Goal: Task Accomplishment & Management: Manage account settings

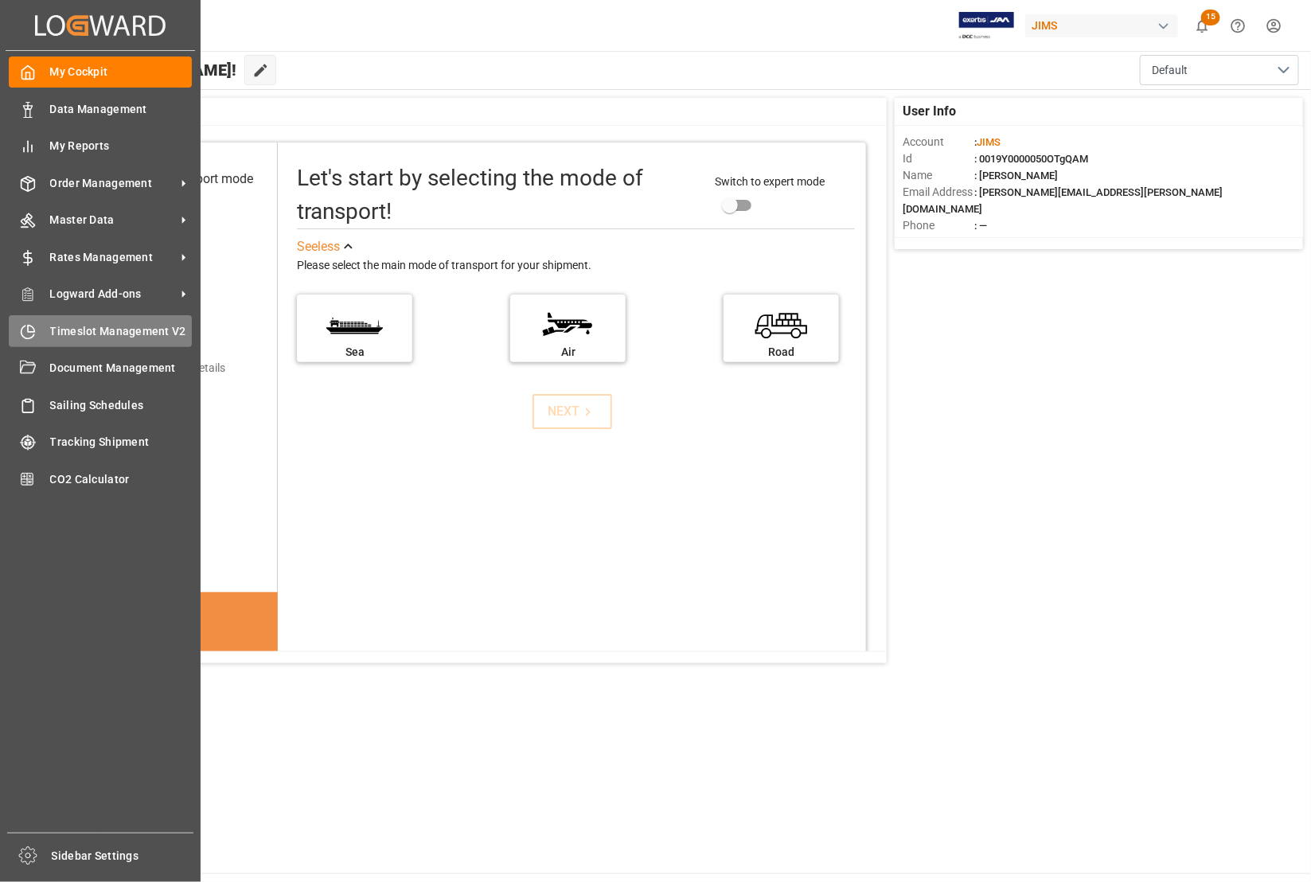
click at [89, 333] on span "Timeslot Management V2" at bounding box center [121, 331] width 142 height 17
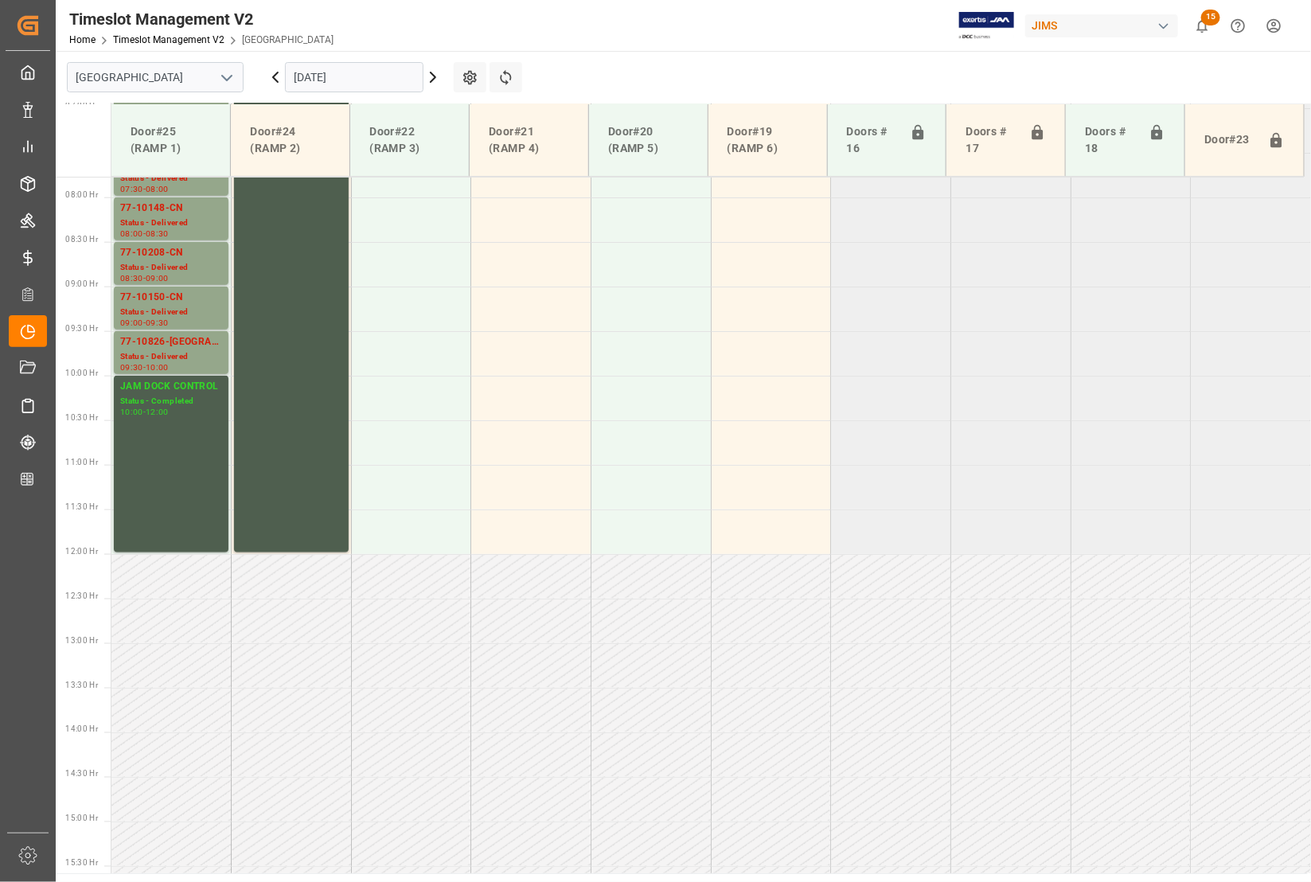
scroll to position [809, 0]
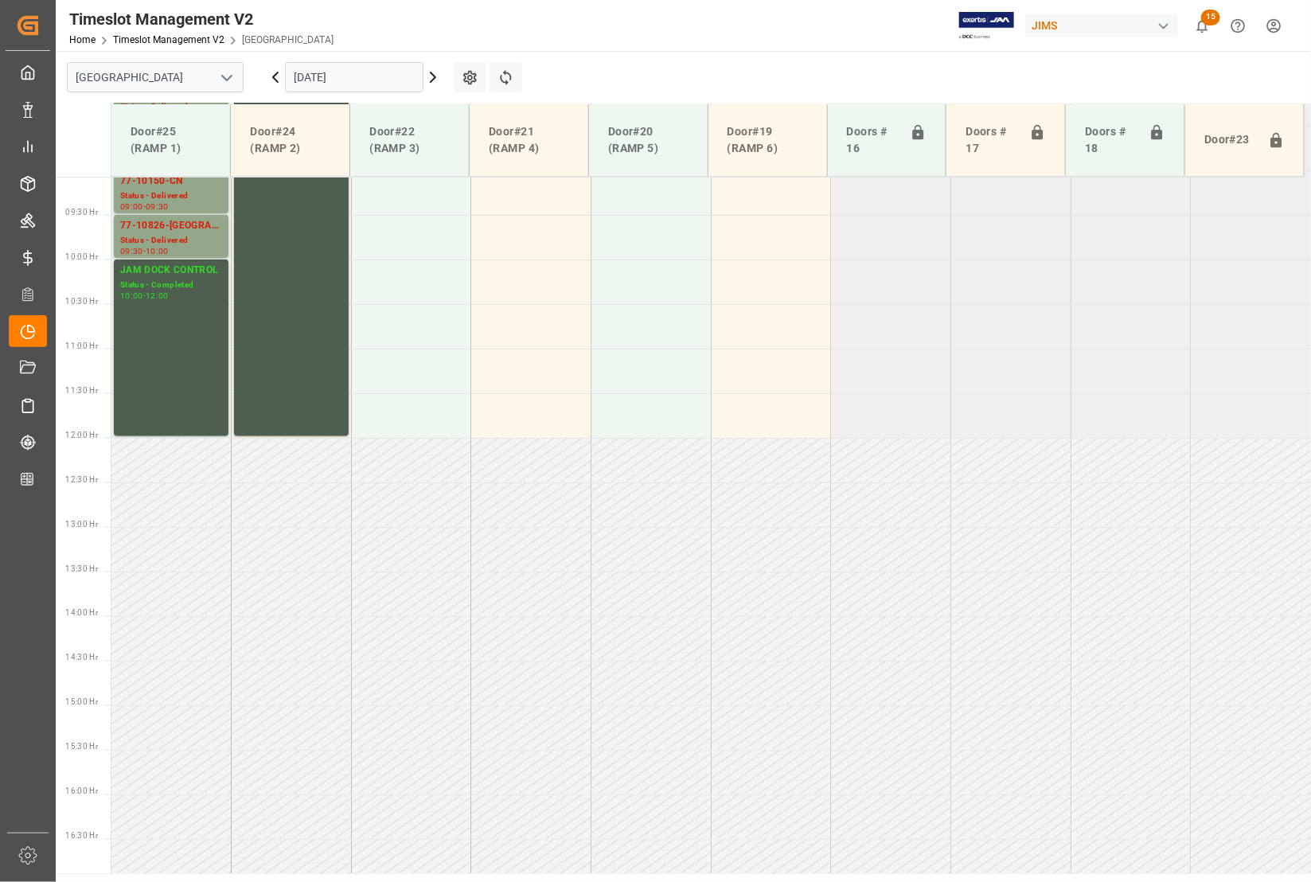
click at [224, 77] on polyline "open menu" at bounding box center [227, 78] width 10 height 5
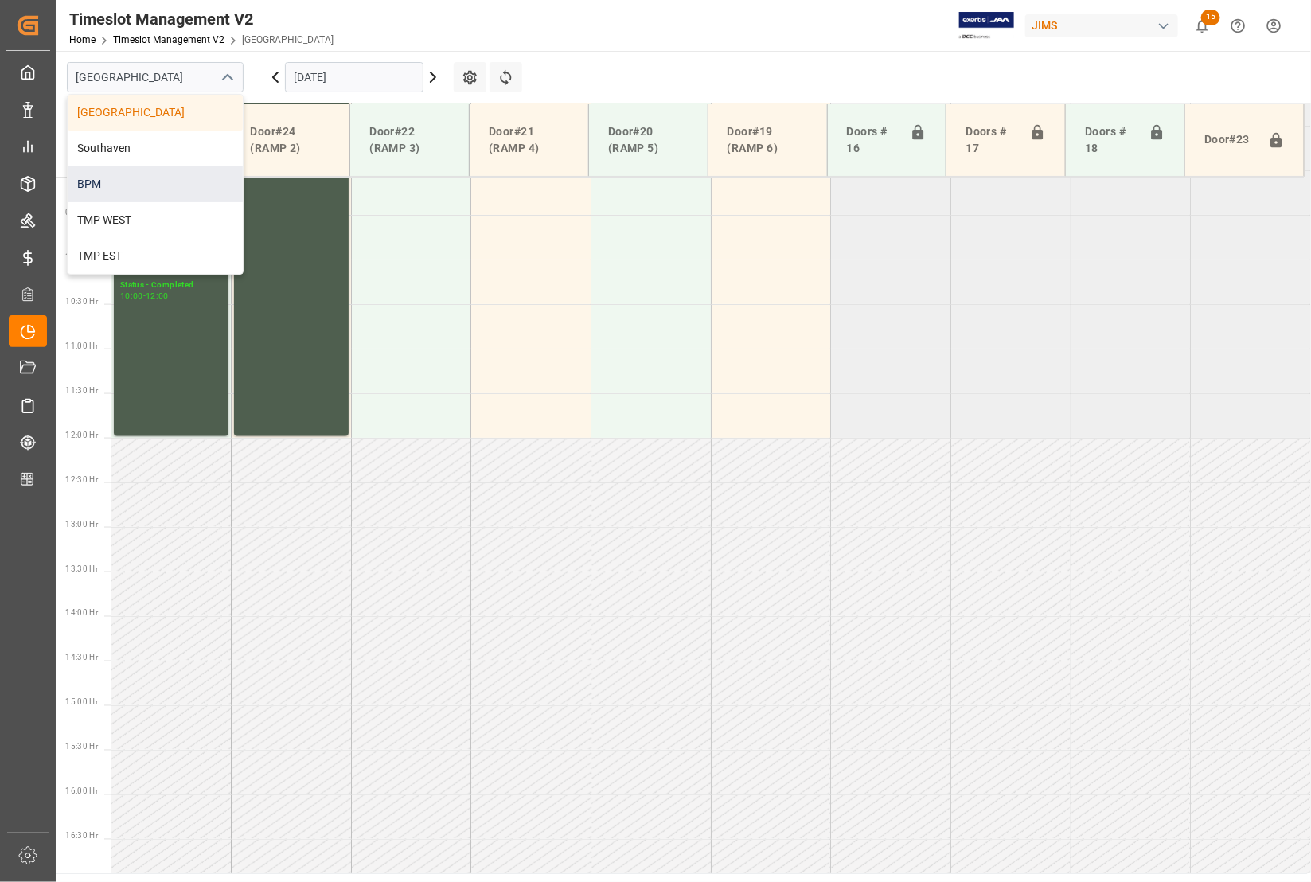
click at [120, 189] on div "BPM" at bounding box center [155, 184] width 175 height 36
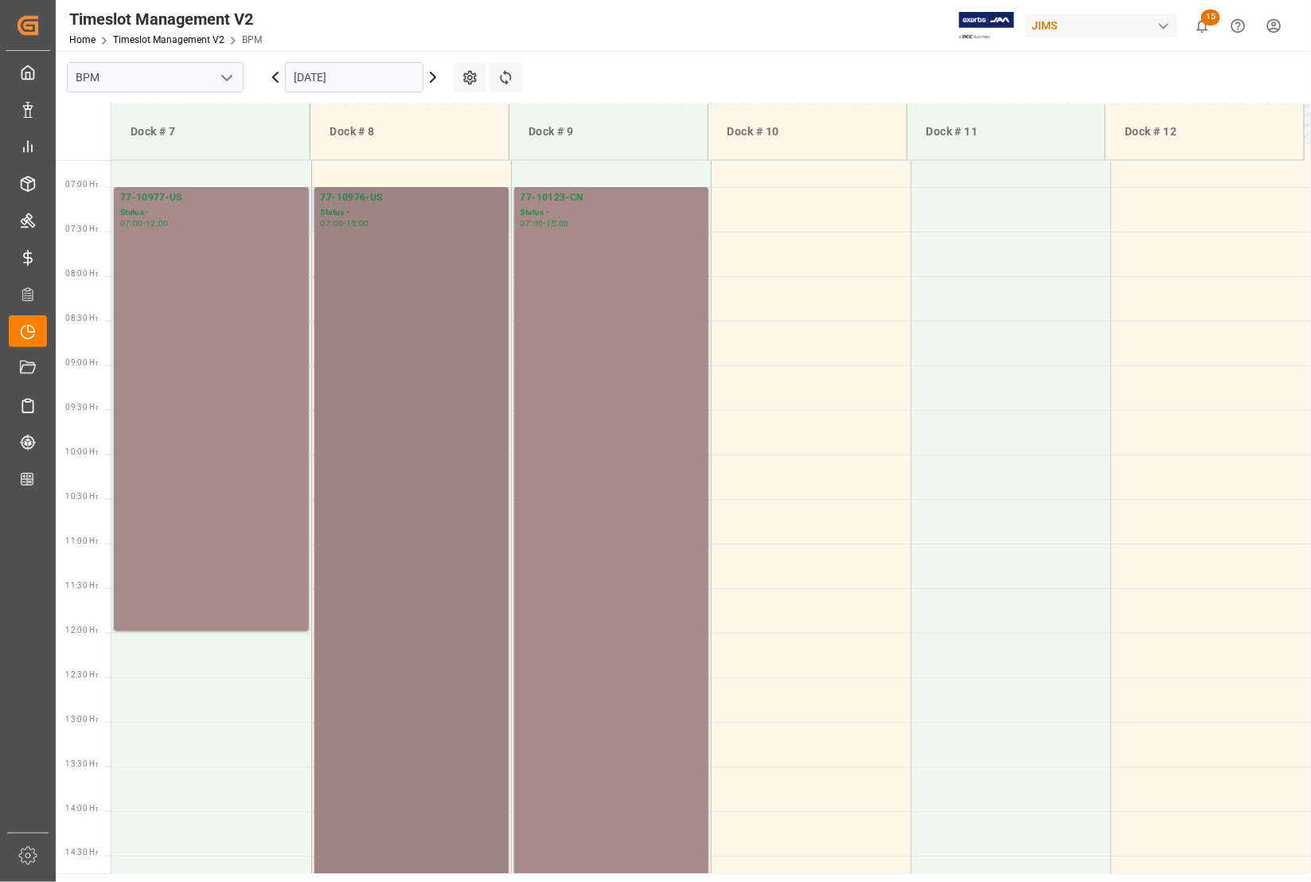
scroll to position [497, 0]
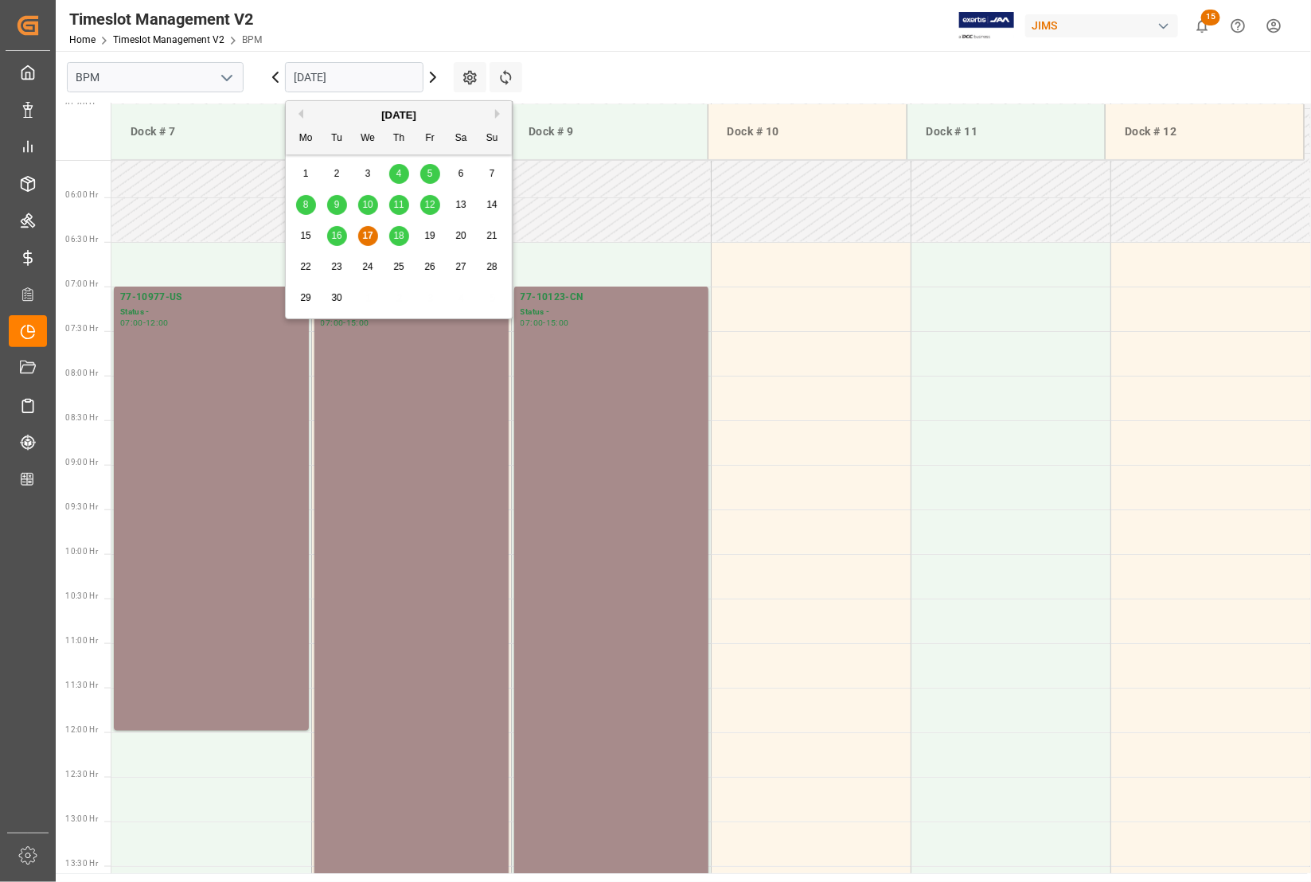
click at [367, 81] on input "[DATE]" at bounding box center [354, 77] width 138 height 30
click at [338, 235] on span "16" at bounding box center [336, 235] width 10 height 11
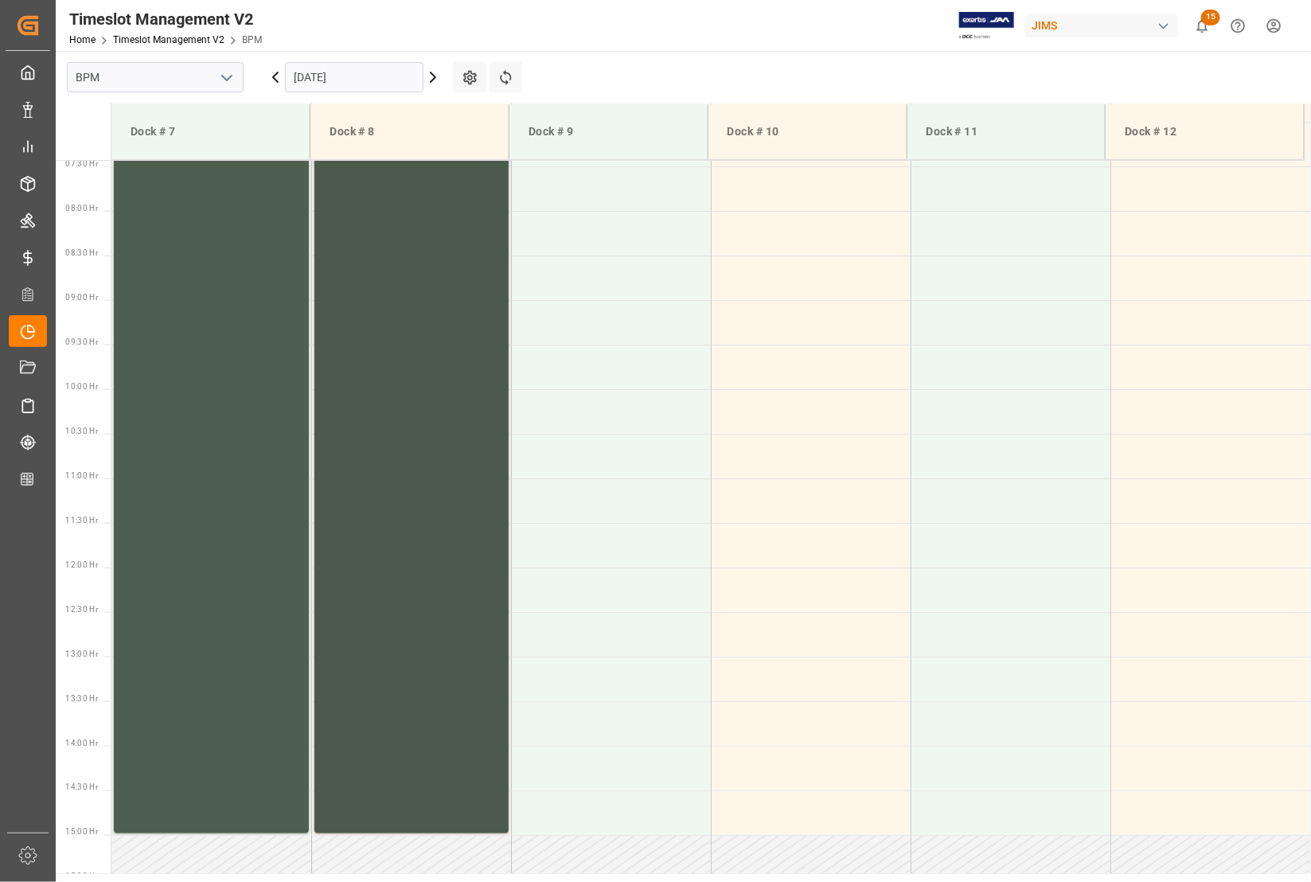
scroll to position [493, 0]
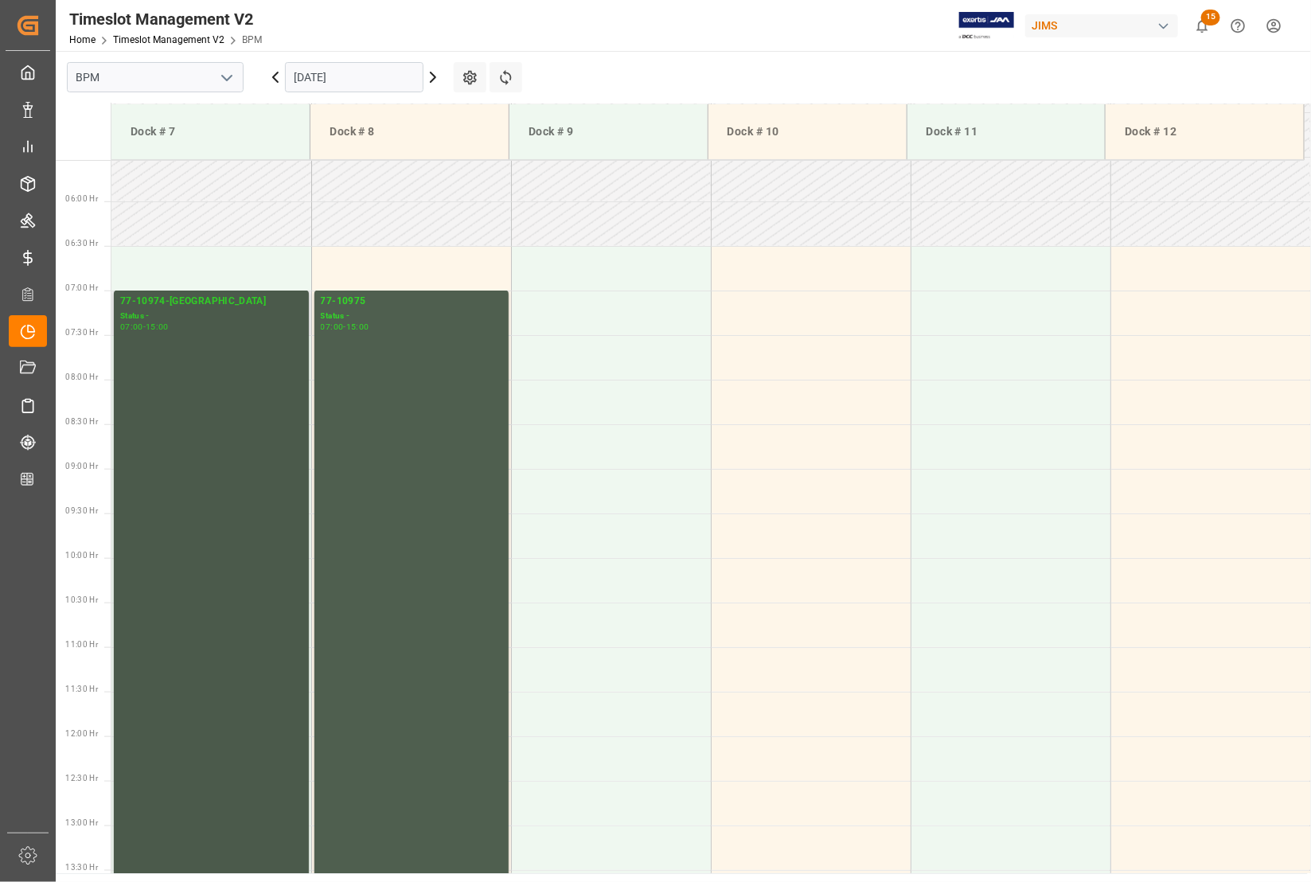
click at [141, 317] on div "Status -" at bounding box center [211, 317] width 182 height 14
click at [344, 296] on div "77-10975" at bounding box center [411, 302] width 181 height 16
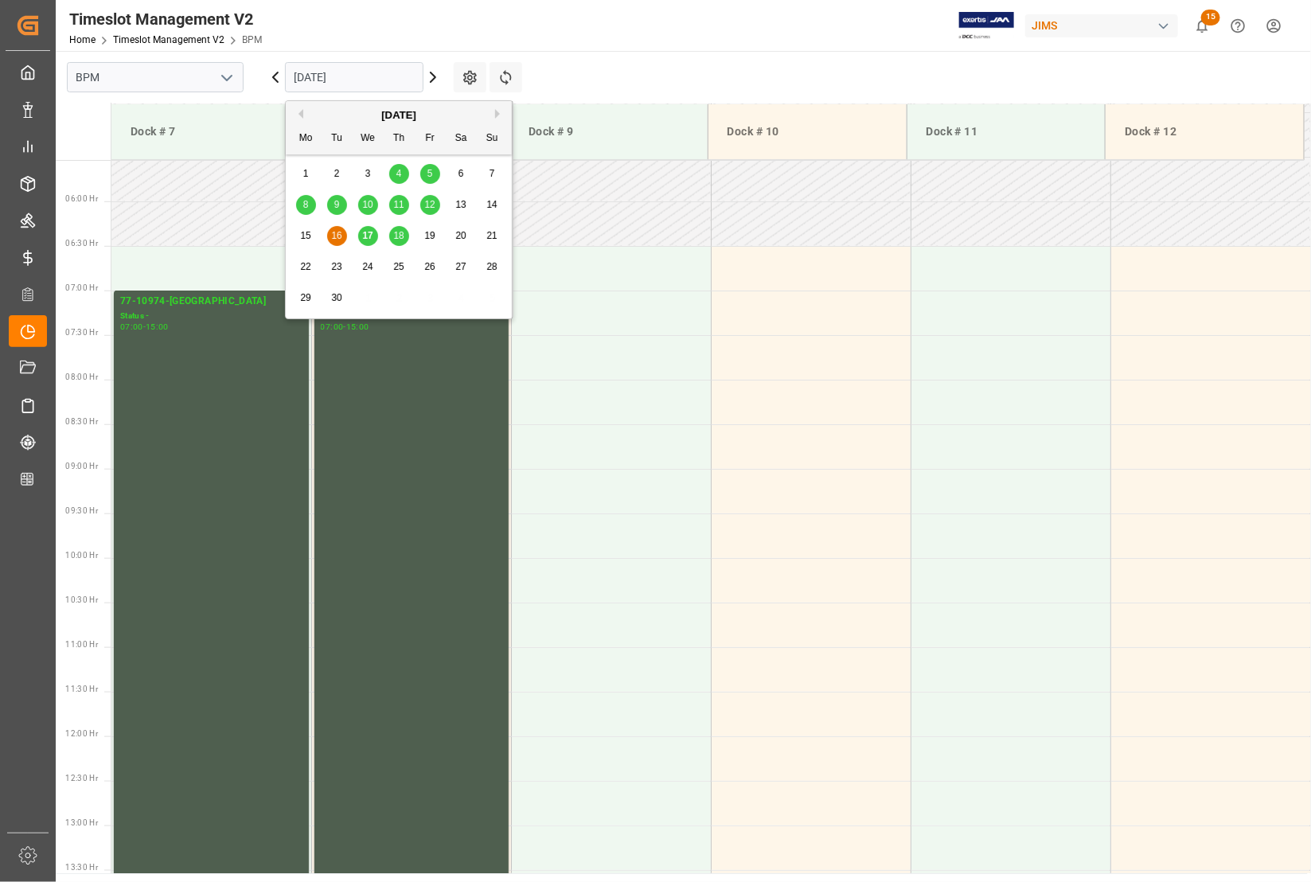
click at [379, 78] on input "[DATE]" at bounding box center [354, 77] width 138 height 30
click at [364, 236] on span "17" at bounding box center [367, 235] width 10 height 11
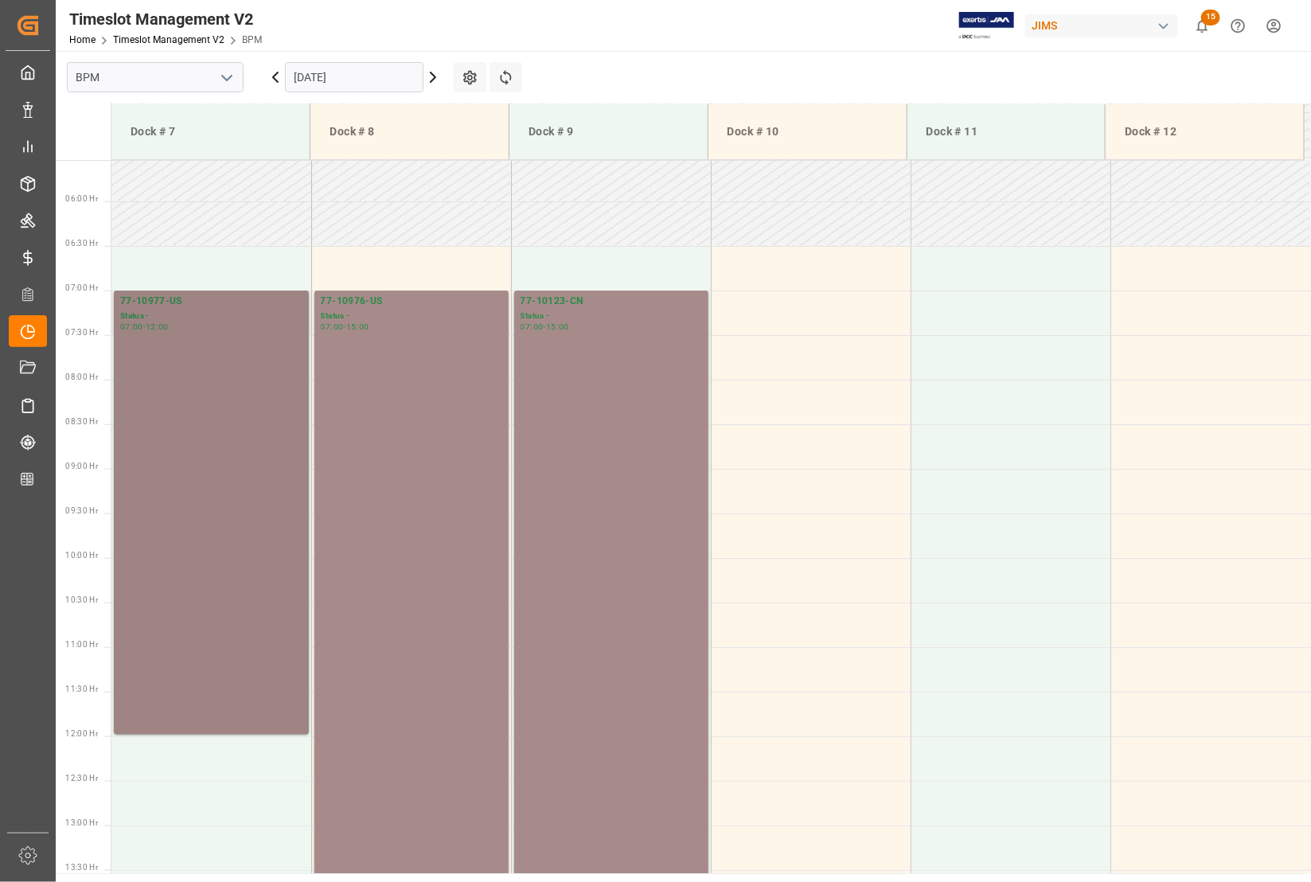
click at [152, 292] on div "77-10977-[GEOGRAPHIC_DATA] Status - 07:00 - 12:00" at bounding box center [211, 512] width 195 height 444
click at [364, 297] on div "77-10976-US" at bounding box center [411, 302] width 181 height 16
click at [531, 295] on div "77-10123-CN" at bounding box center [611, 302] width 181 height 16
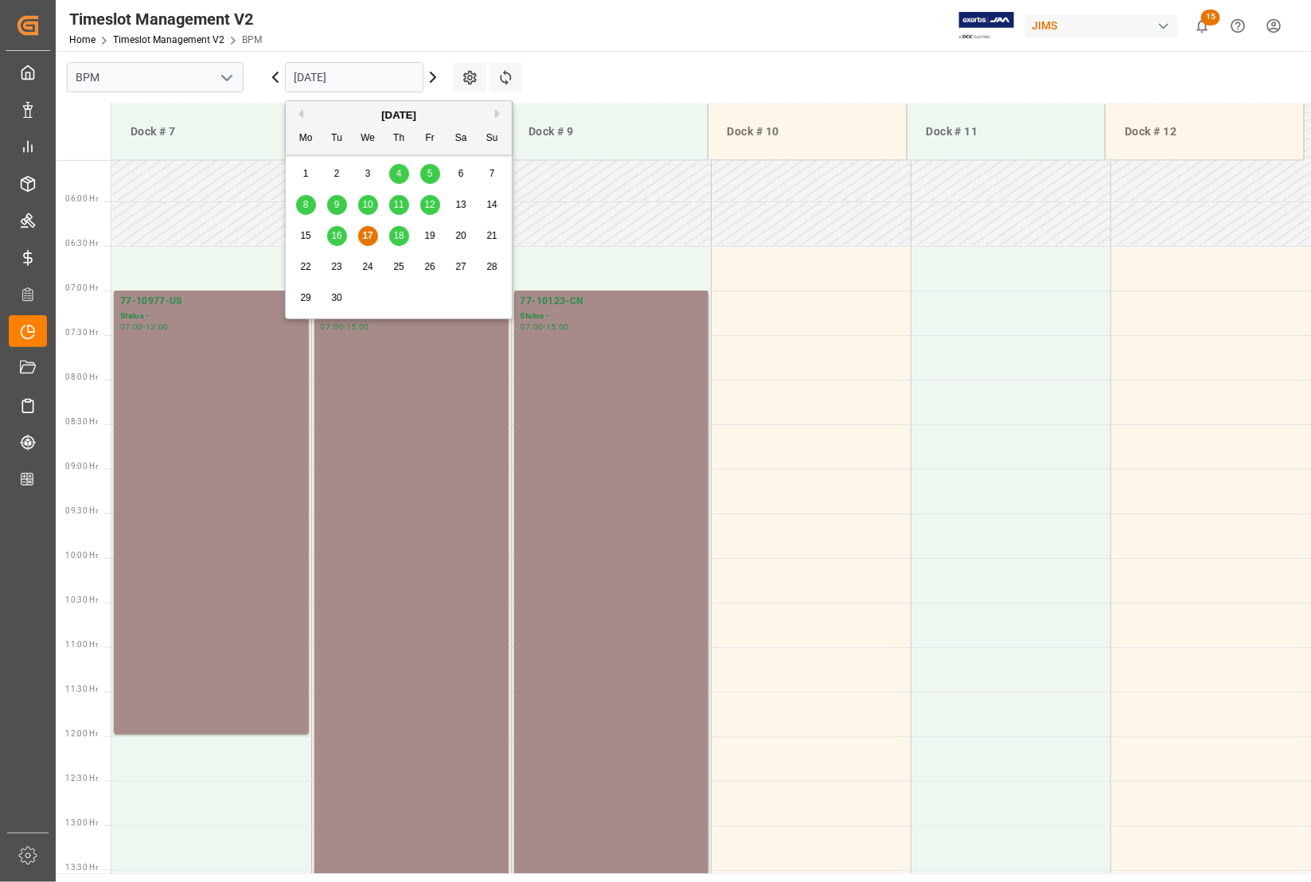
click at [332, 80] on input "[DATE]" at bounding box center [354, 77] width 138 height 30
click at [336, 235] on span "16" at bounding box center [336, 235] width 10 height 11
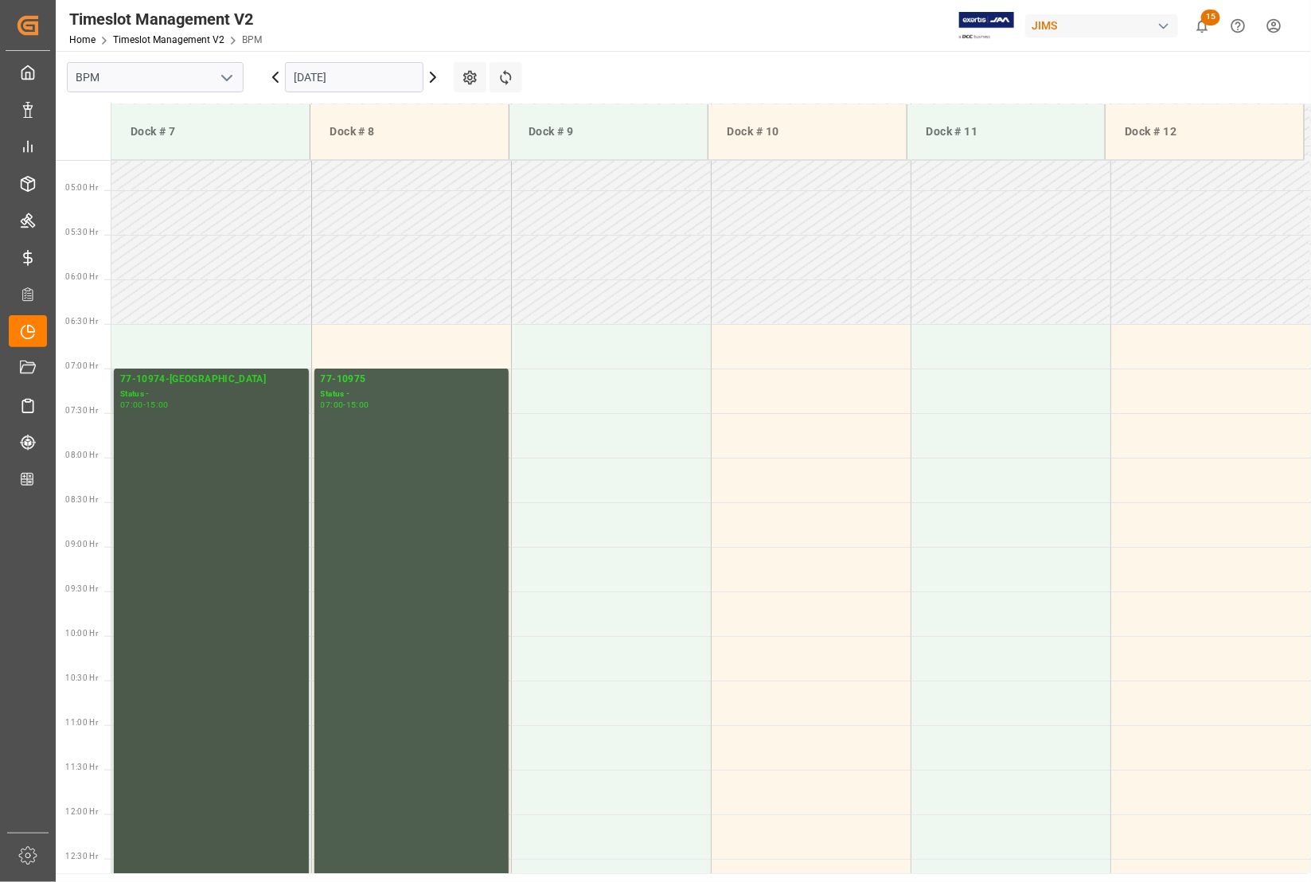
scroll to position [394, 0]
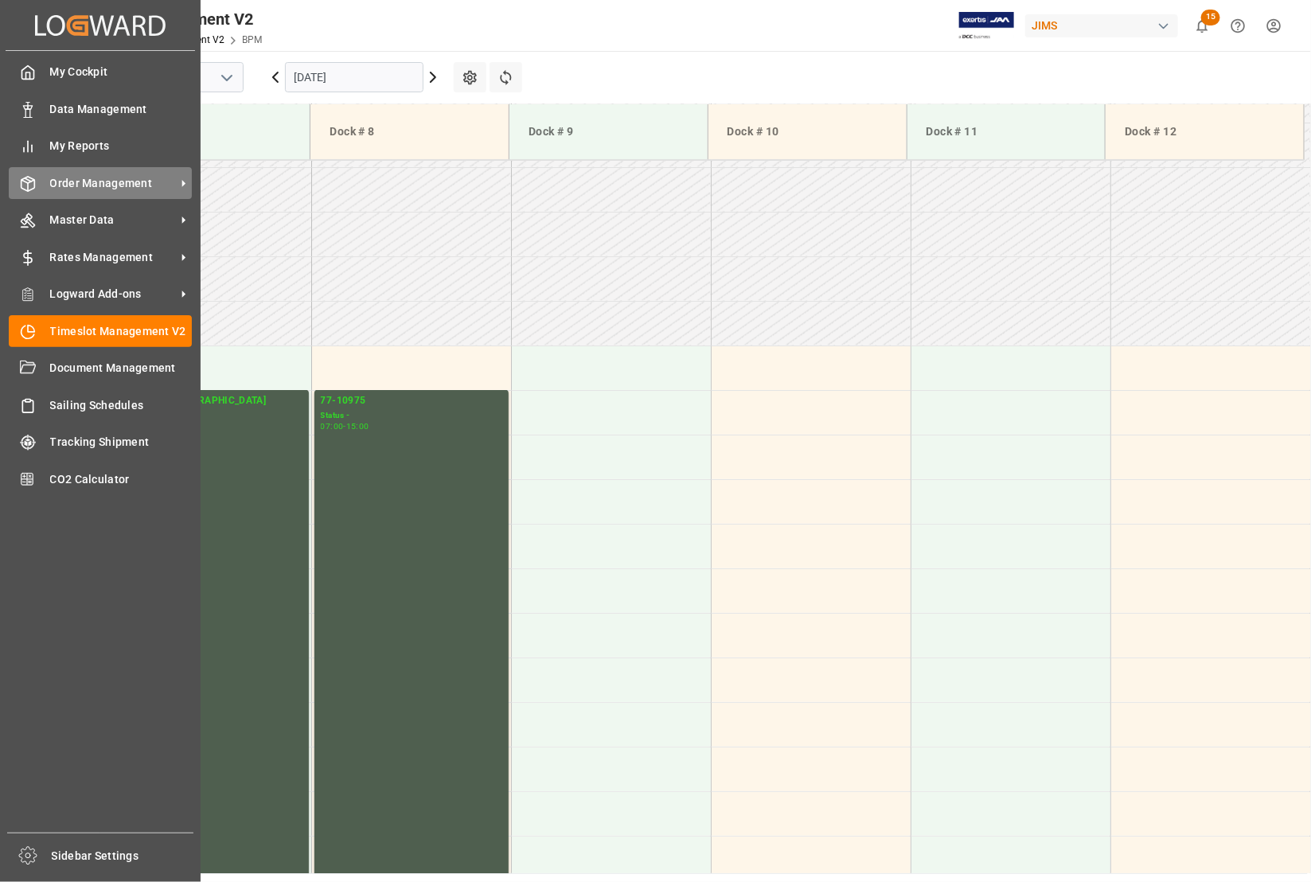
click at [86, 183] on span "Order Management" at bounding box center [113, 183] width 126 height 17
click at [62, 184] on span "Order Management" at bounding box center [113, 183] width 126 height 17
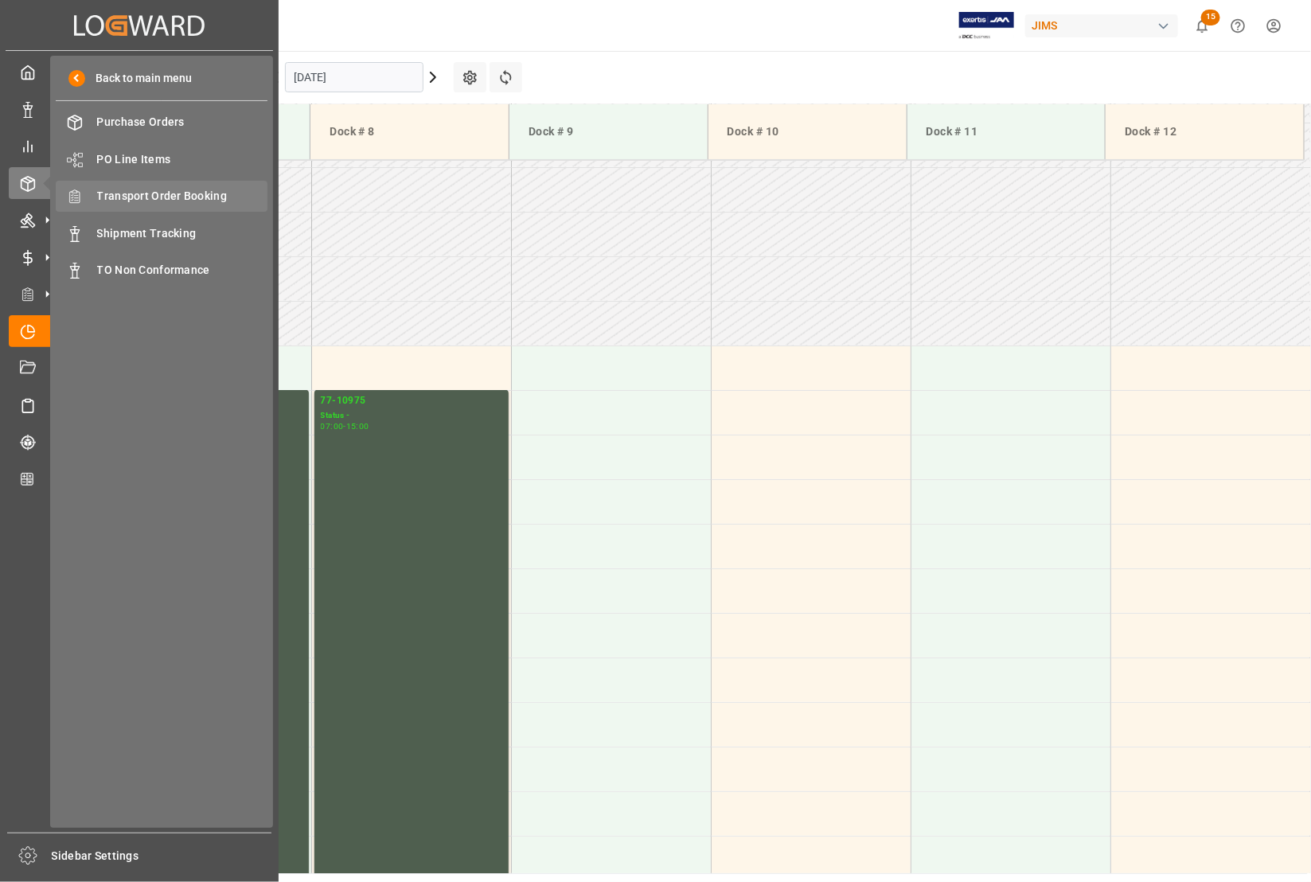
click at [189, 197] on span "Transport Order Booking" at bounding box center [182, 196] width 171 height 17
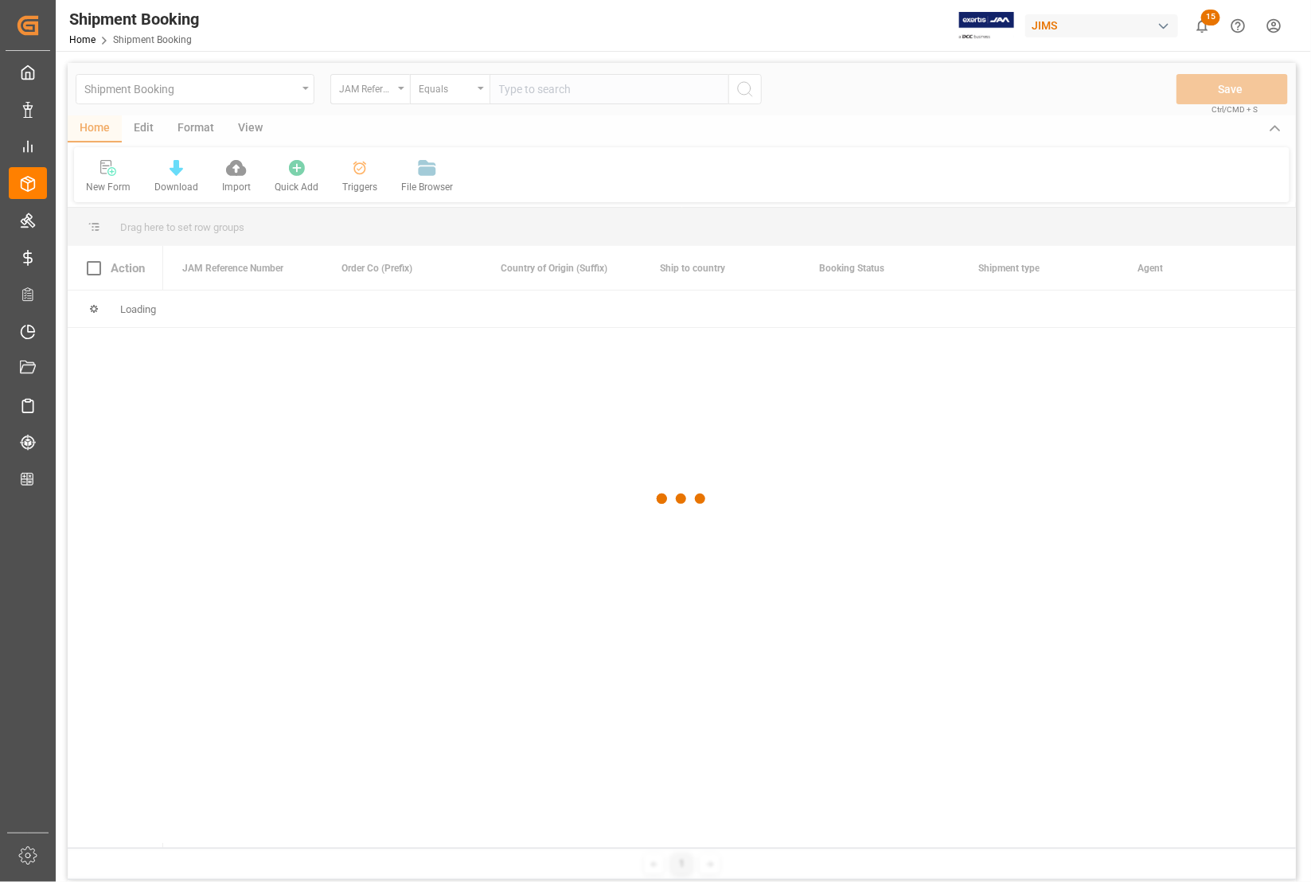
click at [570, 93] on div at bounding box center [682, 499] width 1228 height 872
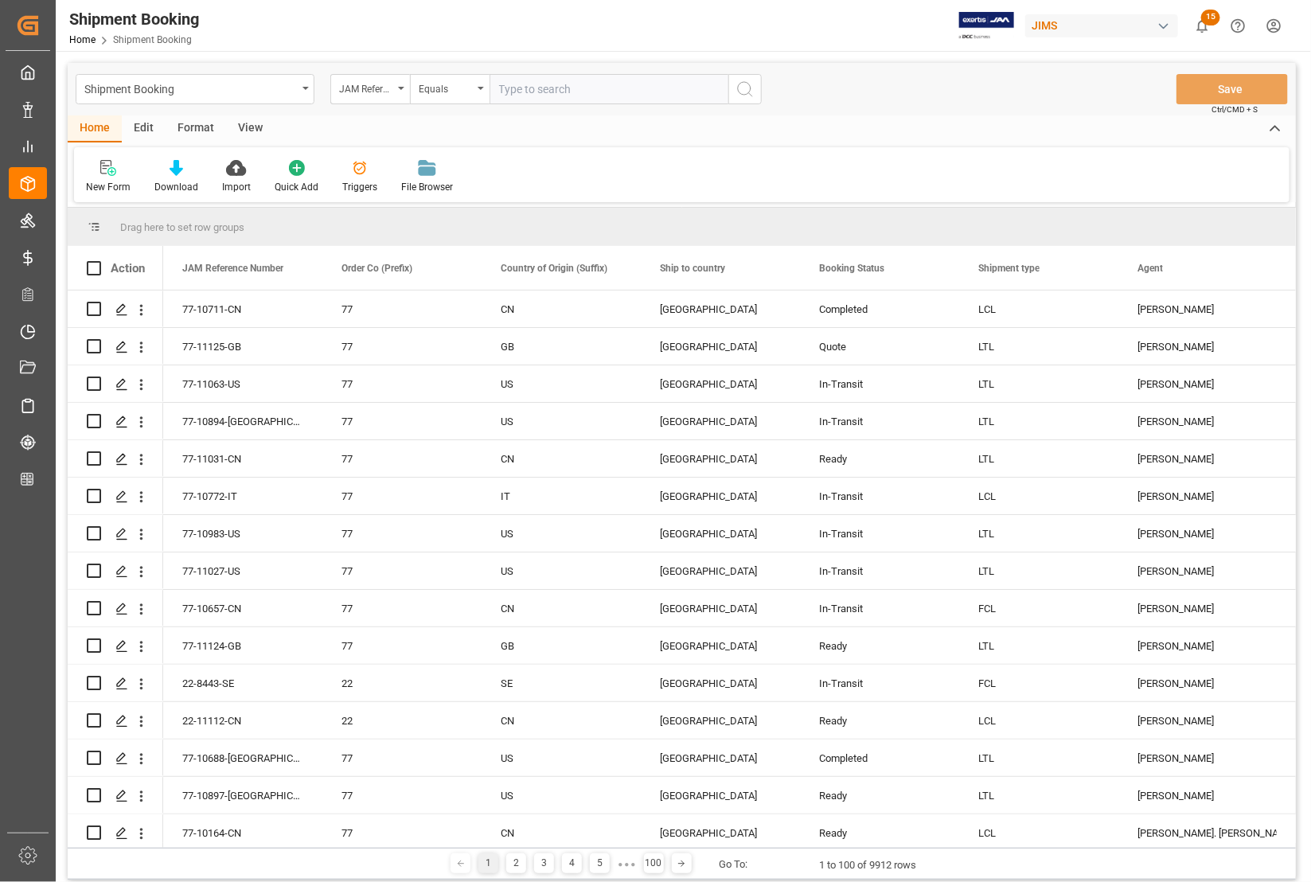
click at [591, 90] on input "text" at bounding box center [608, 89] width 239 height 30
type input "77-10974-[GEOGRAPHIC_DATA]"
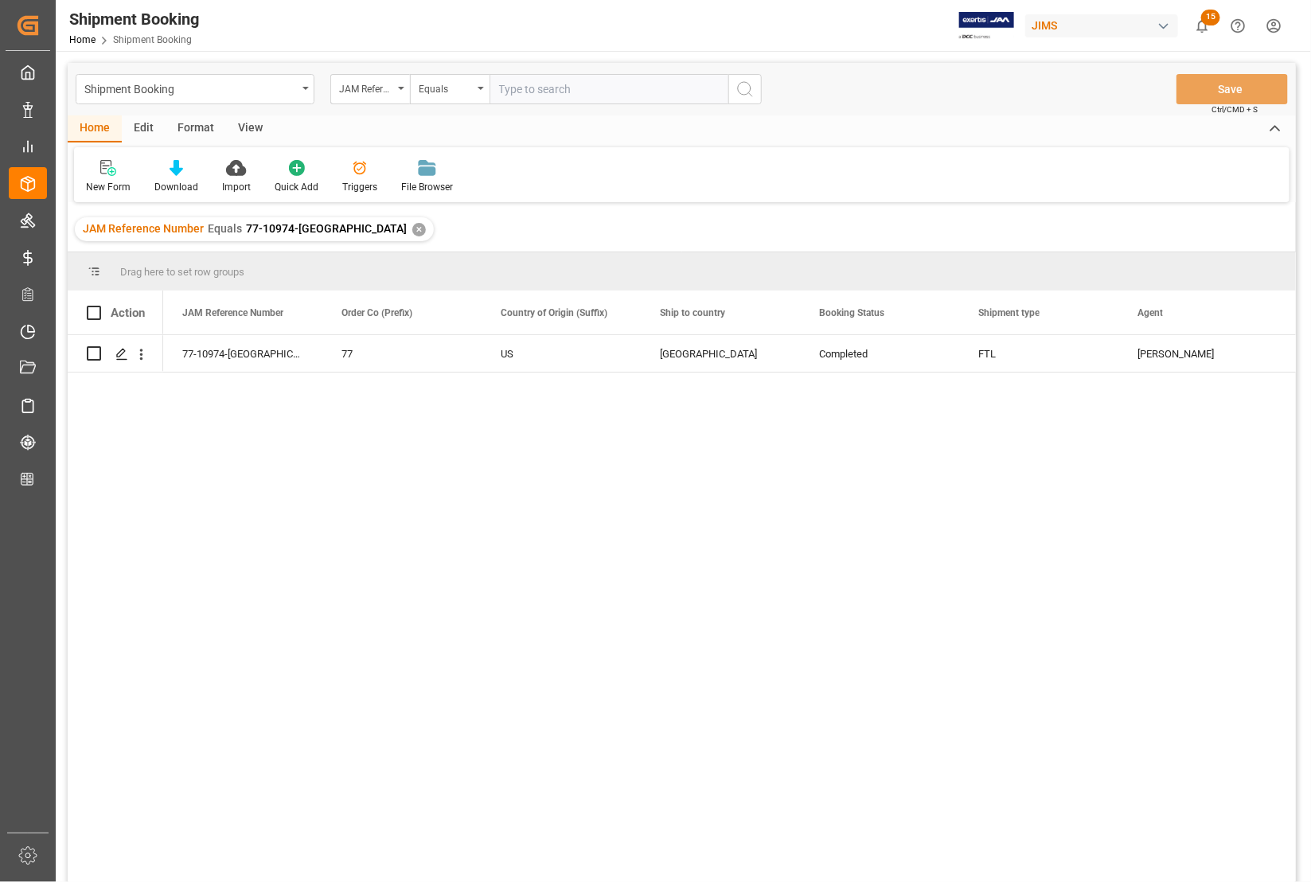
click at [505, 84] on input "text" at bounding box center [608, 89] width 239 height 30
type input "77-10975-US"
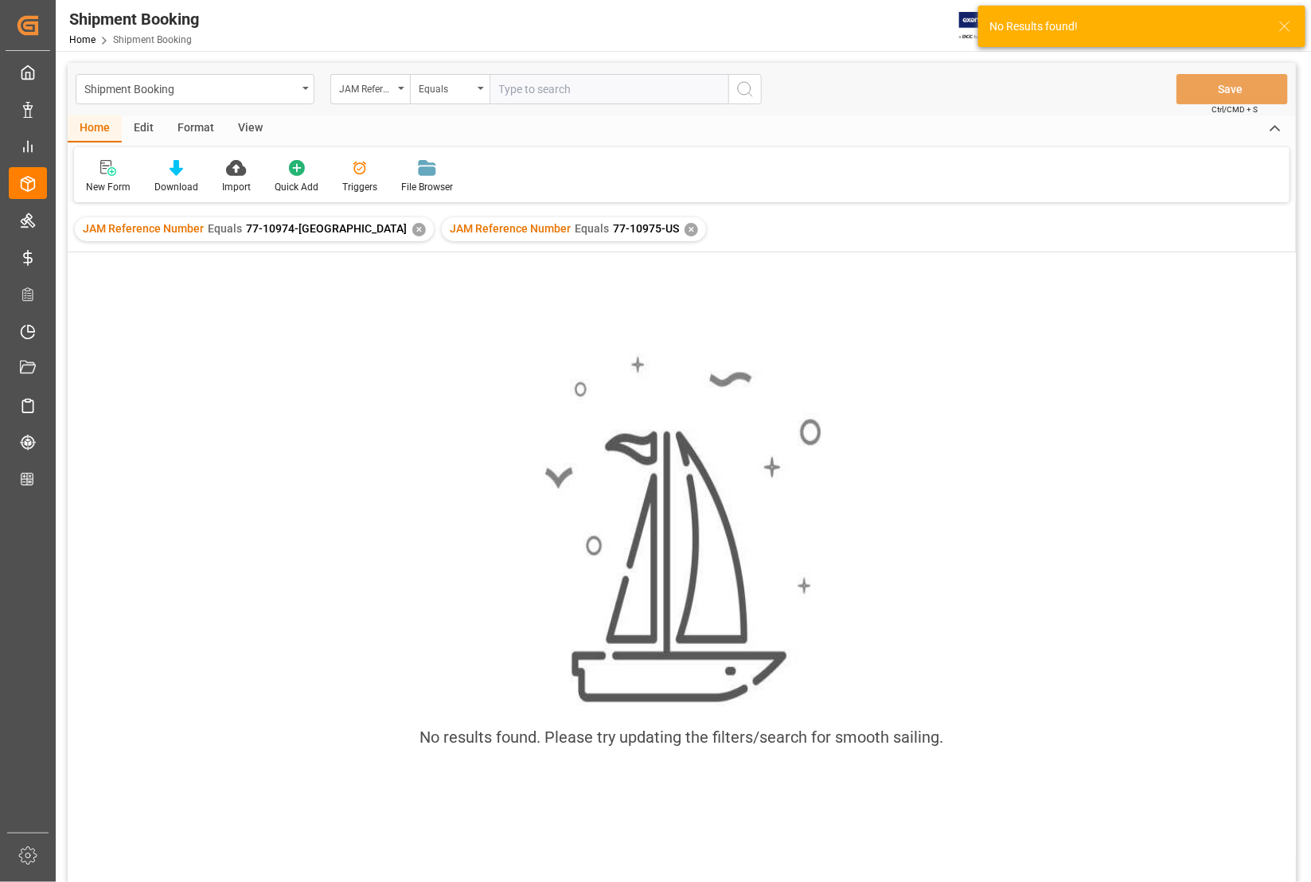
click at [412, 228] on div "✕" at bounding box center [419, 230] width 14 height 14
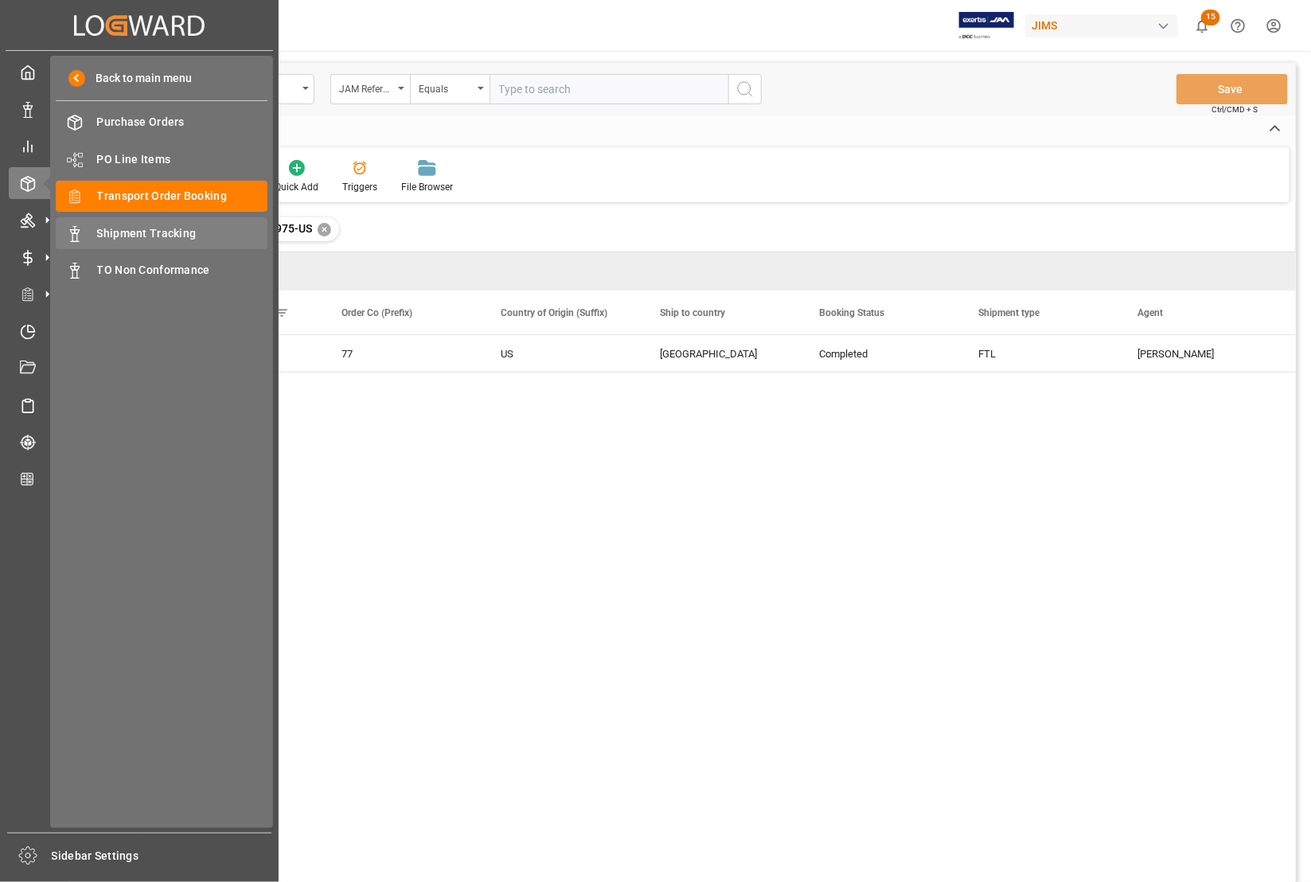
click at [119, 232] on span "Shipment Tracking" at bounding box center [182, 233] width 171 height 17
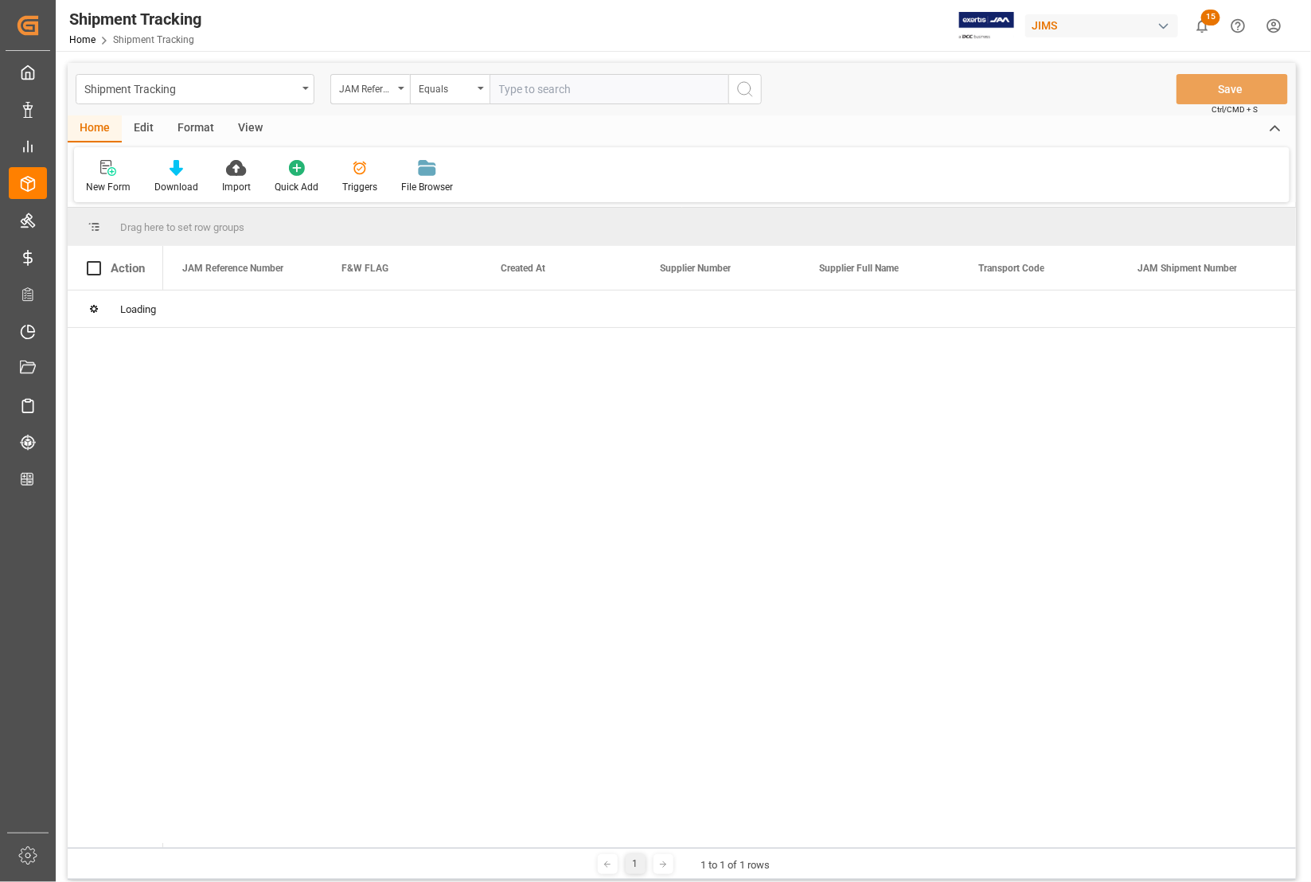
click at [539, 86] on input "text" at bounding box center [608, 89] width 239 height 30
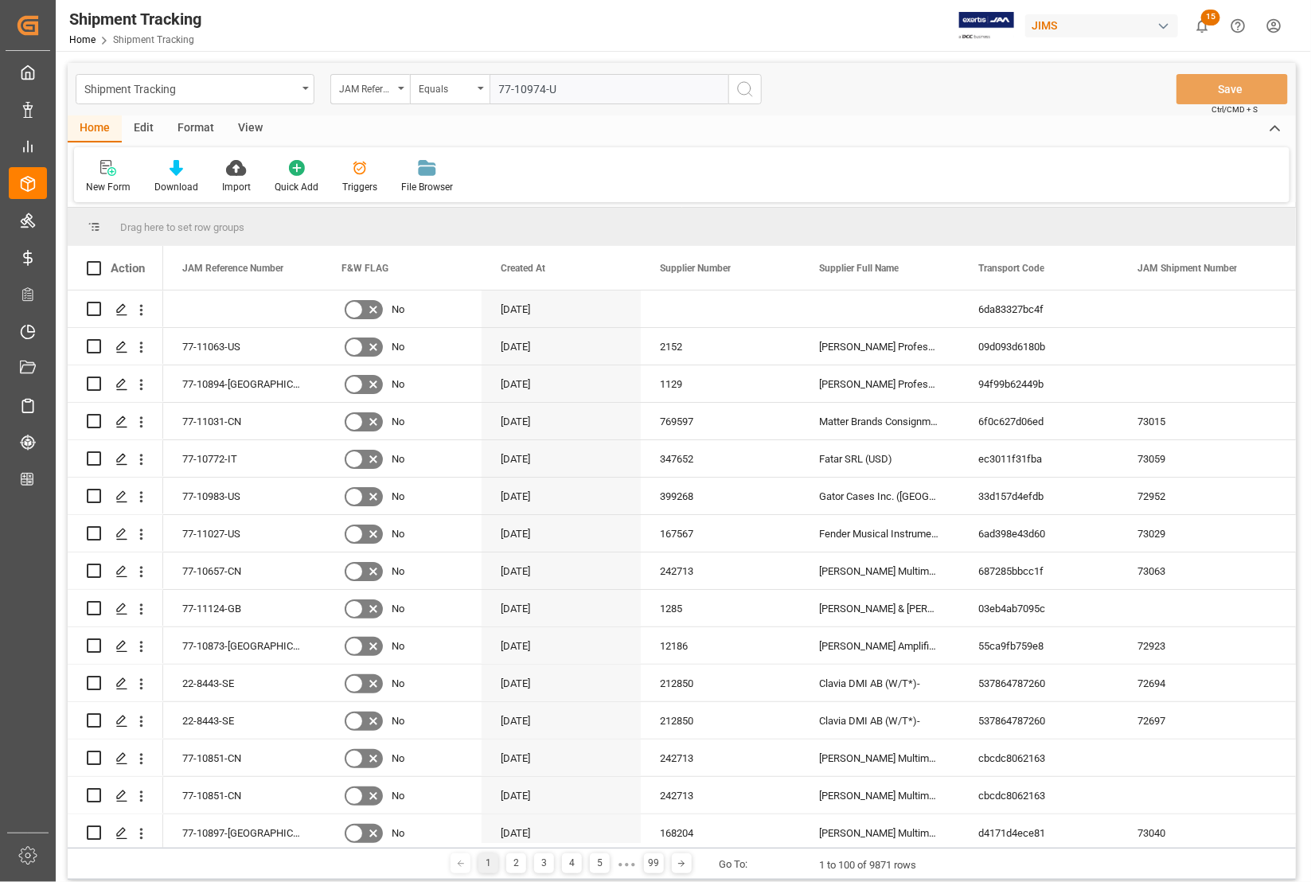
type input "77-10974-[GEOGRAPHIC_DATA]"
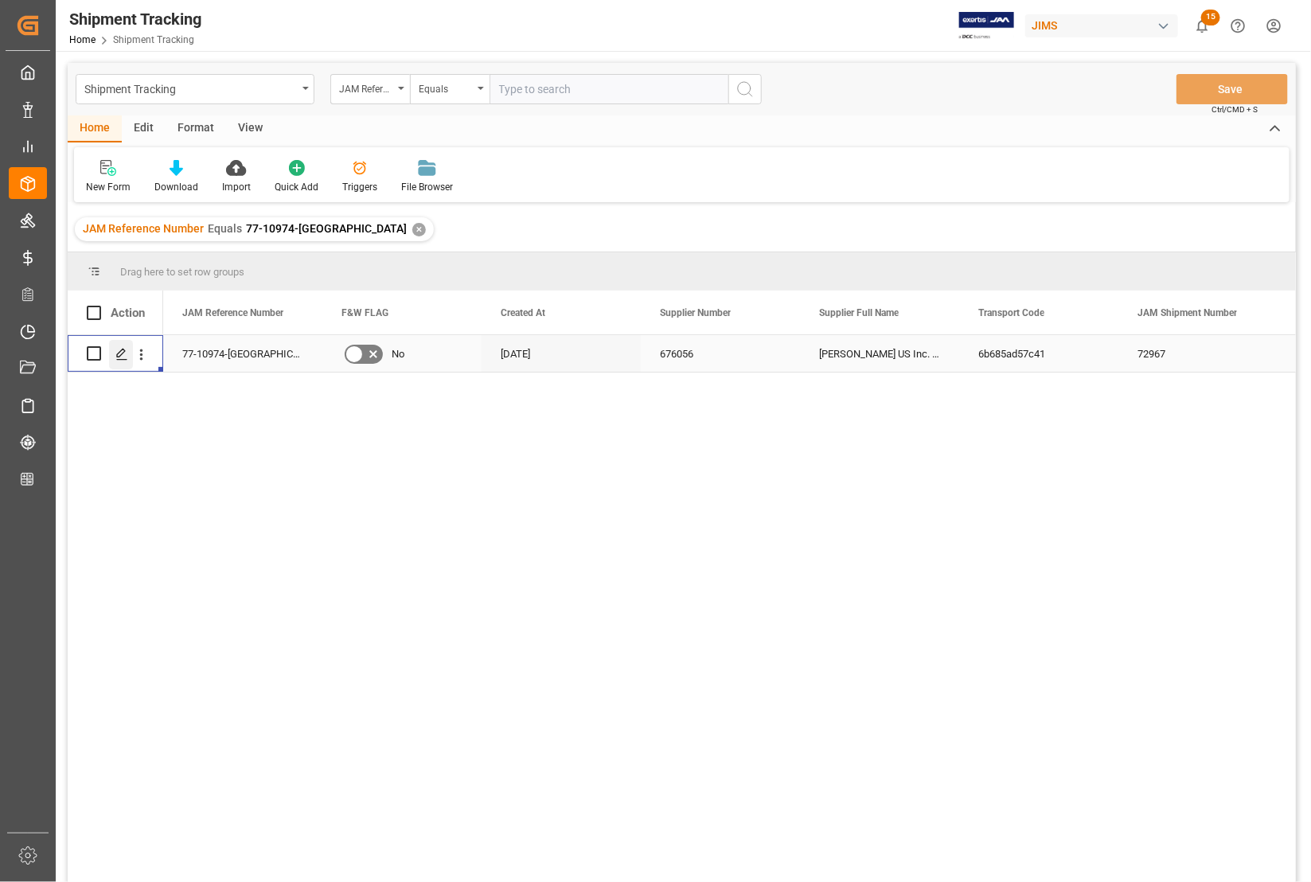
click at [119, 355] on icon "Press SPACE to select this row." at bounding box center [121, 354] width 13 height 13
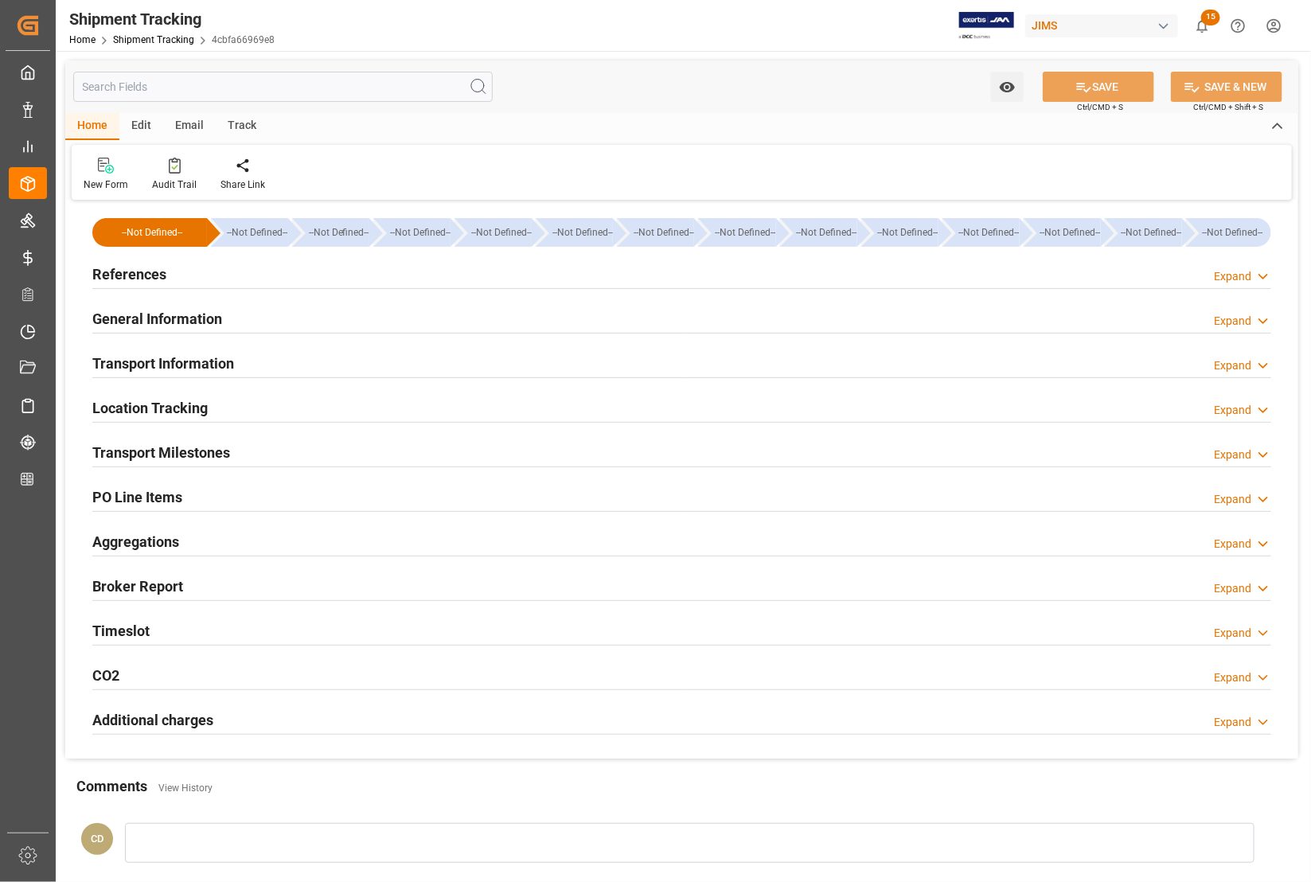
type input "[DATE] 00:00"
click at [174, 450] on h2 "Transport Milestones" at bounding box center [161, 452] width 138 height 21
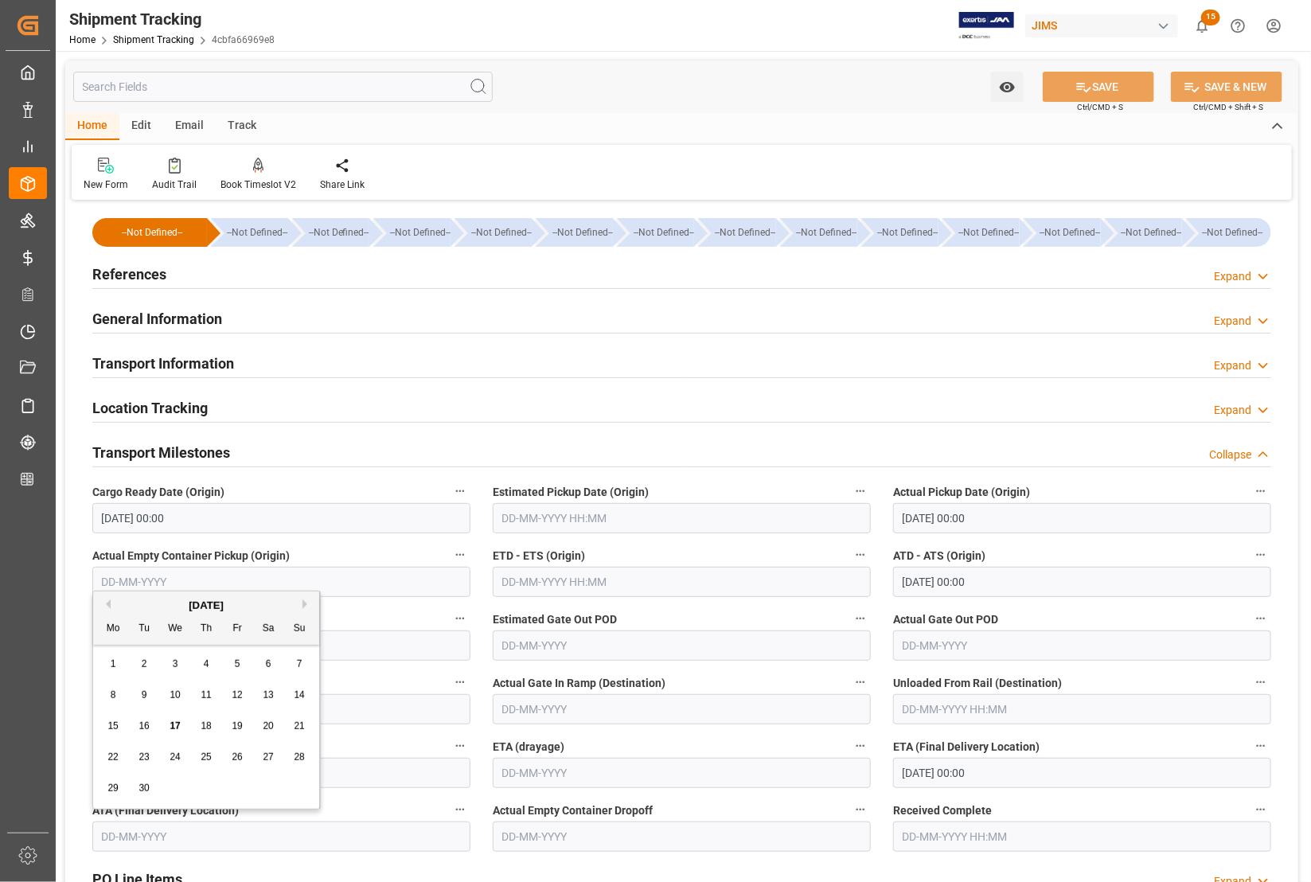
click at [224, 832] on input "text" at bounding box center [281, 836] width 378 height 30
click at [142, 723] on span "16" at bounding box center [143, 725] width 10 height 11
type input "[DATE]"
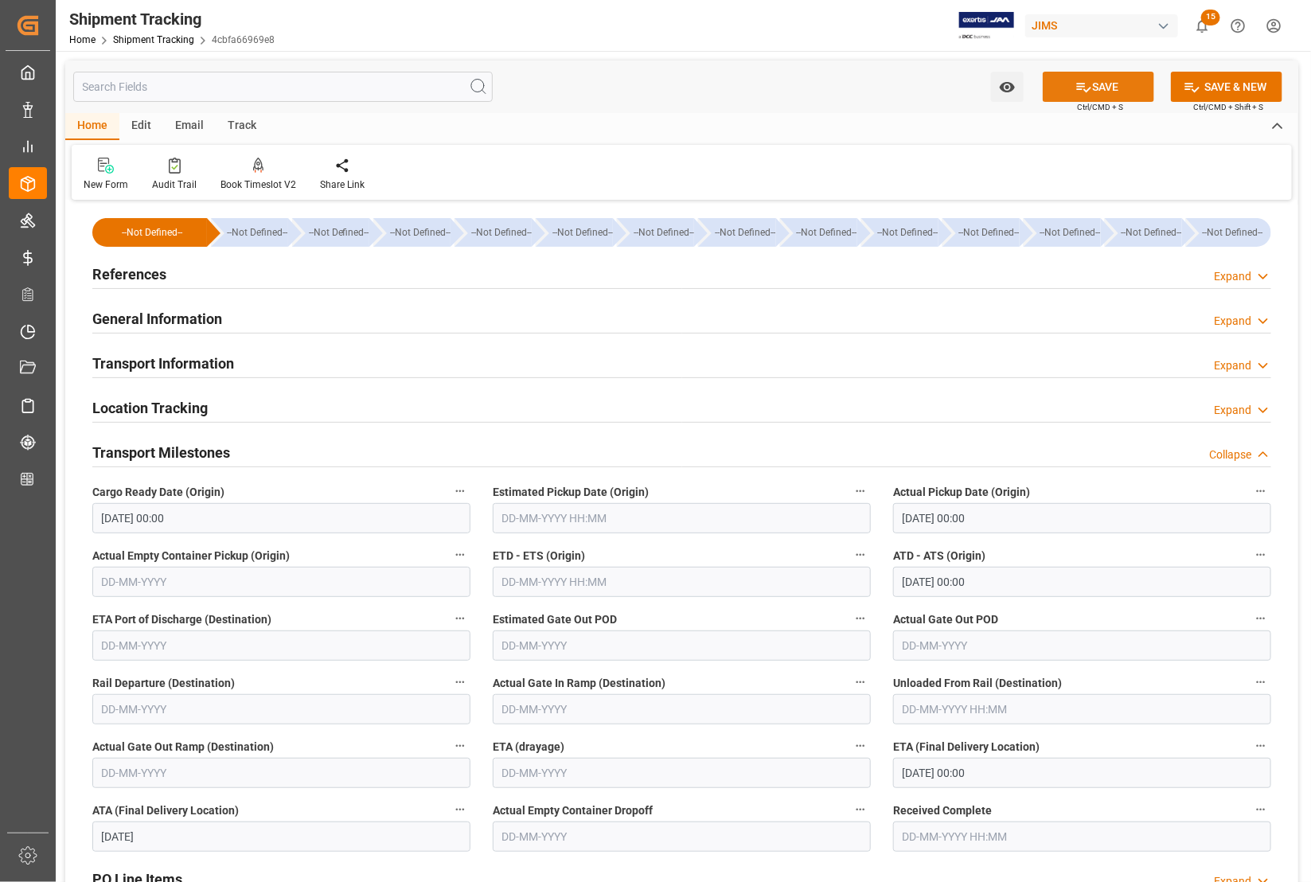
click at [1101, 81] on button "SAVE" at bounding box center [1098, 87] width 111 height 30
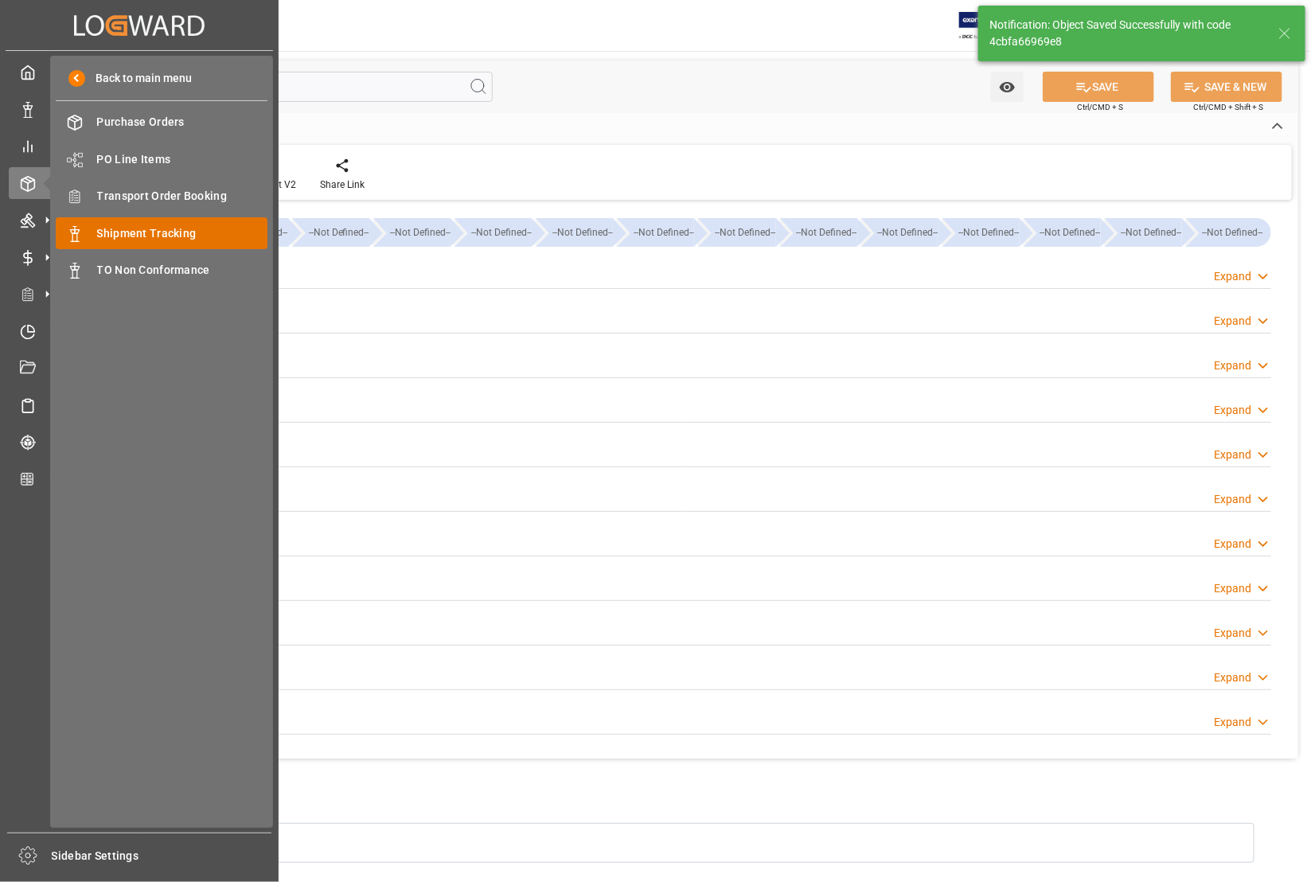
click at [116, 231] on span "Shipment Tracking" at bounding box center [182, 233] width 171 height 17
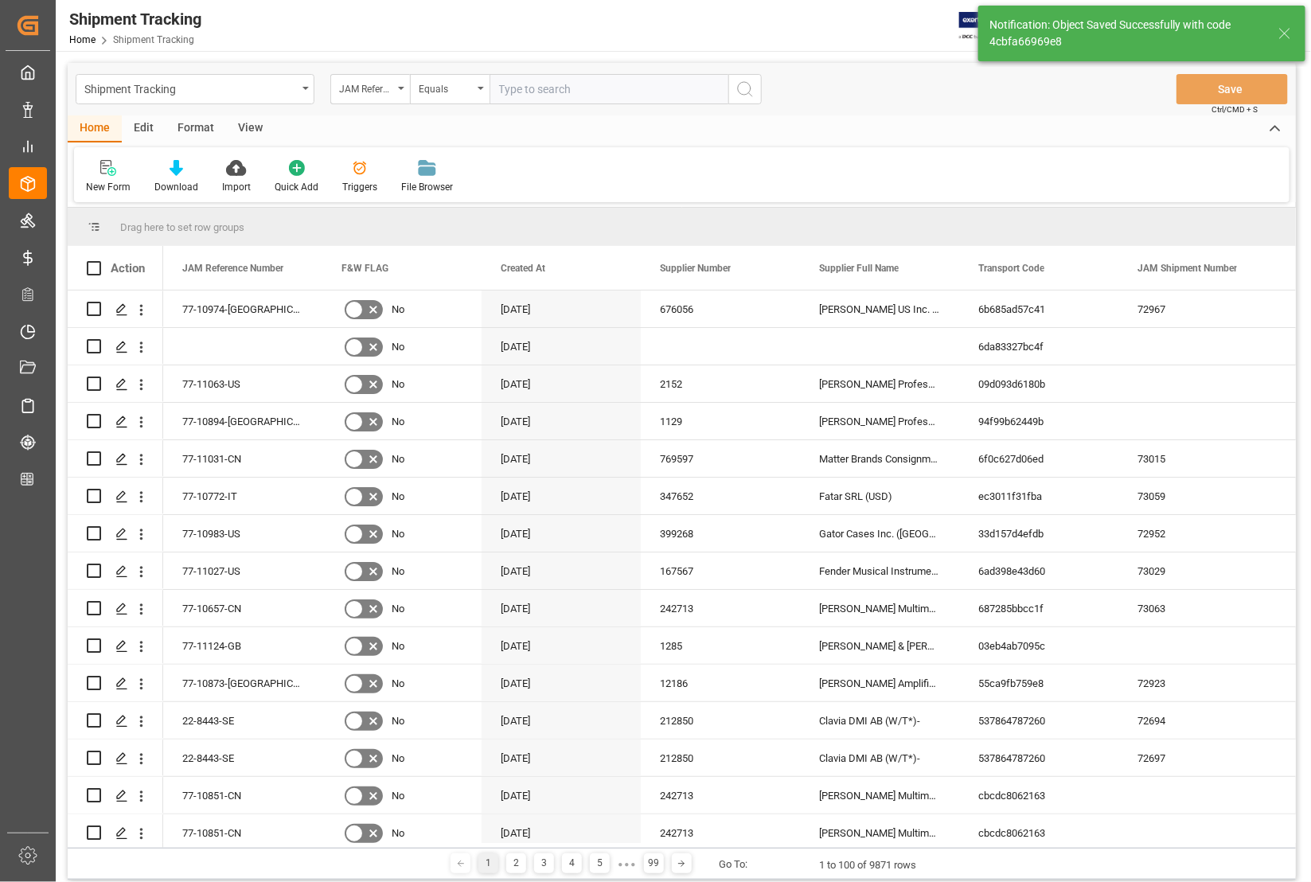
click at [573, 90] on input "text" at bounding box center [608, 89] width 239 height 30
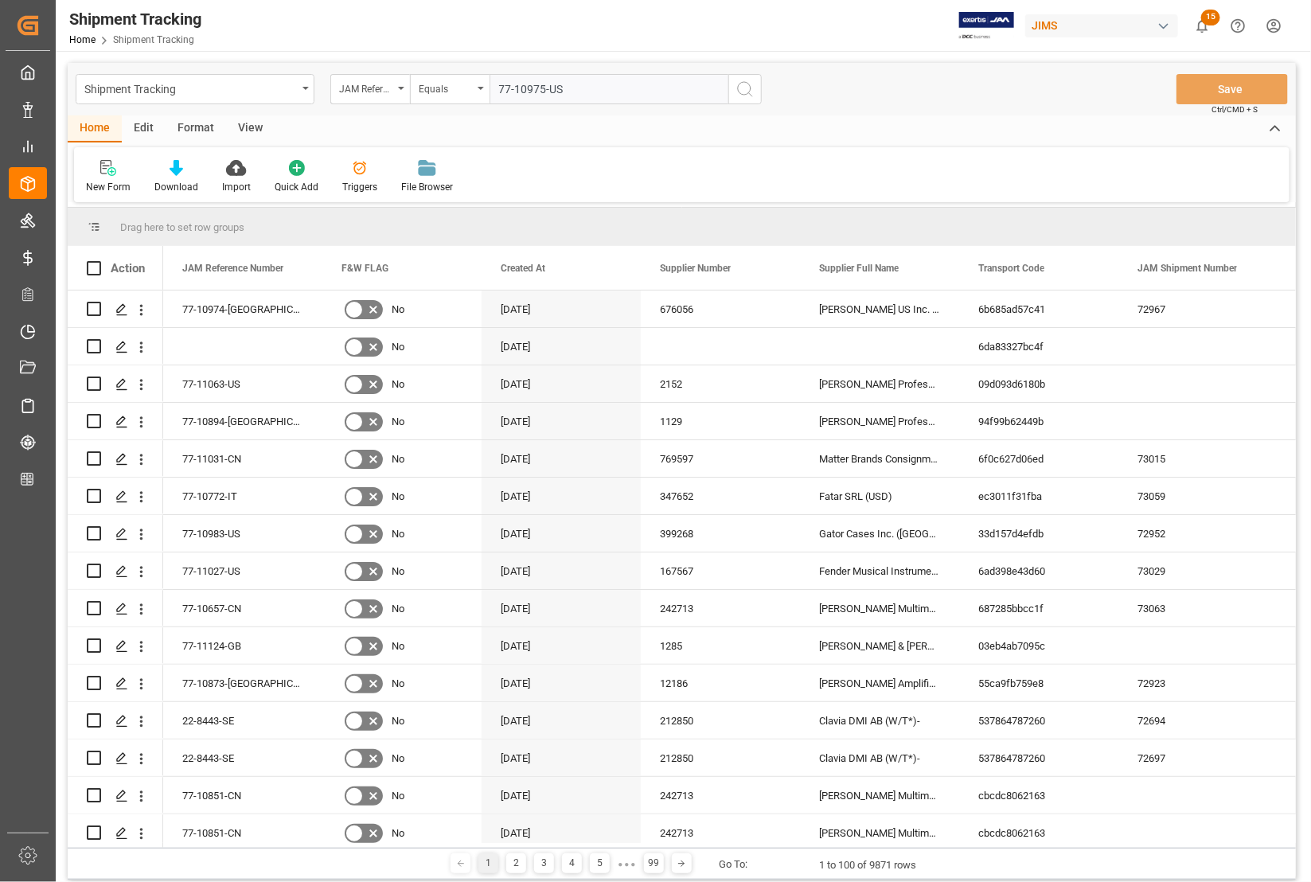
type input "77-10975-US"
click at [742, 92] on icon "search button" at bounding box center [744, 89] width 19 height 19
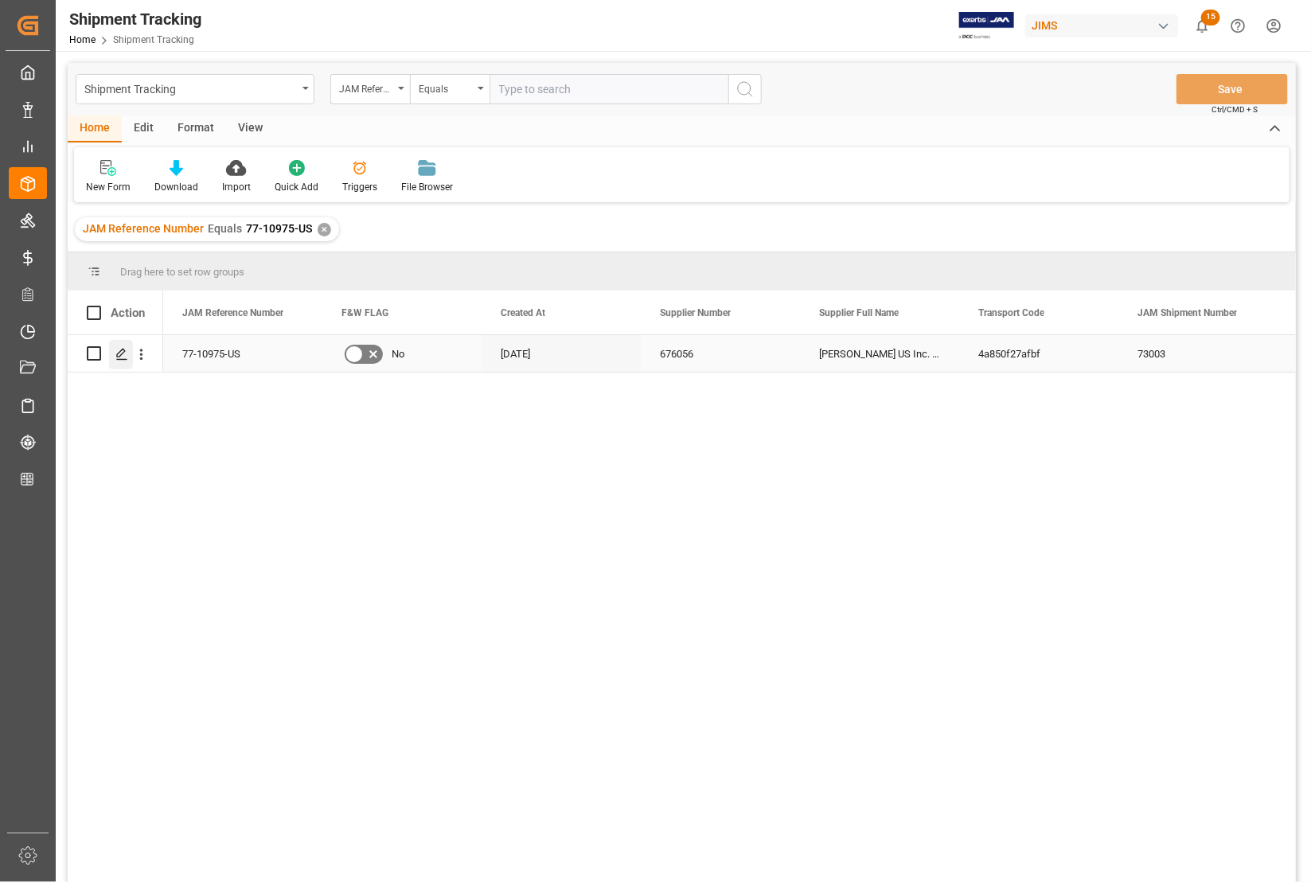
click at [118, 351] on icon "Press SPACE to select this row." at bounding box center [121, 354] width 13 height 13
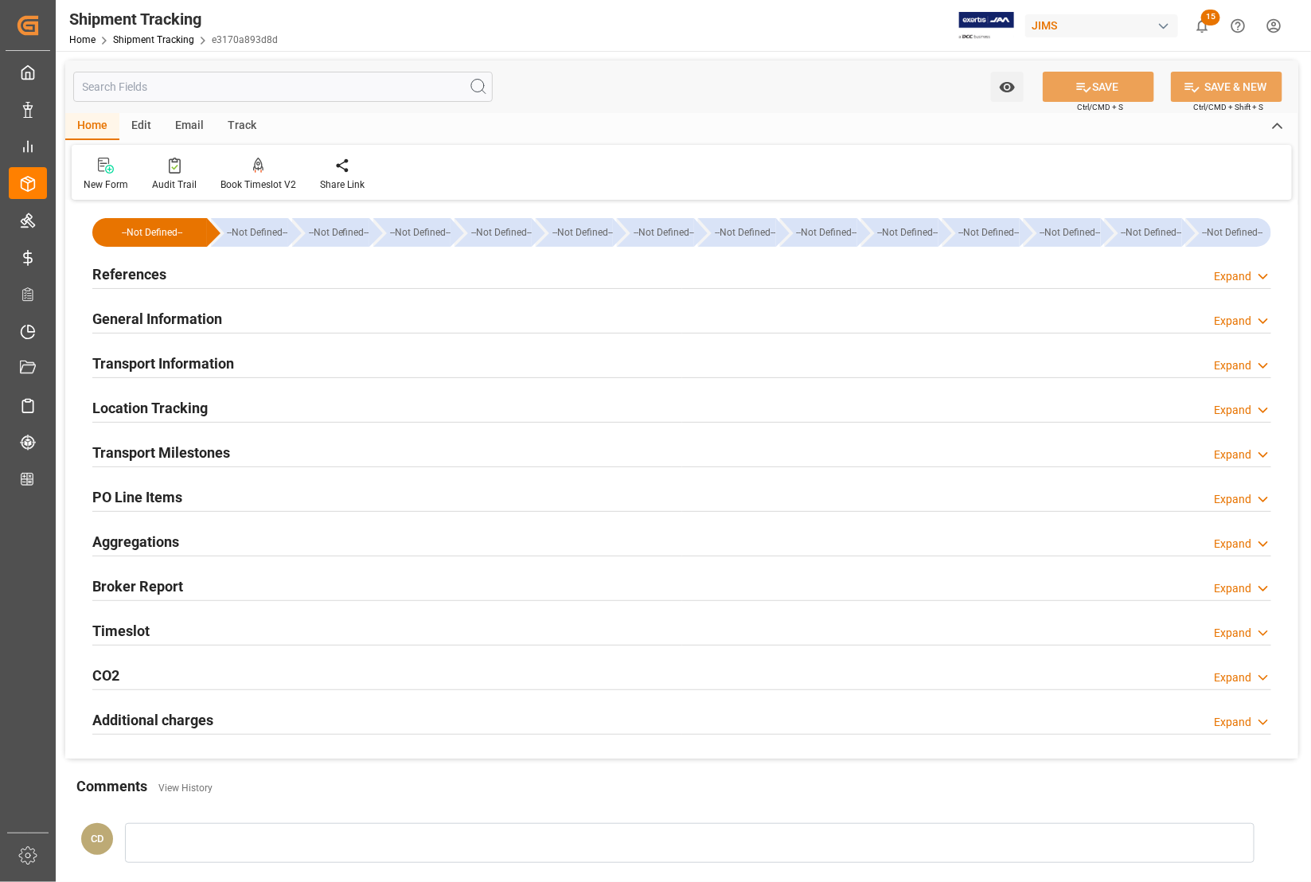
click at [135, 458] on h2 "Transport Milestones" at bounding box center [161, 452] width 138 height 21
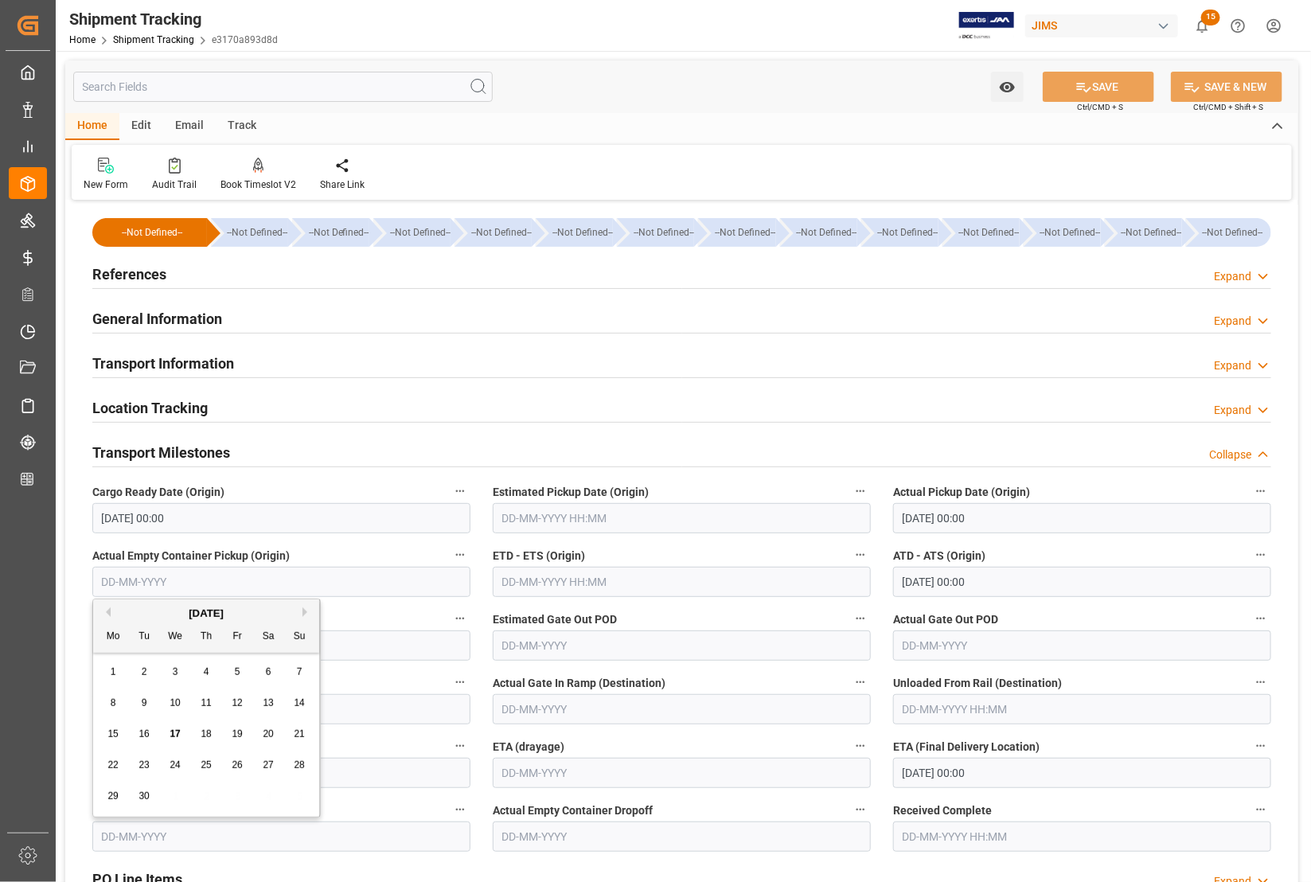
click at [143, 829] on input "text" at bounding box center [281, 836] width 378 height 30
click at [109, 741] on div "15 16 17 18 19 20 21" at bounding box center [206, 726] width 217 height 31
click at [139, 730] on span "16" at bounding box center [143, 725] width 10 height 11
type input "[DATE]"
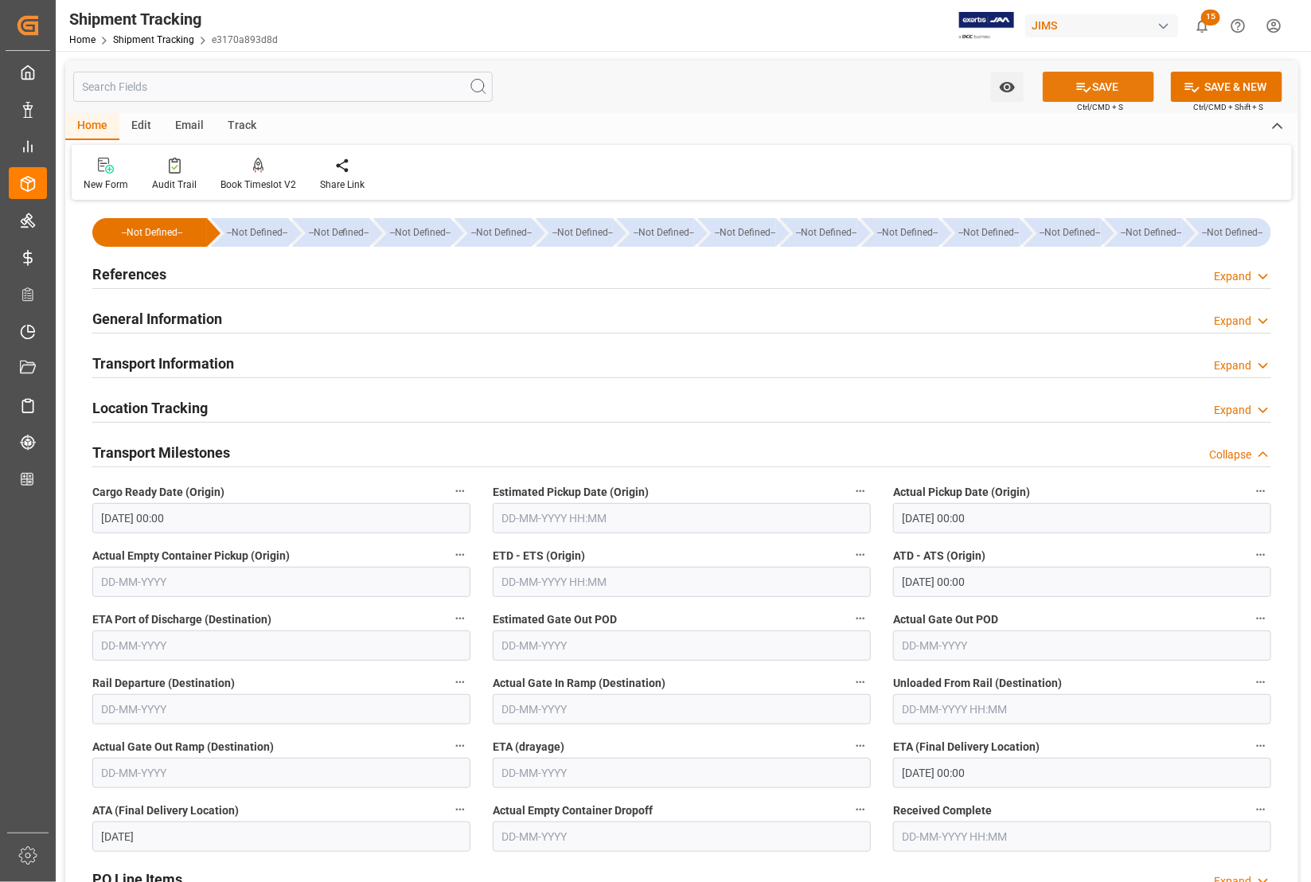
click at [1119, 73] on button "SAVE" at bounding box center [1098, 87] width 111 height 30
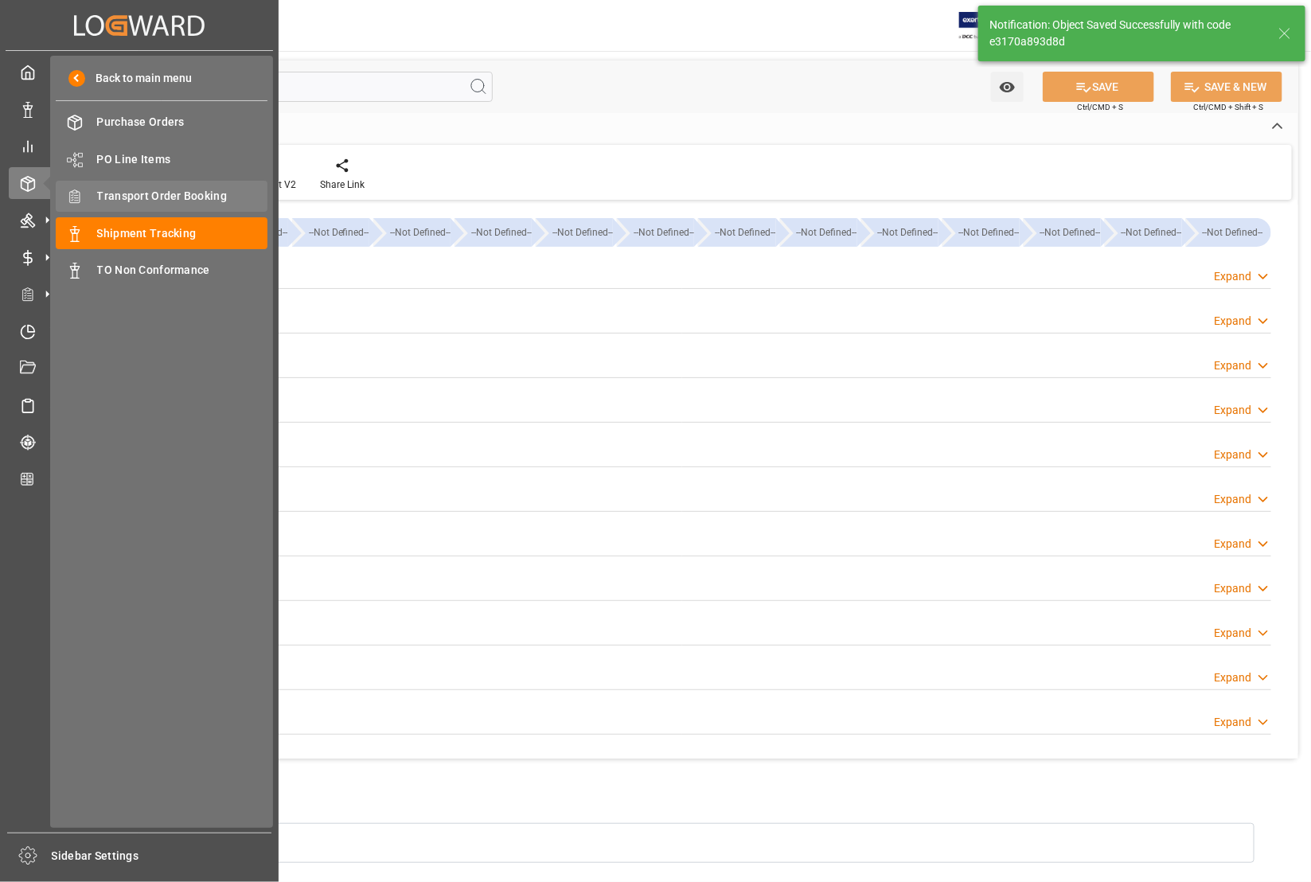
click at [141, 197] on span "Transport Order Booking" at bounding box center [182, 196] width 171 height 17
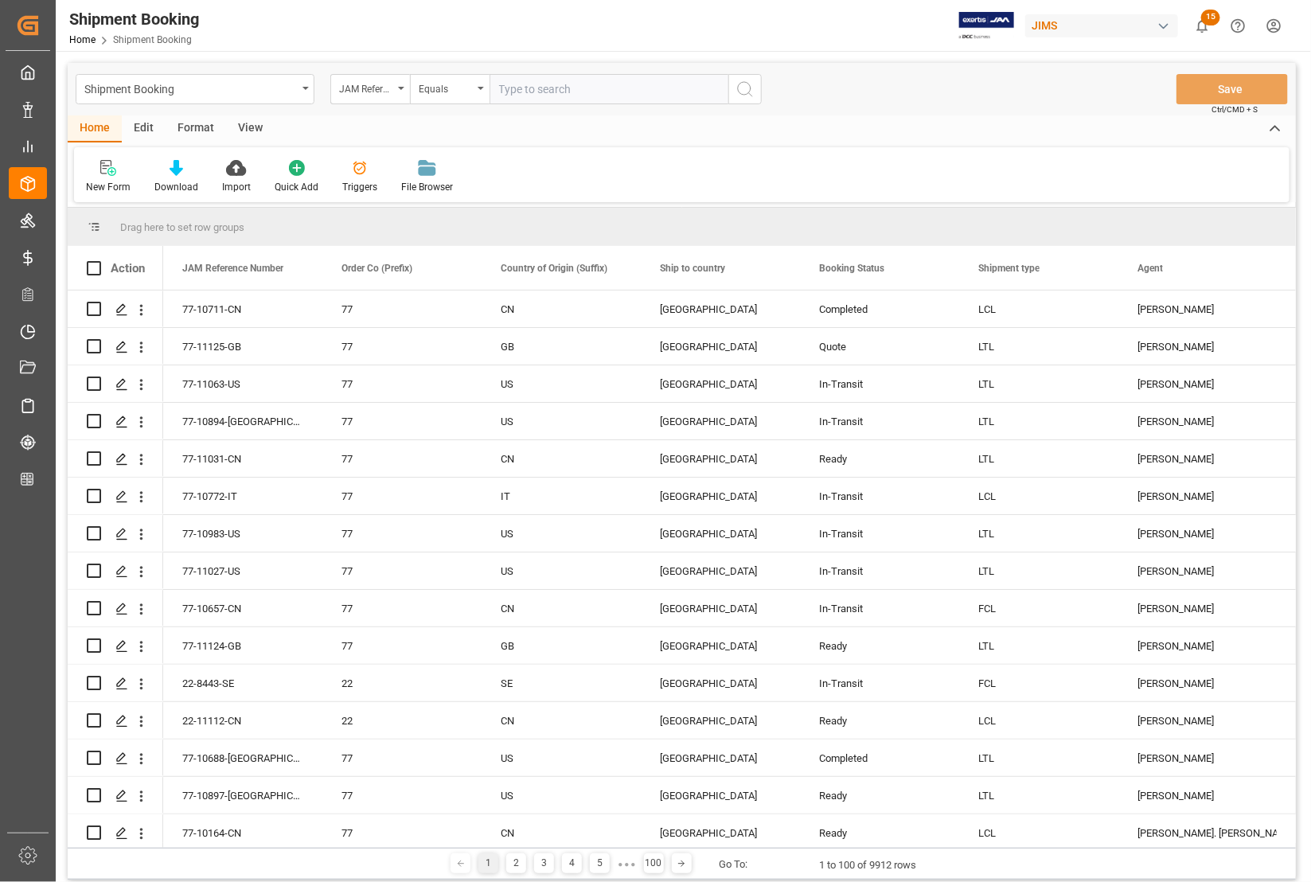
click at [571, 90] on input "text" at bounding box center [608, 89] width 239 height 30
type input "77-10590-TW"
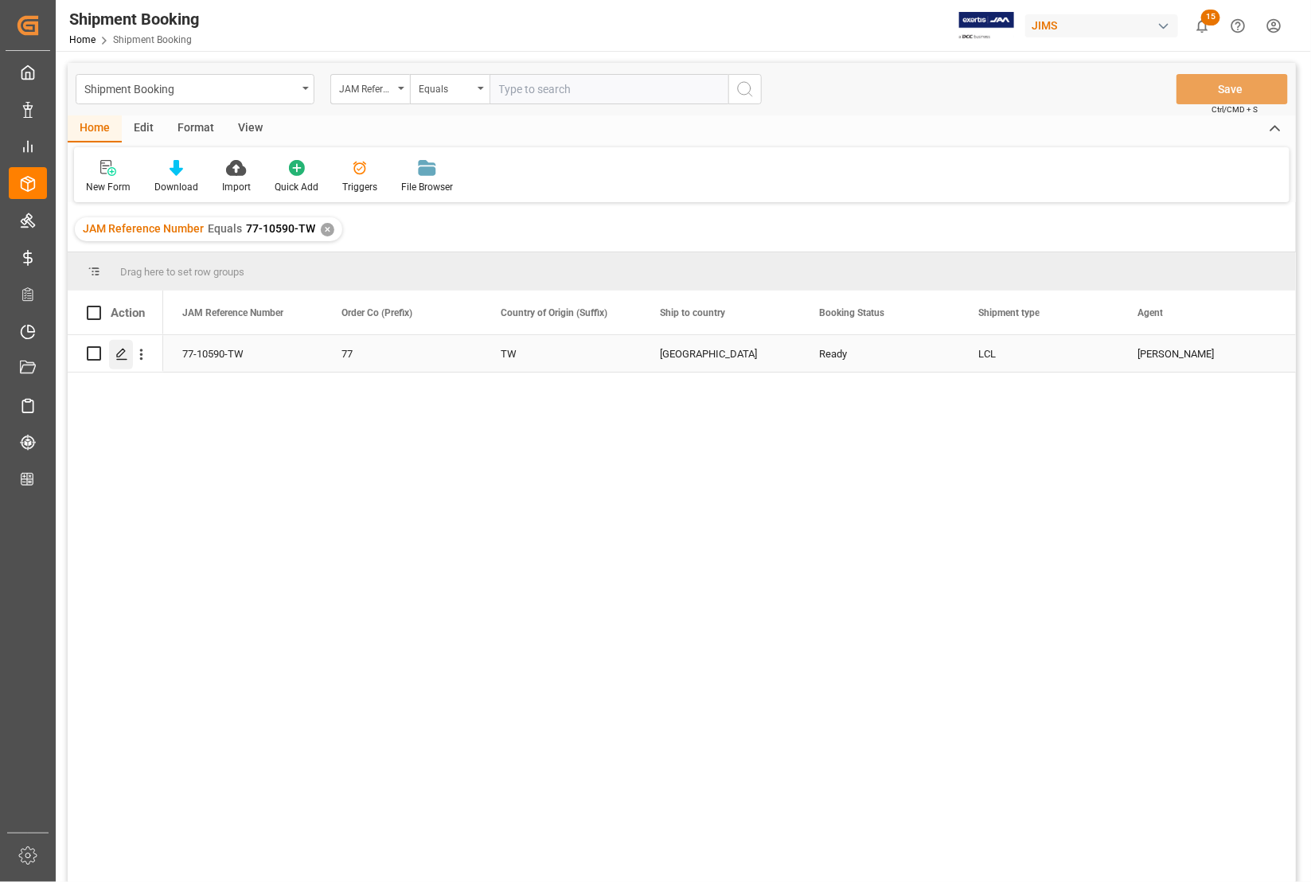
click at [117, 351] on icon "Press SPACE to select this row." at bounding box center [121, 354] width 13 height 13
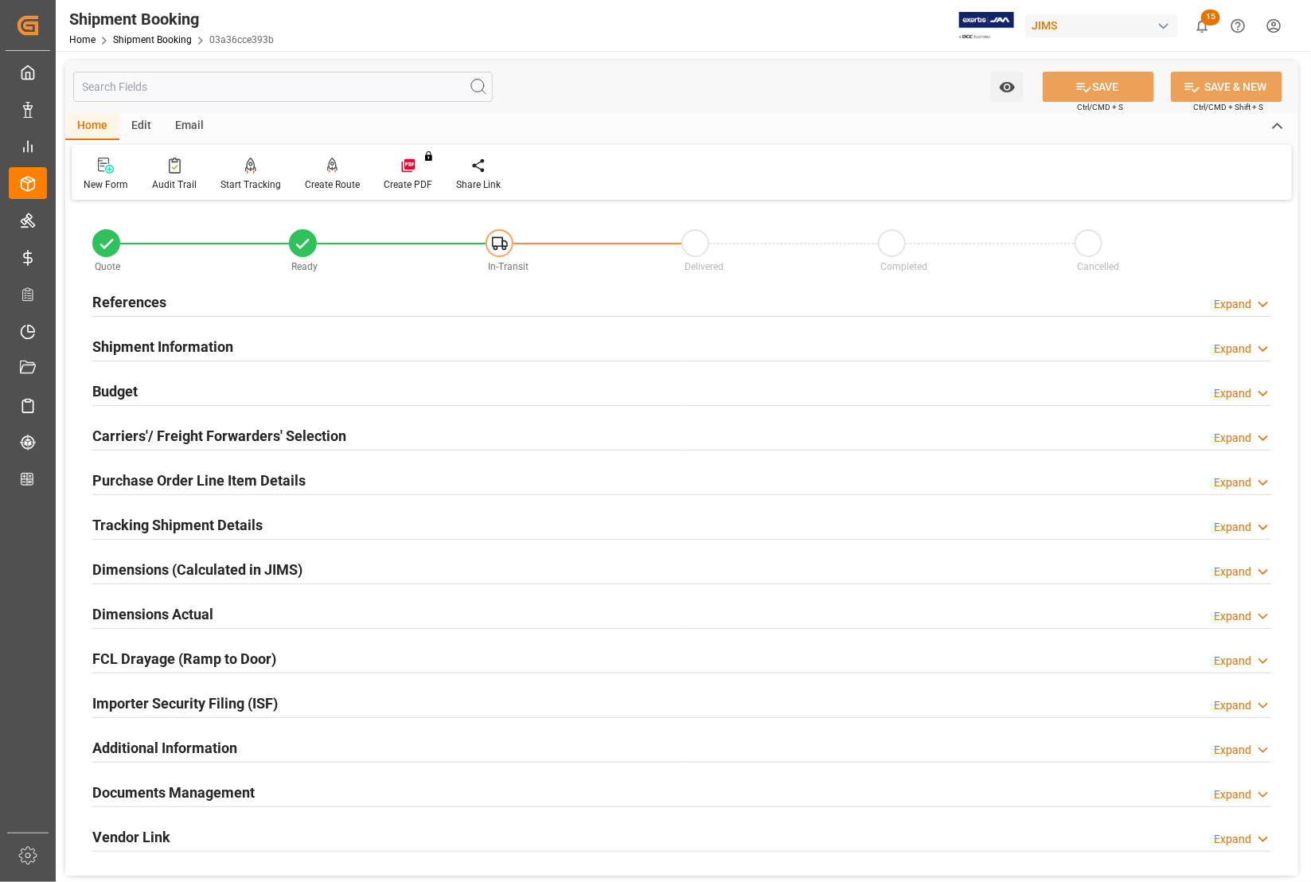
click at [146, 794] on h2 "Documents Management" at bounding box center [173, 792] width 162 height 21
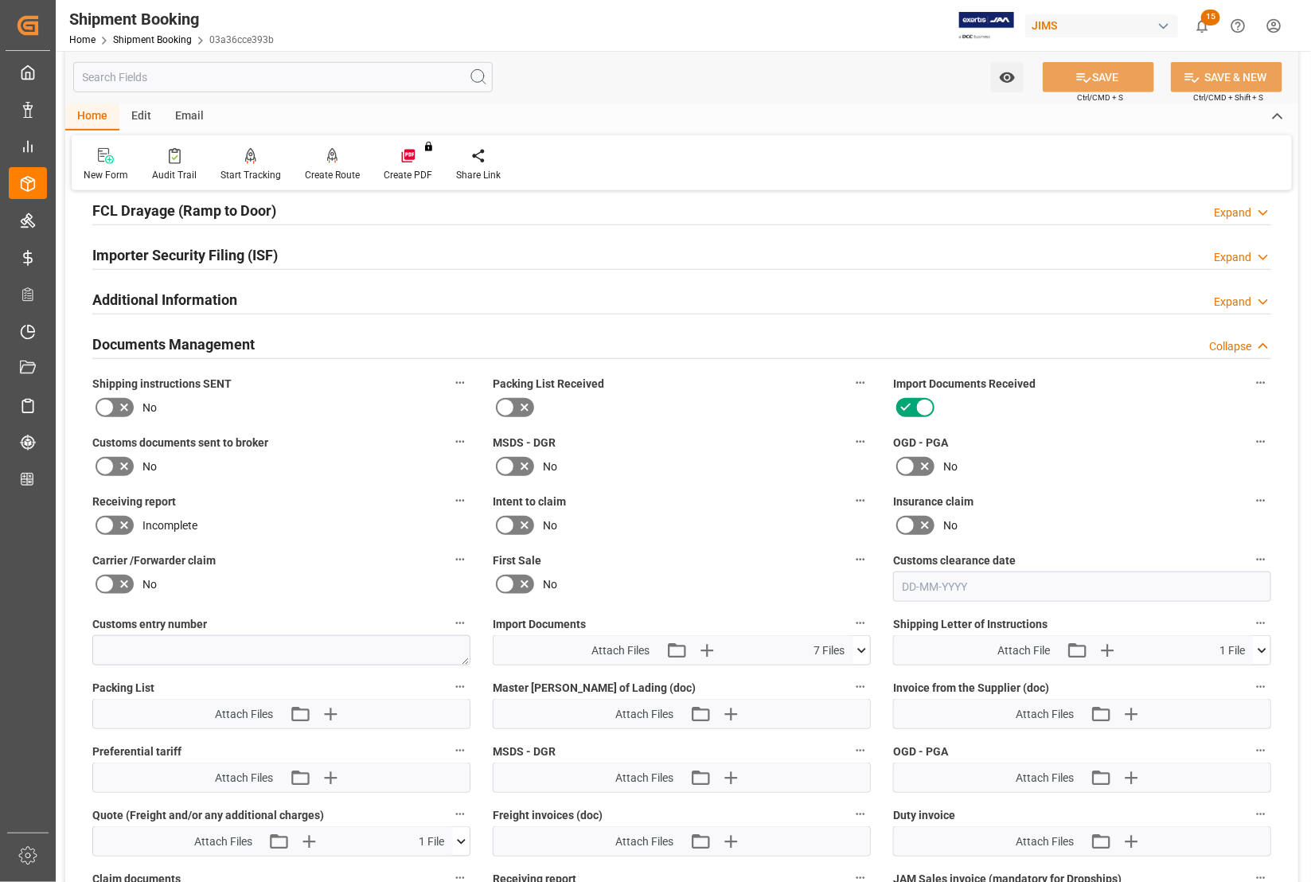
scroll to position [497, 0]
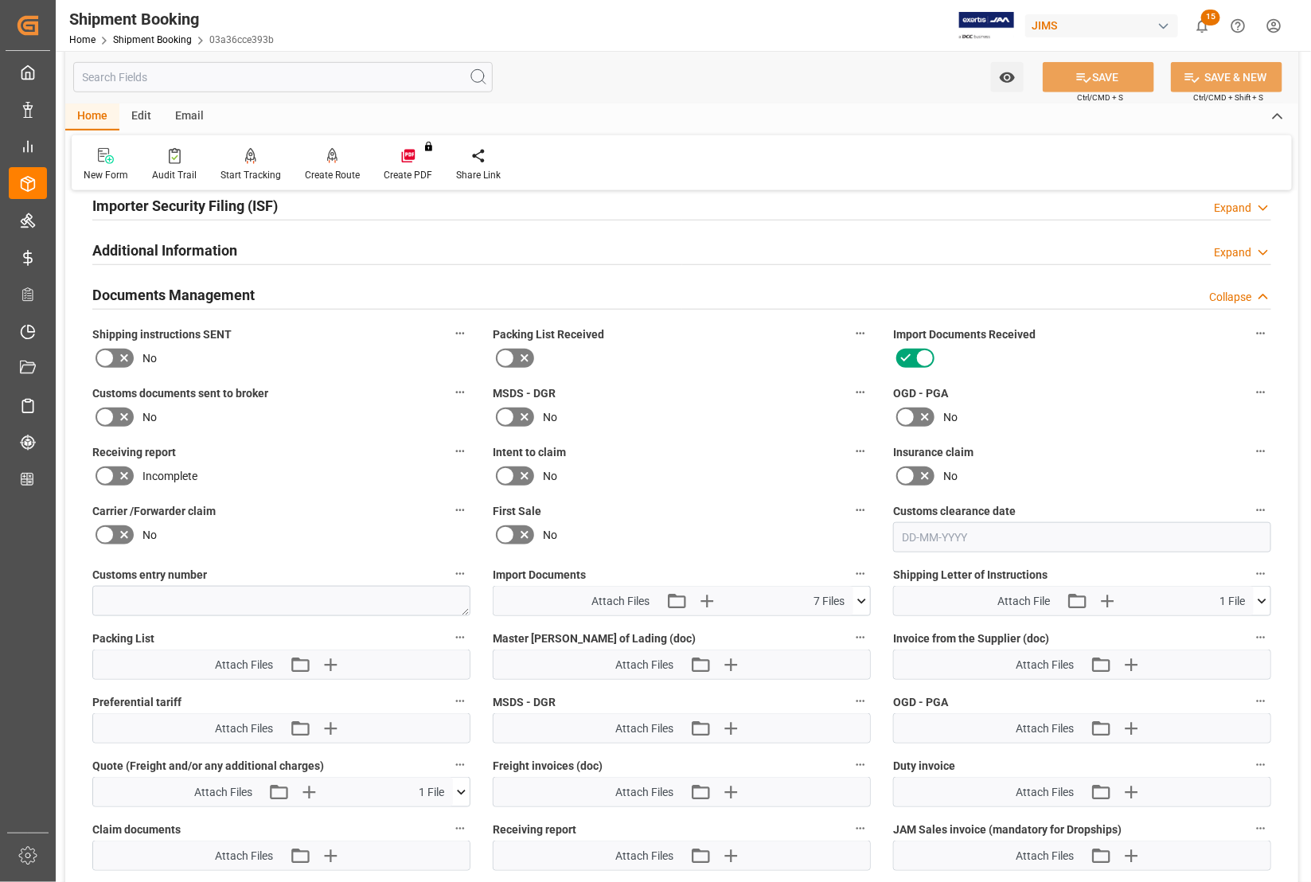
click at [858, 599] on icon at bounding box center [861, 601] width 9 height 5
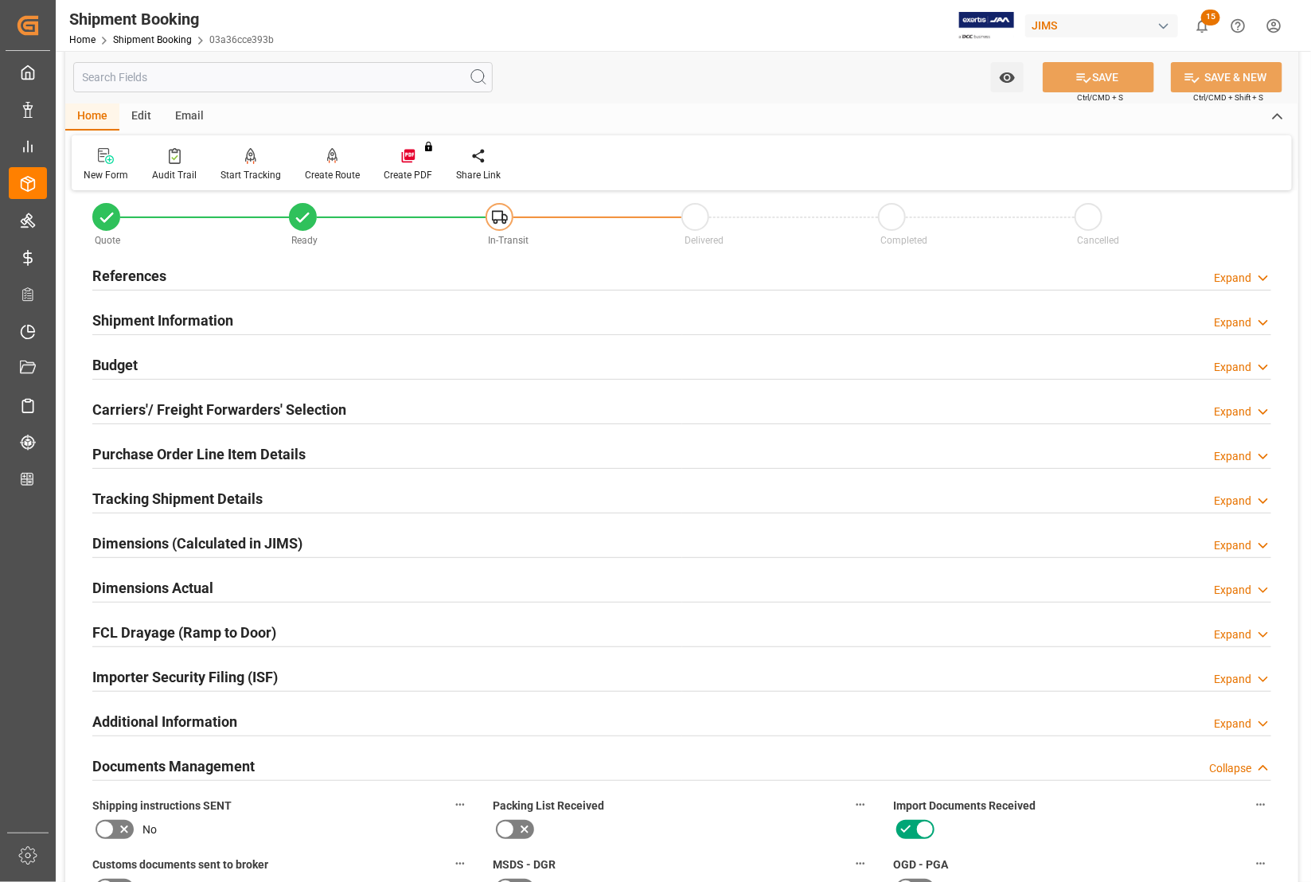
scroll to position [0, 0]
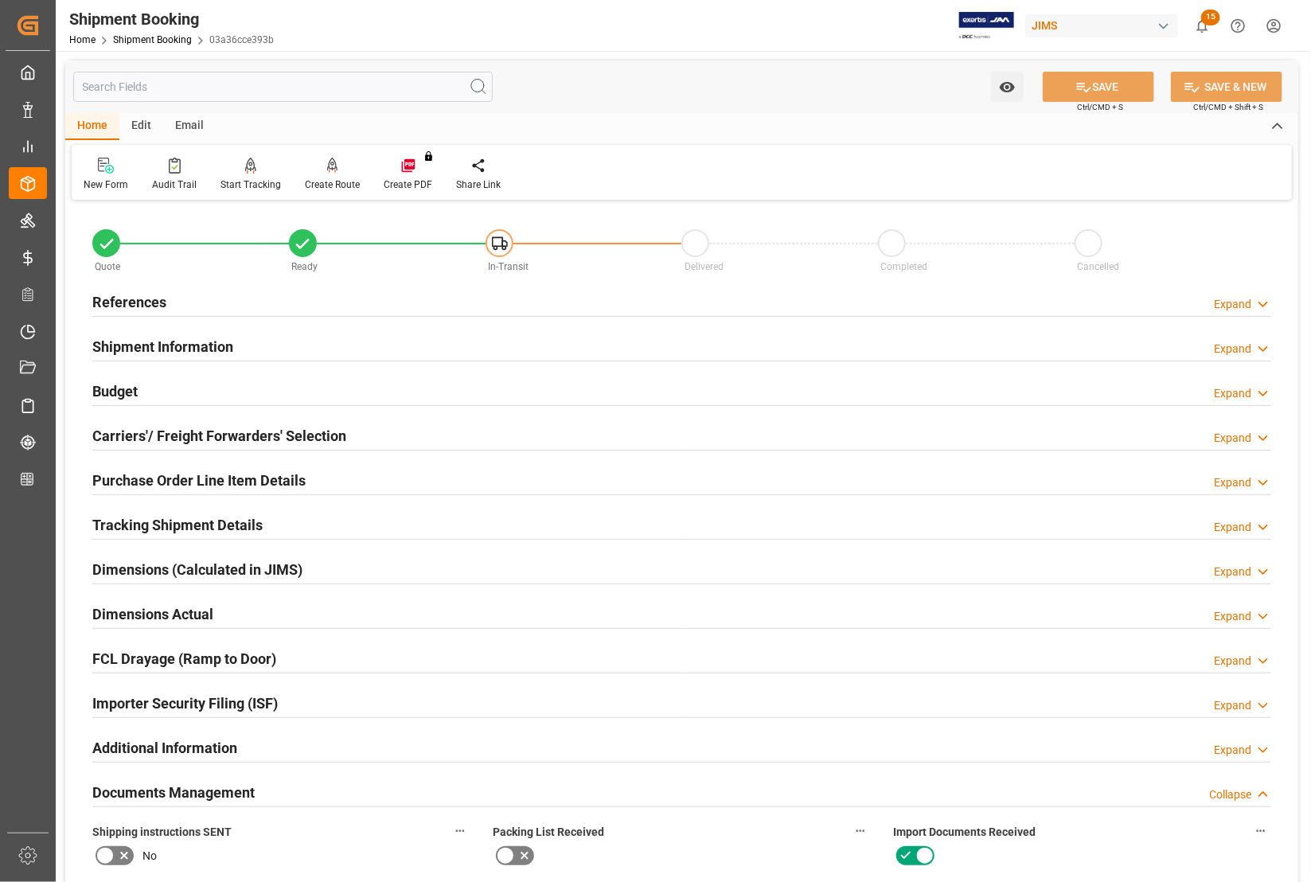
click at [142, 394] on div "Budget Expand" at bounding box center [681, 390] width 1179 height 30
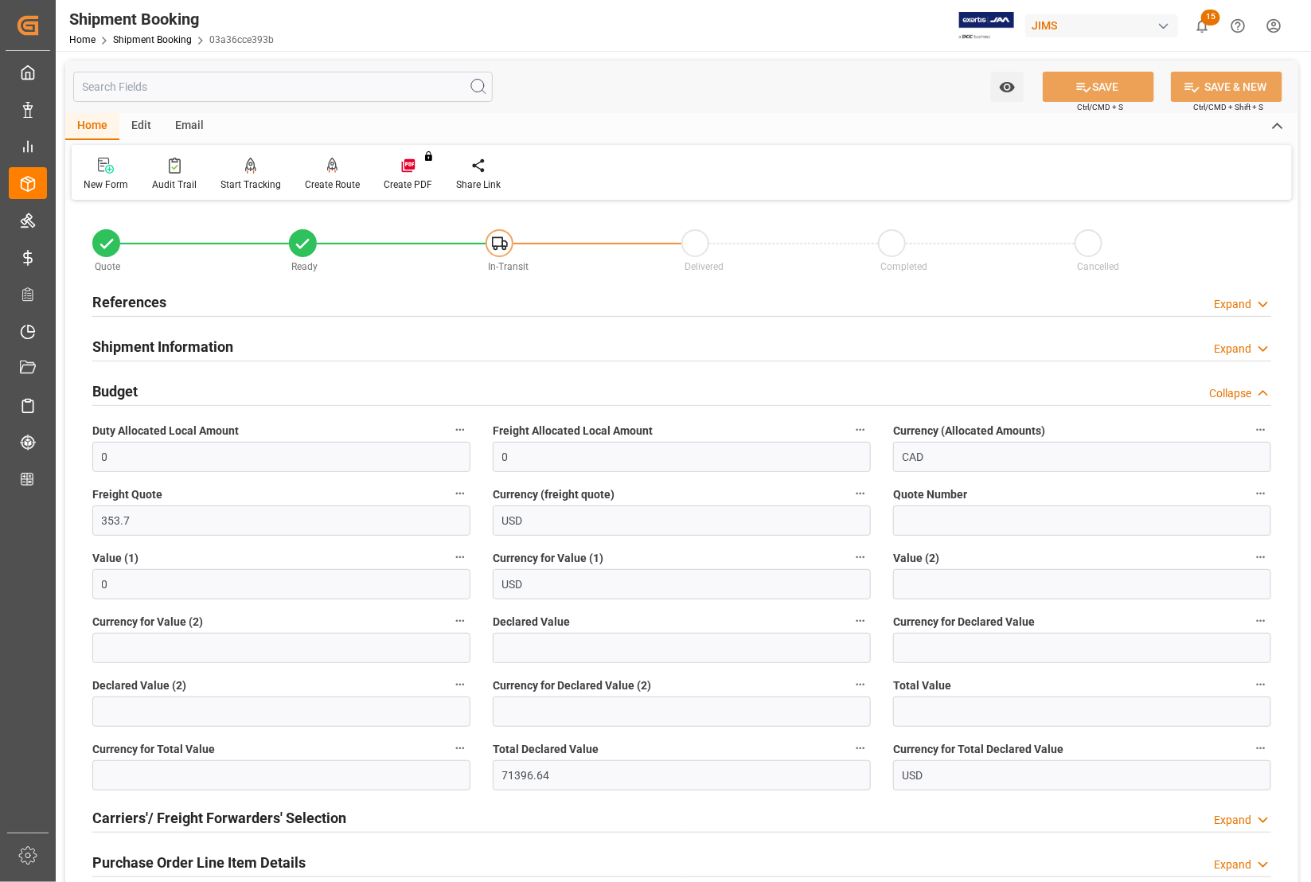
click at [109, 307] on h2 "References" at bounding box center [129, 301] width 74 height 21
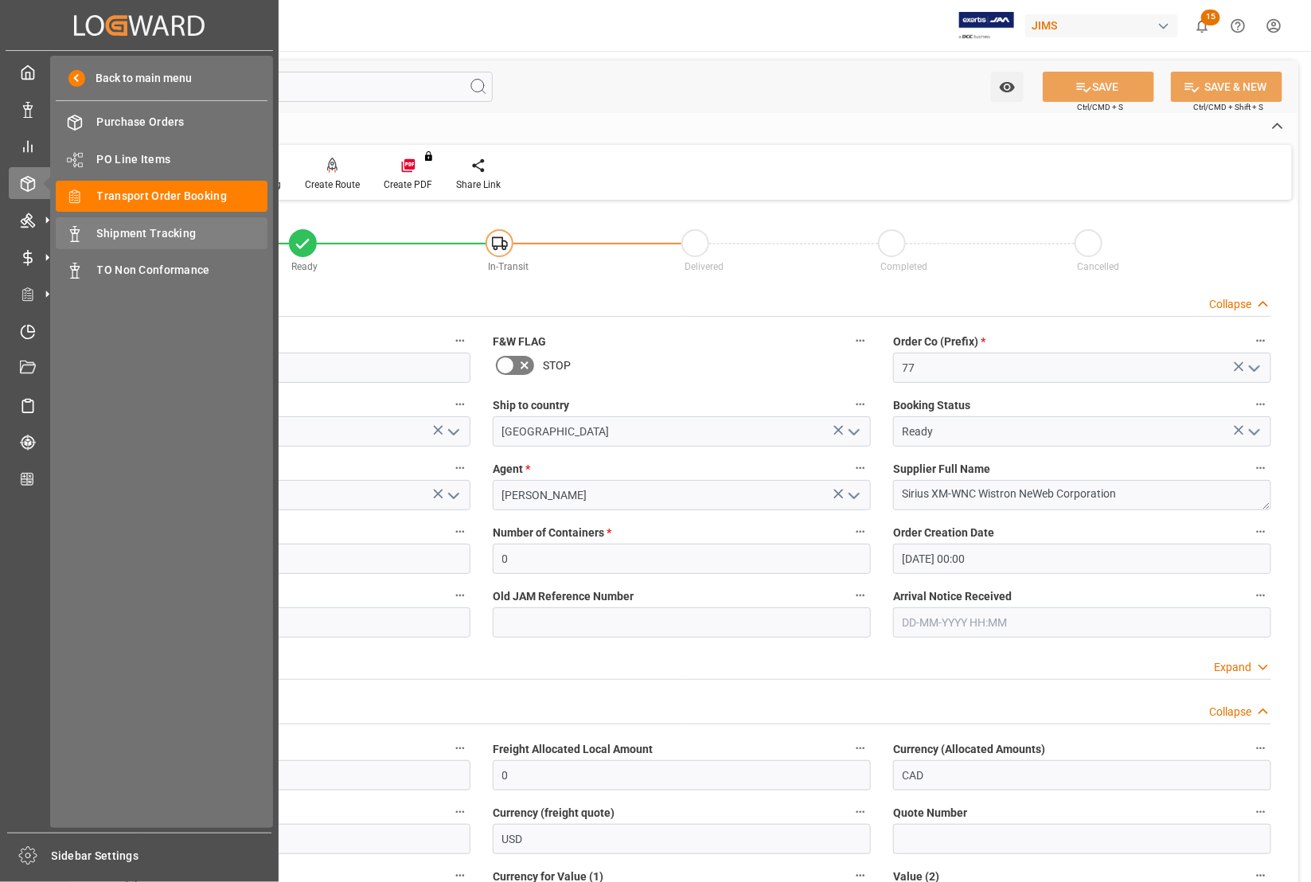
click at [135, 232] on span "Shipment Tracking" at bounding box center [182, 233] width 171 height 17
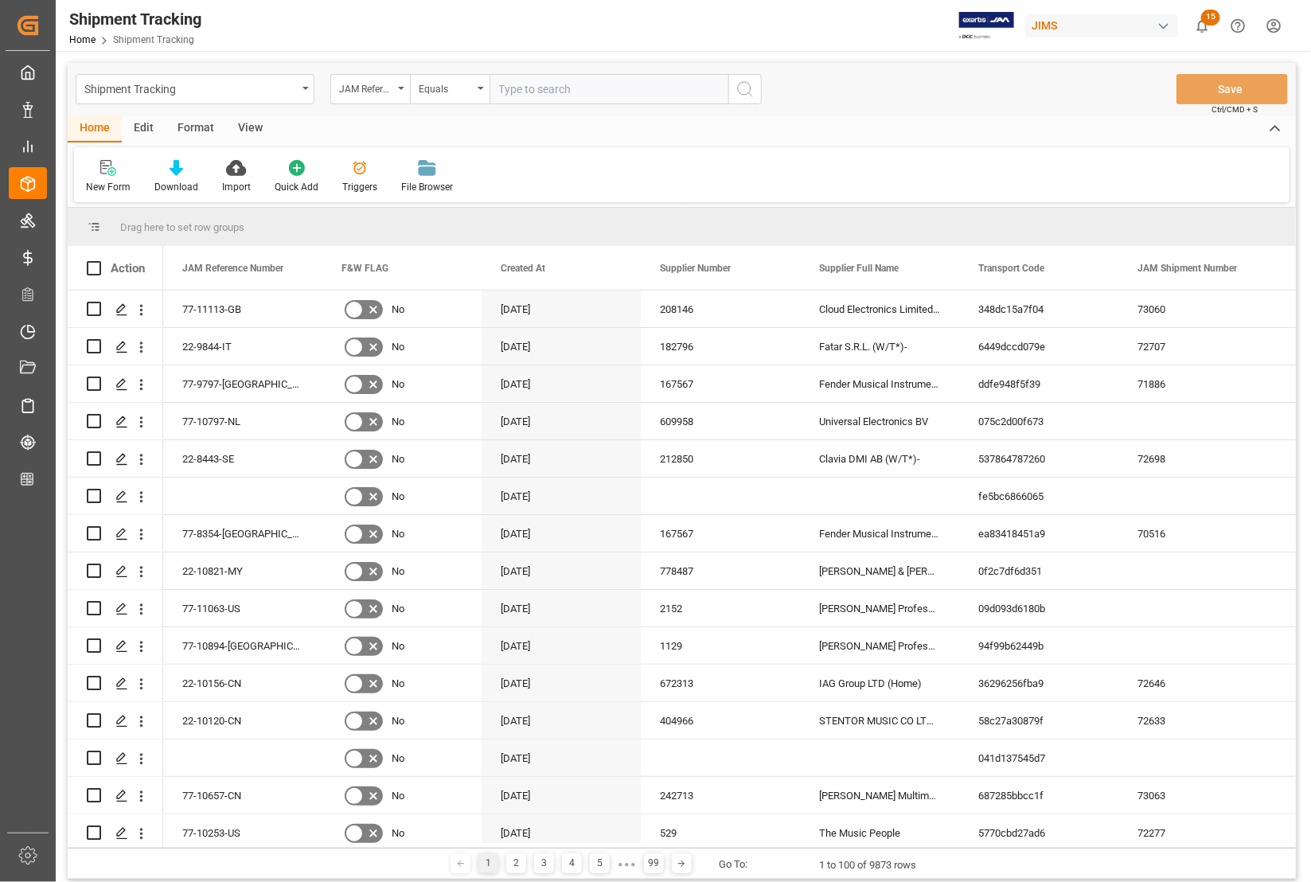
click at [569, 89] on input "text" at bounding box center [608, 89] width 239 height 30
type input "77-10590-TW"
click at [742, 93] on icon "search button" at bounding box center [744, 89] width 19 height 19
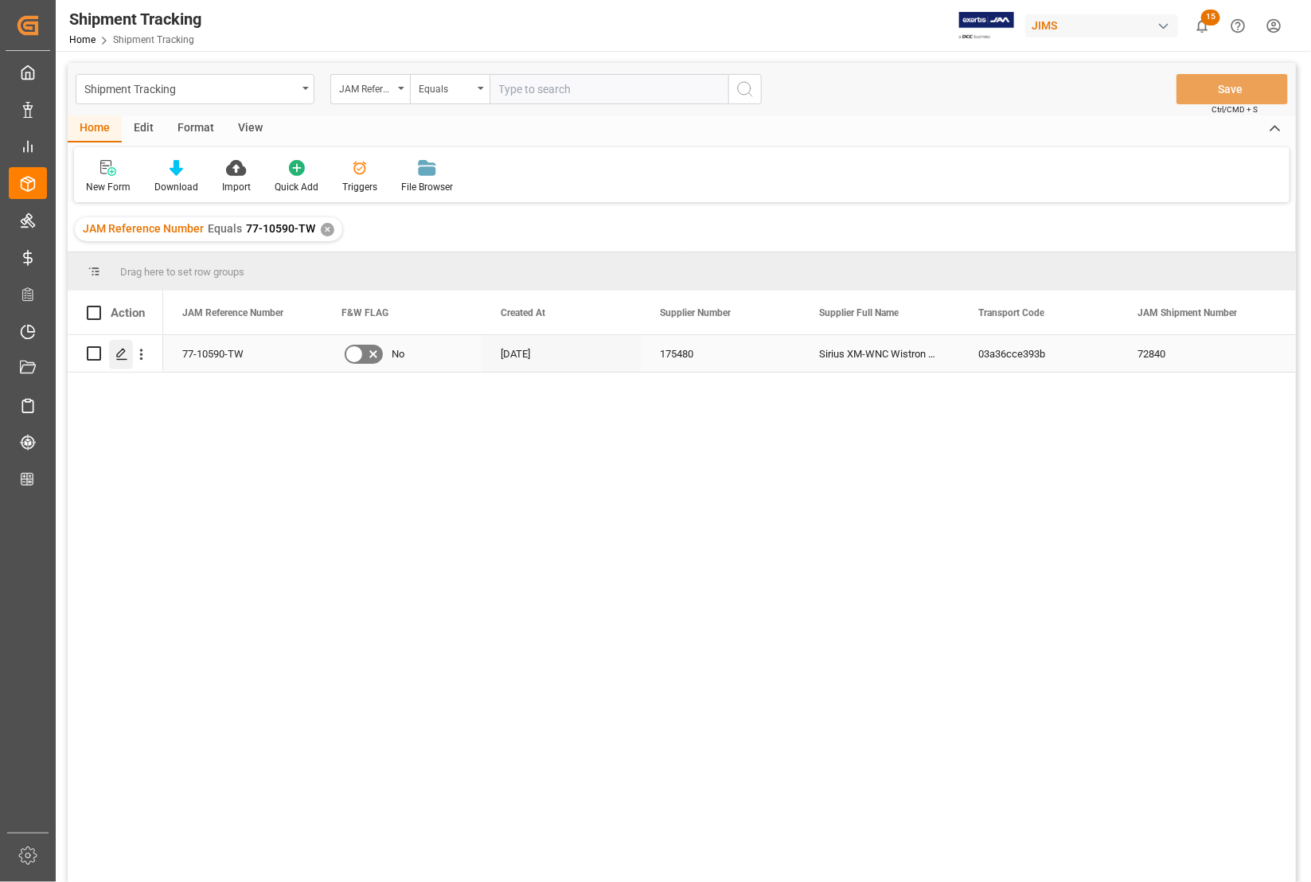
click at [117, 357] on polygon "Press SPACE to select this row." at bounding box center [121, 353] width 8 height 8
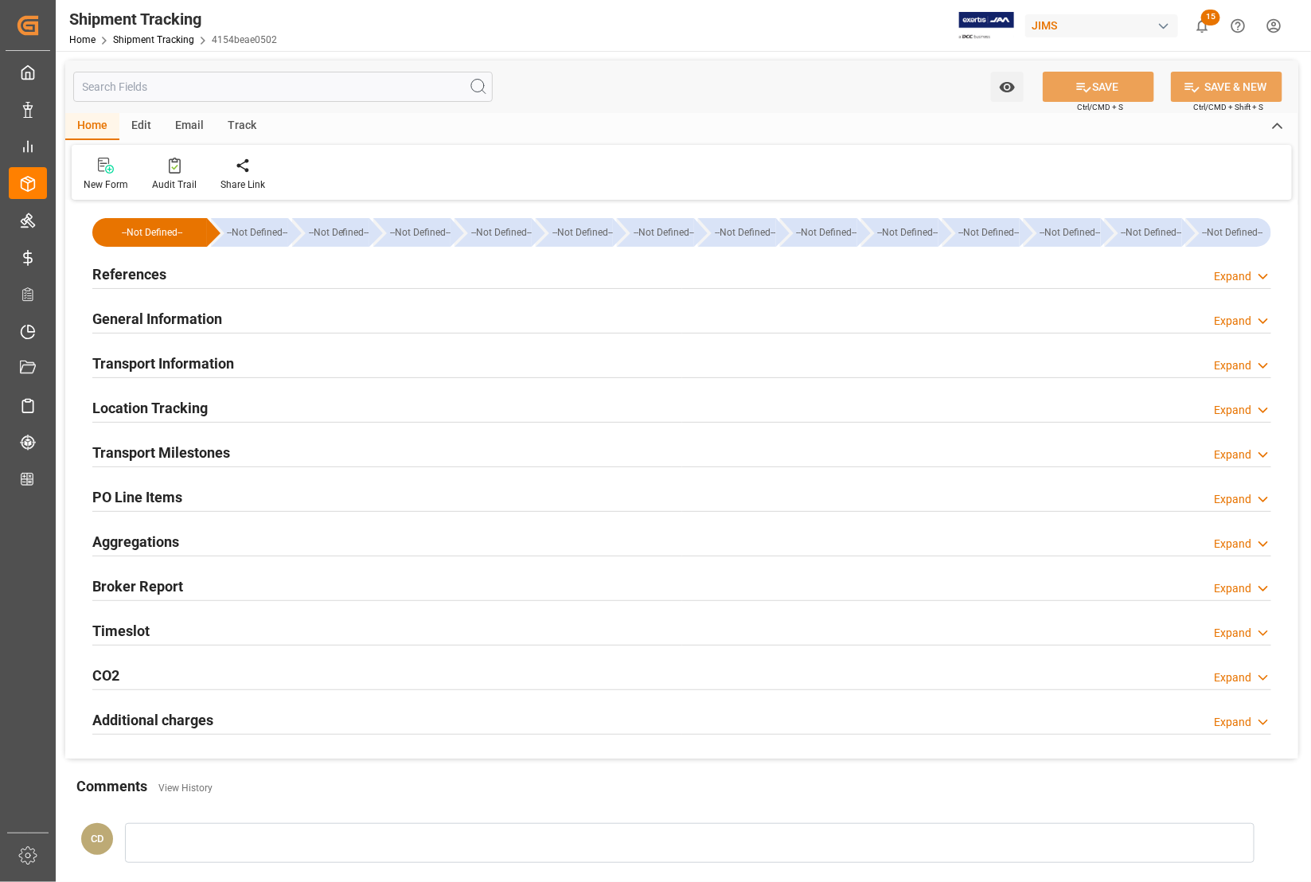
type input "0"
click at [138, 360] on h2 "Transport Information" at bounding box center [163, 363] width 142 height 21
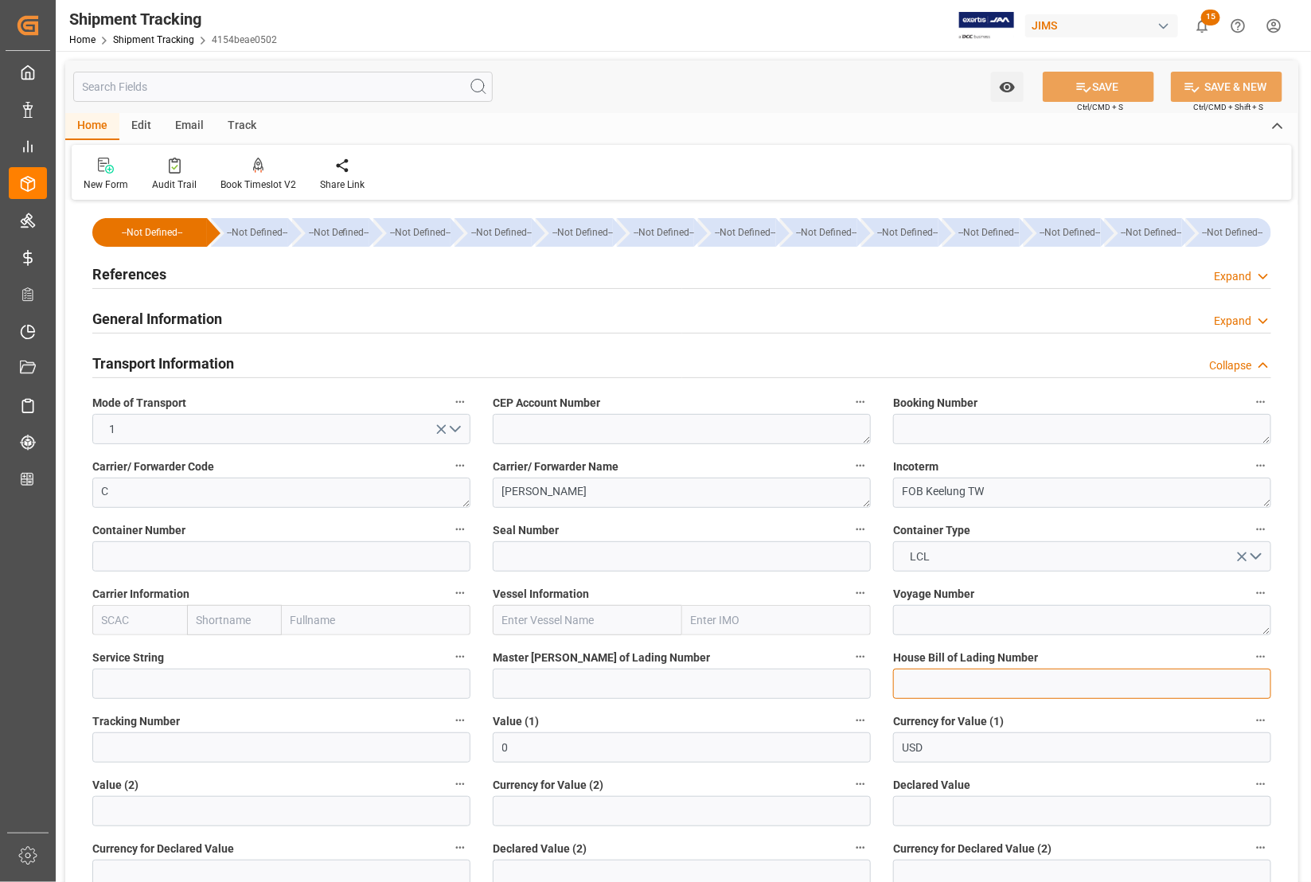
click at [1012, 687] on input at bounding box center [1082, 684] width 378 height 30
paste input "525248483TPE"
type input "525248483TPE"
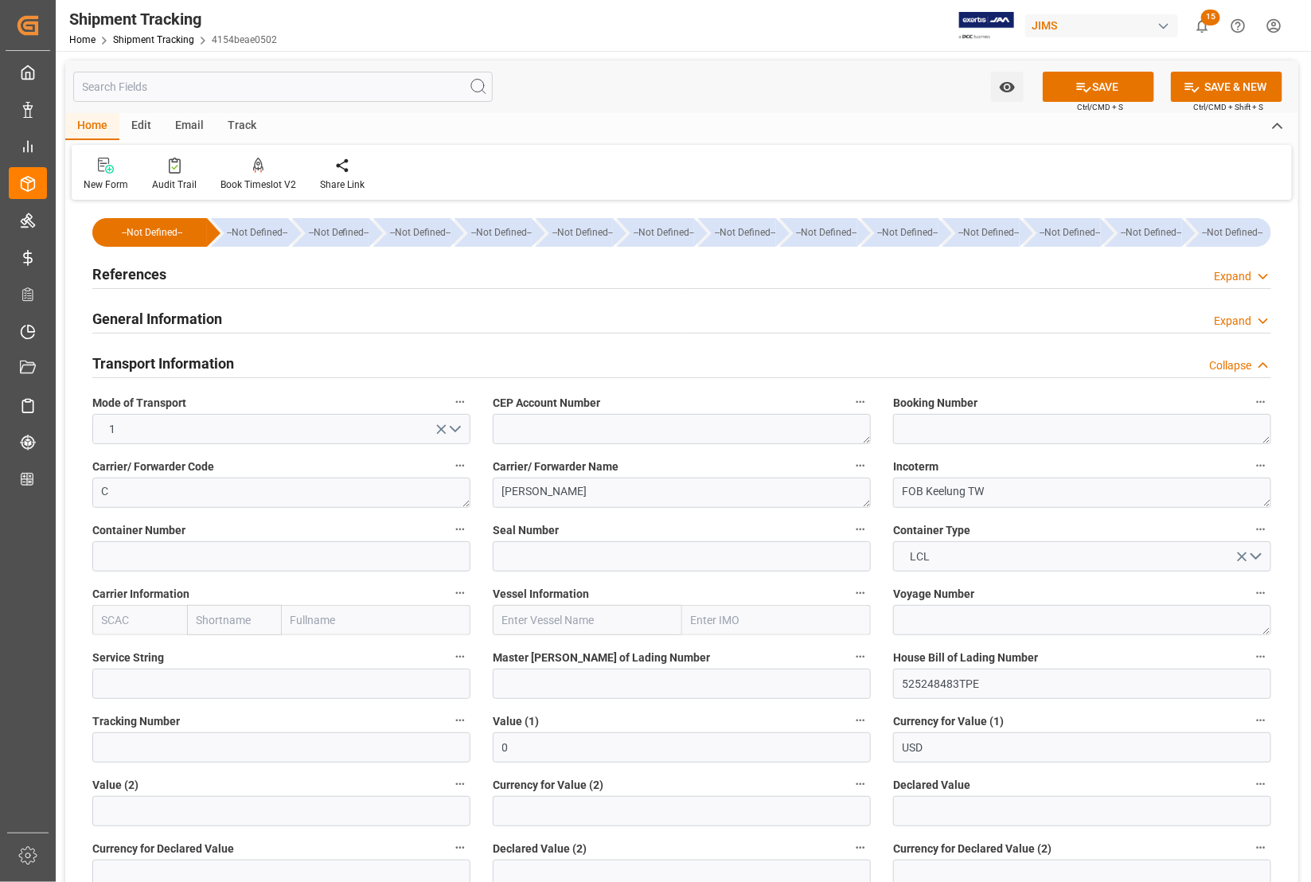
click at [1160, 651] on label "House Bill of Lading Number" at bounding box center [1082, 657] width 378 height 22
click at [1250, 651] on button "House Bill of Lading Number" at bounding box center [1260, 656] width 21 height 21
click at [1079, 81] on div at bounding box center [655, 441] width 1311 height 882
click at [122, 361] on h2 "Transport Information" at bounding box center [163, 363] width 142 height 21
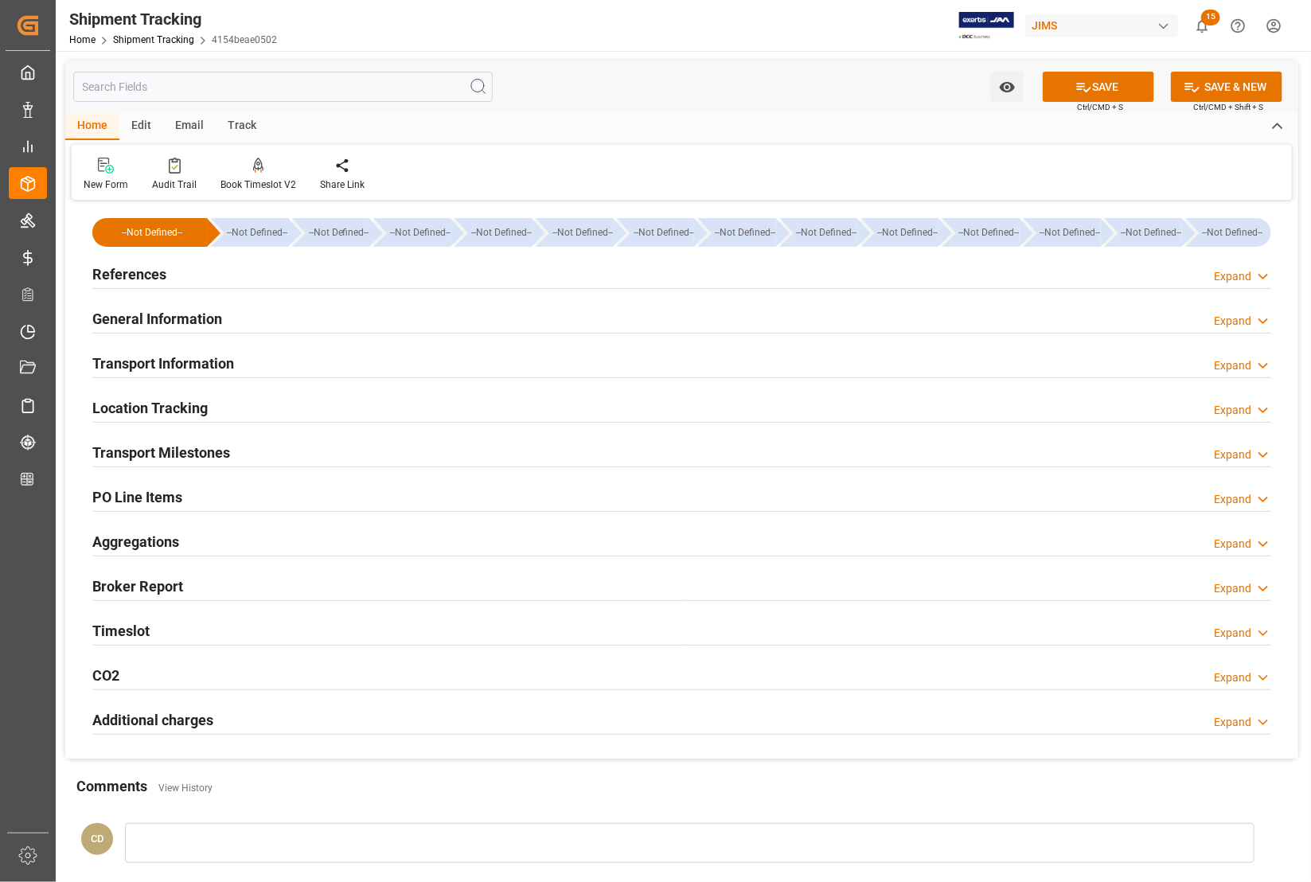
click at [157, 454] on h2 "Transport Milestones" at bounding box center [161, 452] width 138 height 21
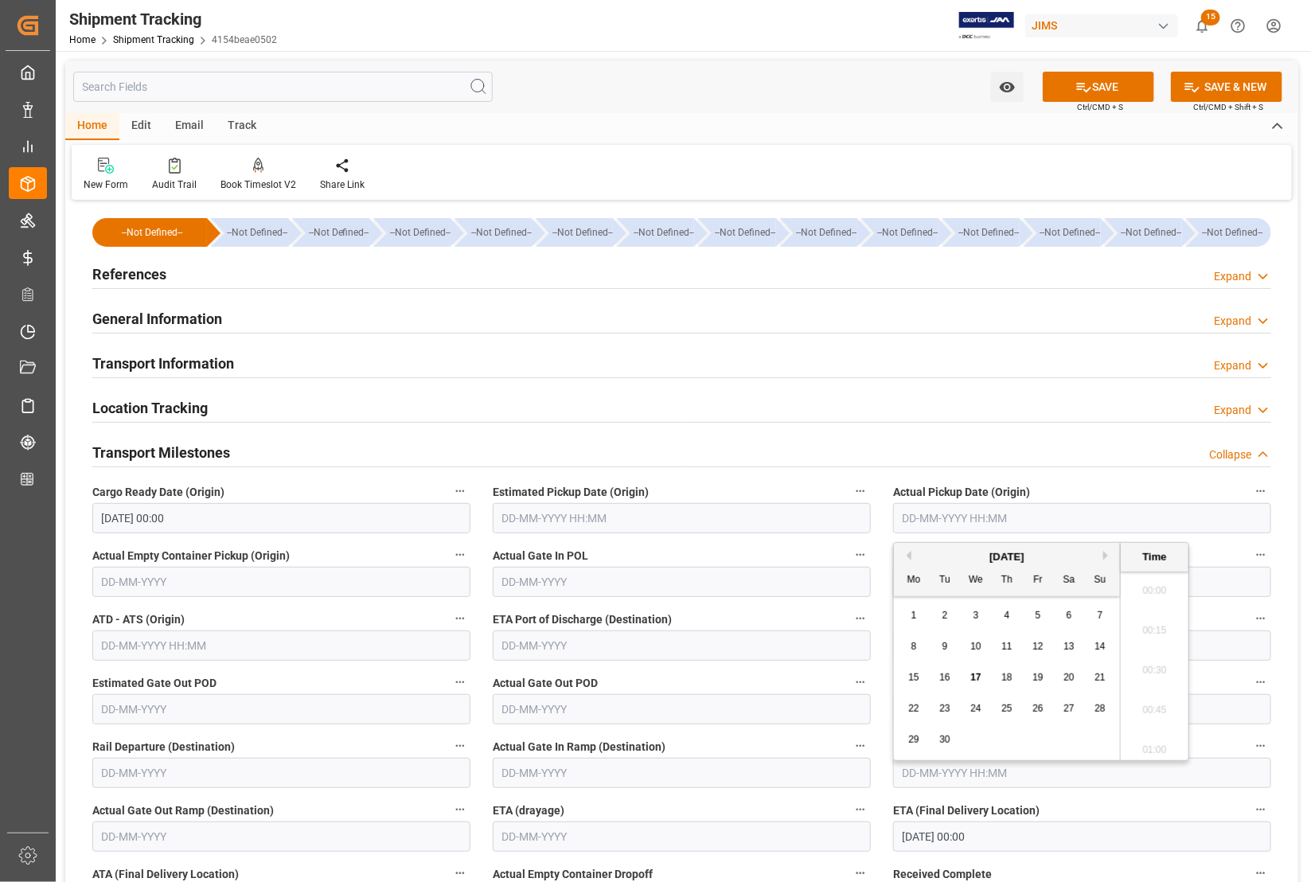
scroll to position [1597, 0]
click at [942, 508] on input "text" at bounding box center [1082, 518] width 378 height 30
click at [908, 559] on button "Previous Month" at bounding box center [907, 556] width 10 height 10
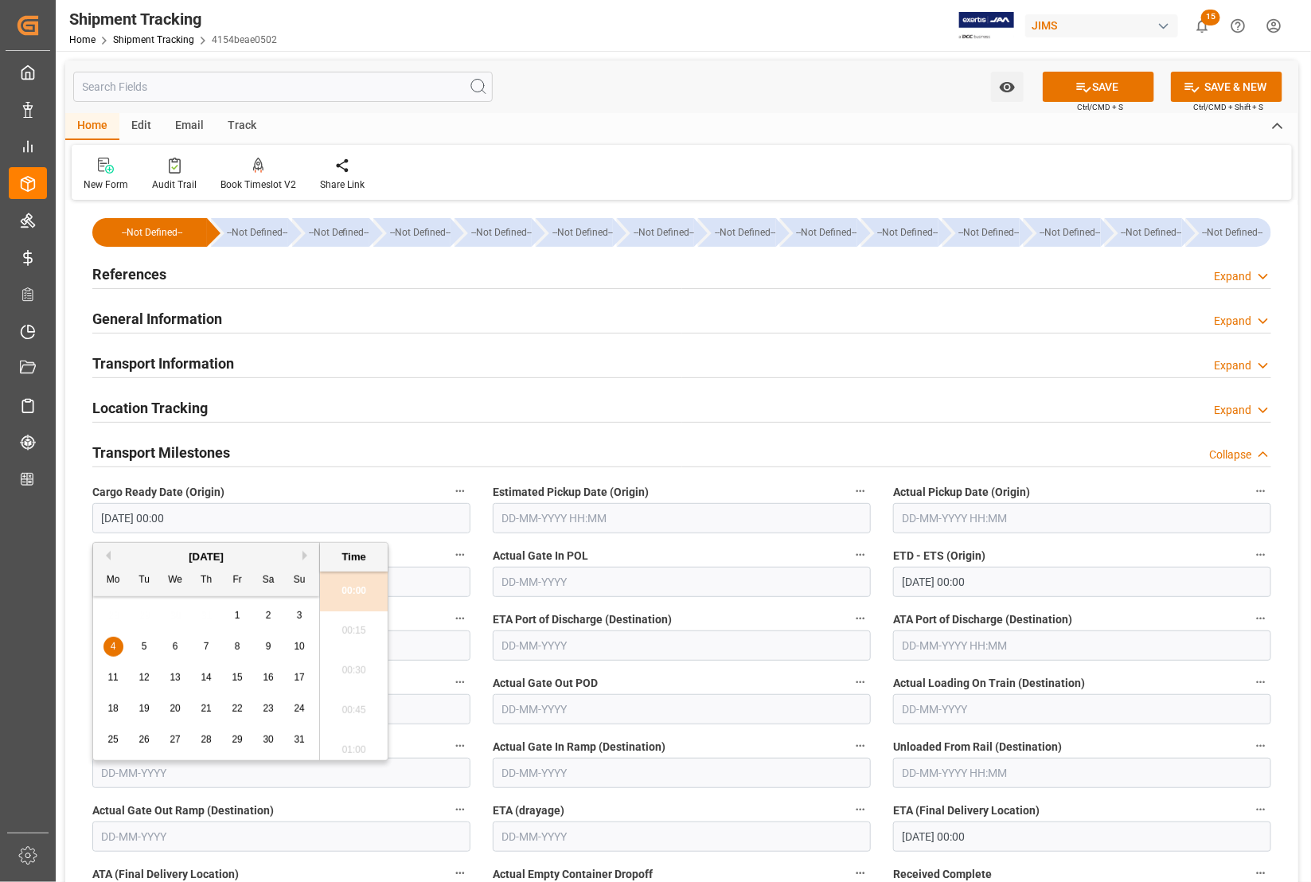
click at [236, 514] on input "[DATE] 00:00" at bounding box center [281, 518] width 378 height 30
click at [236, 736] on span "29" at bounding box center [237, 739] width 10 height 11
type input "[DATE] 00:00"
click at [920, 519] on input "text" at bounding box center [1082, 518] width 378 height 30
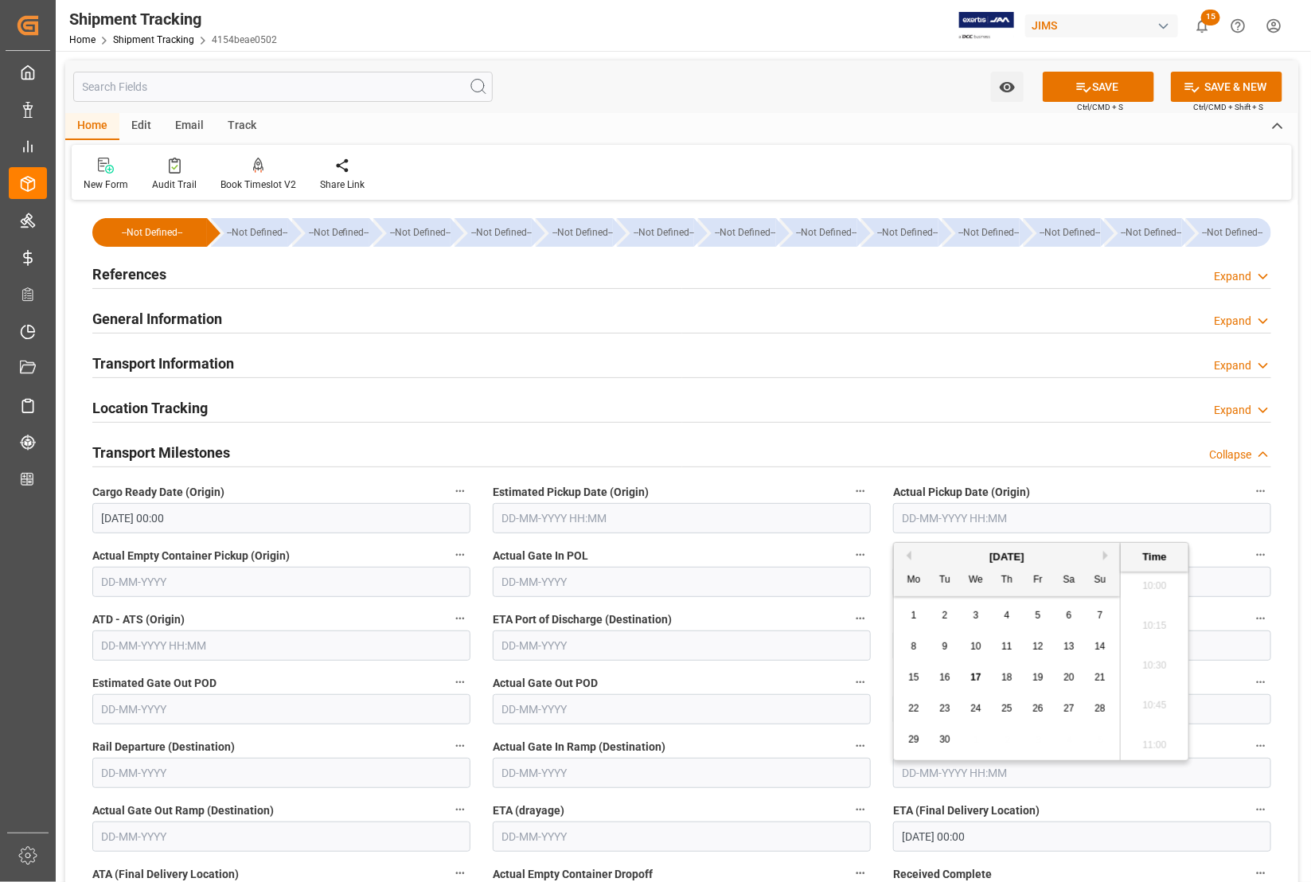
click at [907, 641] on div "8" at bounding box center [914, 647] width 20 height 19
click at [1007, 615] on span "4" at bounding box center [1007, 615] width 6 height 11
type input "[DATE] 00:00"
click at [821, 431] on div "Transport Milestones Collapse" at bounding box center [681, 453] width 1201 height 45
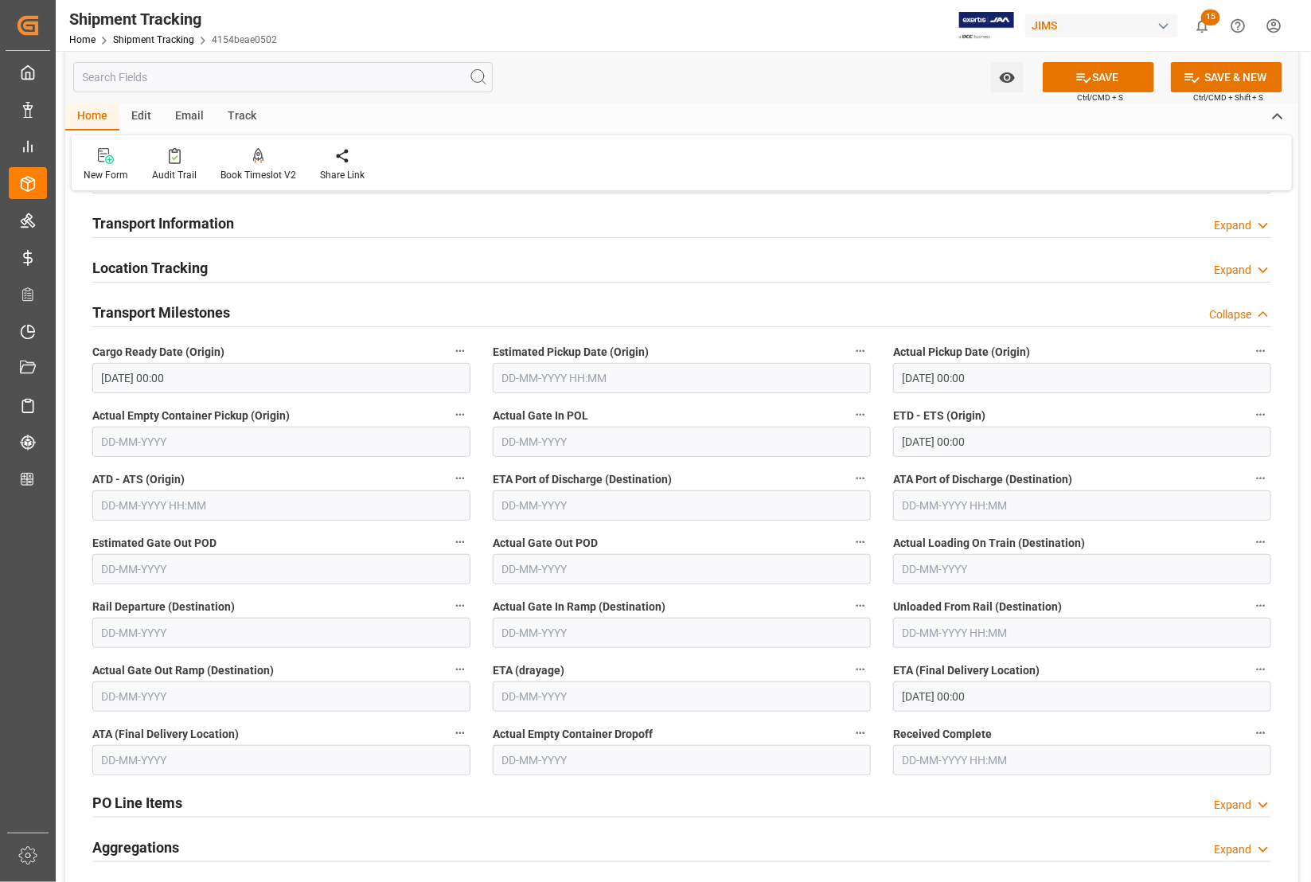
scroll to position [199, 0]
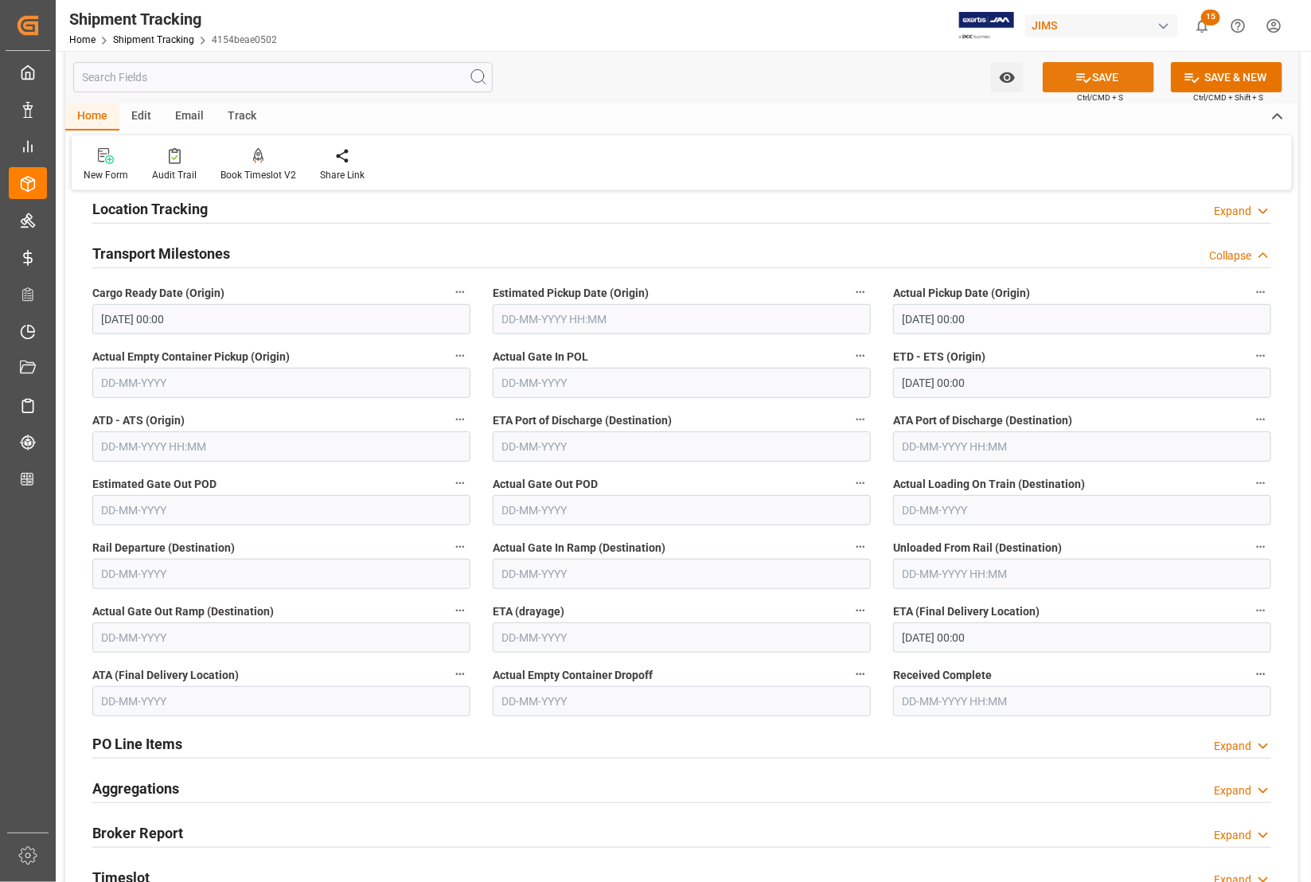
click at [1057, 77] on button "SAVE" at bounding box center [1098, 77] width 111 height 30
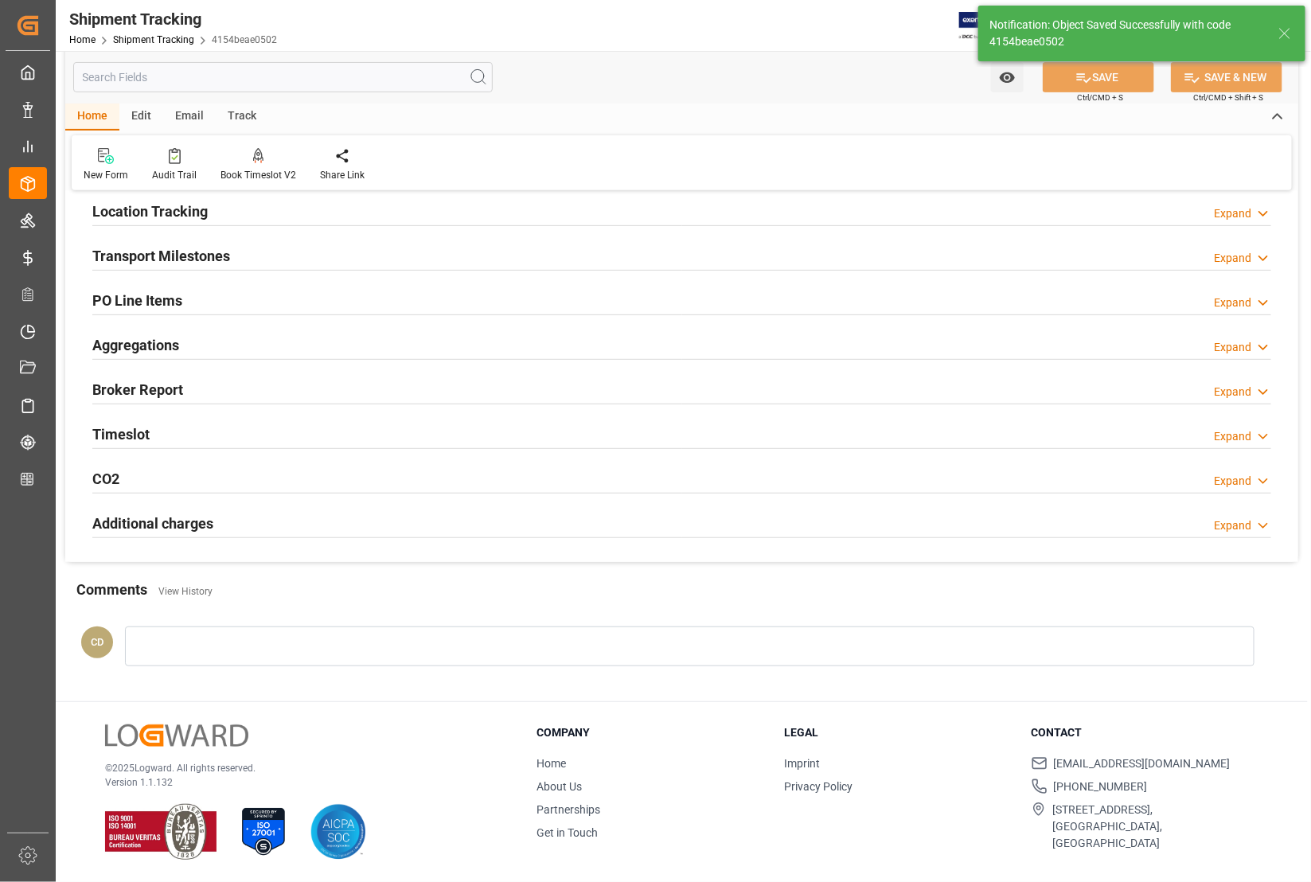
scroll to position [197, 0]
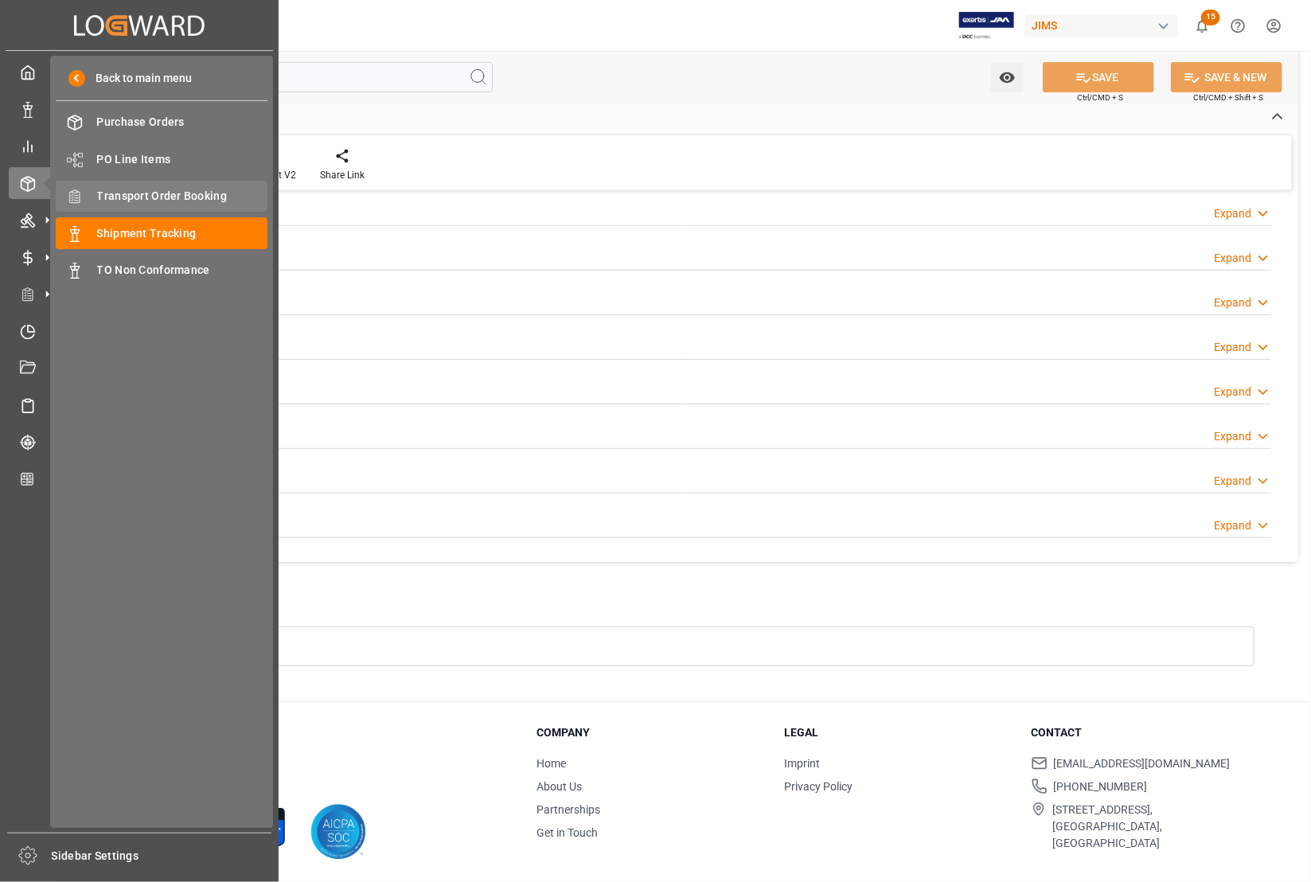
click at [111, 196] on span "Transport Order Booking" at bounding box center [182, 196] width 171 height 17
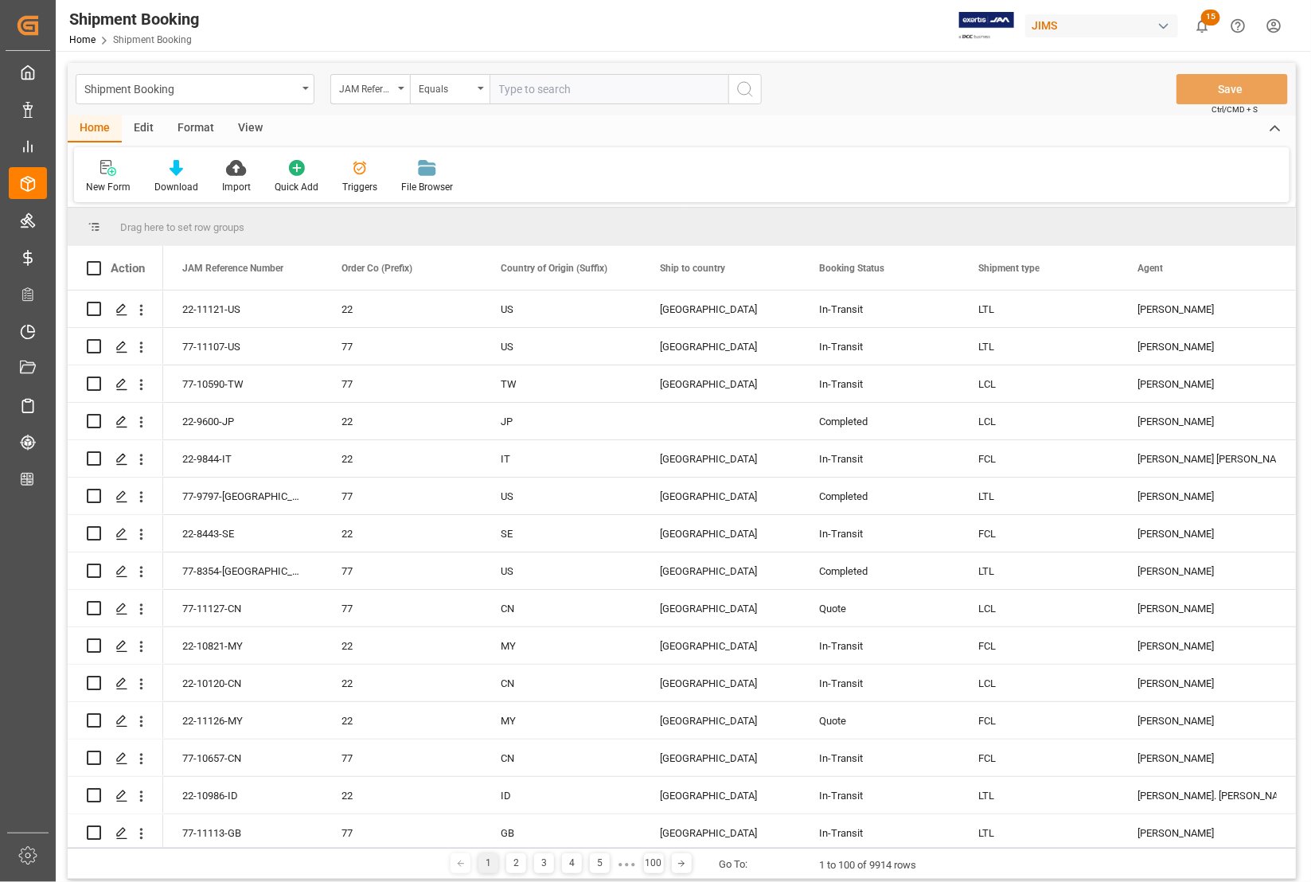
click at [547, 88] on input "text" at bounding box center [608, 89] width 239 height 30
type input "77-11095-RO"
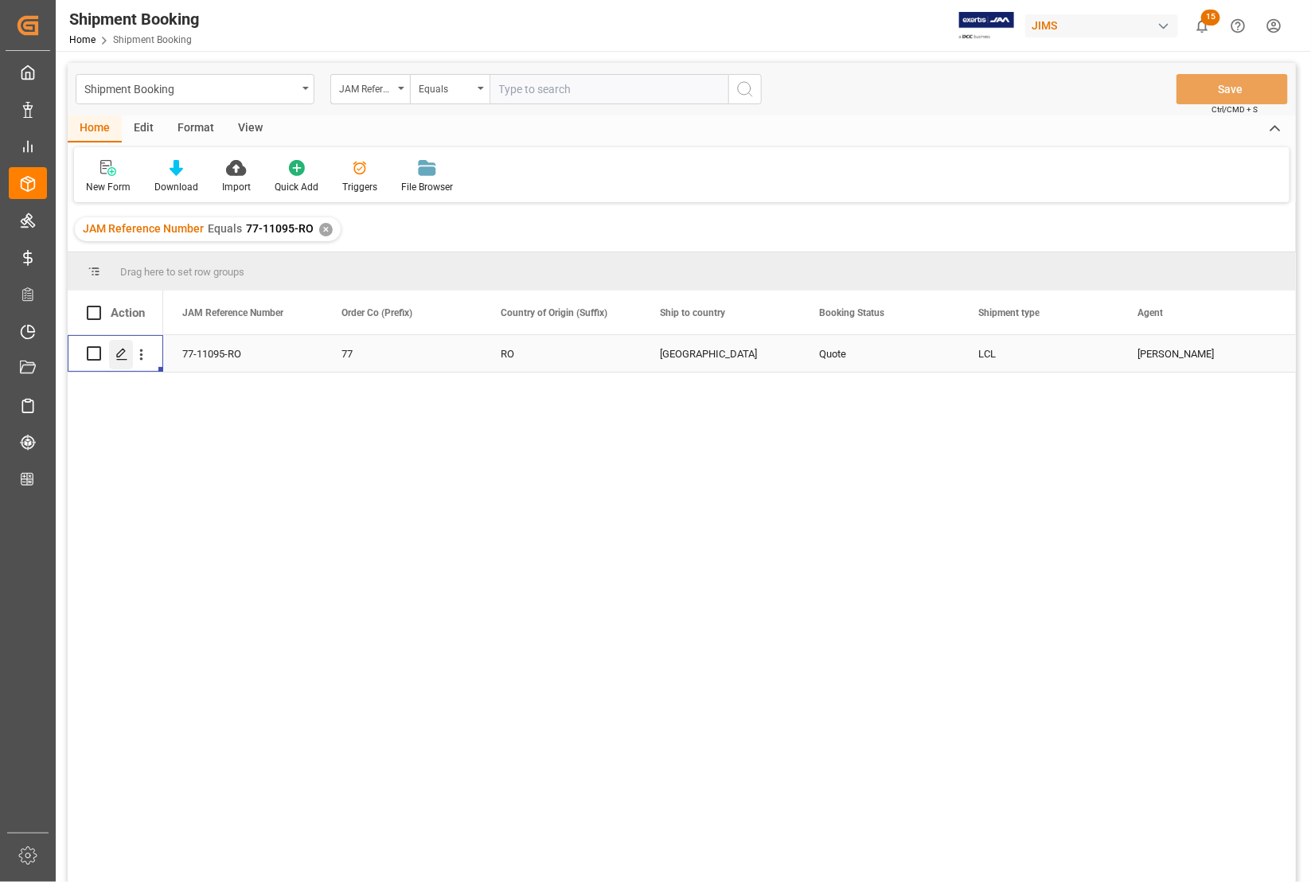
click at [127, 350] on icon "Press SPACE to select this row." at bounding box center [121, 354] width 13 height 13
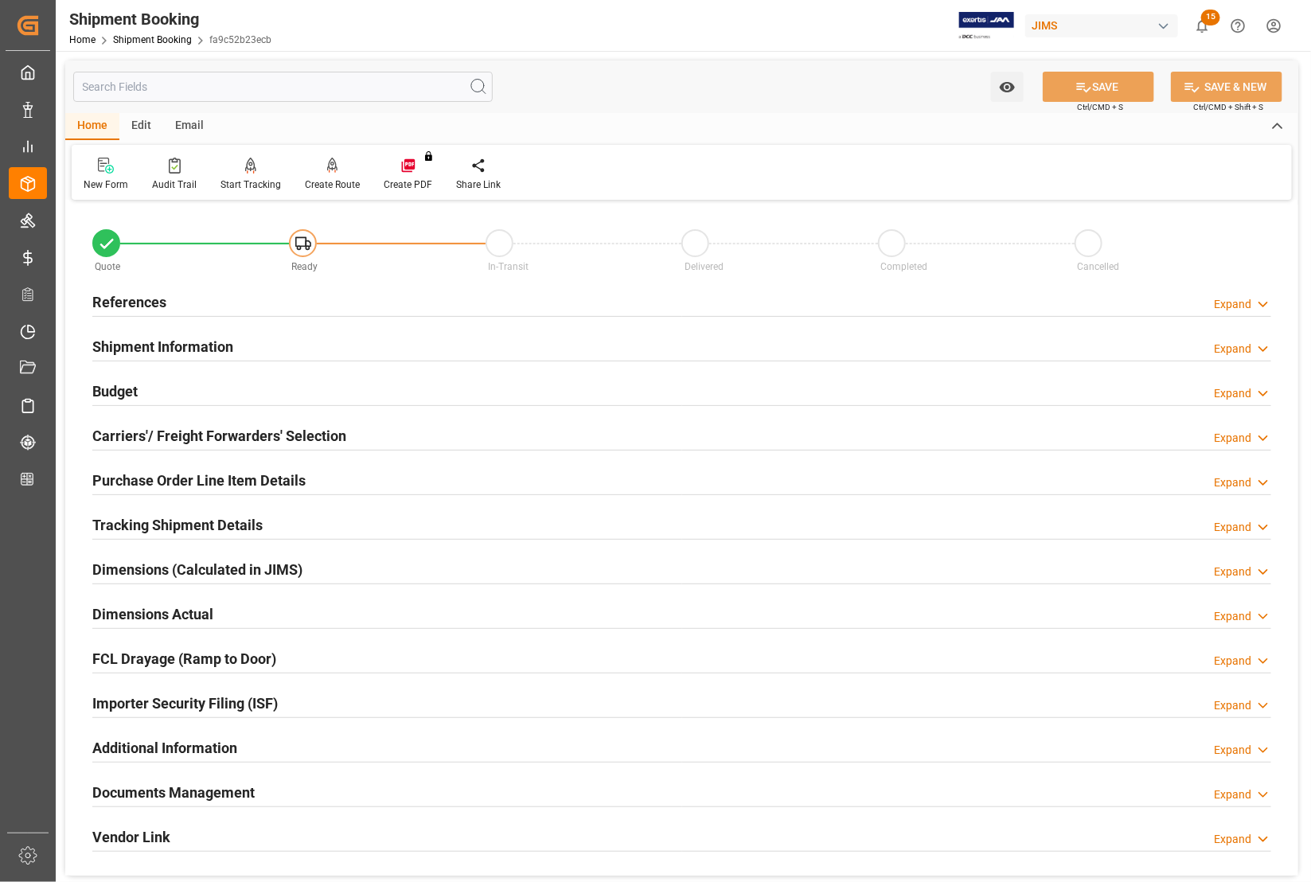
click at [125, 295] on h2 "References" at bounding box center [129, 301] width 74 height 21
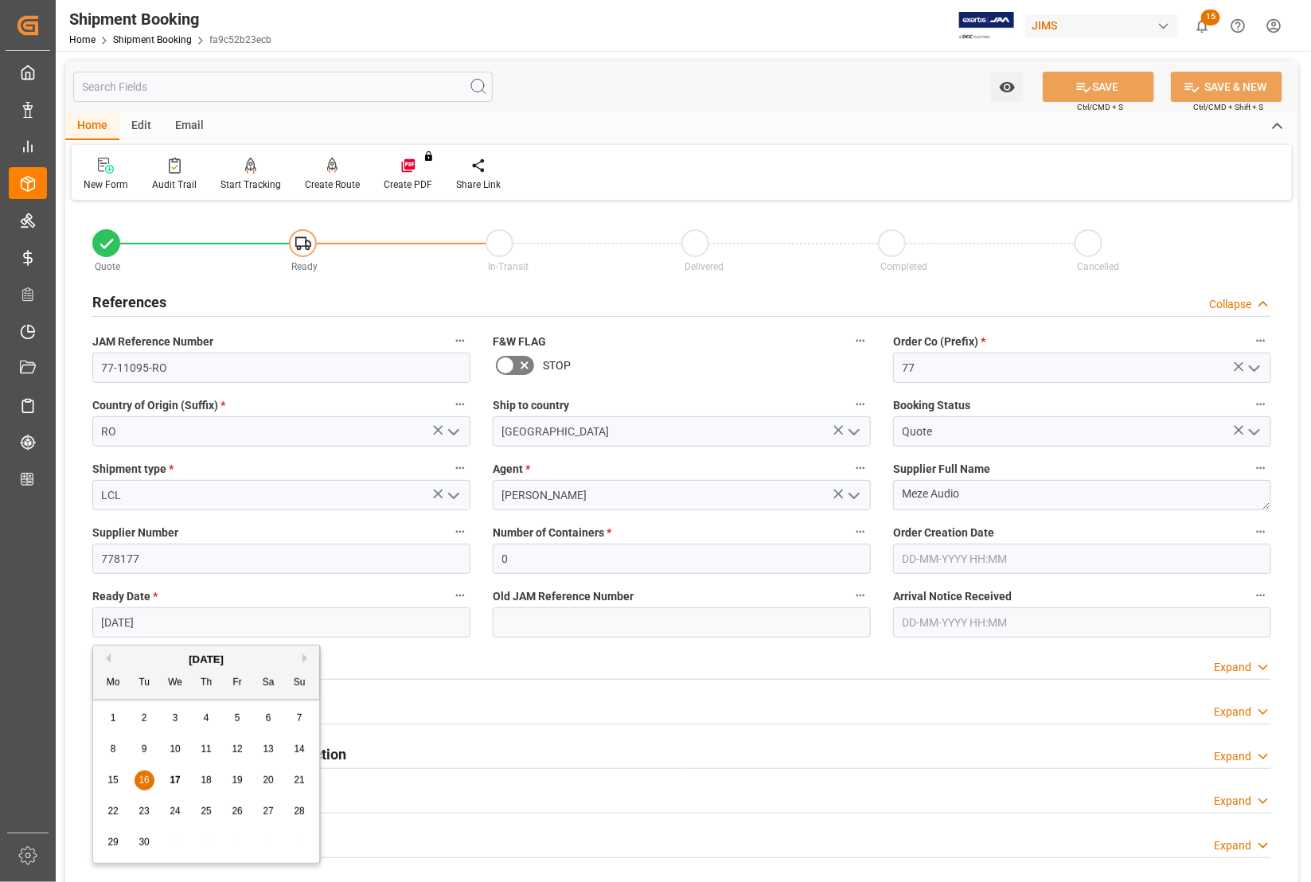
click at [173, 618] on input "[DATE]" at bounding box center [281, 622] width 378 height 30
click at [205, 781] on span "18" at bounding box center [206, 779] width 10 height 11
type input "[DATE]"
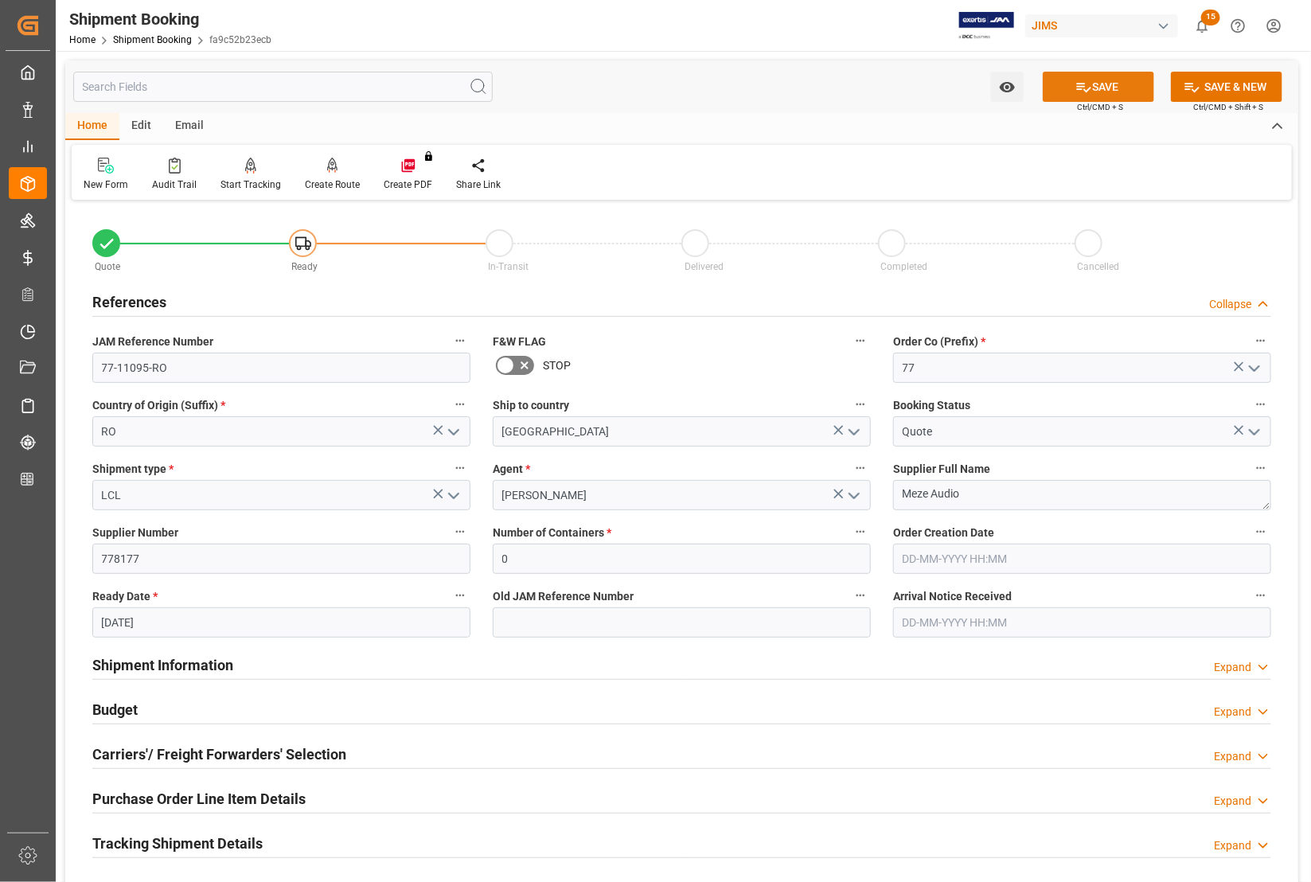
click at [1088, 84] on button "SAVE" at bounding box center [1098, 87] width 111 height 30
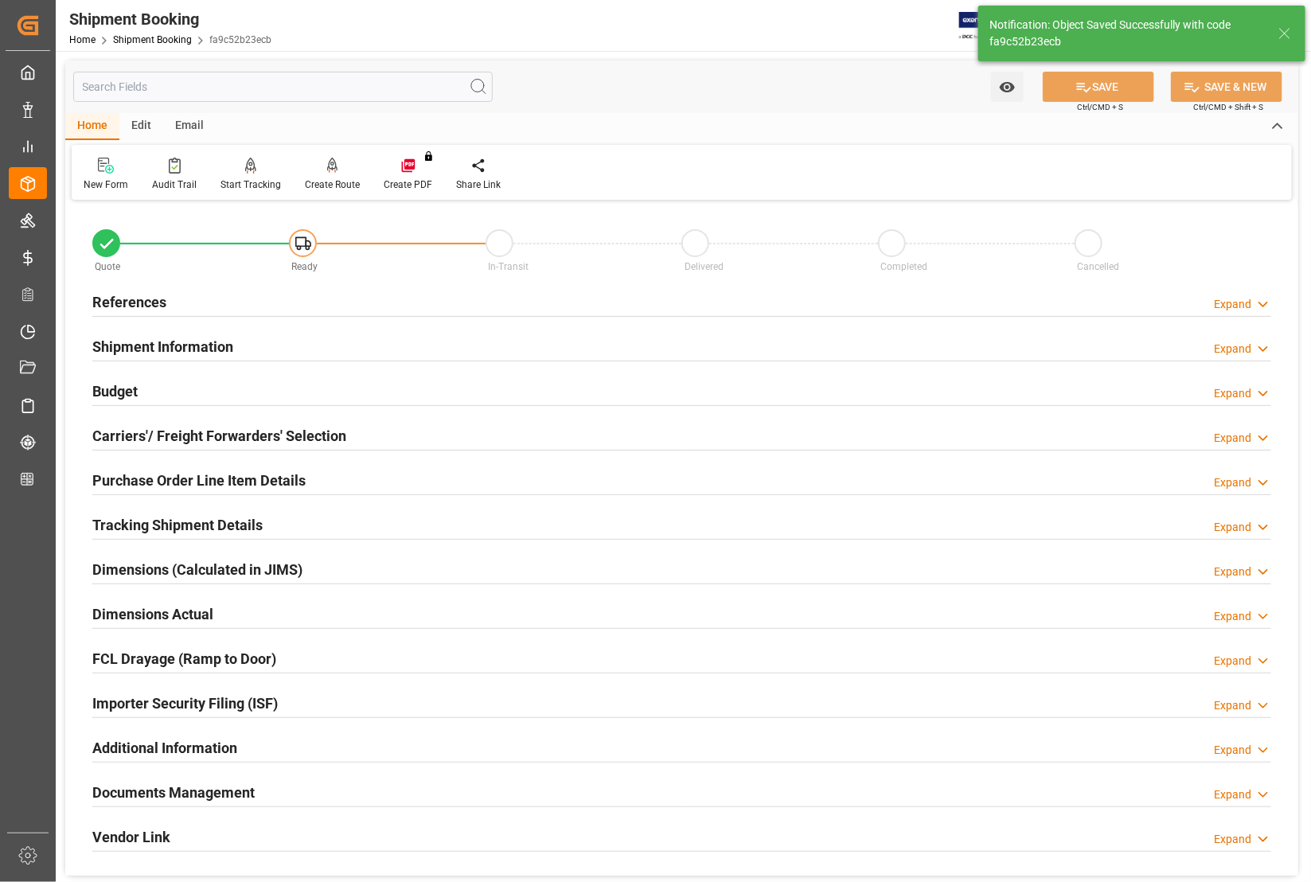
click at [109, 386] on h2 "Budget" at bounding box center [114, 390] width 45 height 21
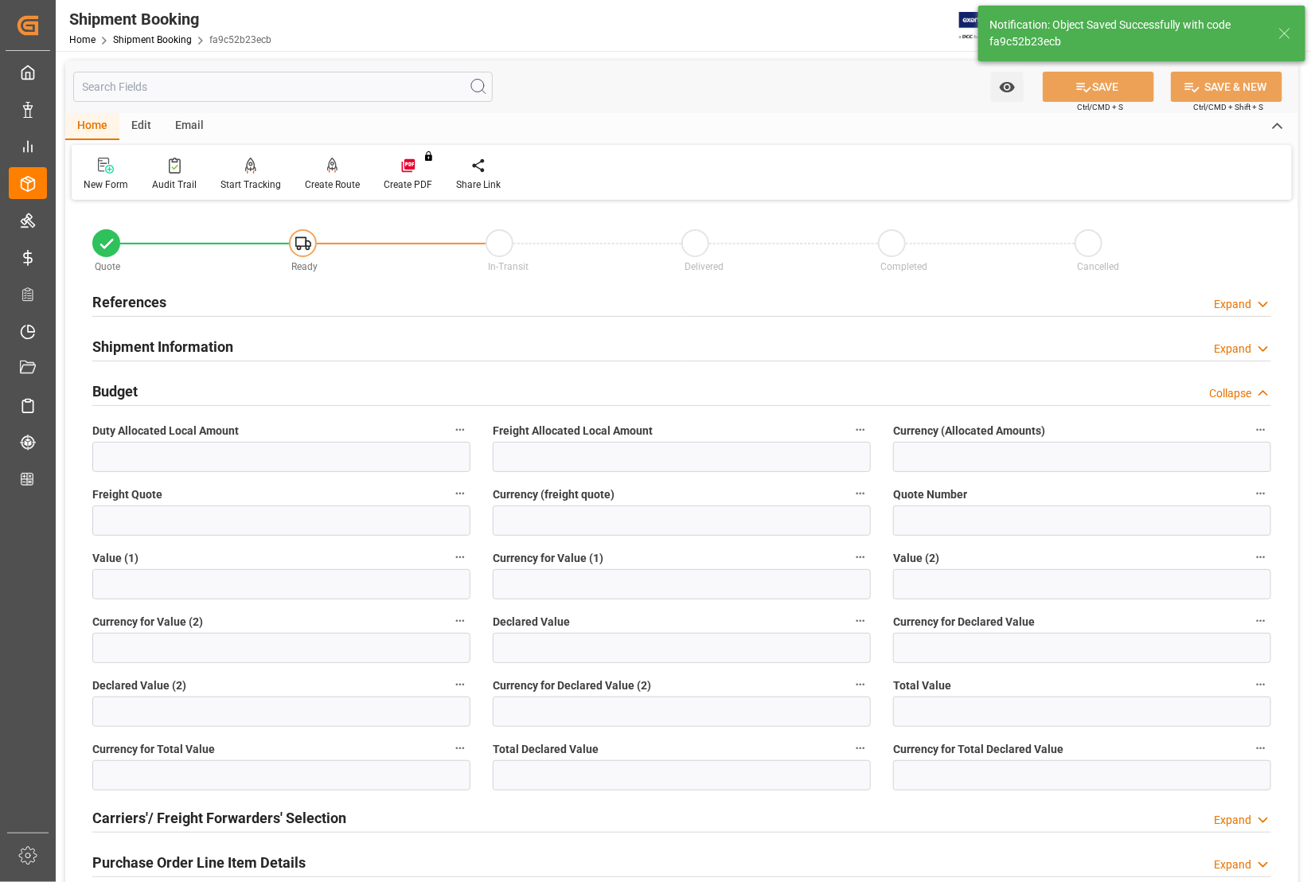
click at [170, 503] on label "Freight Quote" at bounding box center [281, 494] width 378 height 22
click at [450, 503] on button "Freight Quote" at bounding box center [460, 493] width 21 height 21
click at [167, 513] on div at bounding box center [655, 441] width 1311 height 882
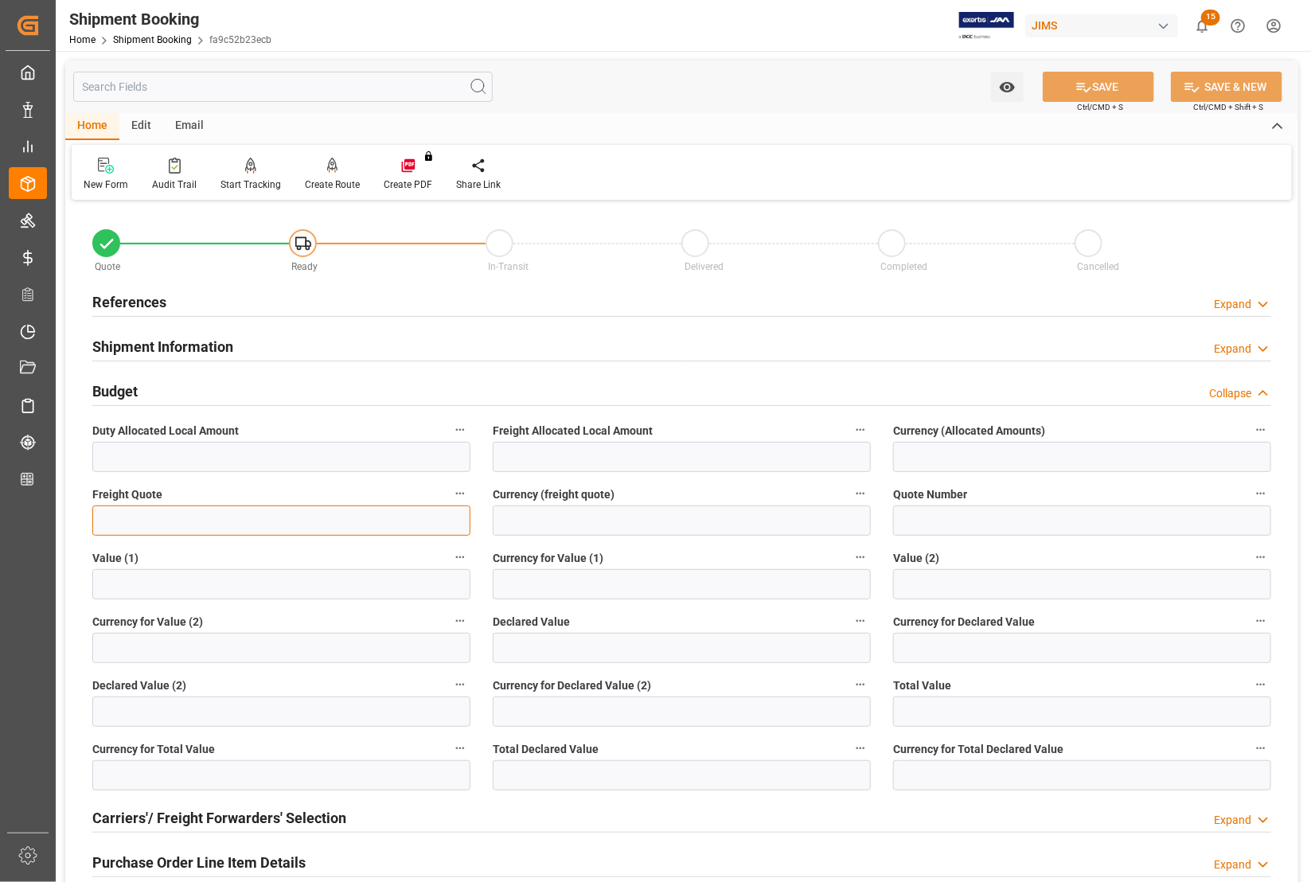
click at [134, 518] on input "text" at bounding box center [281, 520] width 378 height 30
type input "9"
type input "1950.00"
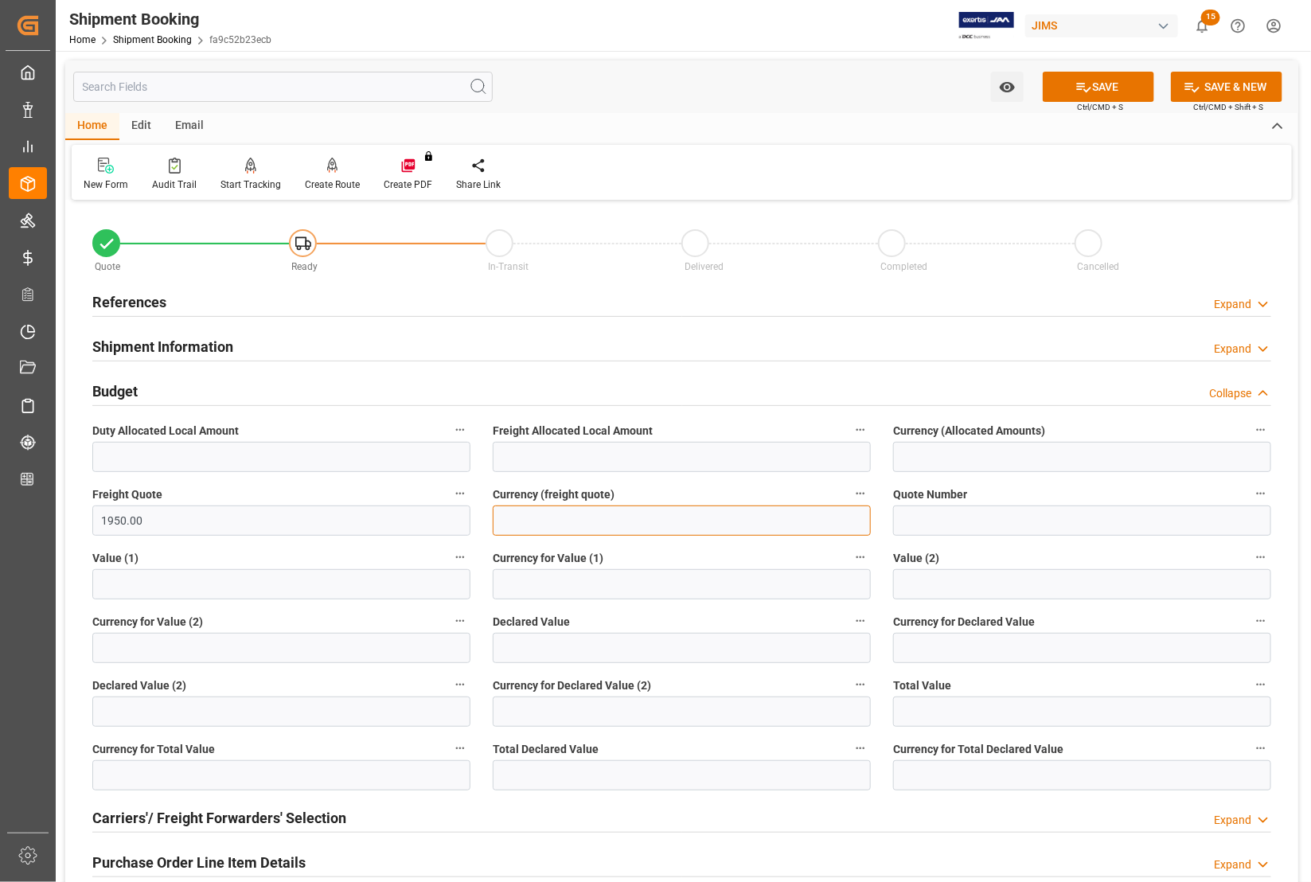
click at [514, 518] on input at bounding box center [682, 520] width 378 height 30
type input "USD"
click at [1109, 82] on button "SAVE" at bounding box center [1098, 87] width 111 height 30
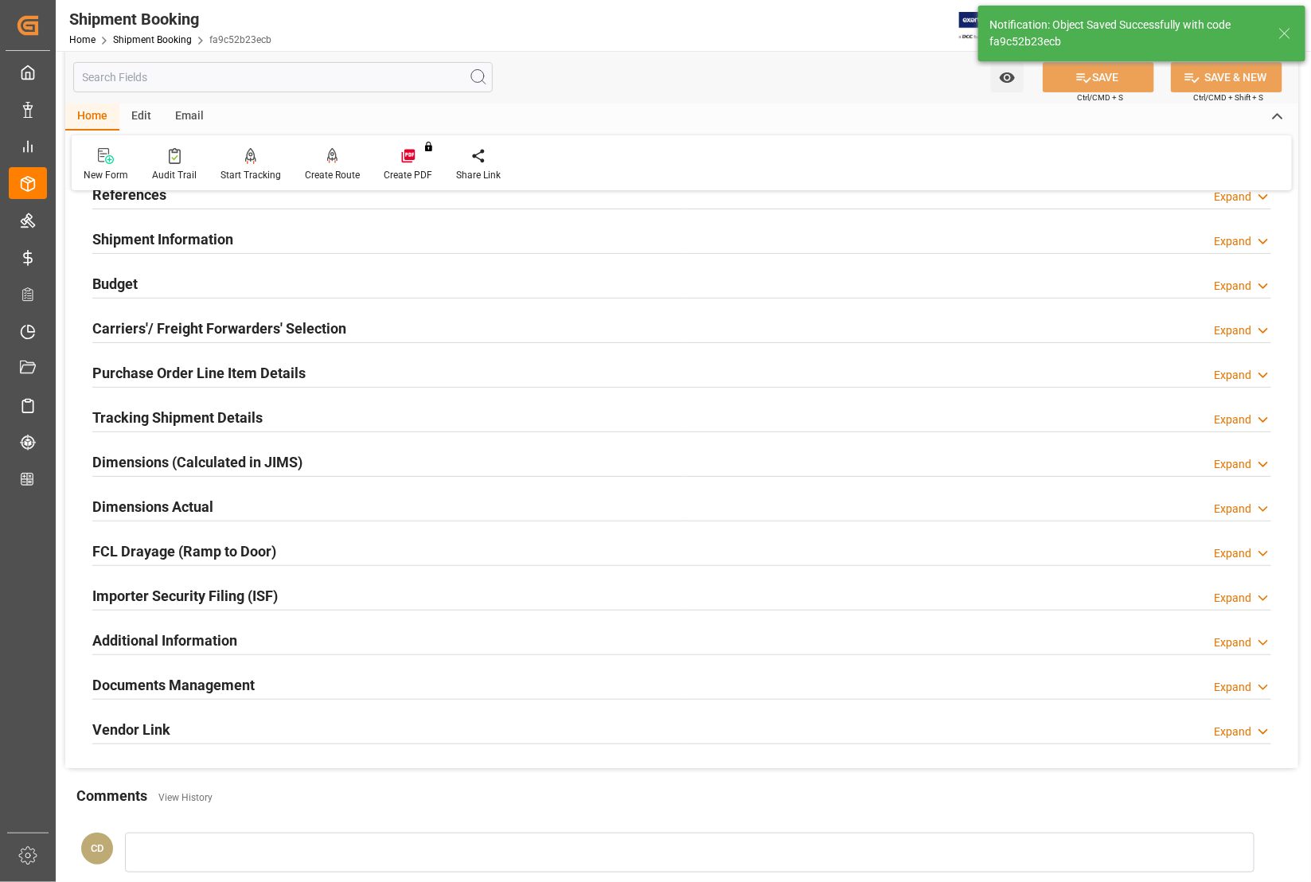
scroll to position [99, 0]
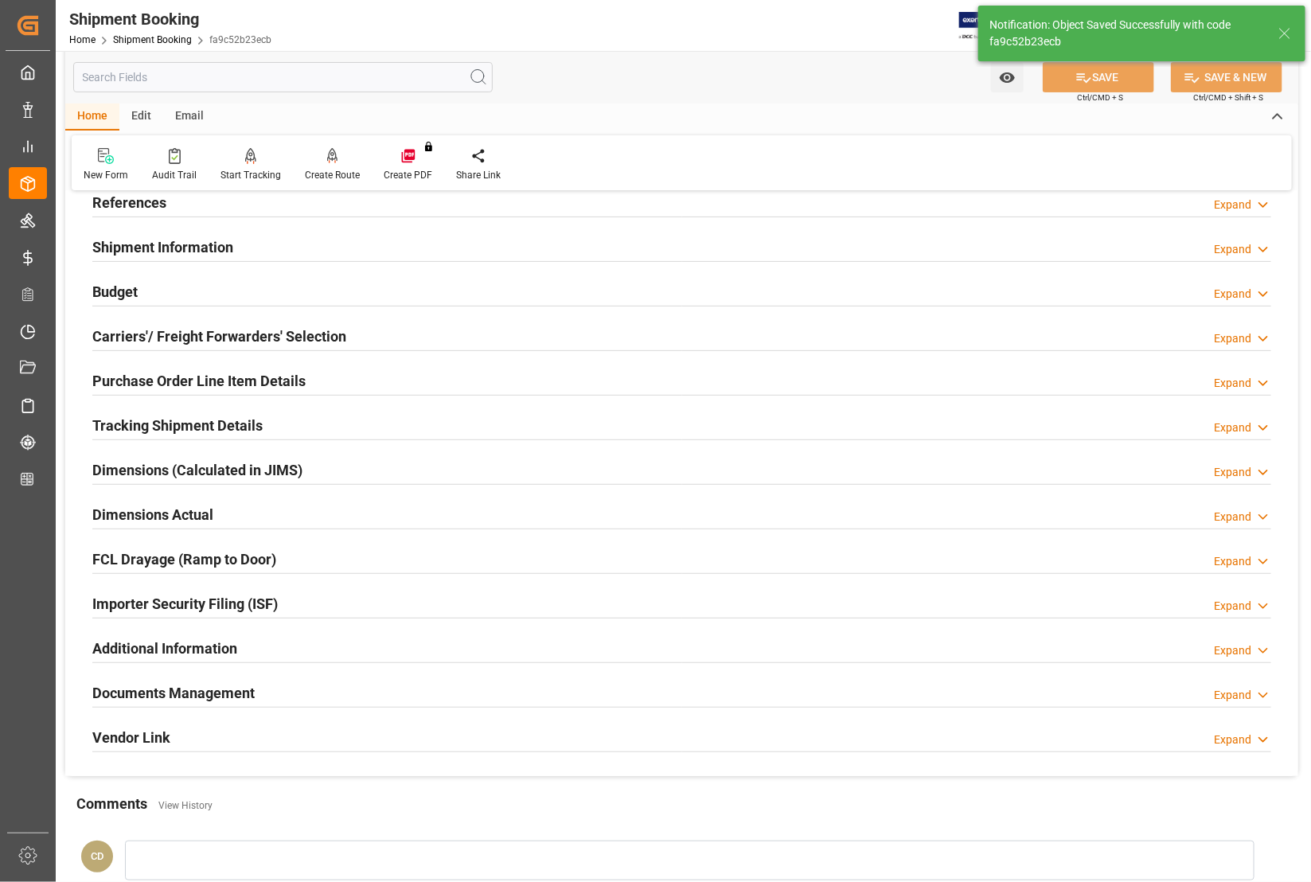
click at [99, 332] on h2 "Carriers'/ Freight Forwarders' Selection" at bounding box center [219, 336] width 254 height 21
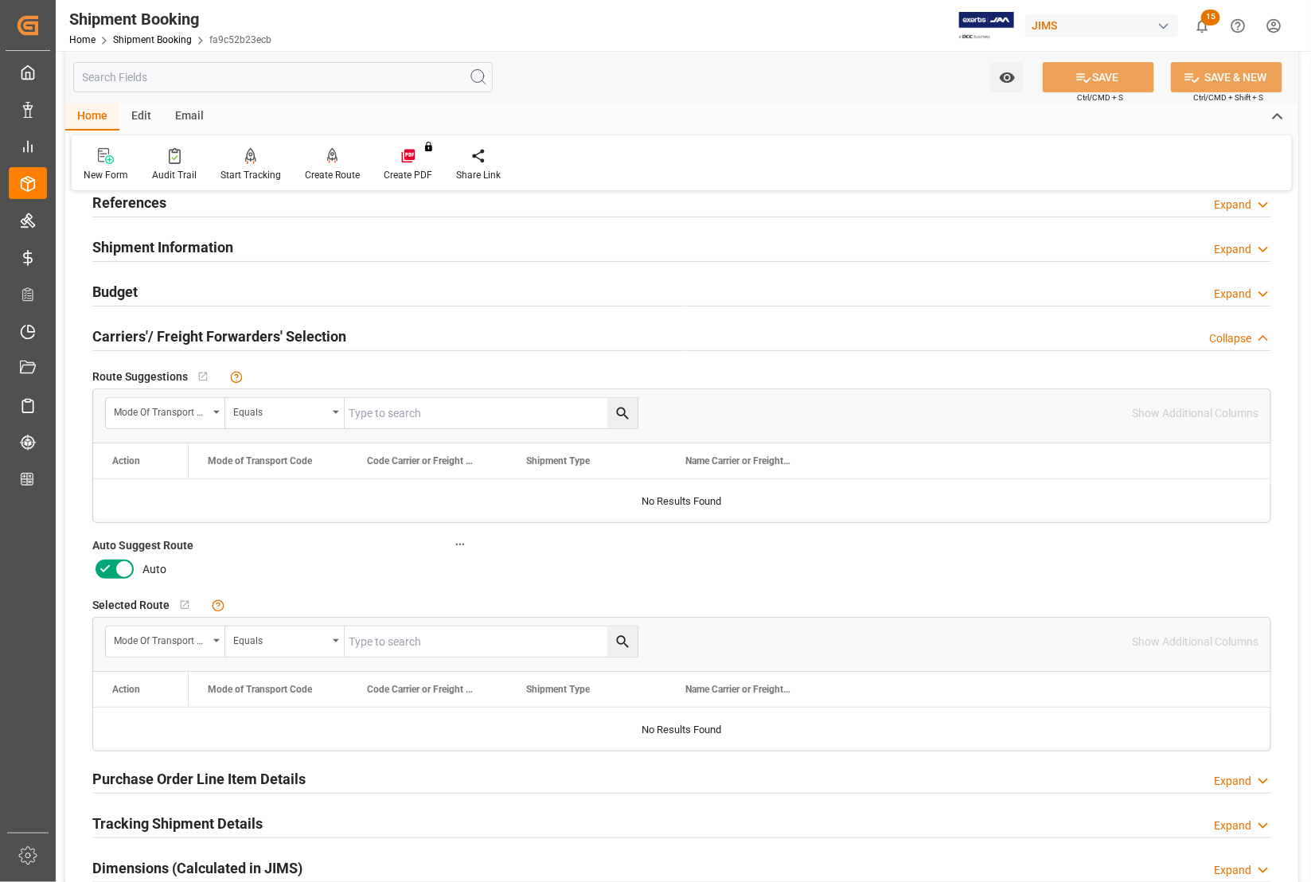
click at [123, 557] on label at bounding box center [114, 568] width 45 height 25
click at [0, 0] on input "checkbox" at bounding box center [0, 0] width 0 height 0
click at [1106, 68] on button "SAVE" at bounding box center [1098, 77] width 111 height 30
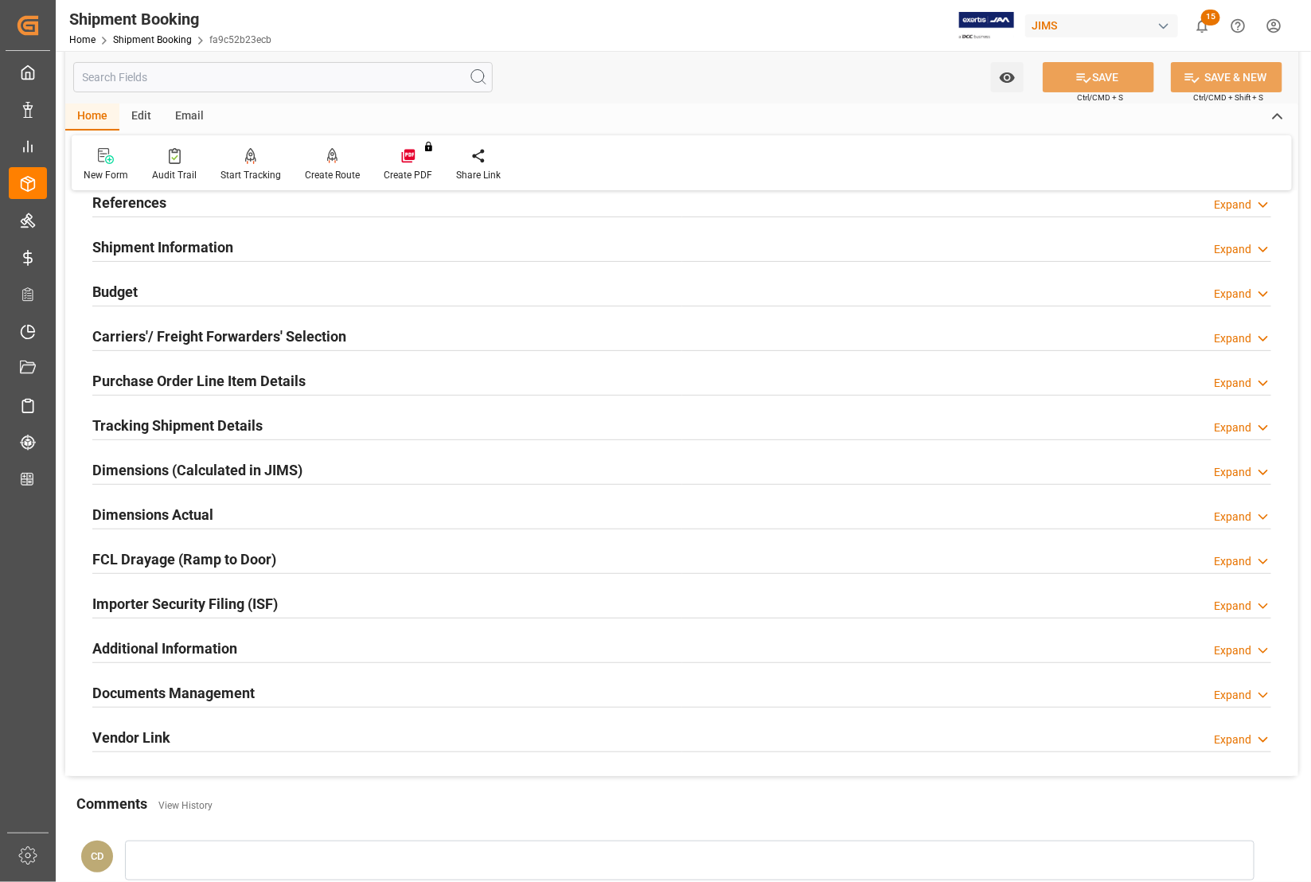
click at [147, 688] on h2 "Documents Management" at bounding box center [173, 692] width 162 height 21
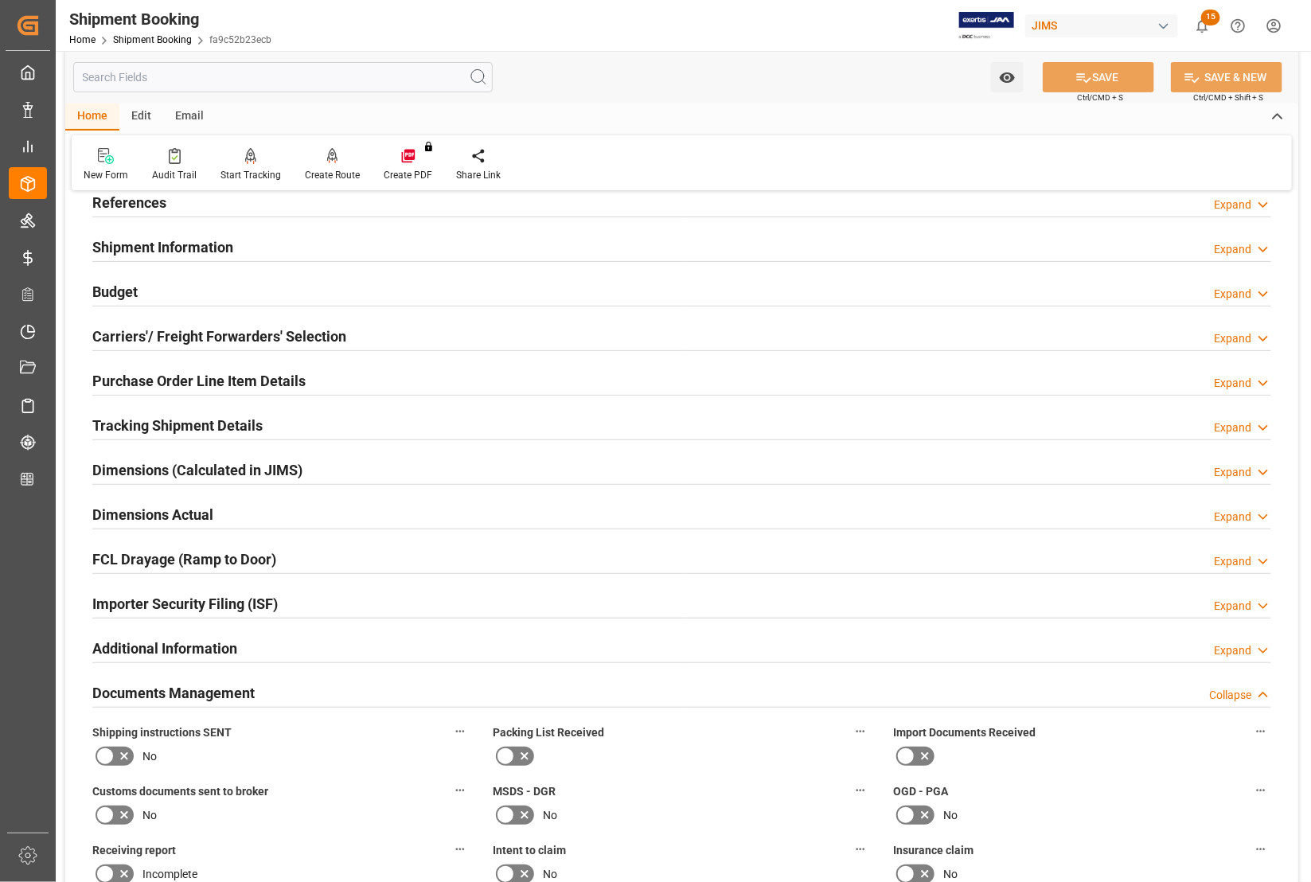
click at [135, 512] on h2 "Dimensions Actual" at bounding box center [152, 514] width 121 height 21
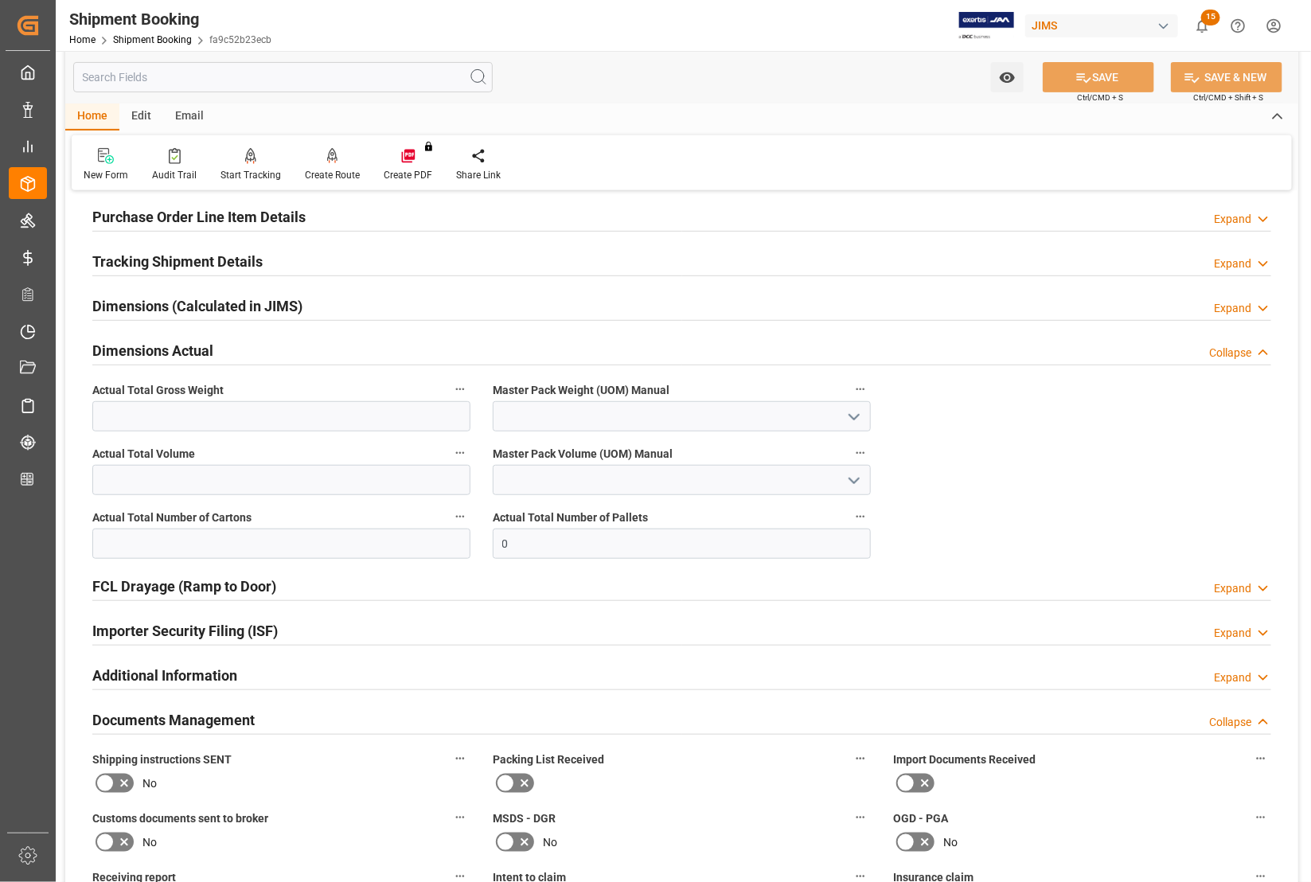
scroll to position [298, 0]
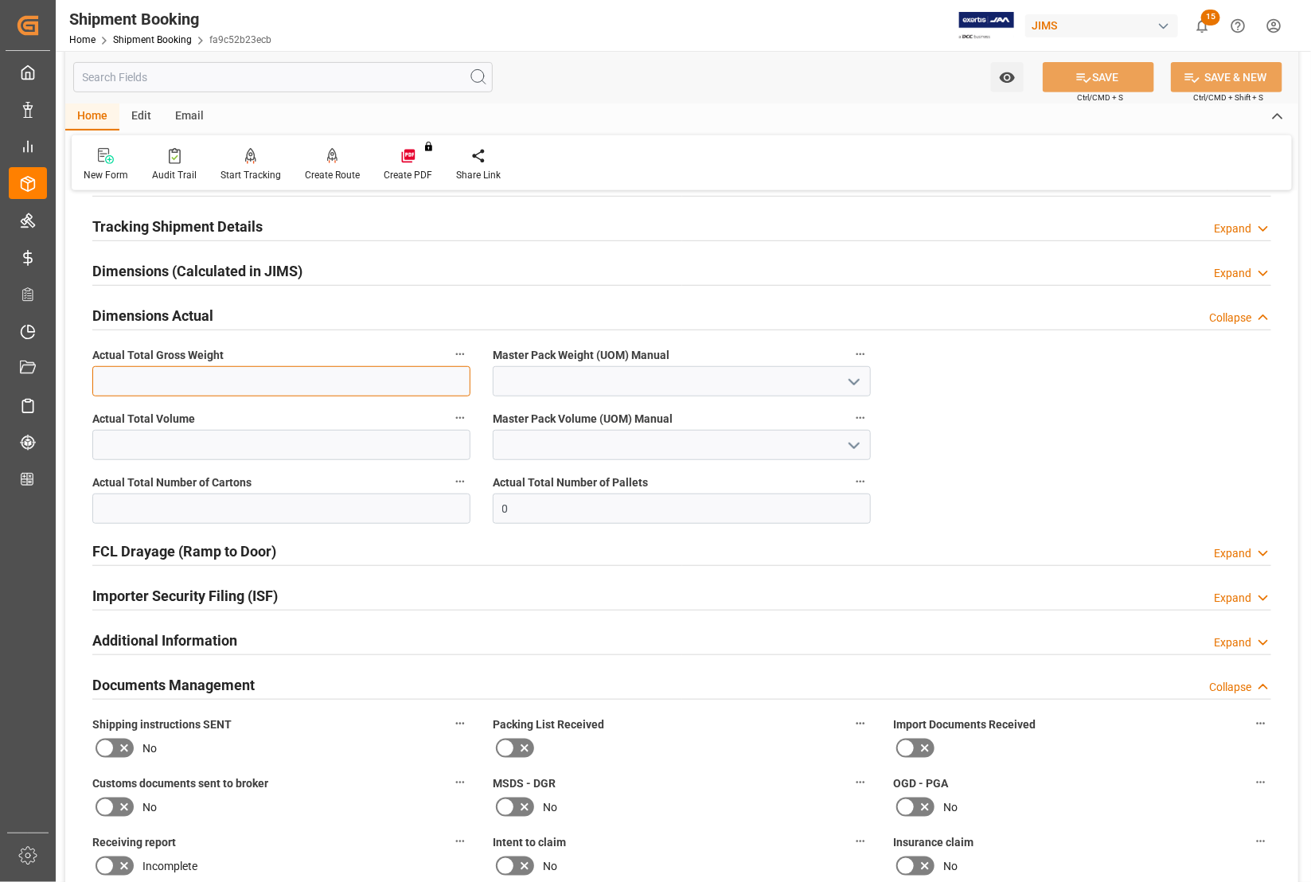
click at [336, 386] on input "text" at bounding box center [281, 381] width 378 height 30
type input "367.90"
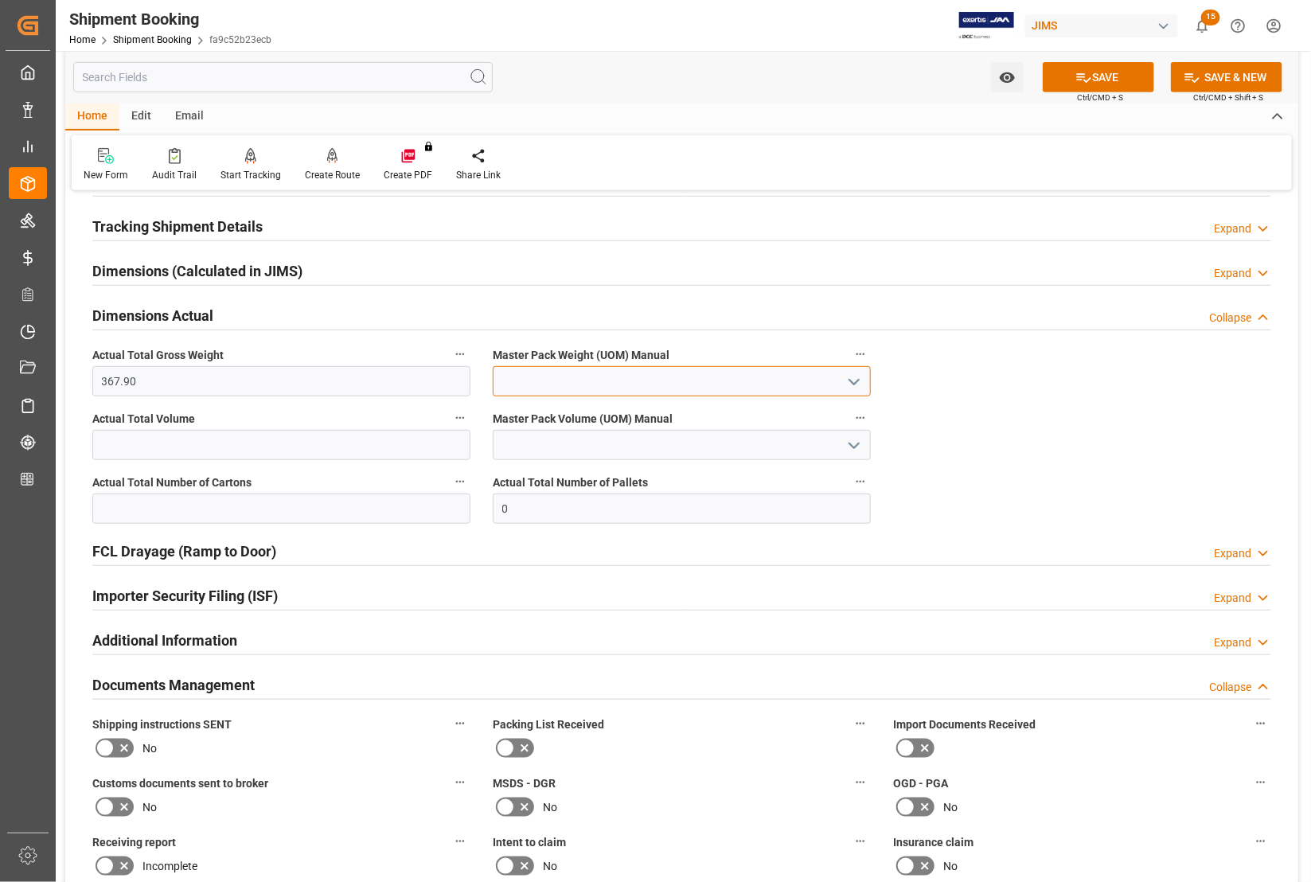
click at [571, 382] on input at bounding box center [682, 381] width 378 height 30
click at [849, 380] on polyline "open menu" at bounding box center [854, 382] width 10 height 5
click at [575, 419] on div "KG" at bounding box center [681, 417] width 376 height 36
type input "KG"
click at [263, 519] on input "text" at bounding box center [281, 508] width 378 height 30
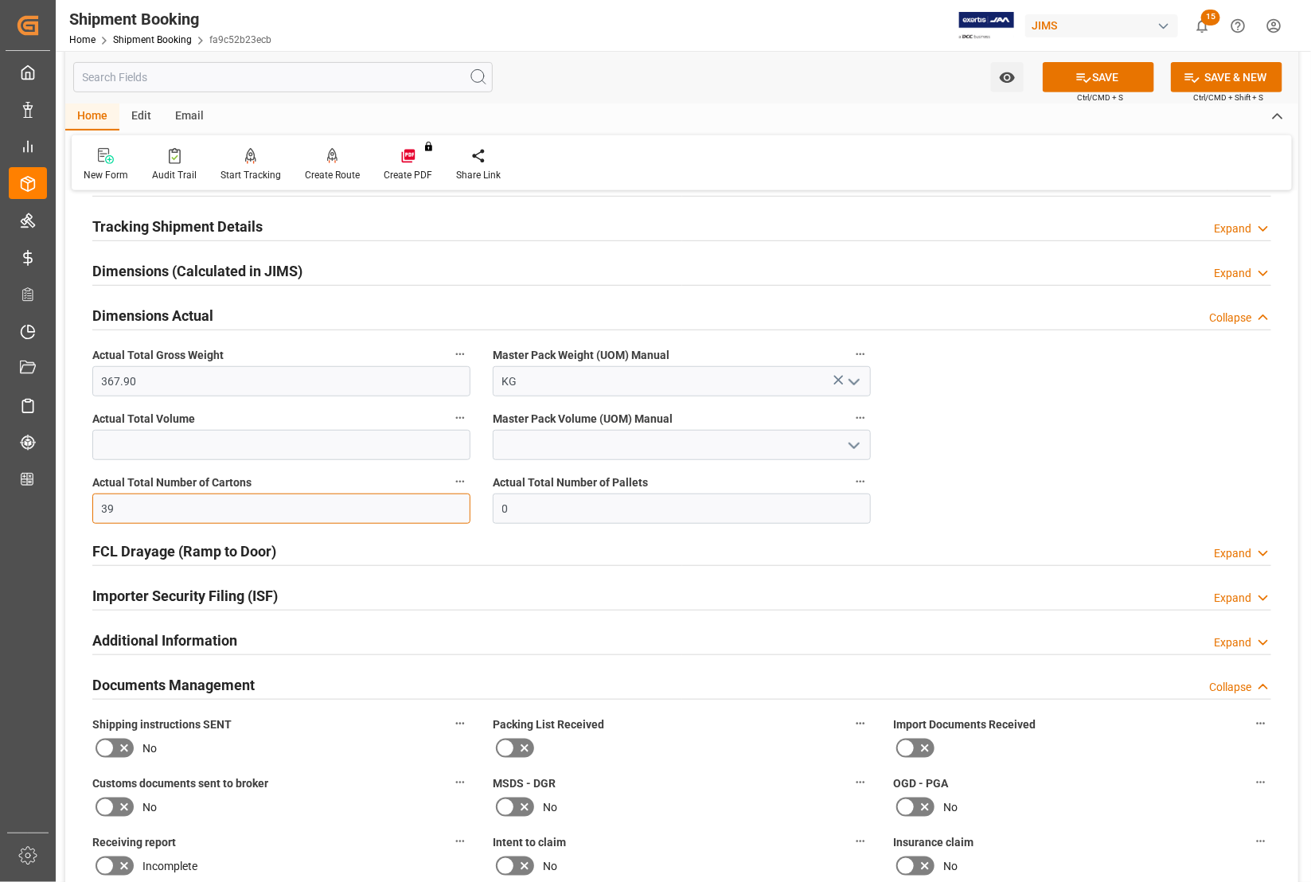
type input "39"
click at [515, 569] on div "FCL Drayage (Ramp to Door) Expand" at bounding box center [681, 551] width 1201 height 45
click at [1093, 73] on button "SAVE" at bounding box center [1098, 77] width 111 height 30
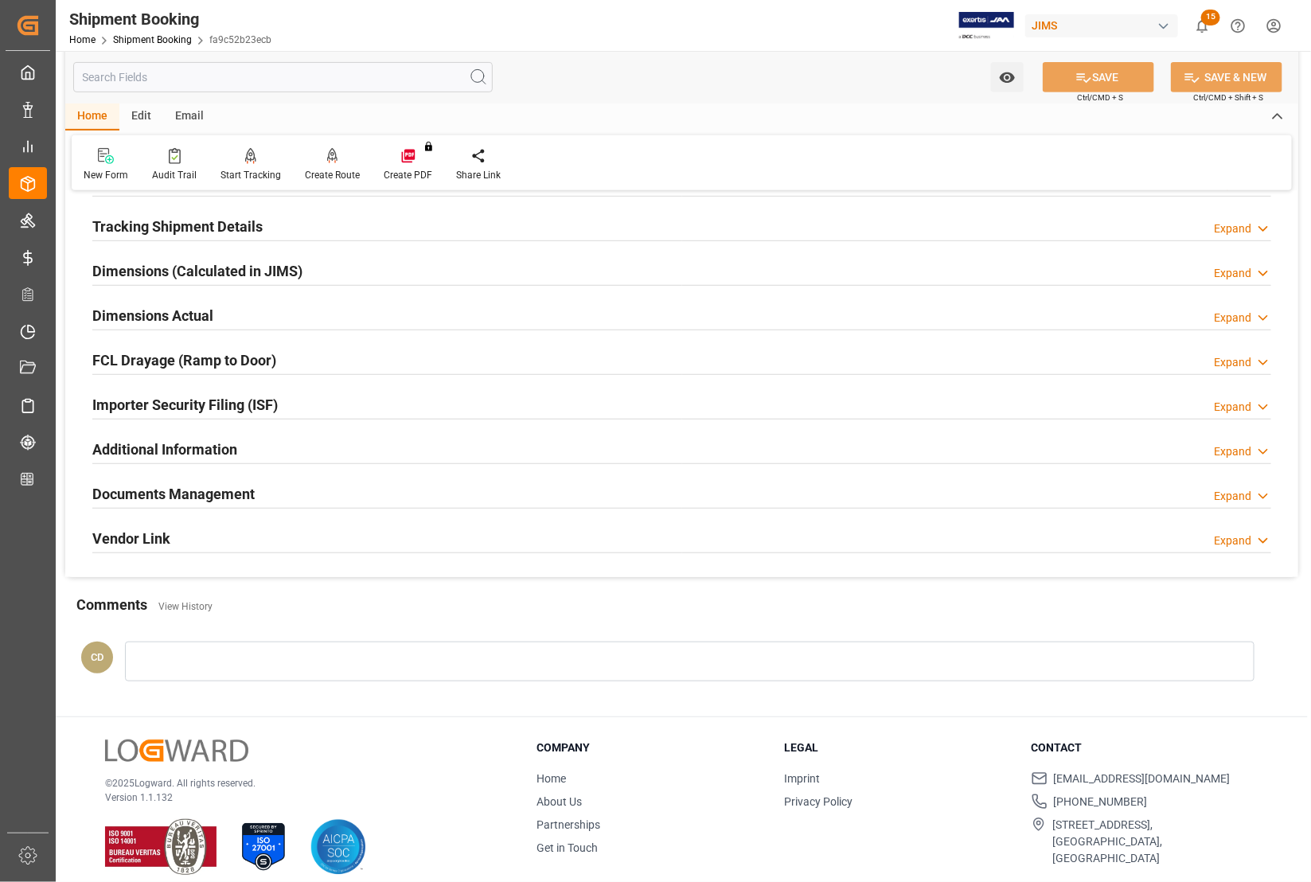
click at [197, 493] on h2 "Documents Management" at bounding box center [173, 493] width 162 height 21
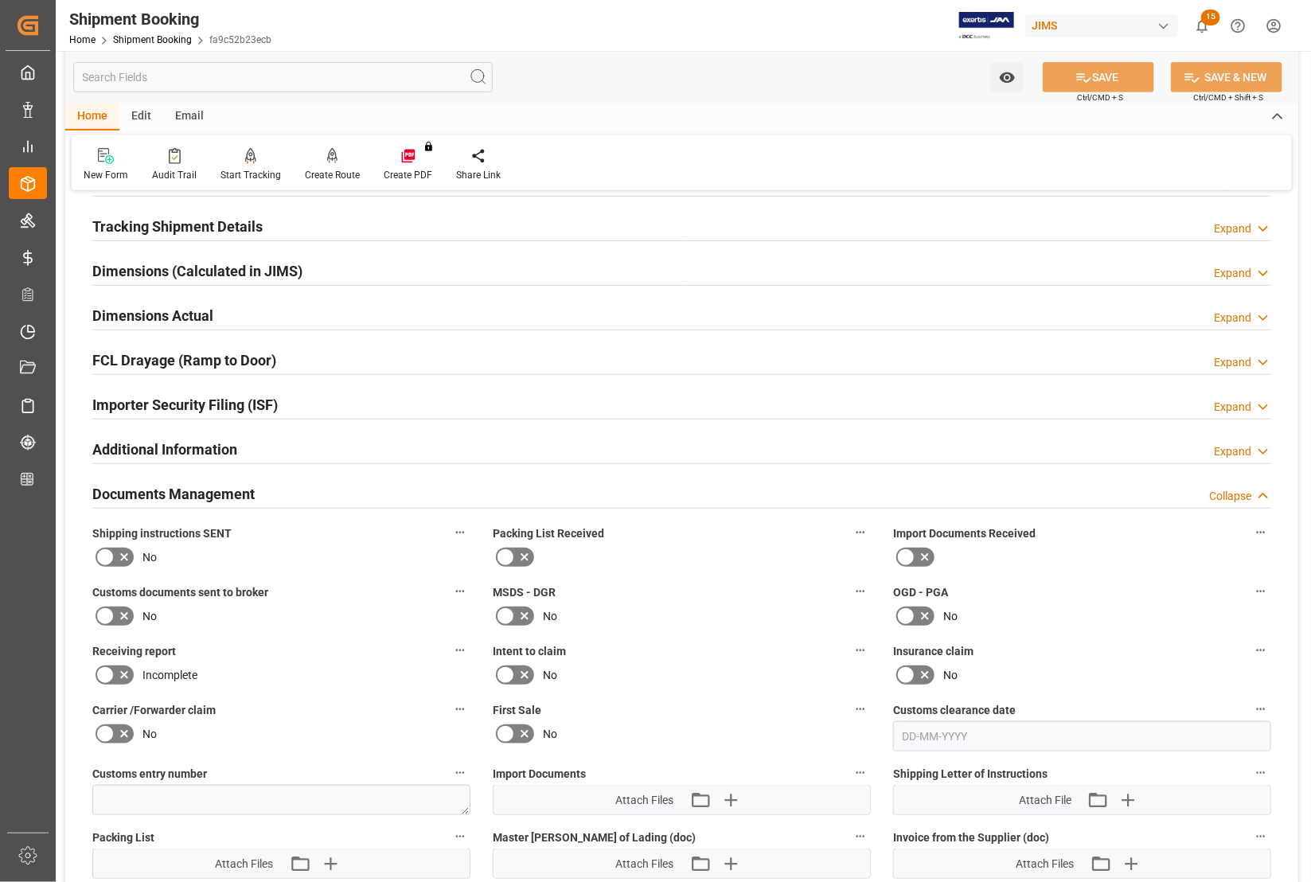
click at [515, 555] on icon at bounding box center [524, 557] width 19 height 19
click at [0, 0] on input "checkbox" at bounding box center [0, 0] width 0 height 0
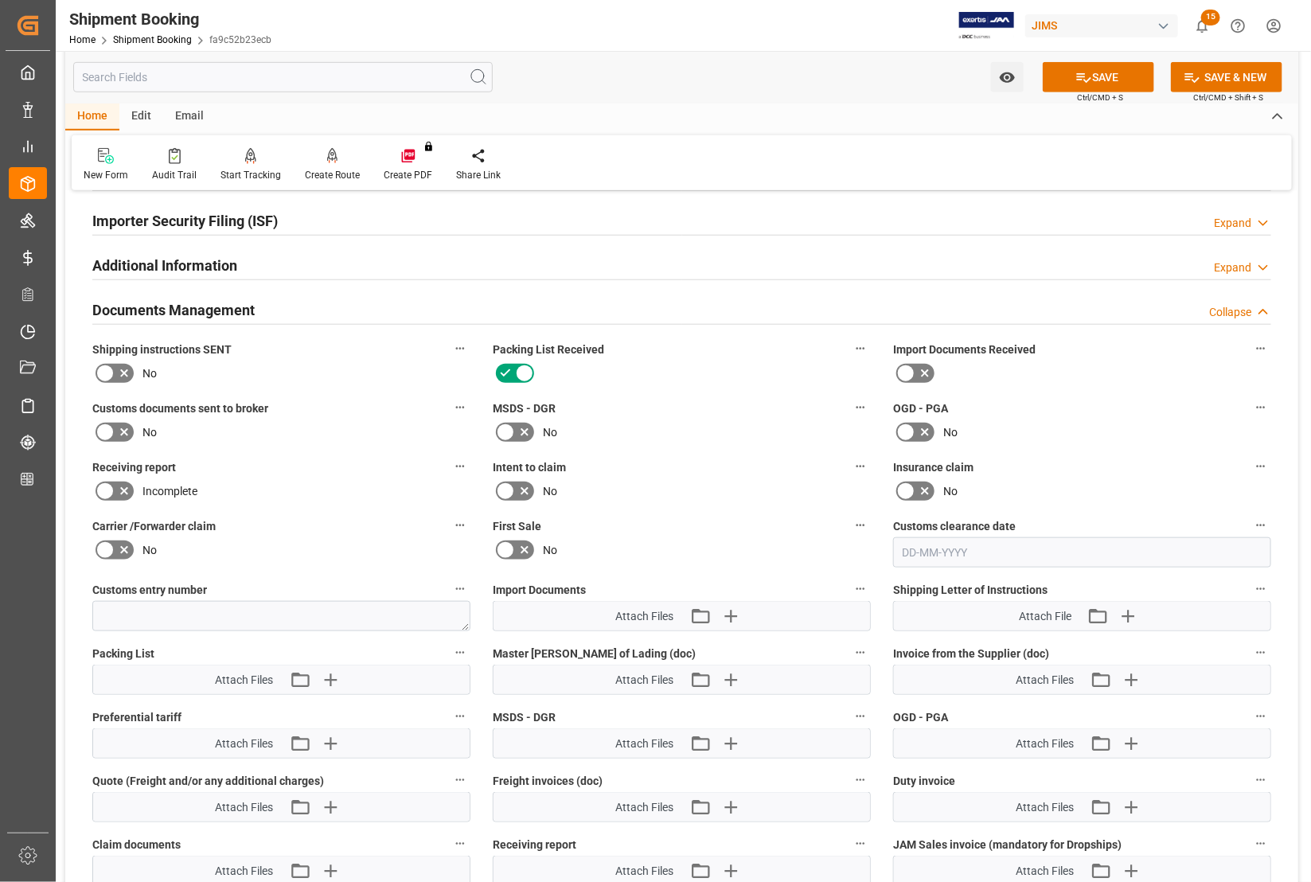
scroll to position [497, 0]
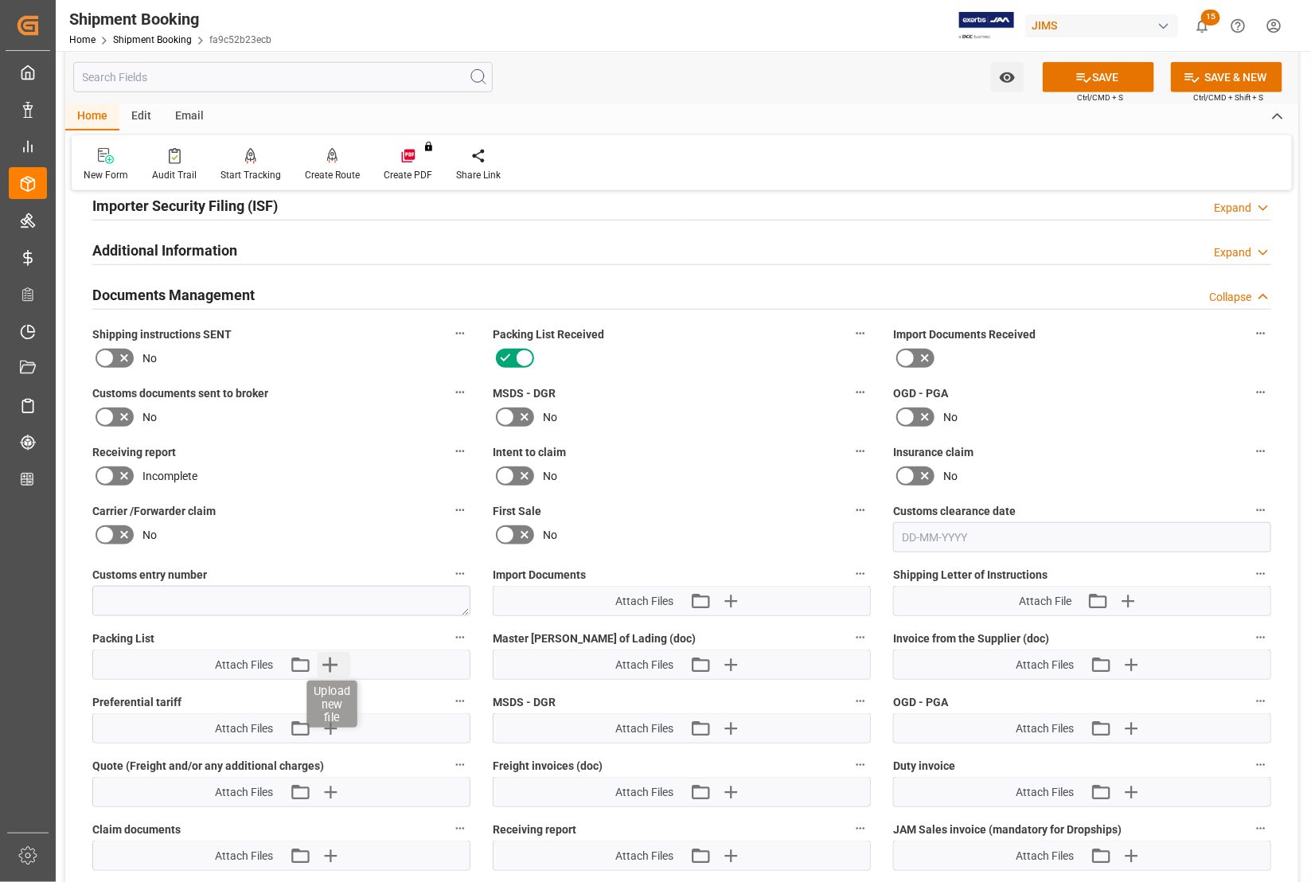
click at [329, 661] on icon "button" at bounding box center [329, 664] width 15 height 15
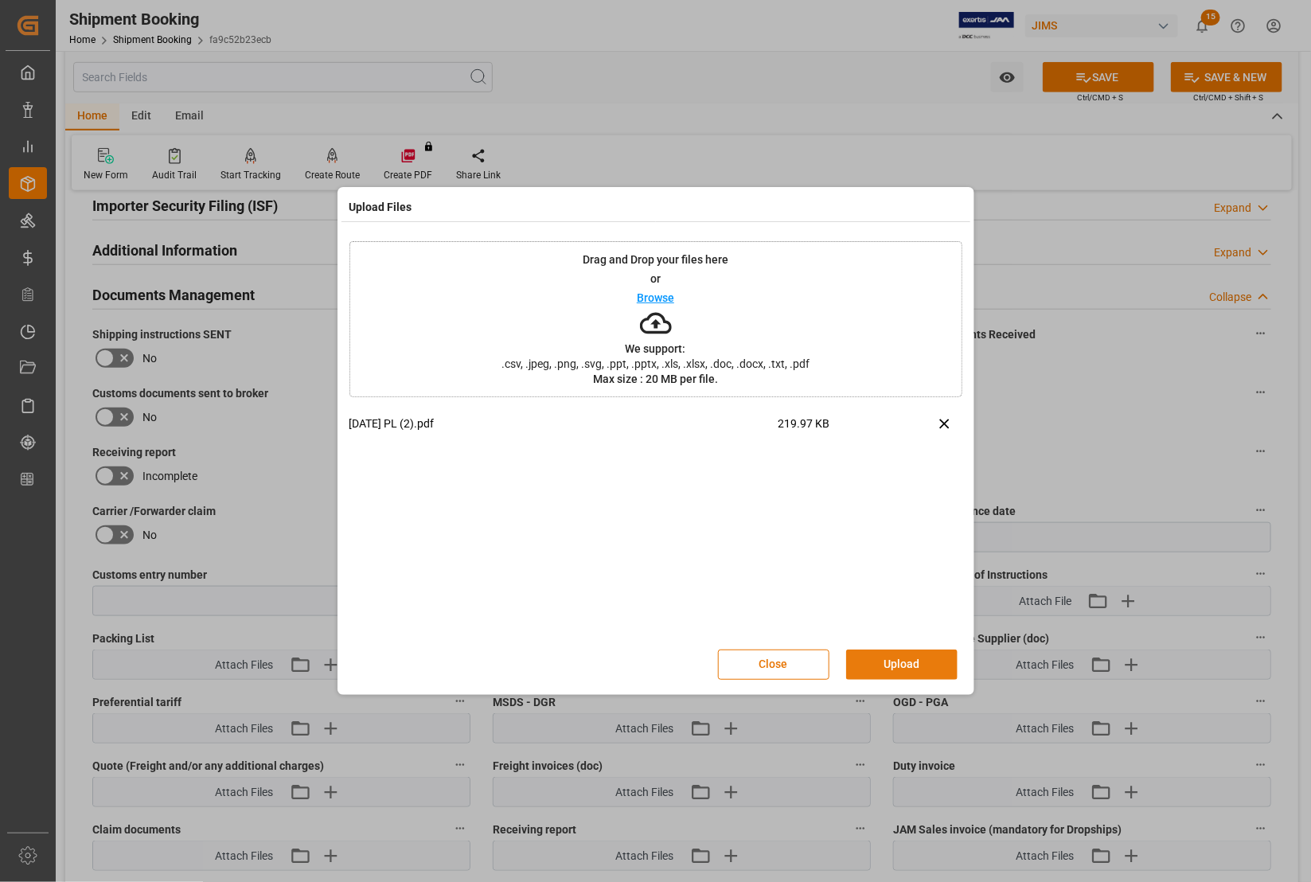
click at [902, 657] on button "Upload" at bounding box center [901, 664] width 111 height 30
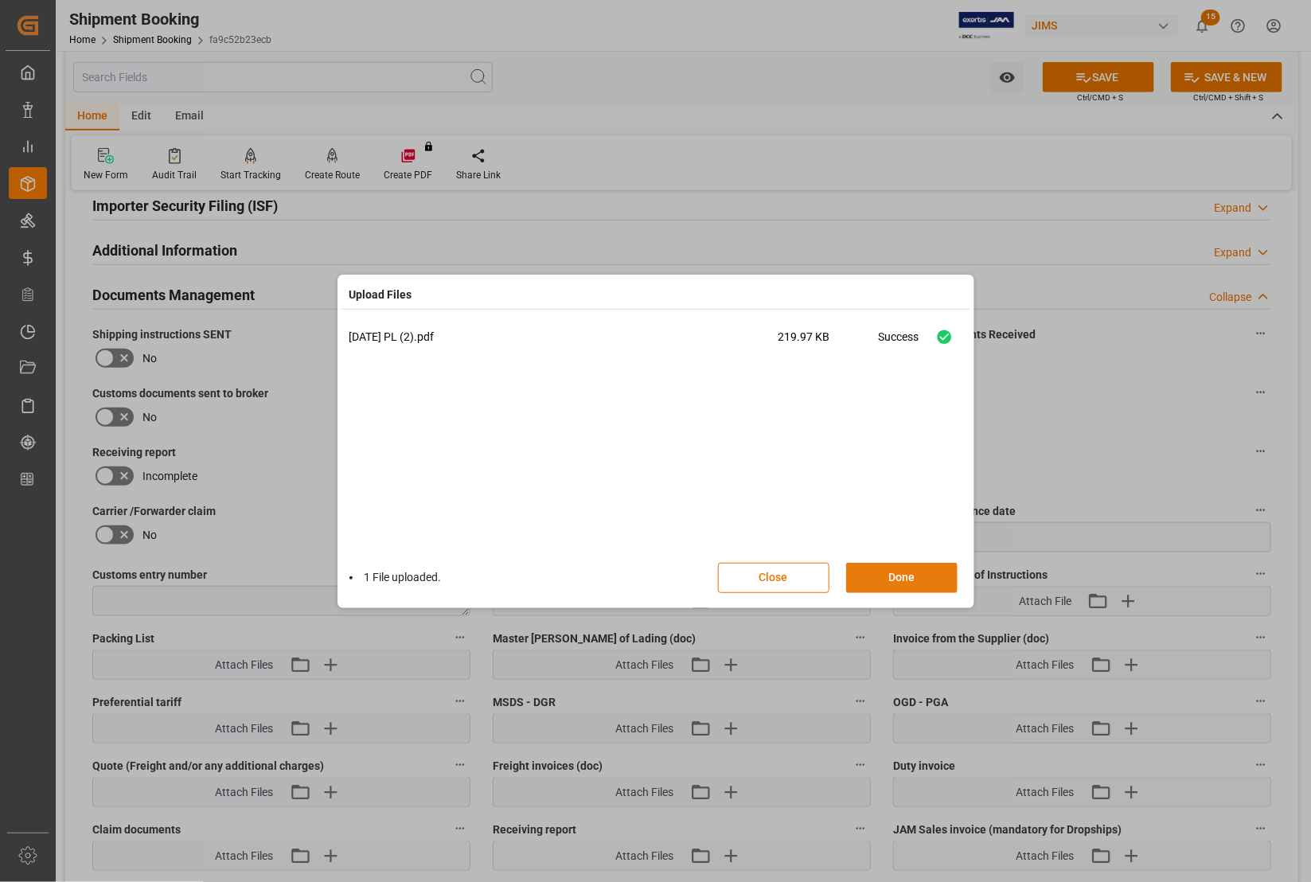
click at [897, 579] on button "Done" at bounding box center [901, 578] width 111 height 30
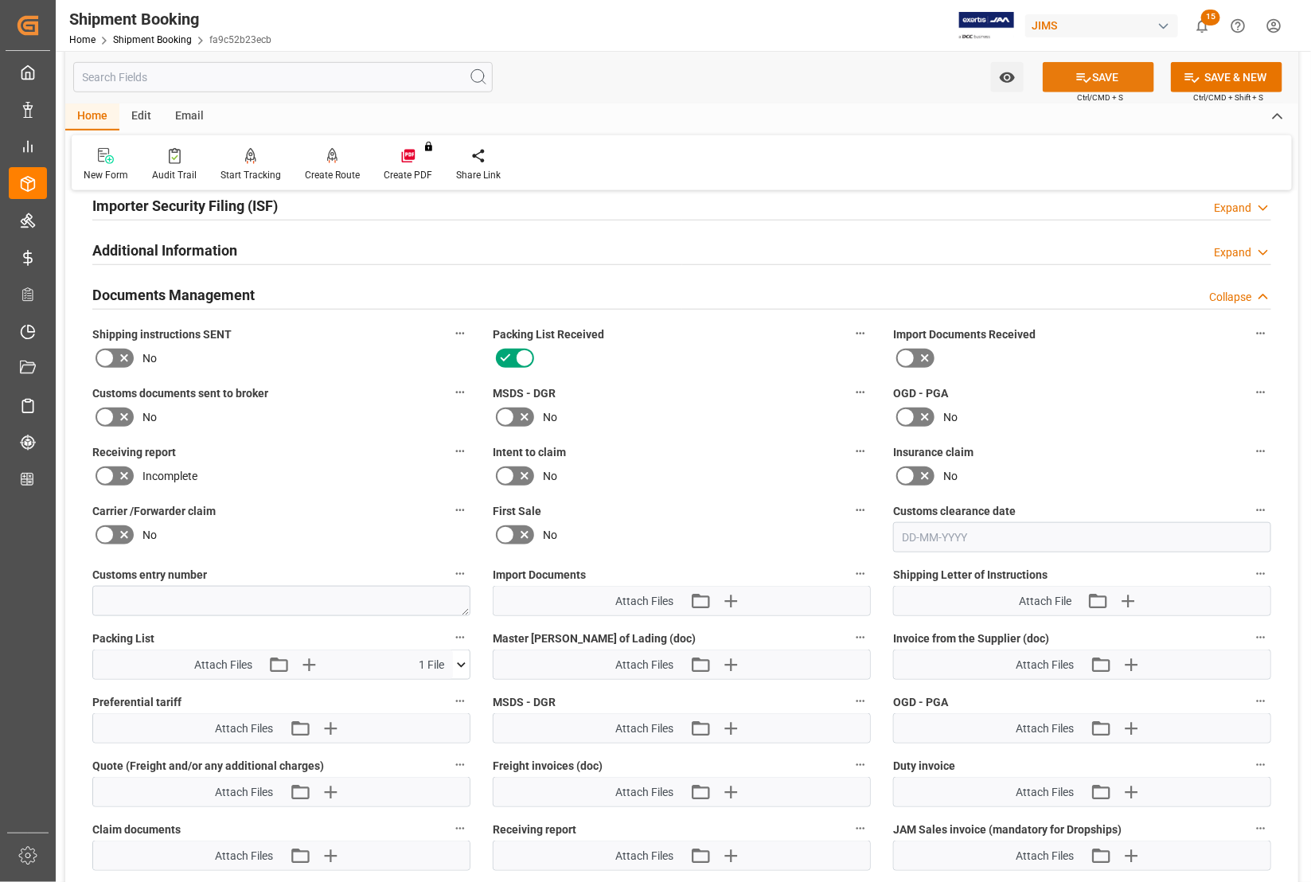
click at [1081, 74] on icon at bounding box center [1083, 77] width 17 height 17
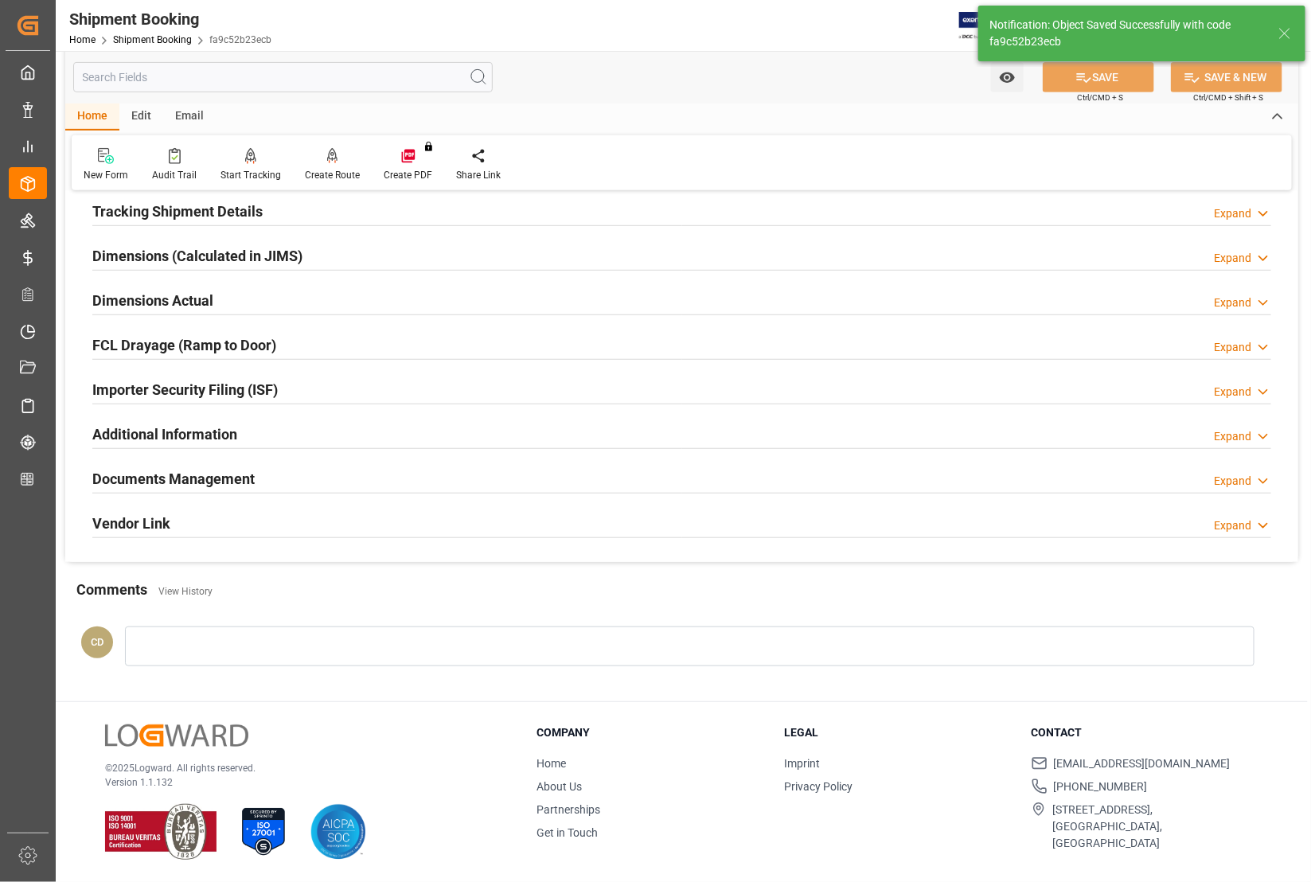
scroll to position [314, 0]
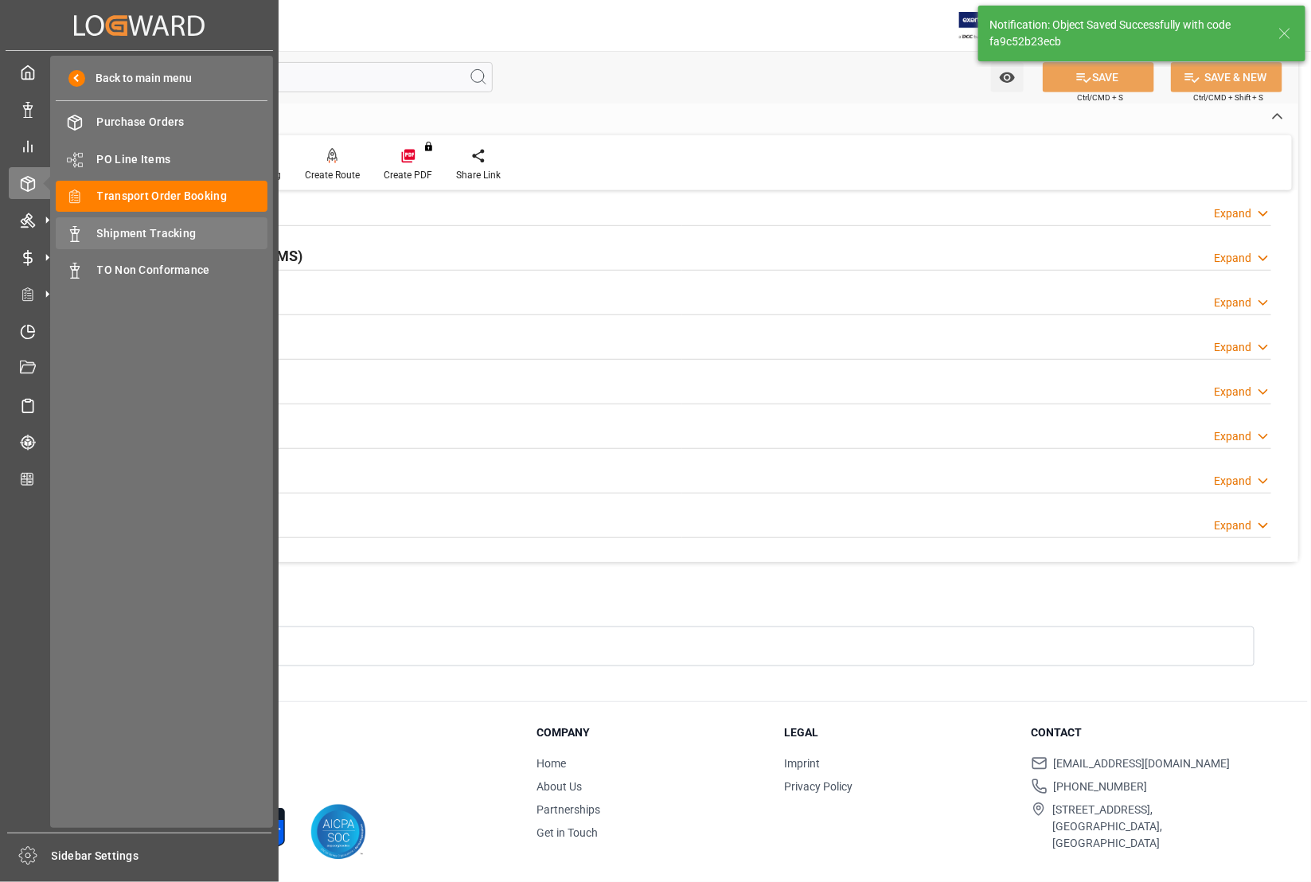
click at [120, 232] on span "Shipment Tracking" at bounding box center [182, 233] width 171 height 17
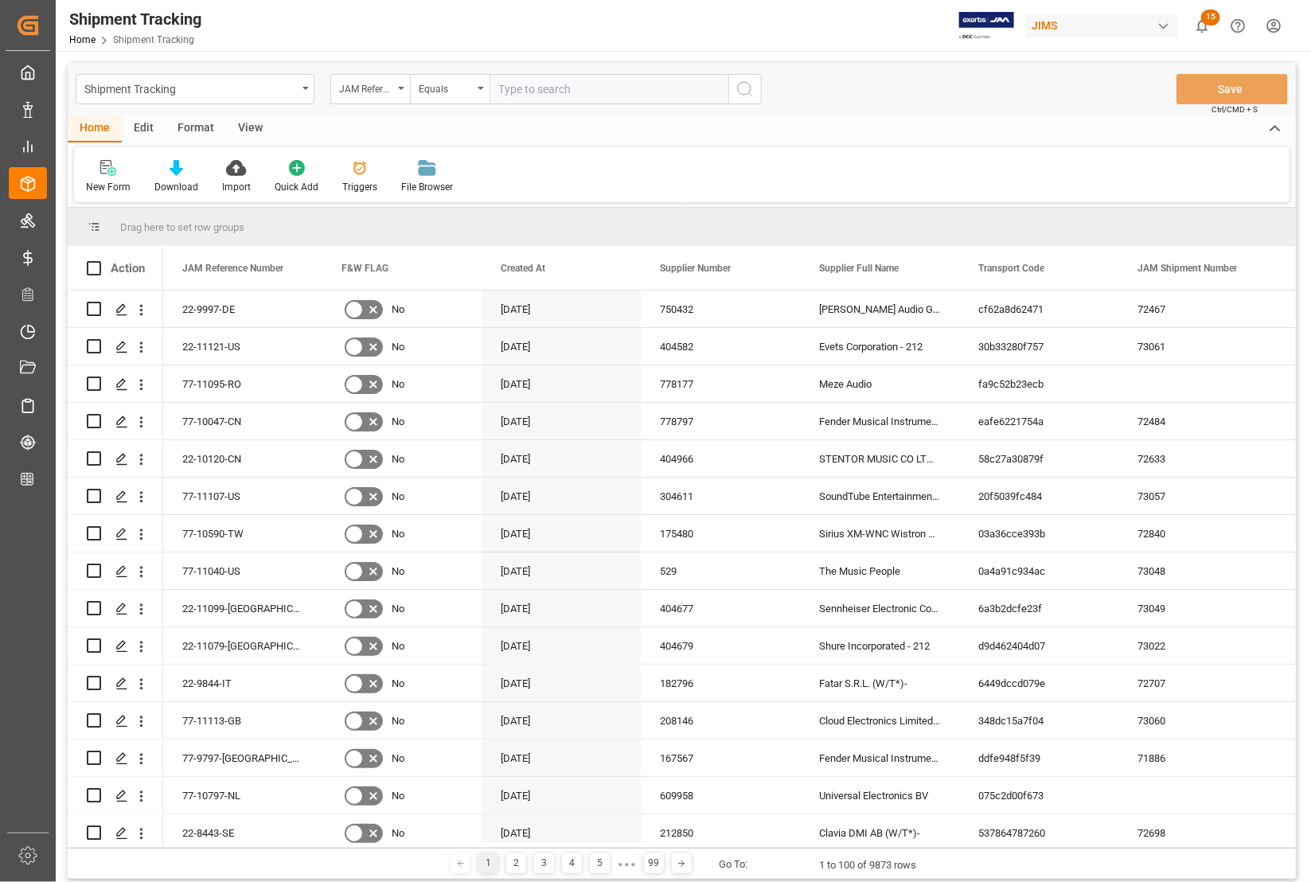
click at [517, 85] on input "text" at bounding box center [608, 89] width 239 height 30
type input "77-11095-RO"
click at [748, 88] on icon "search button" at bounding box center [744, 89] width 19 height 19
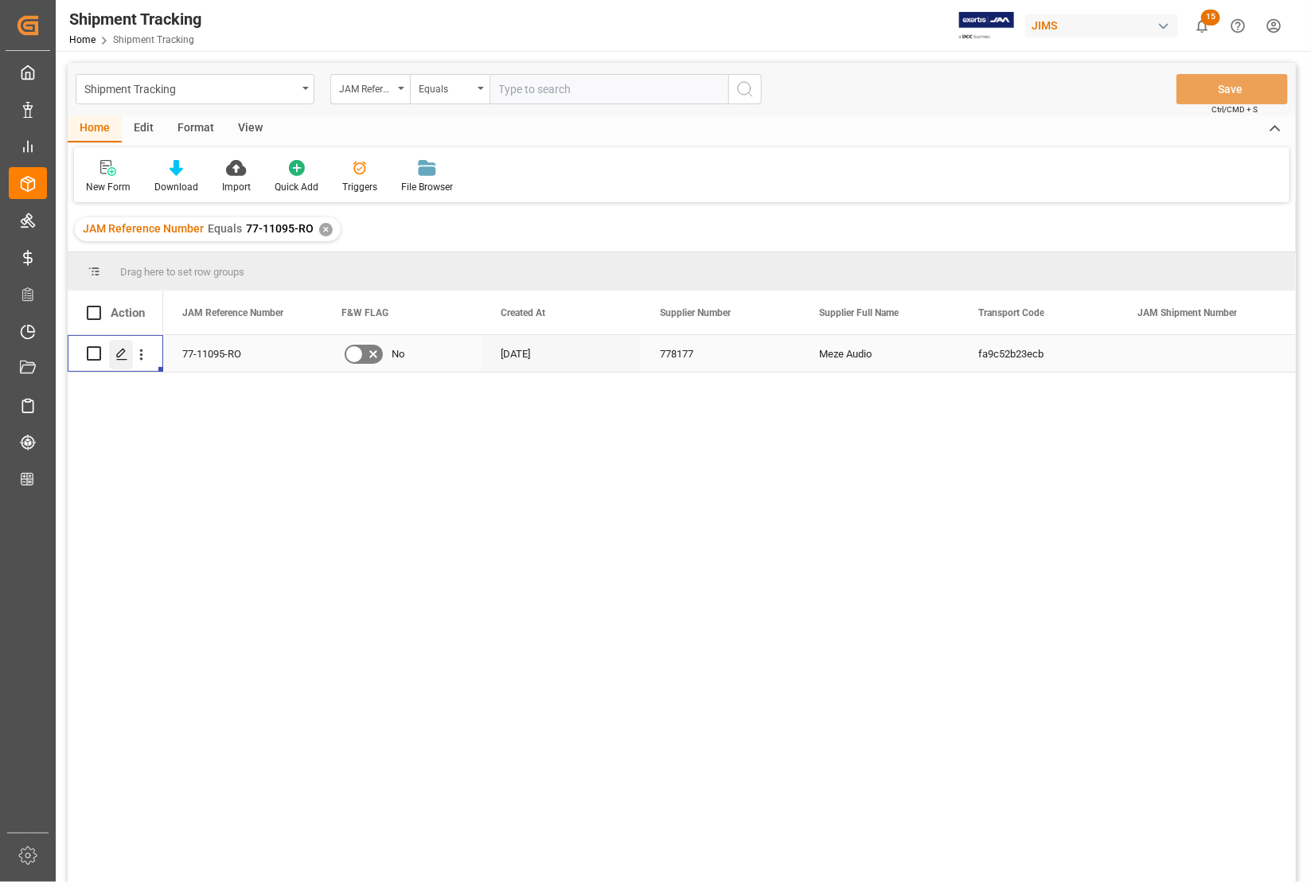
click at [117, 359] on line "Press SPACE to select this row." at bounding box center [122, 359] width 10 height 0
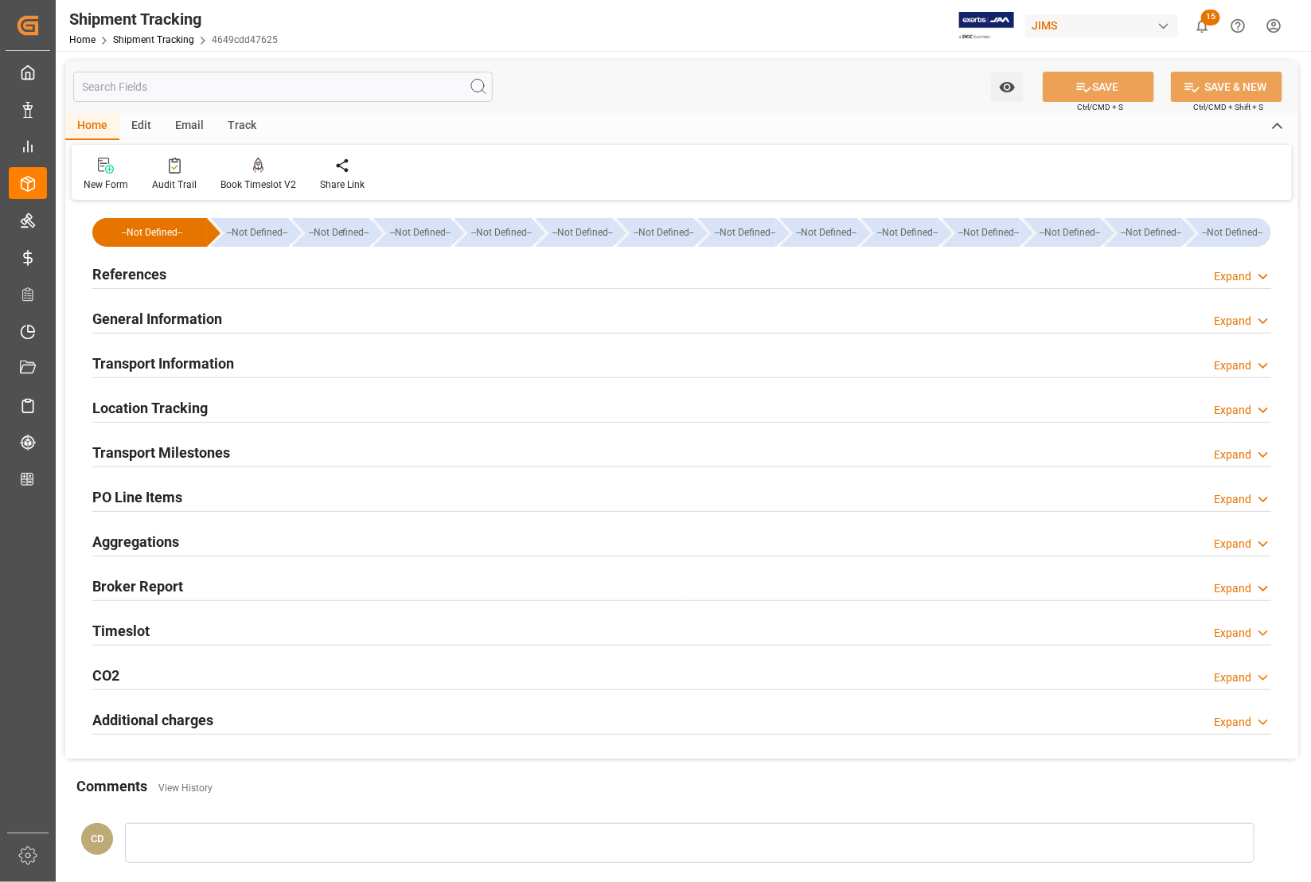
type input "[DATE]"
click at [144, 272] on h2 "References" at bounding box center [129, 273] width 74 height 21
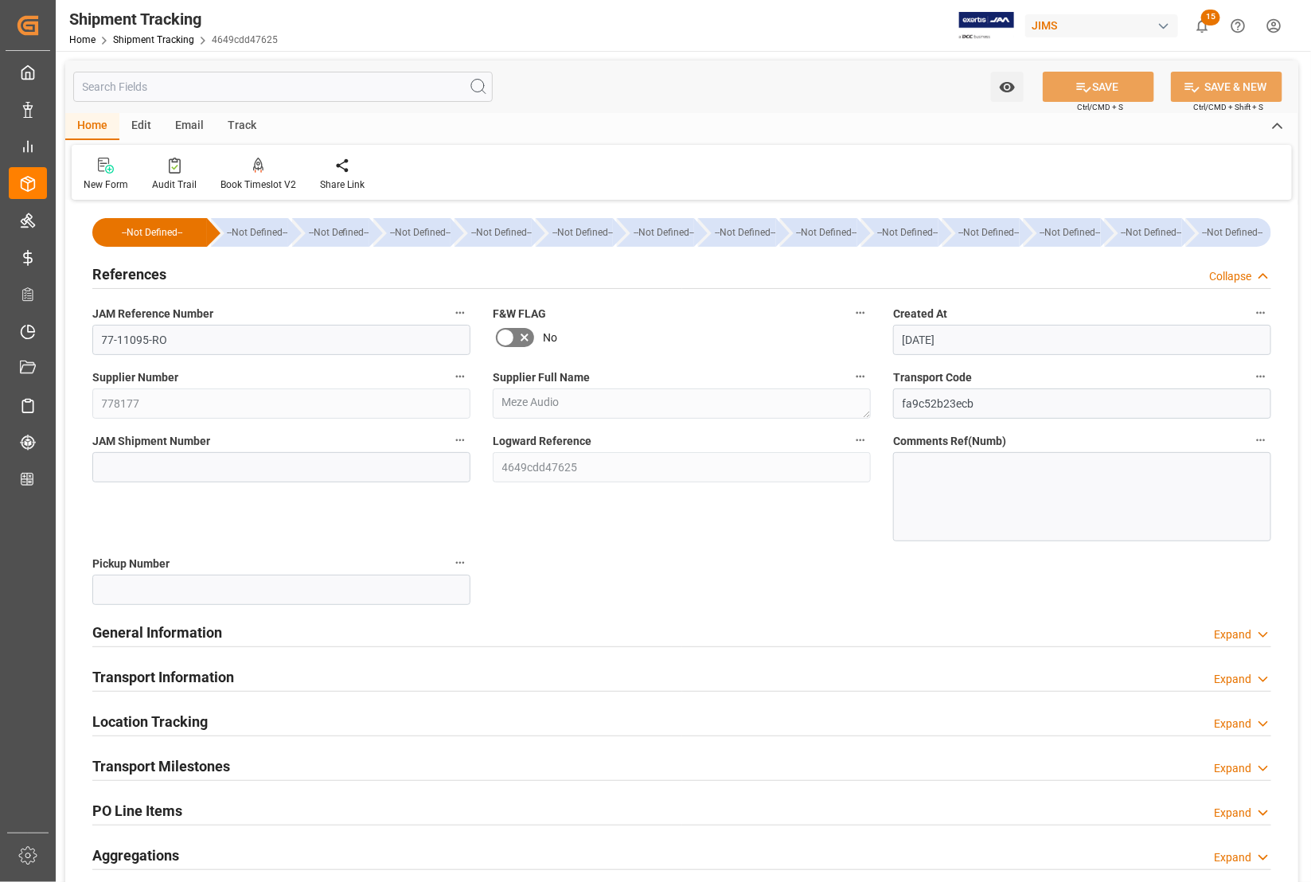
click at [173, 674] on h2 "Transport Information" at bounding box center [163, 676] width 142 height 21
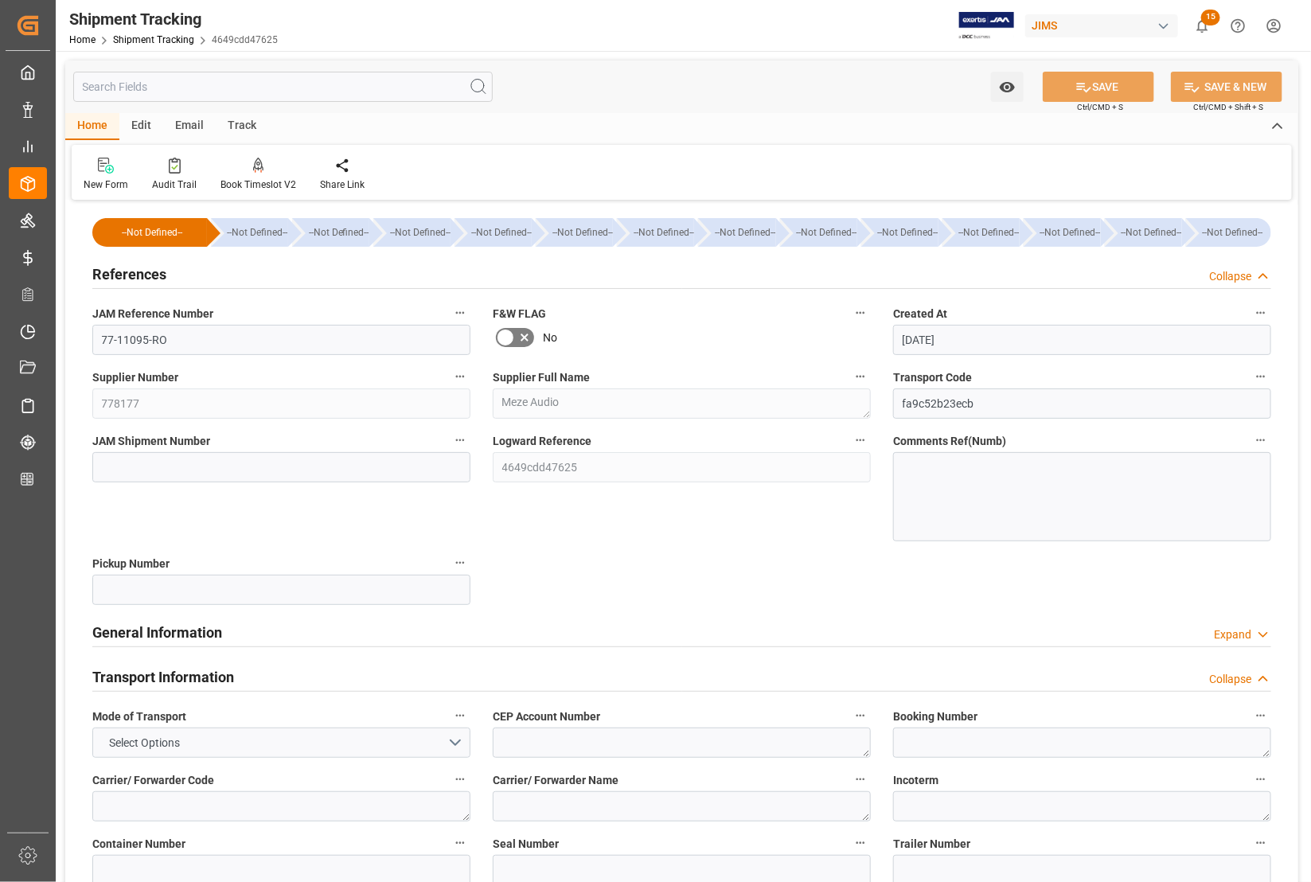
click at [176, 682] on h2 "Transport Information" at bounding box center [163, 676] width 142 height 21
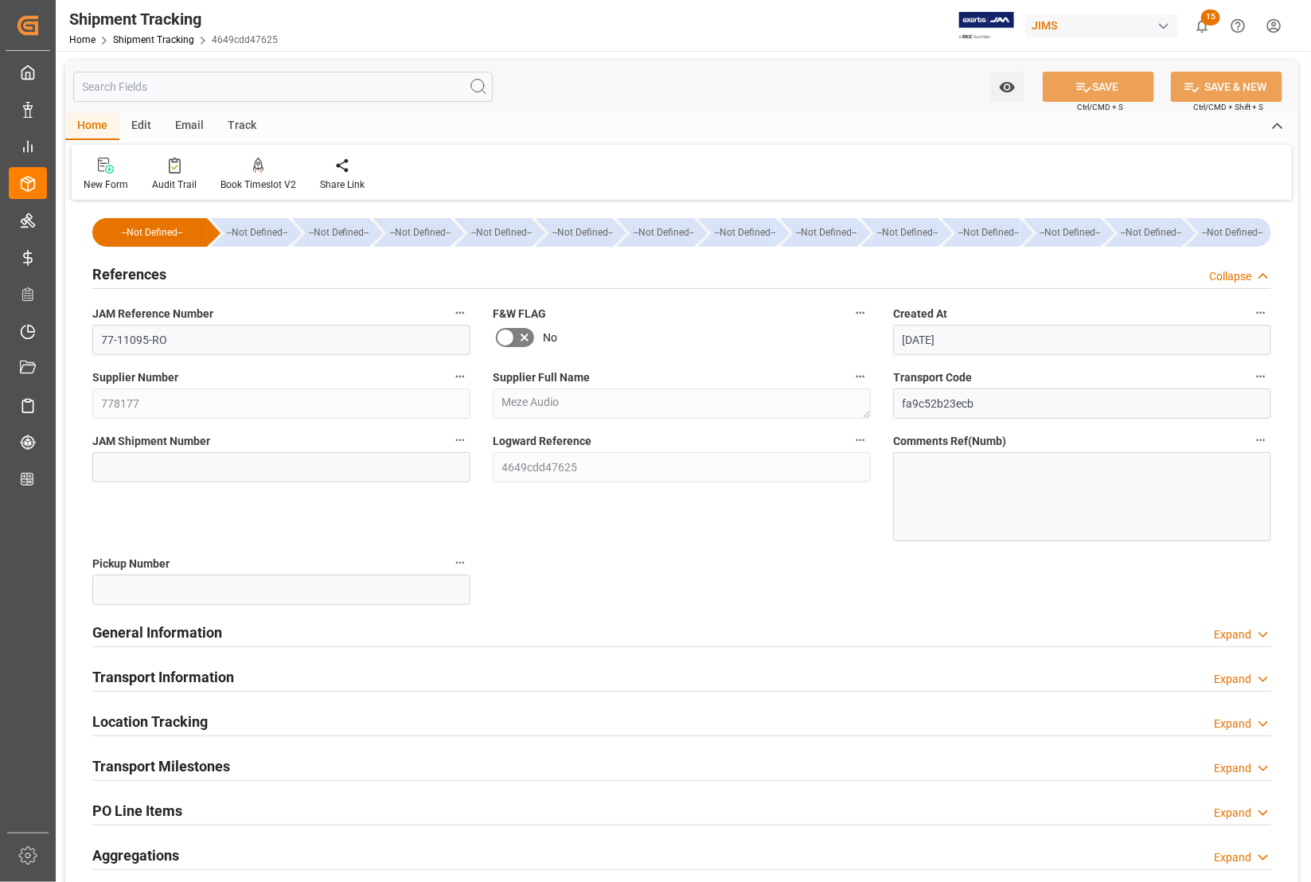
click at [154, 766] on h2 "Transport Milestones" at bounding box center [161, 765] width 138 height 21
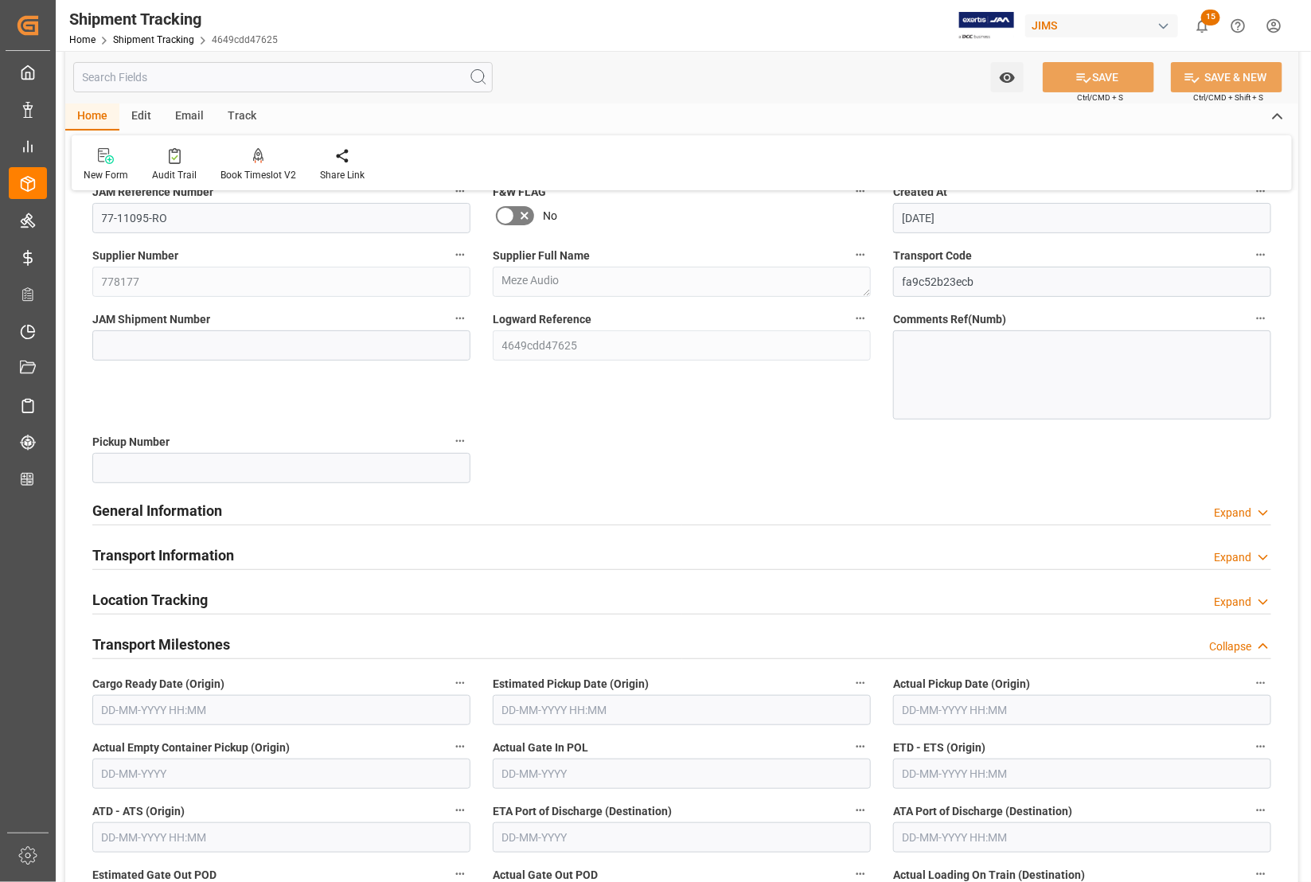
scroll to position [398, 0]
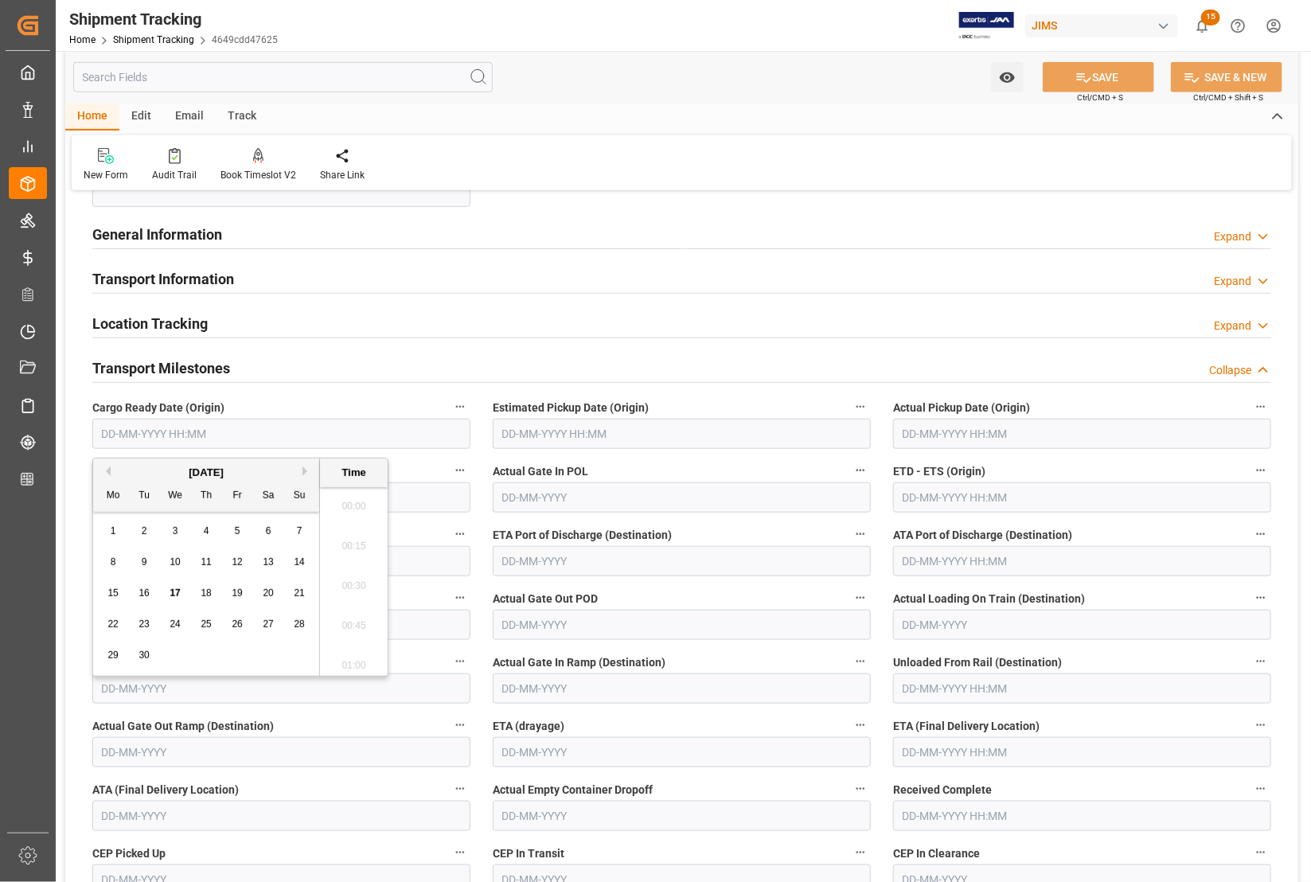
click at [236, 446] on input "text" at bounding box center [281, 434] width 378 height 30
click at [143, 434] on input "text" at bounding box center [281, 434] width 378 height 30
click at [101, 583] on div "15 16 17 18 19 20 21" at bounding box center [206, 593] width 217 height 31
click at [175, 595] on span "17" at bounding box center [175, 592] width 10 height 11
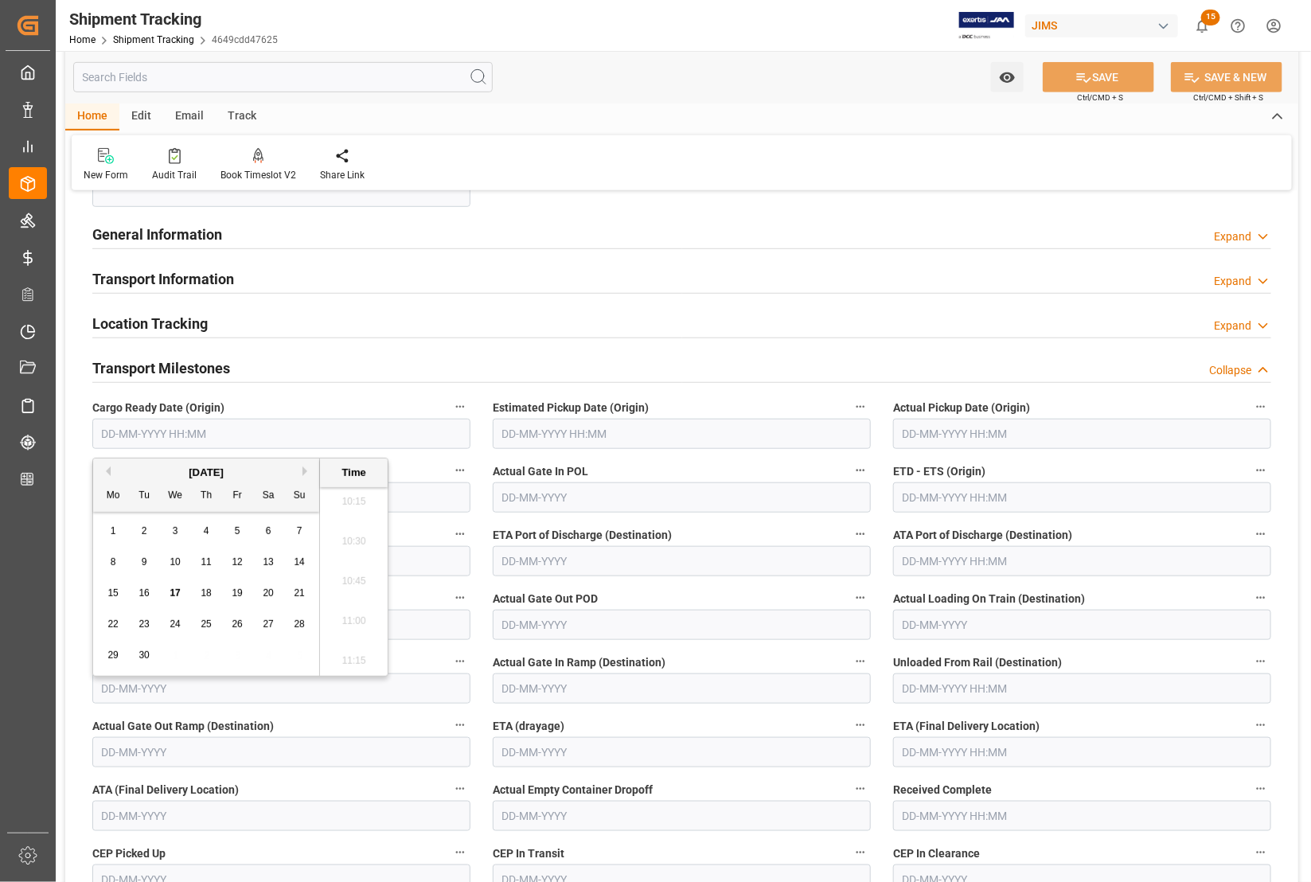
type input "[DATE] 00:00"
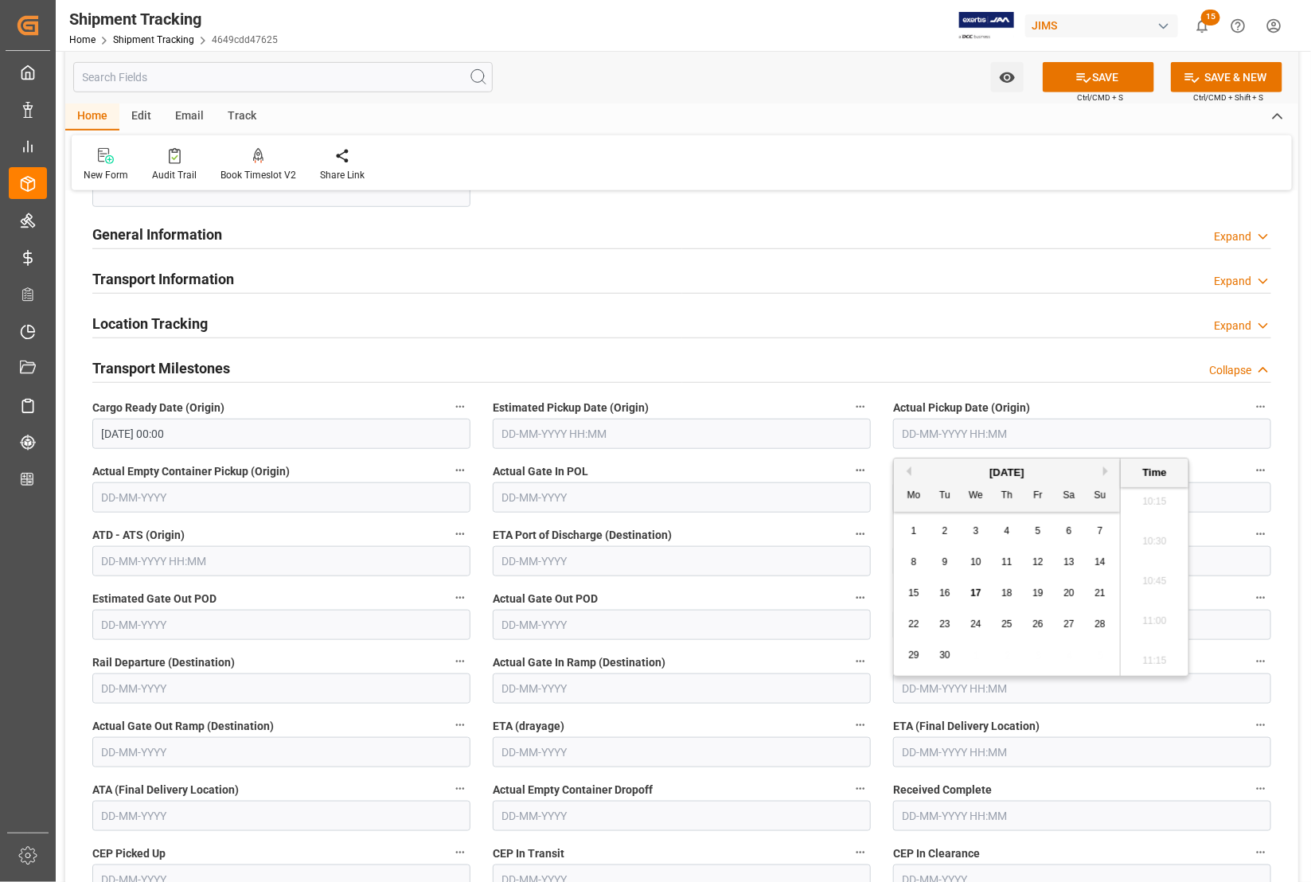
click at [931, 428] on input "text" at bounding box center [1082, 434] width 378 height 30
click at [907, 614] on div "22 23 24 25 26 27 28" at bounding box center [1007, 624] width 217 height 31
click at [1005, 591] on span "18" at bounding box center [1006, 592] width 10 height 11
type input "[DATE] 00:00"
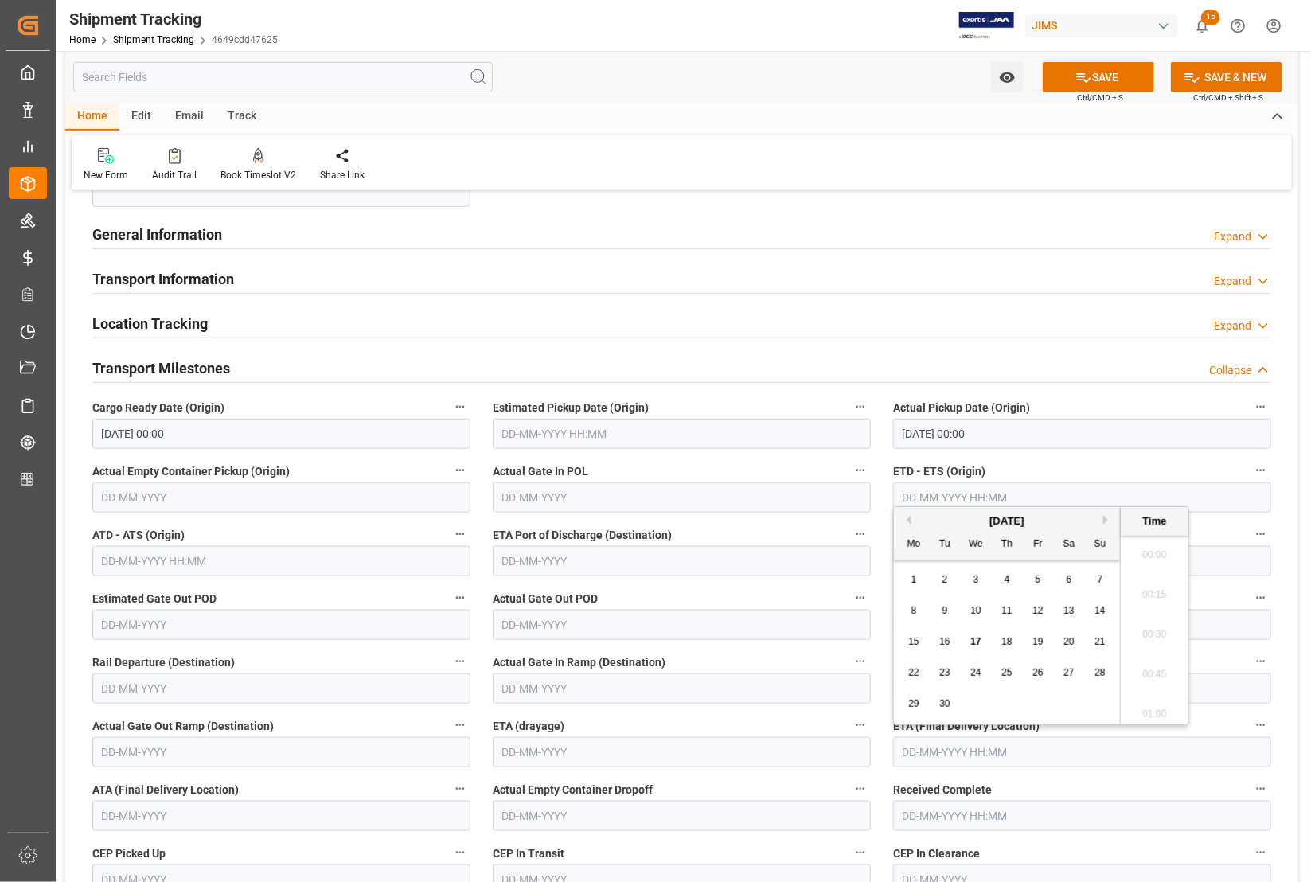
click at [955, 747] on input "text" at bounding box center [1082, 752] width 378 height 30
click at [899, 690] on div "29 30 1 2 3 4 5" at bounding box center [1007, 703] width 217 height 31
click at [1037, 673] on span "26" at bounding box center [1037, 672] width 10 height 11
type input "[DATE] 00:00"
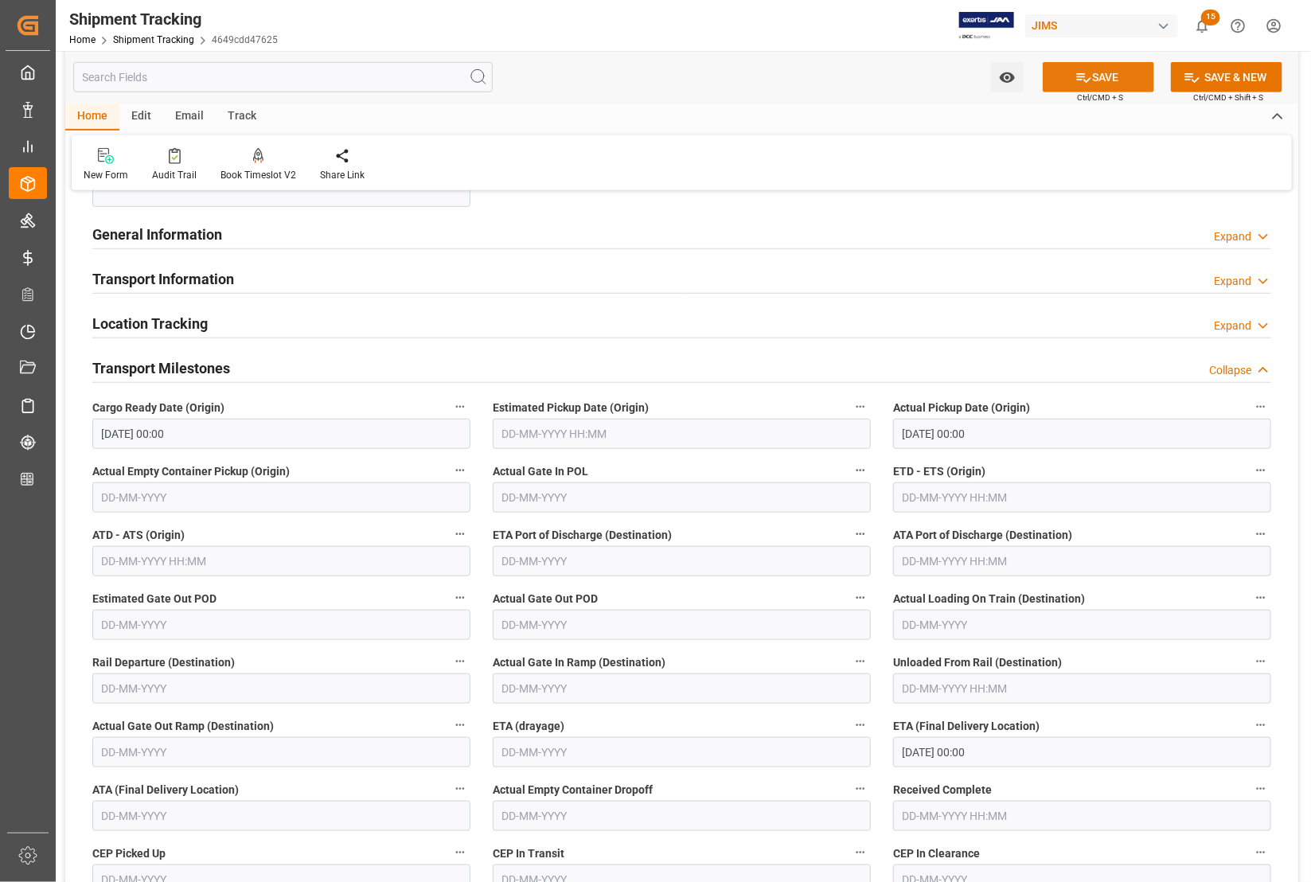
click at [1103, 74] on button "SAVE" at bounding box center [1098, 77] width 111 height 30
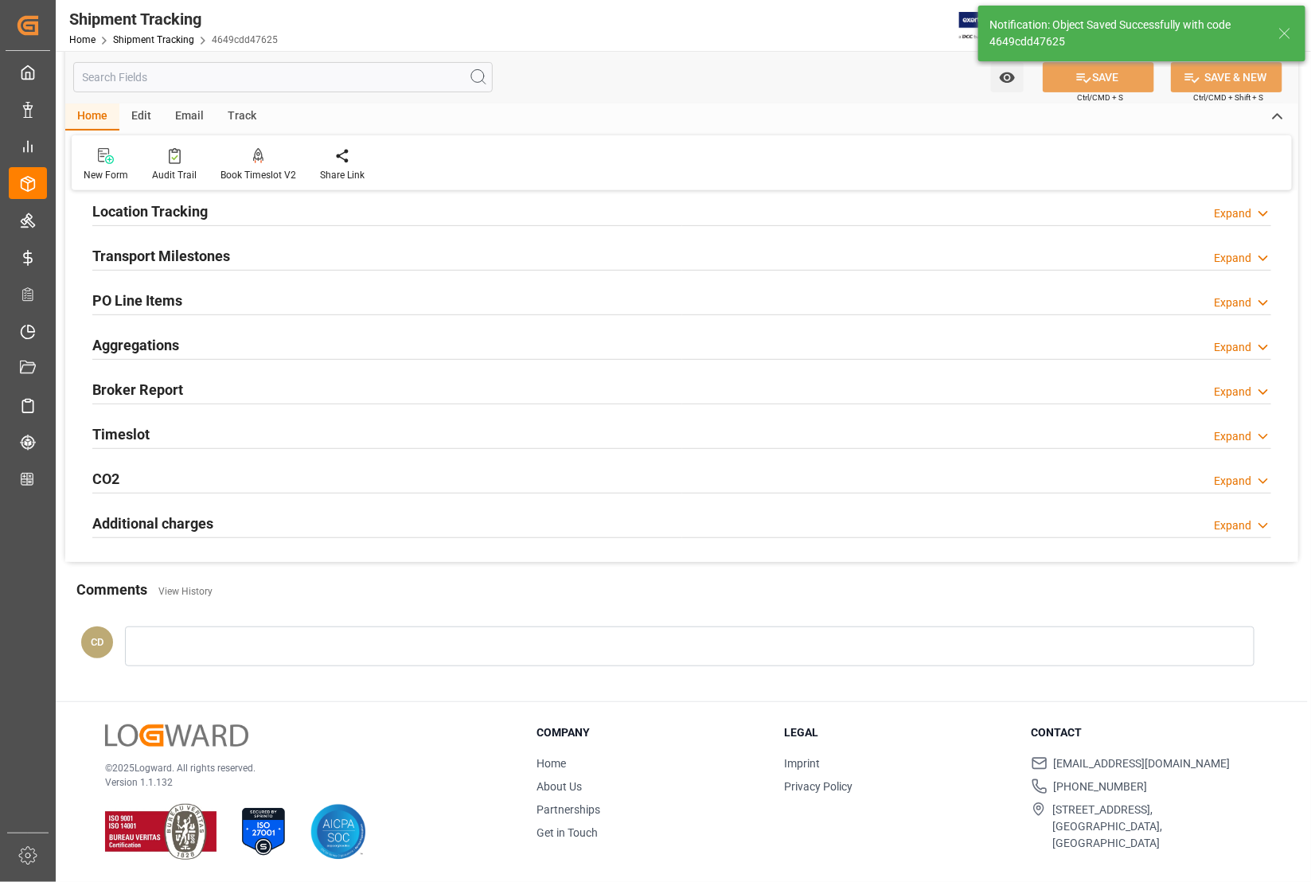
scroll to position [84, 0]
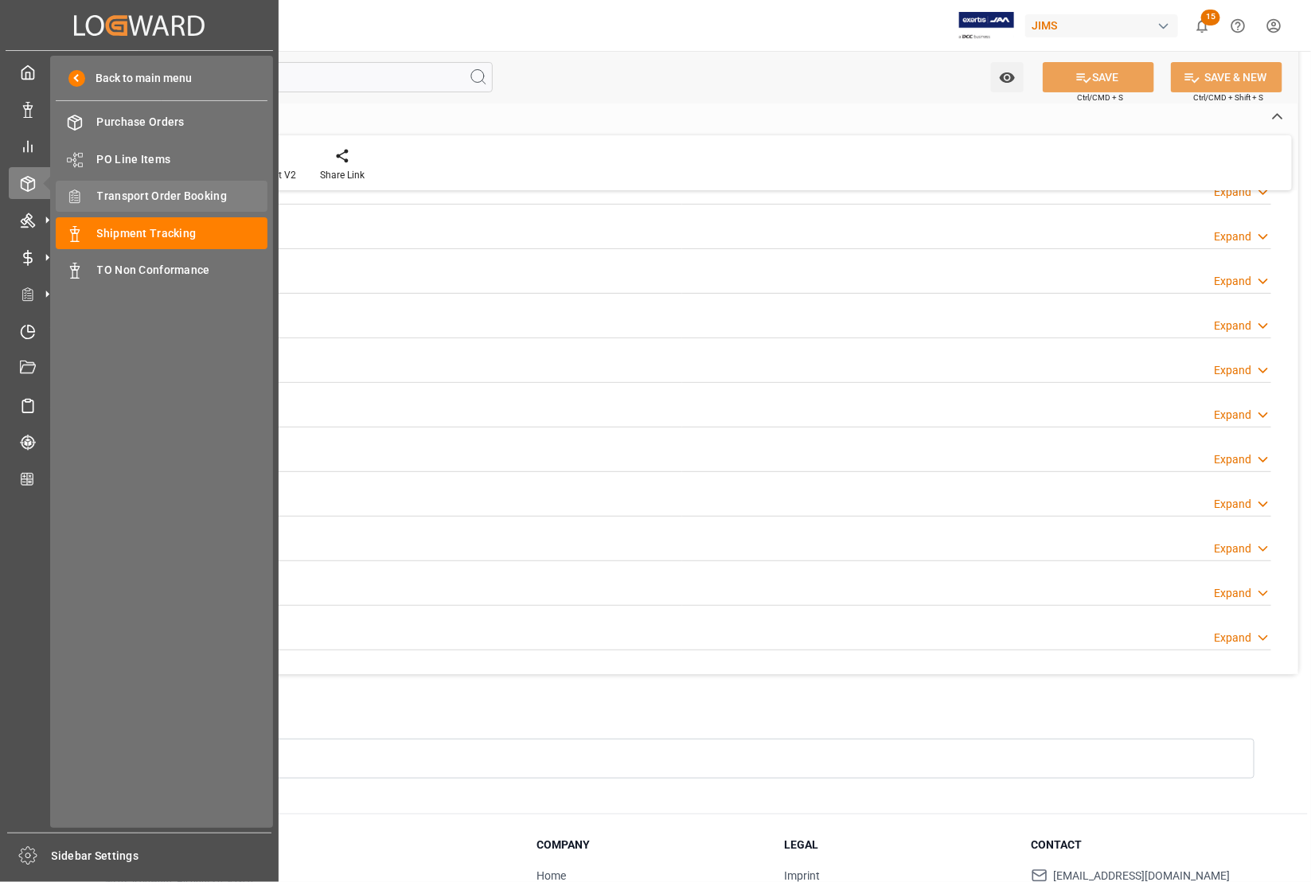
click at [100, 187] on div "Transport Order Booking Transport Order Booking" at bounding box center [162, 196] width 212 height 31
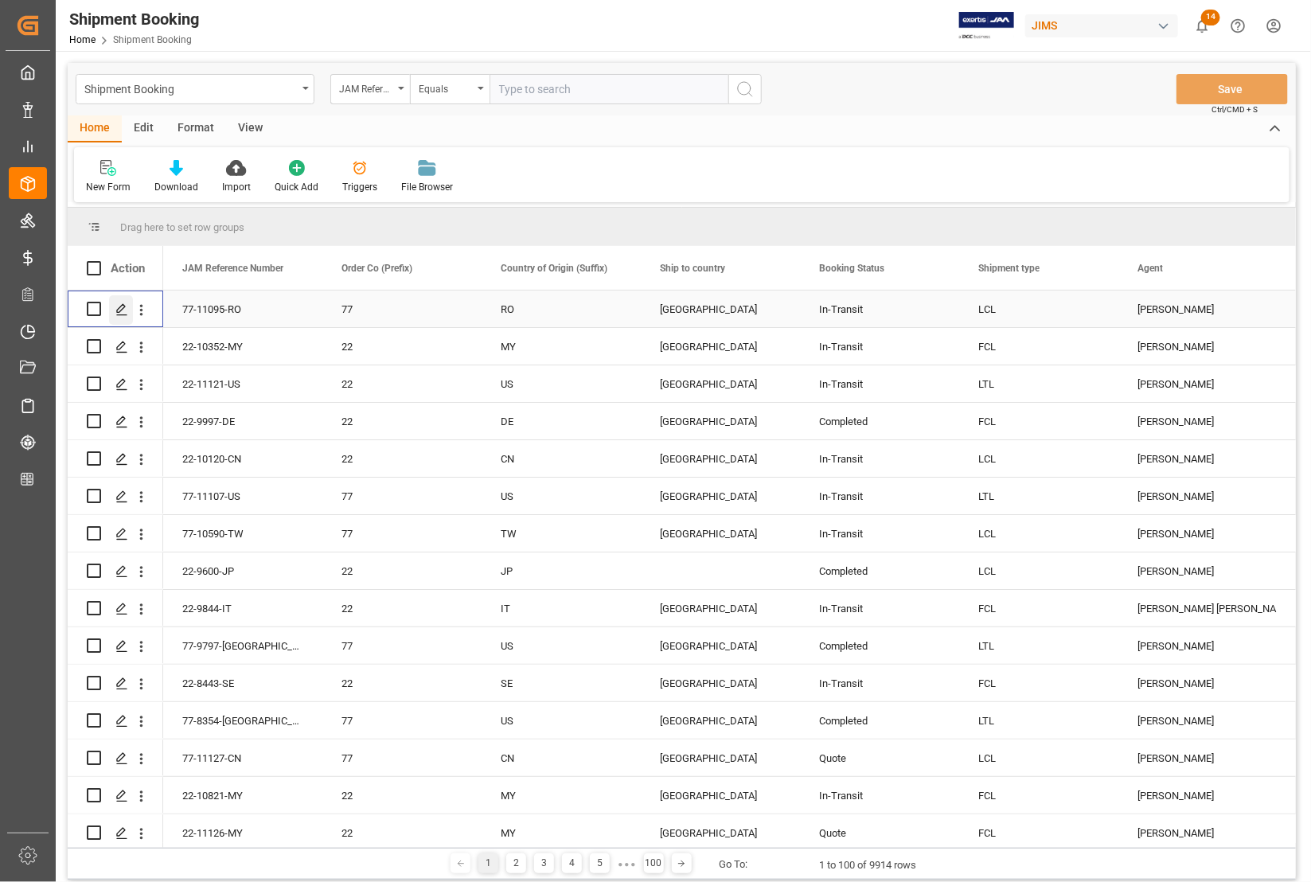
click at [119, 312] on polygon "Press SPACE to select this row." at bounding box center [121, 308] width 8 height 8
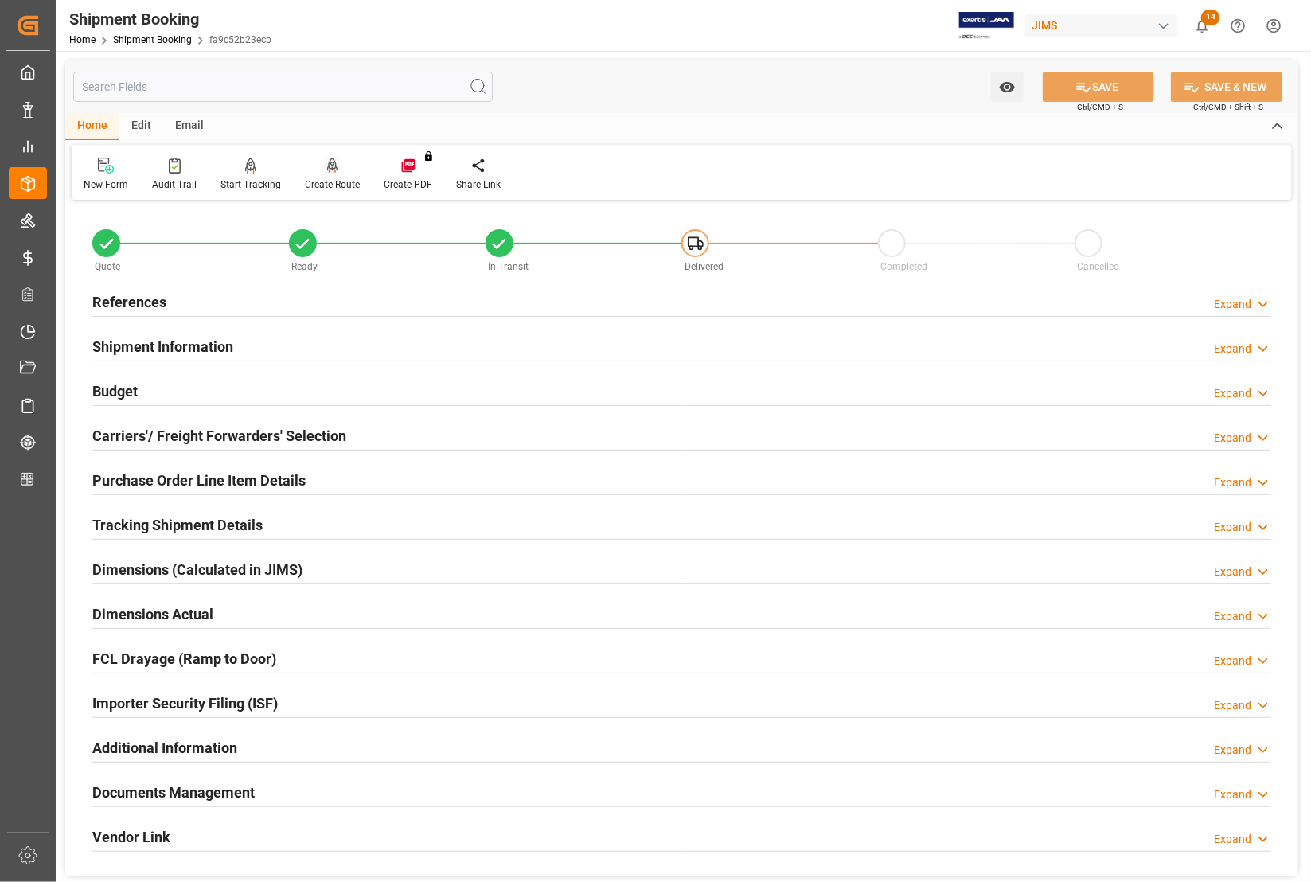
click at [344, 177] on div "Create Route" at bounding box center [332, 184] width 55 height 14
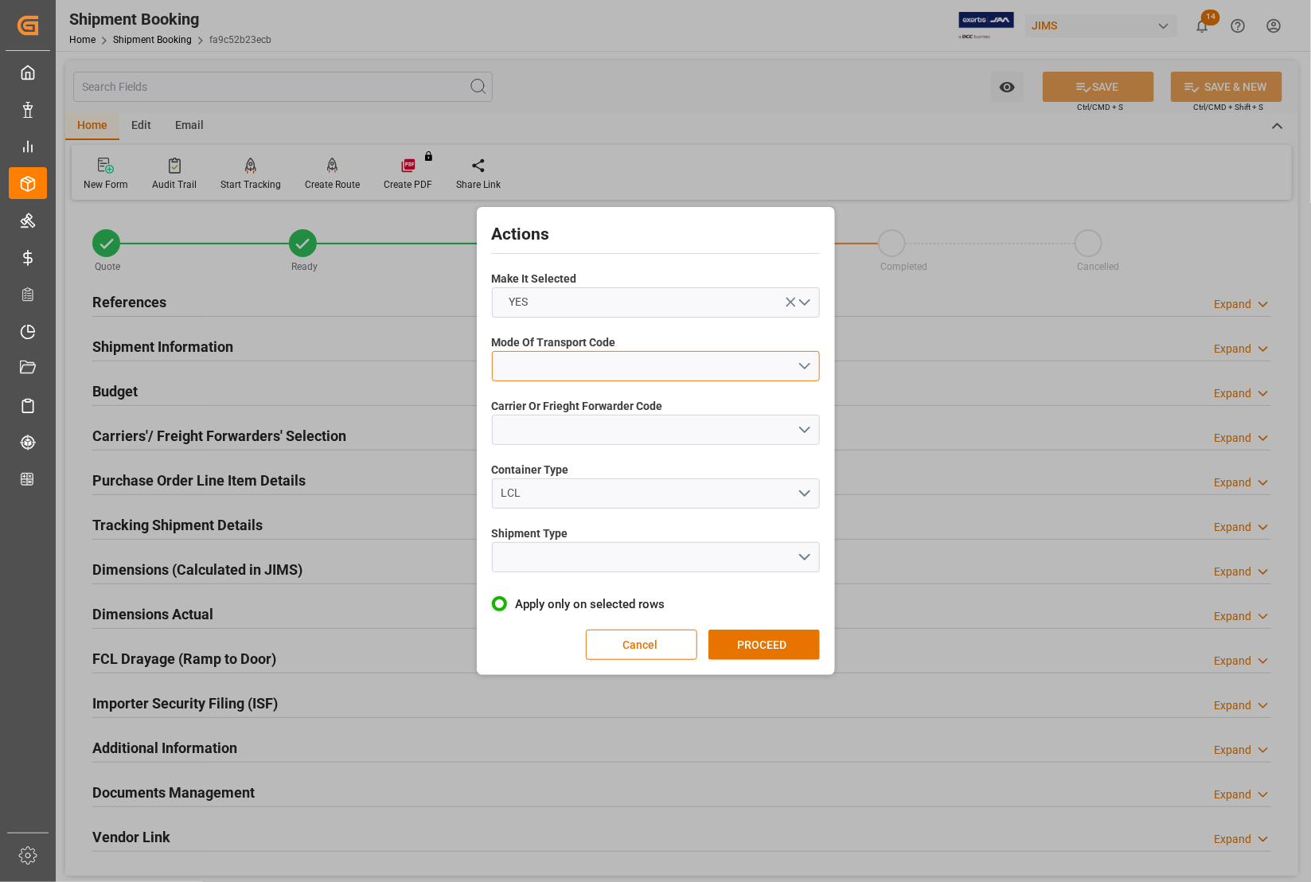
click at [615, 365] on button "open menu" at bounding box center [656, 366] width 328 height 30
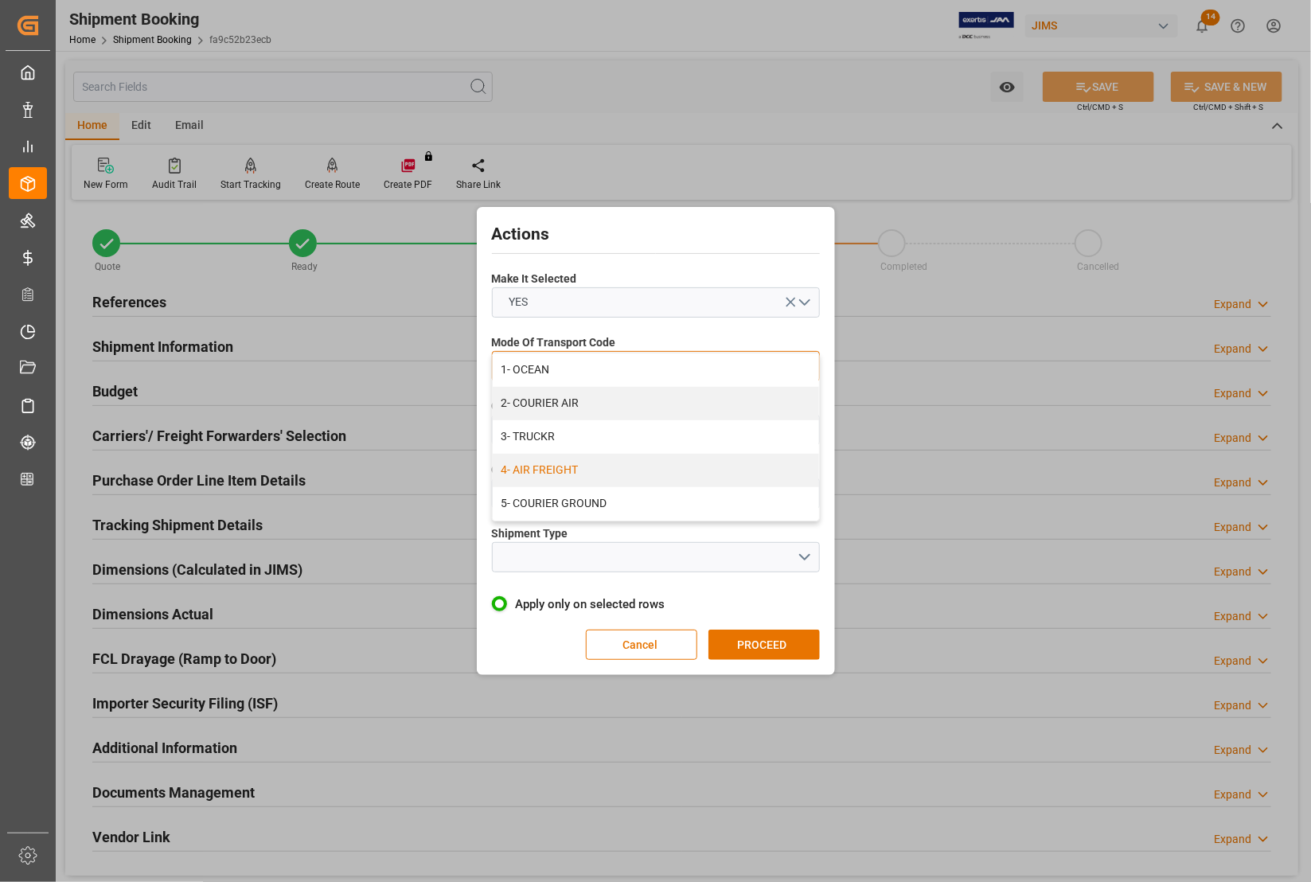
drag, startPoint x: 574, startPoint y: 403, endPoint x: 587, endPoint y: 480, distance: 78.4
click at [587, 480] on div "1- OCEAN 2- COURIER AIR 3- TRUCKR 4- AIR FREIGHT 5- COURIER GROUND" at bounding box center [656, 436] width 326 height 167
click at [587, 479] on div "4- AIR FREIGHT" at bounding box center [656, 470] width 326 height 33
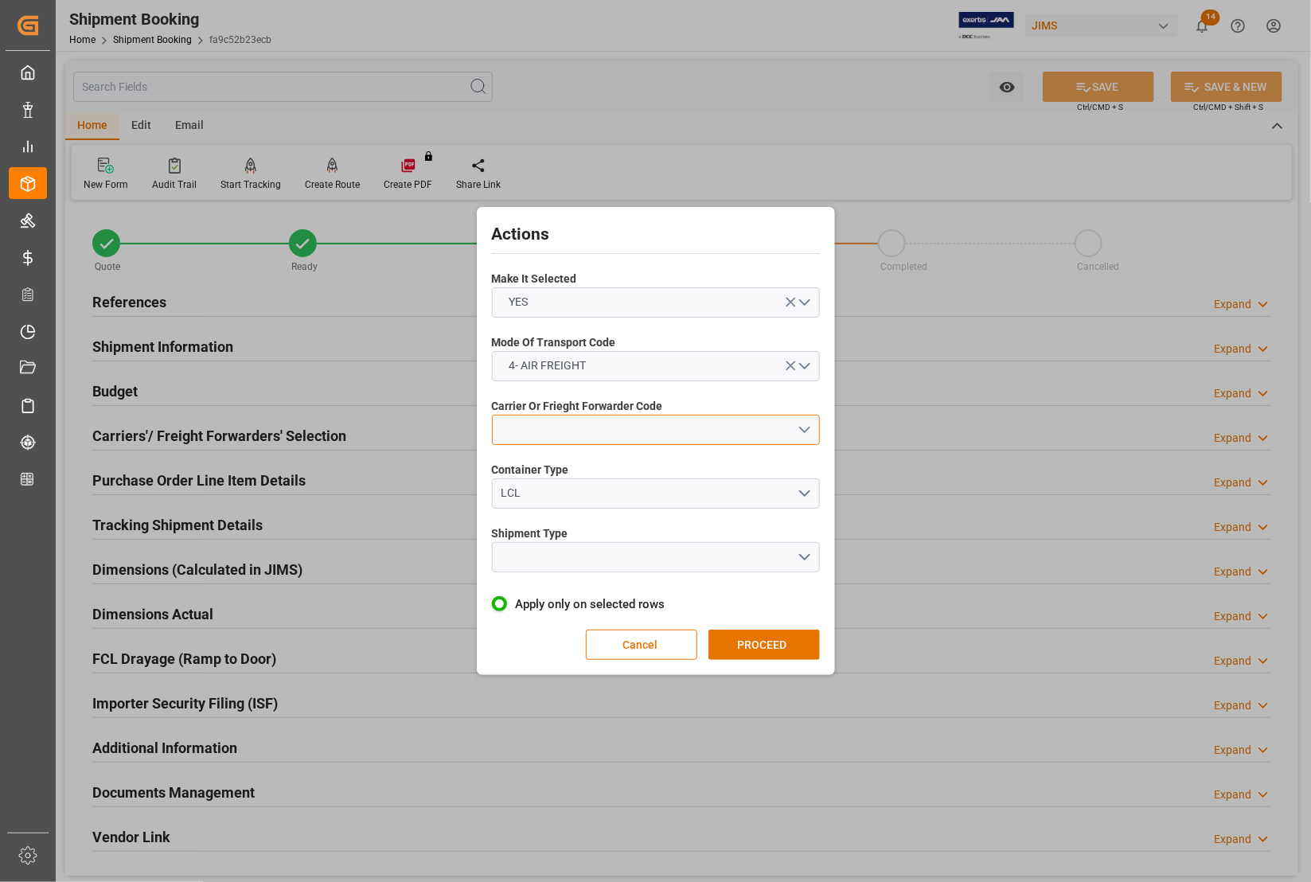
click at [544, 434] on button "open menu" at bounding box center [656, 430] width 328 height 30
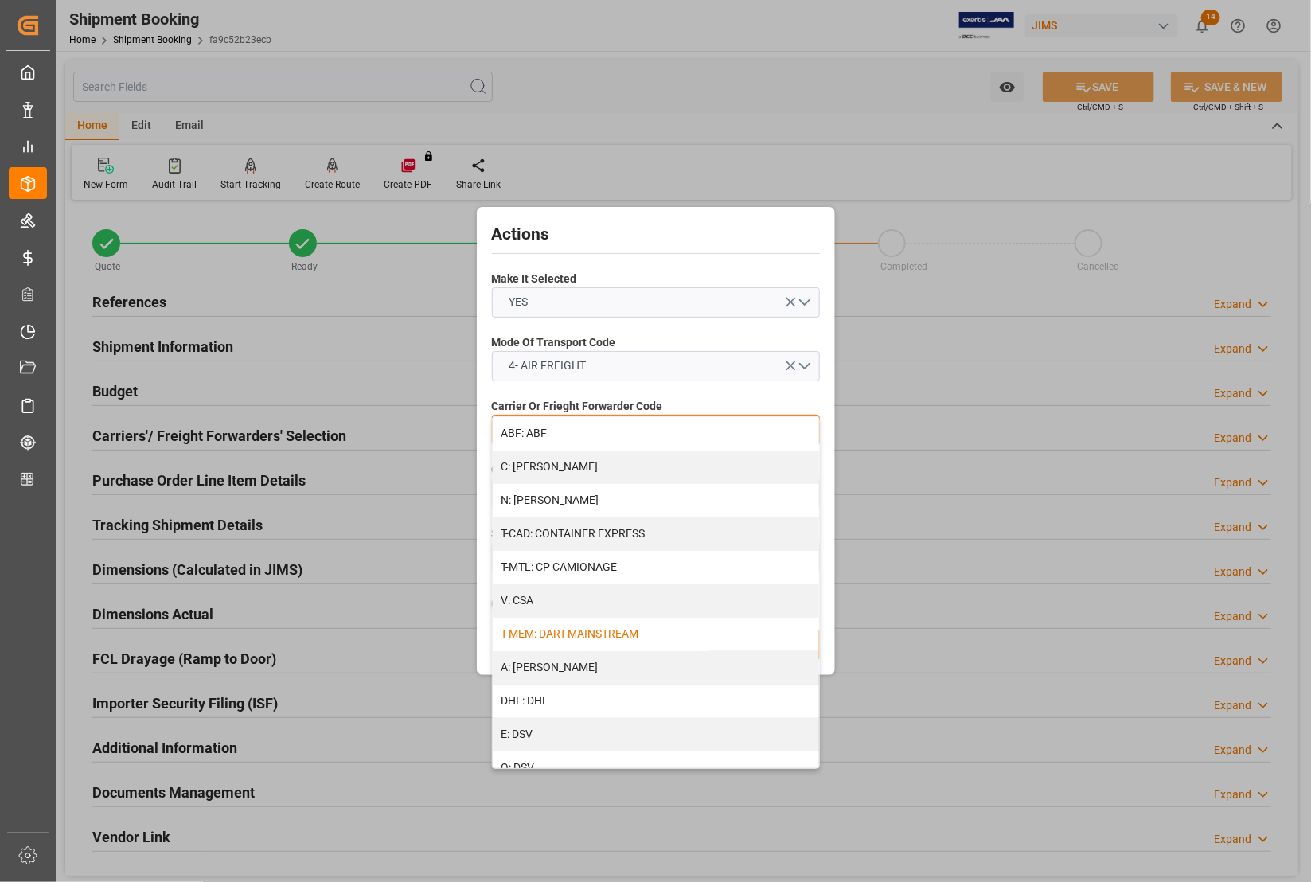
scroll to position [99, 0]
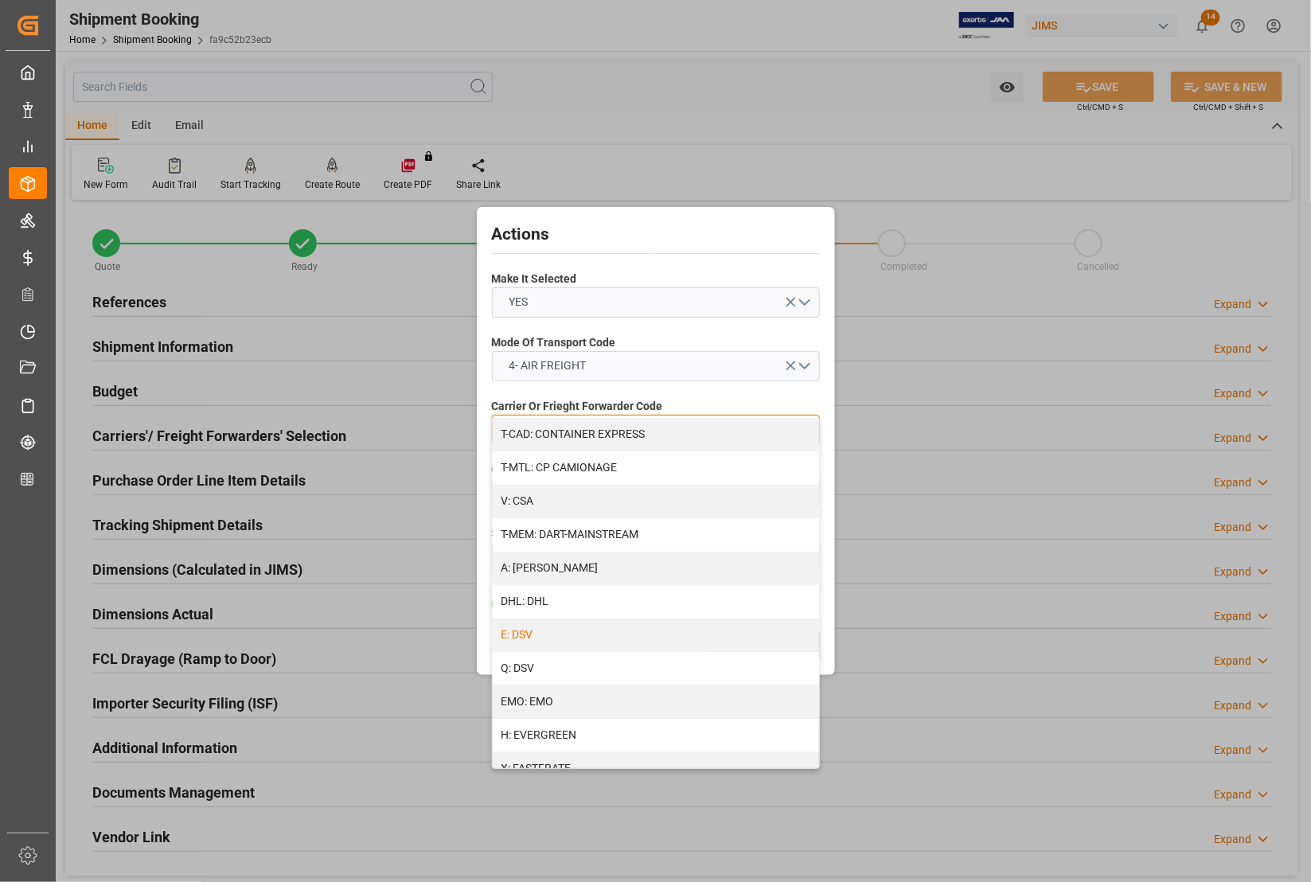
click at [585, 635] on div "E: DSV" at bounding box center [656, 634] width 326 height 33
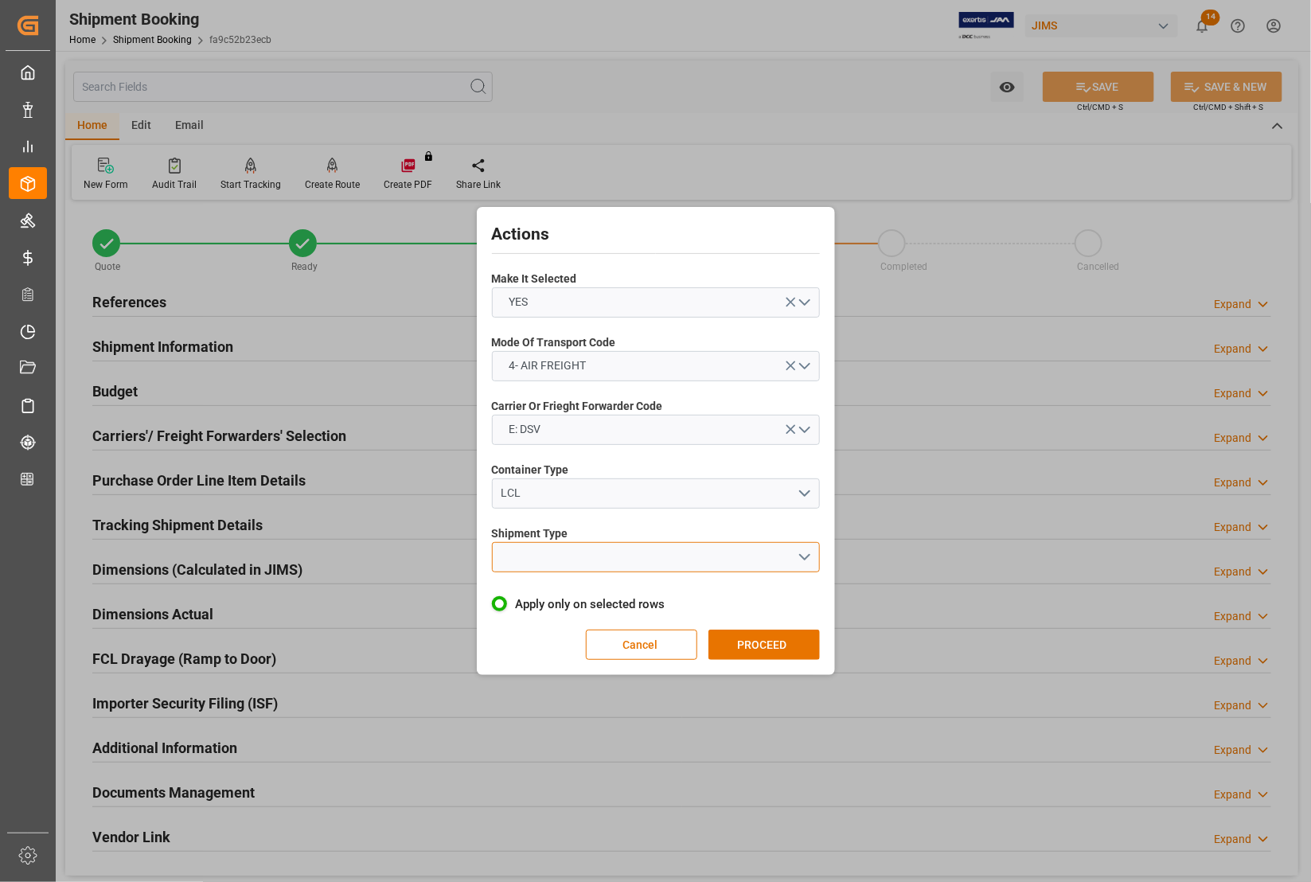
click at [563, 558] on button "open menu" at bounding box center [656, 557] width 328 height 30
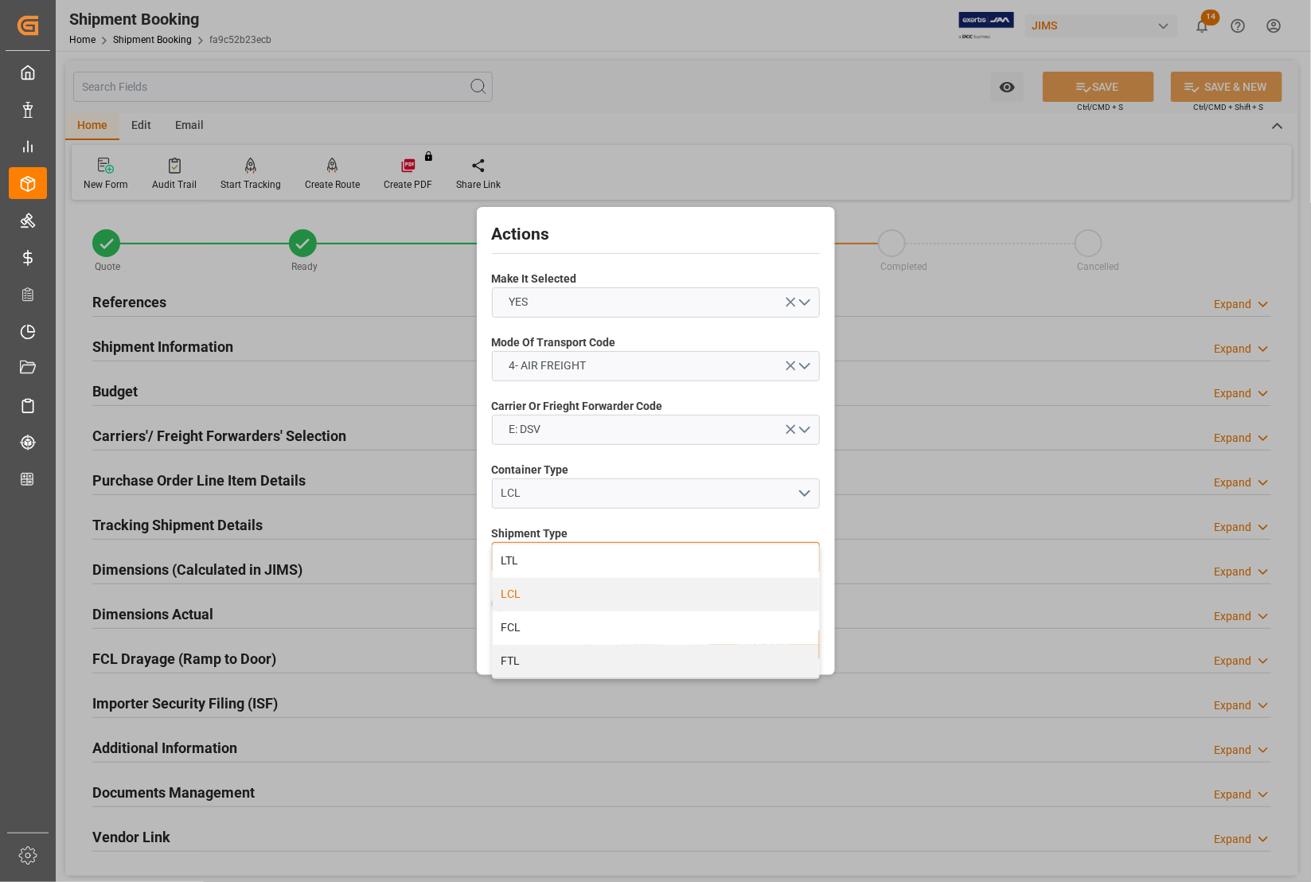
click at [551, 595] on div "LCL" at bounding box center [656, 594] width 326 height 33
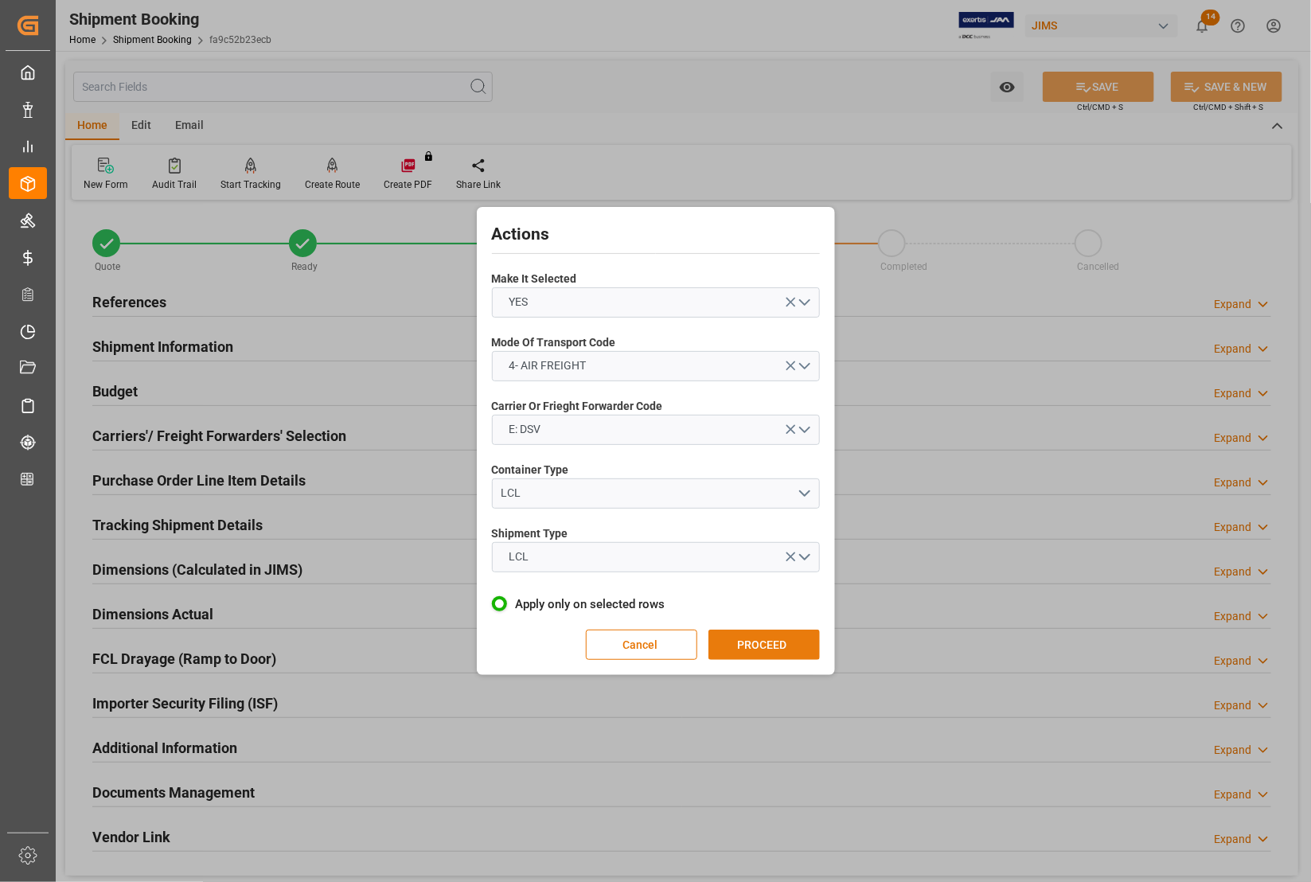
click at [745, 641] on button "PROCEED" at bounding box center [763, 645] width 111 height 30
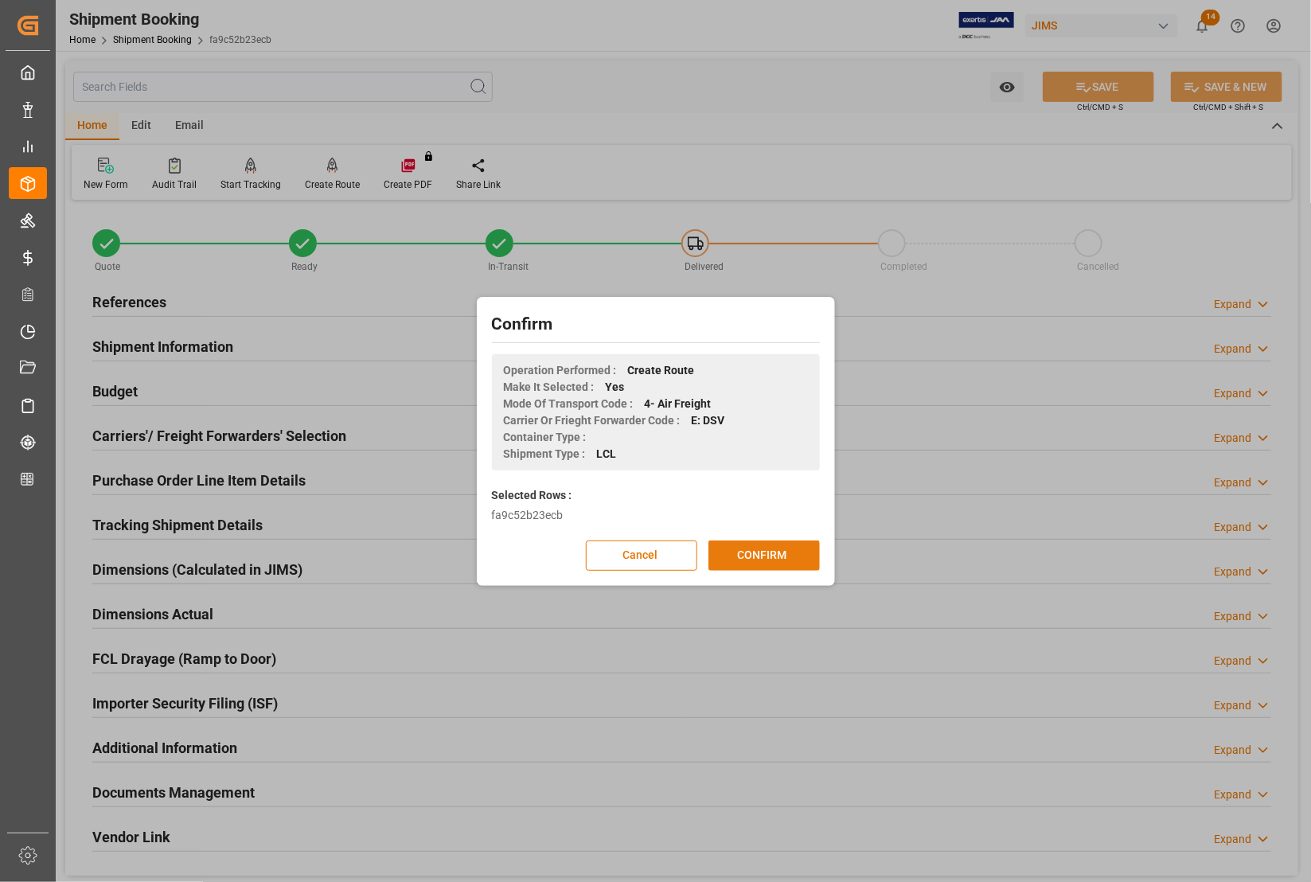
click at [774, 558] on button "CONFIRM" at bounding box center [763, 555] width 111 height 30
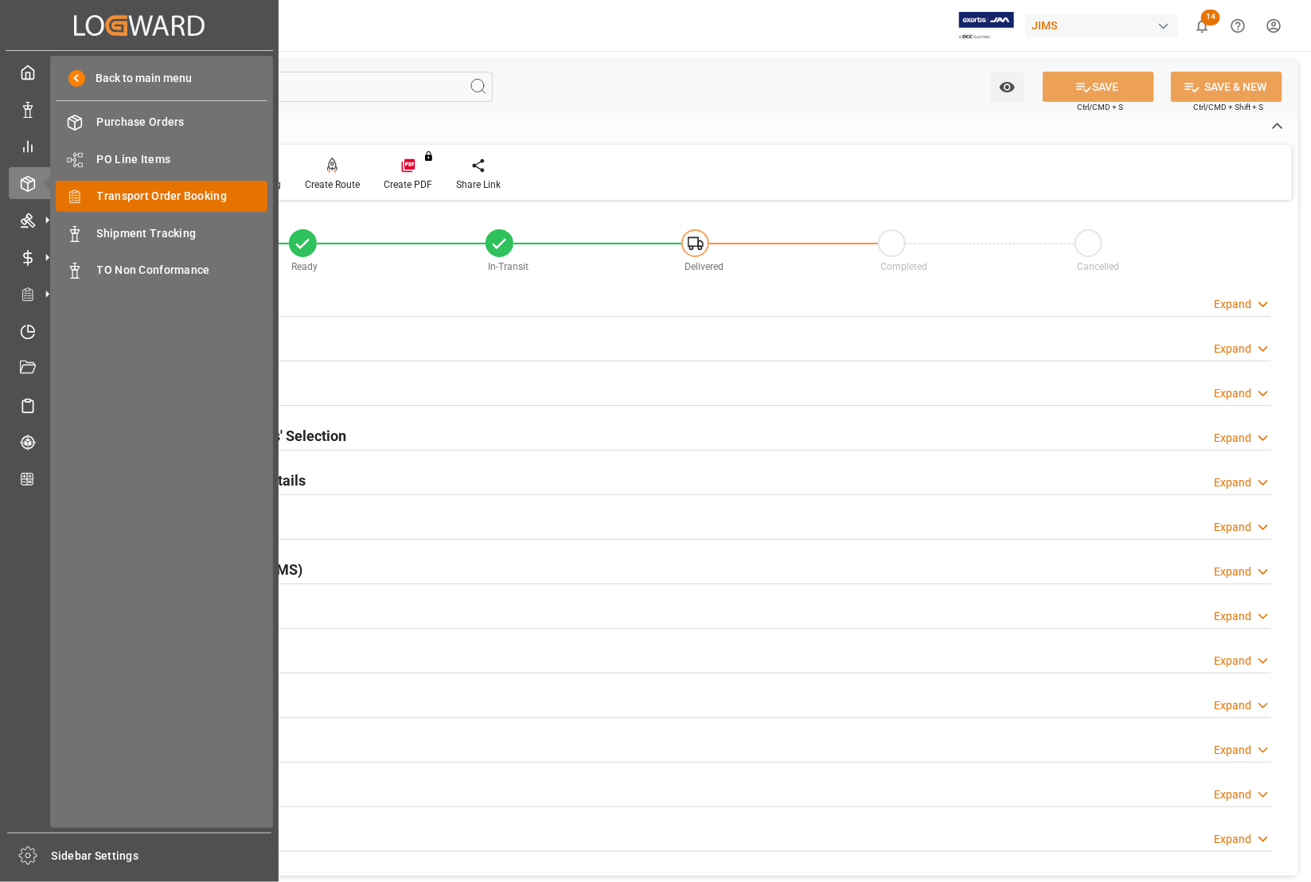
click at [128, 193] on span "Transport Order Booking" at bounding box center [182, 196] width 171 height 17
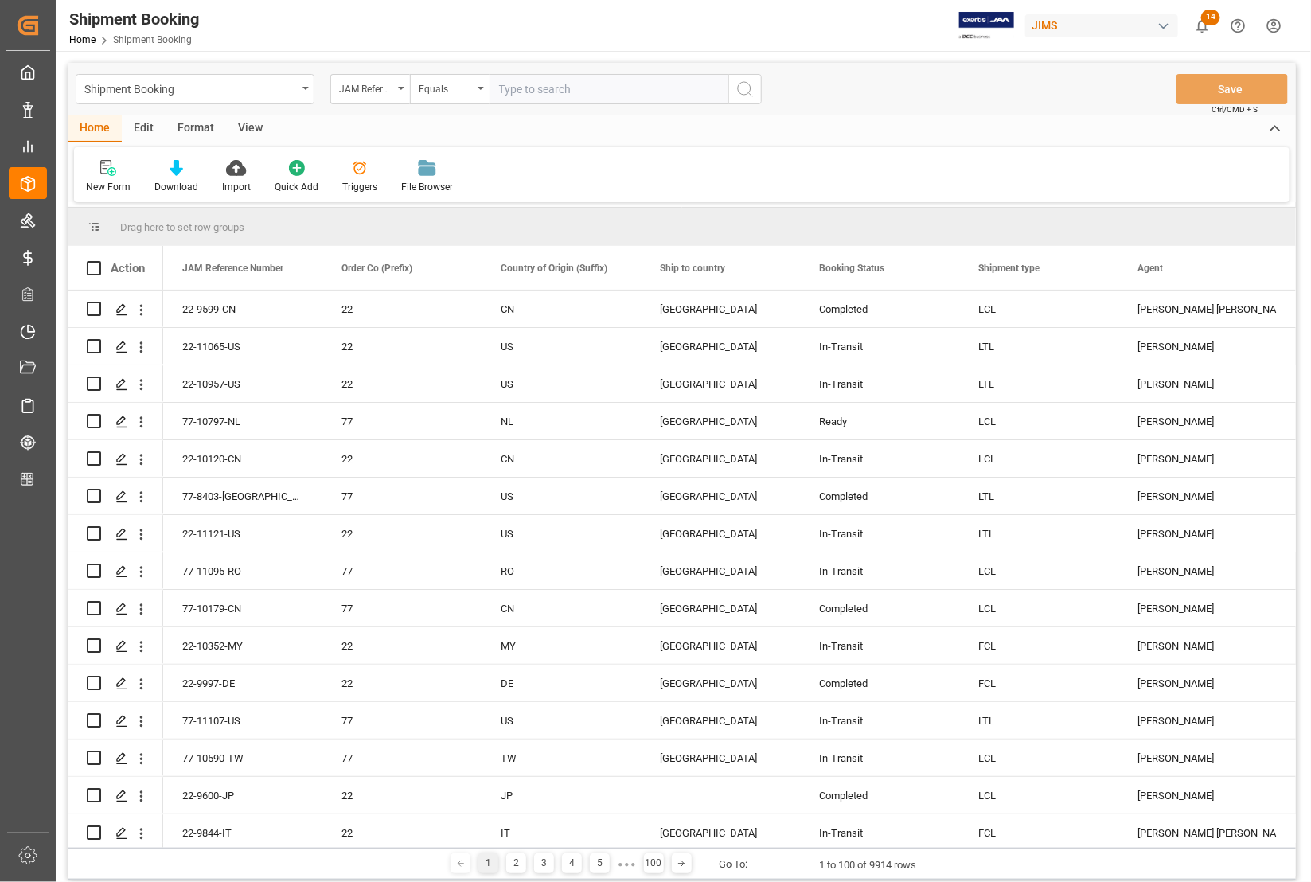
click at [251, 123] on div "View" at bounding box center [250, 128] width 49 height 27
click at [183, 180] on div "Standard Templates" at bounding box center [181, 187] width 80 height 14
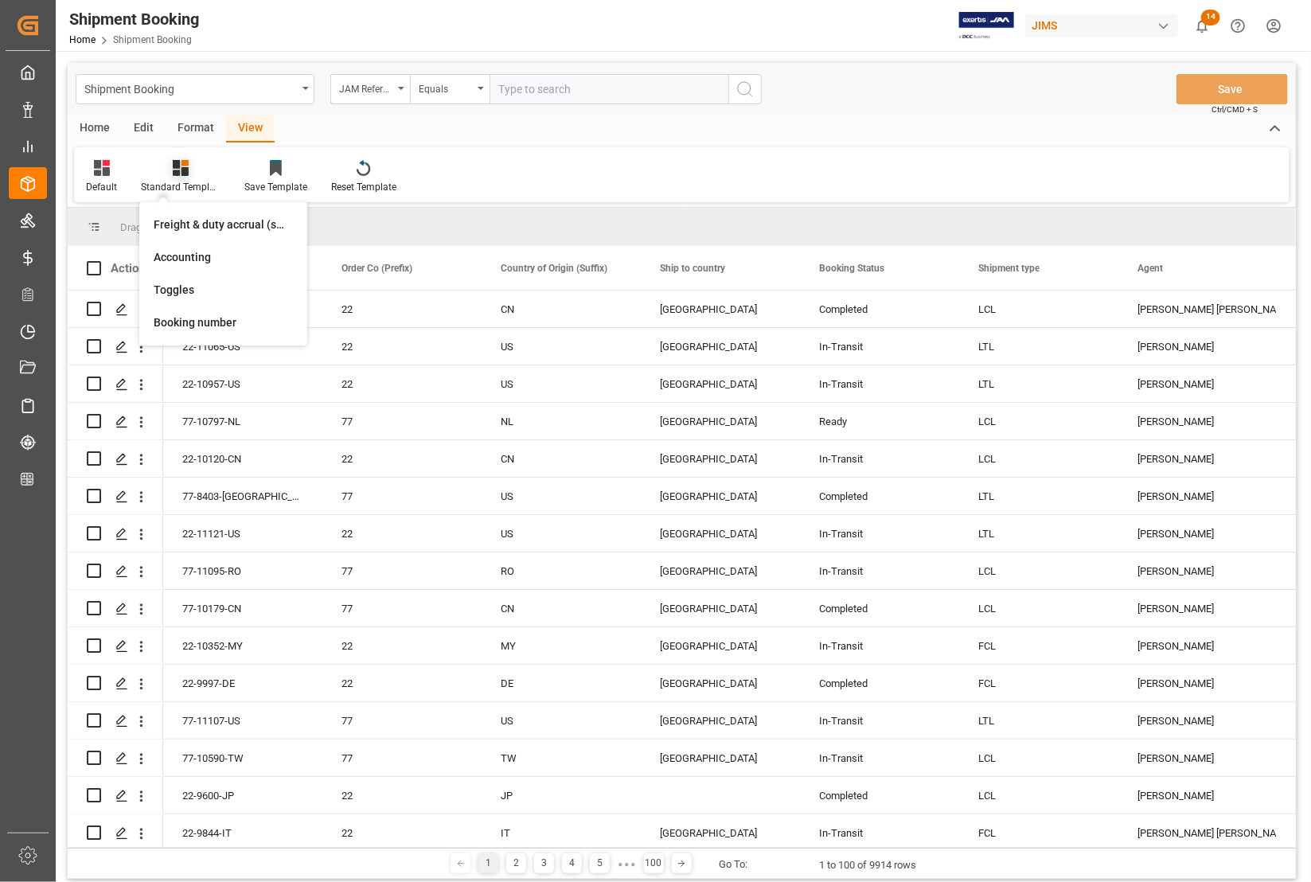
click at [180, 172] on icon at bounding box center [181, 168] width 16 height 16
click at [96, 125] on div "Home" at bounding box center [95, 128] width 54 height 27
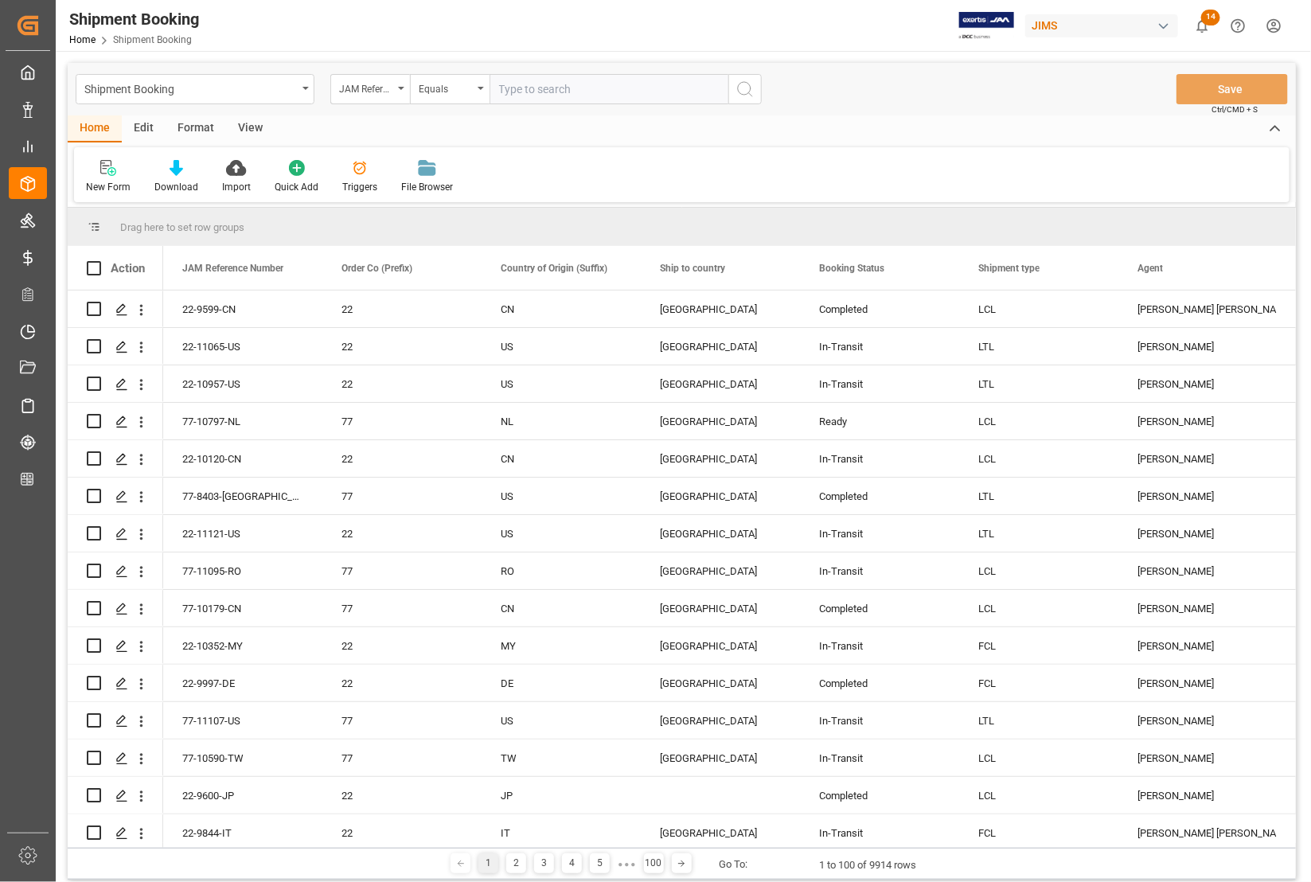
click at [247, 128] on div "View" at bounding box center [250, 128] width 49 height 27
click at [171, 176] on div "Standard Templates" at bounding box center [180, 176] width 103 height 35
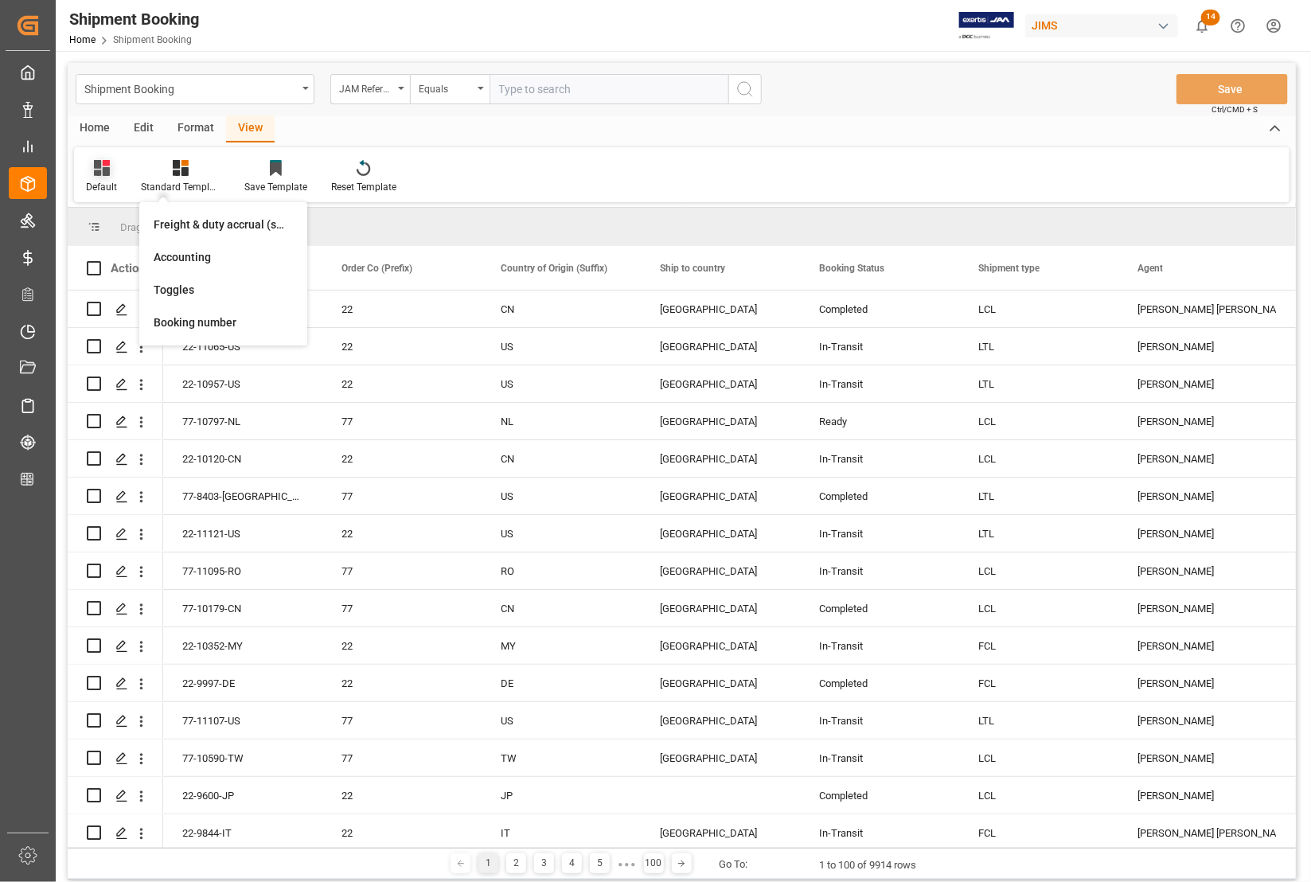
click at [102, 171] on icon at bounding box center [102, 168] width 16 height 16
click at [121, 256] on div "Catherine" at bounding box center [163, 257] width 139 height 17
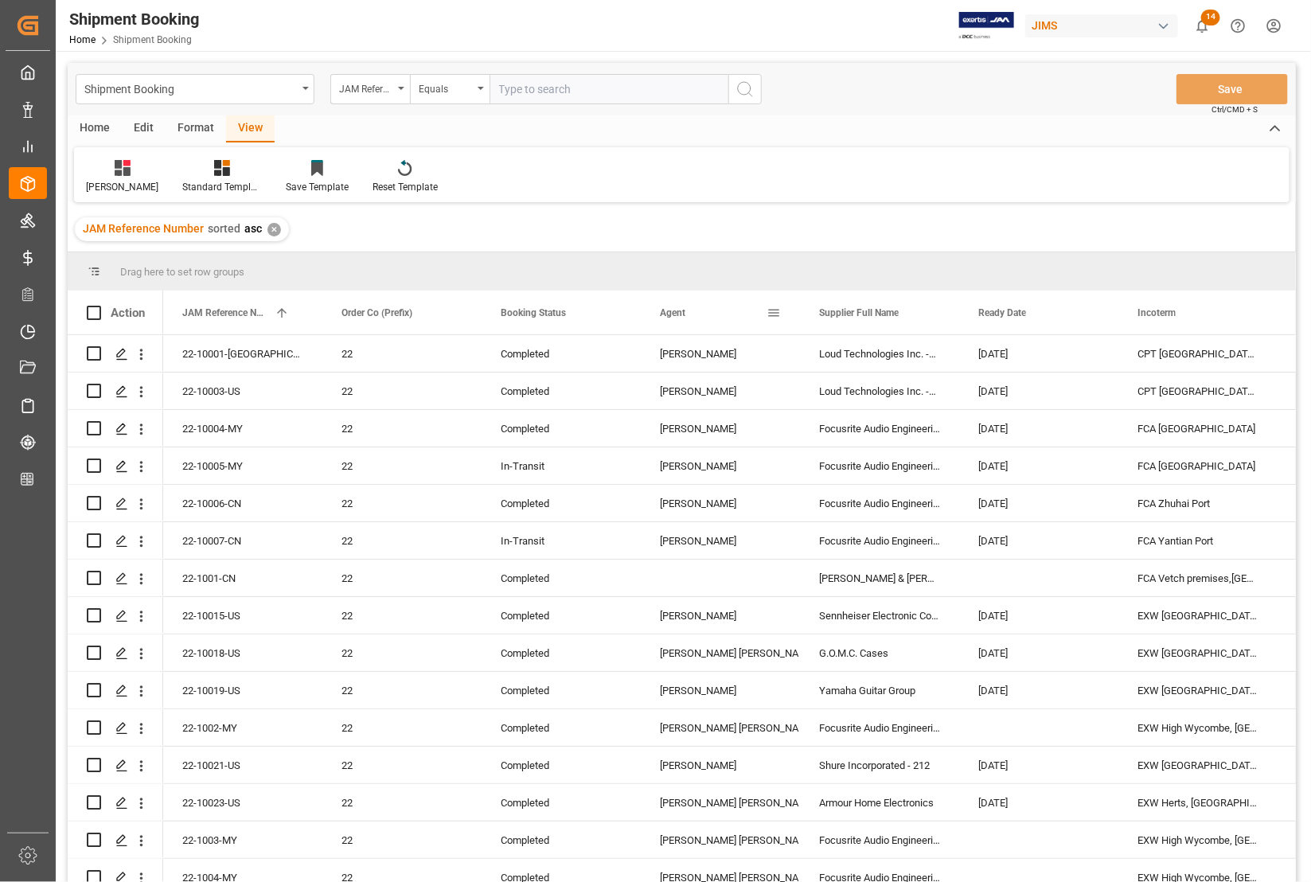
click at [773, 309] on span at bounding box center [773, 313] width 14 height 14
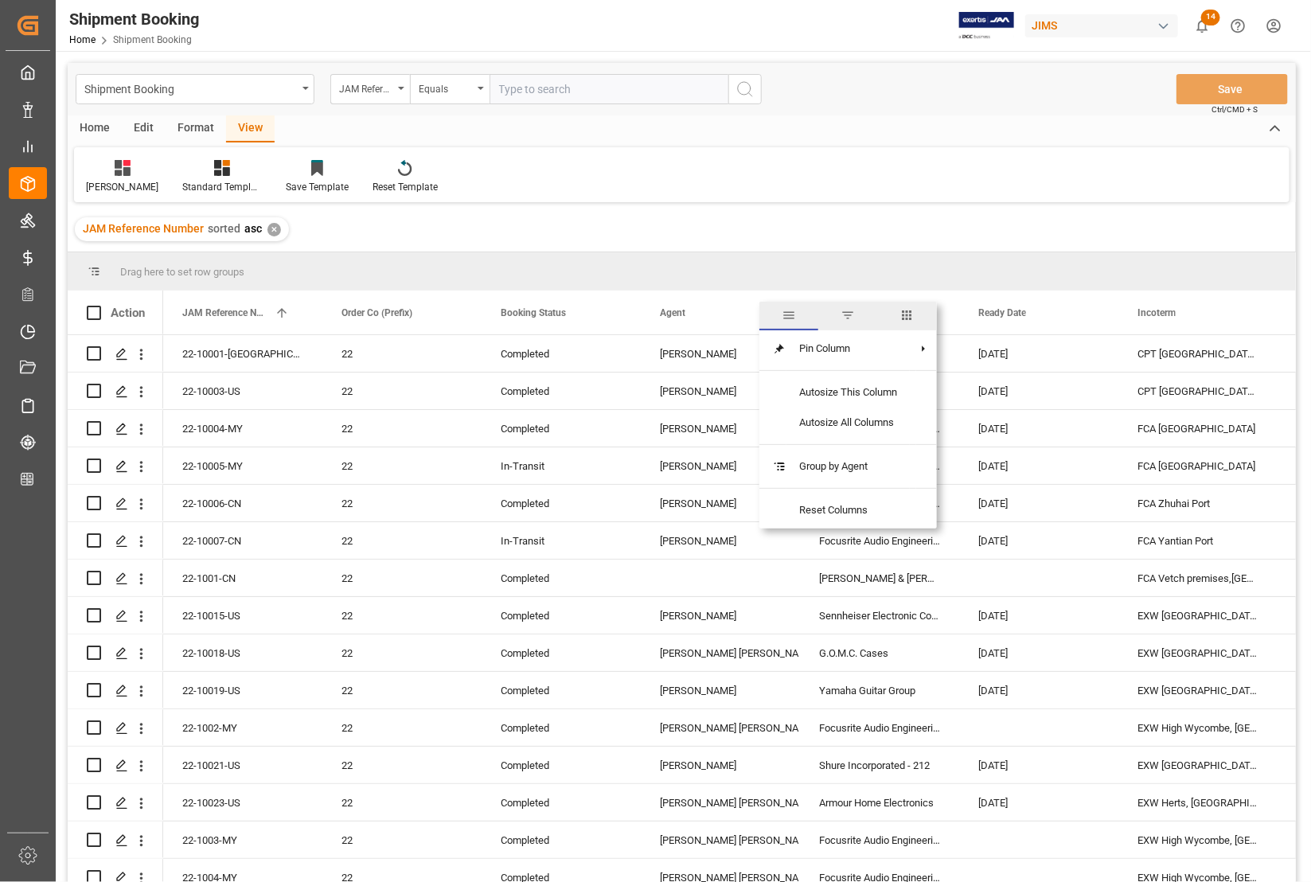
click at [846, 313] on span "filter" at bounding box center [847, 315] width 14 height 14
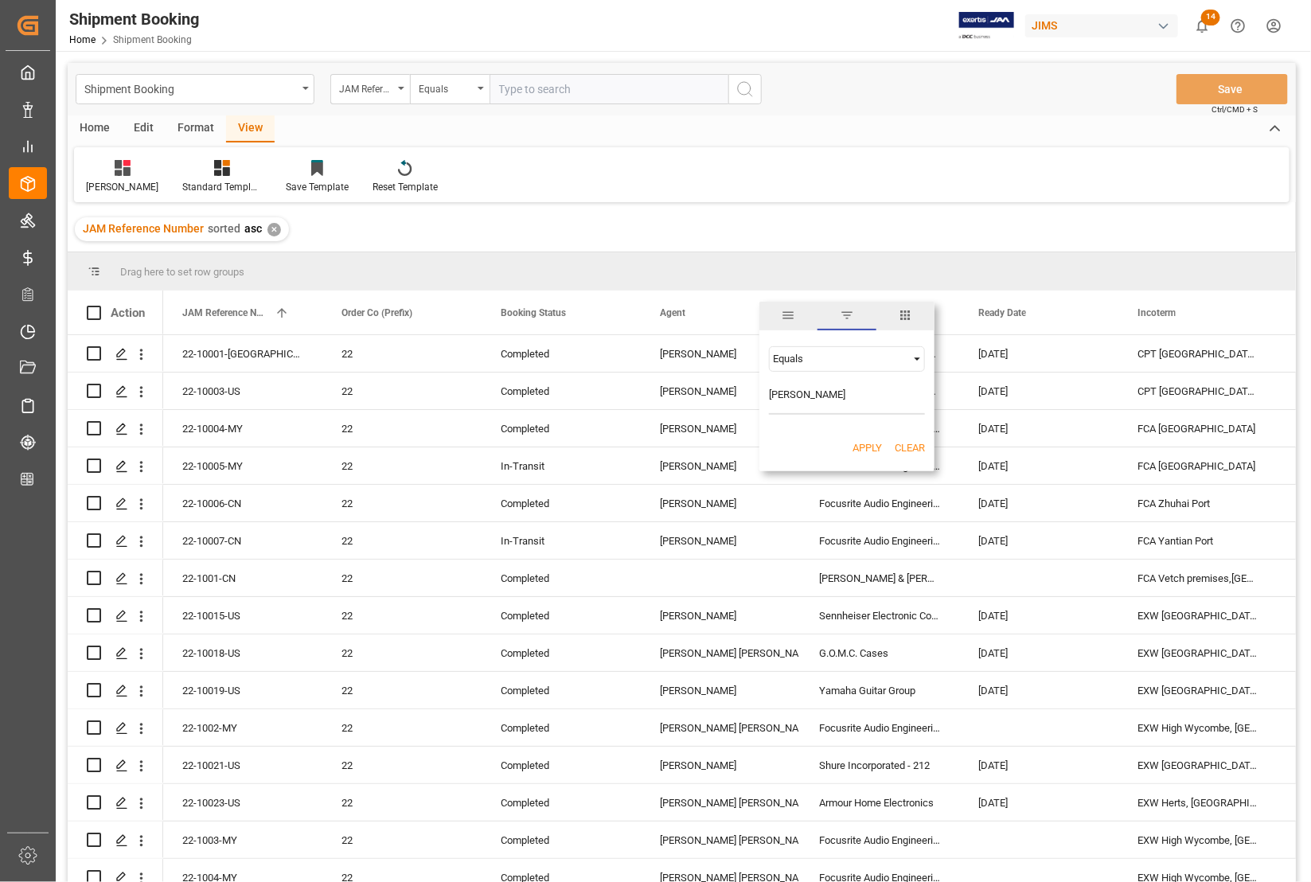
type input "[PERSON_NAME]"
click at [868, 447] on button "Apply" at bounding box center [866, 448] width 29 height 16
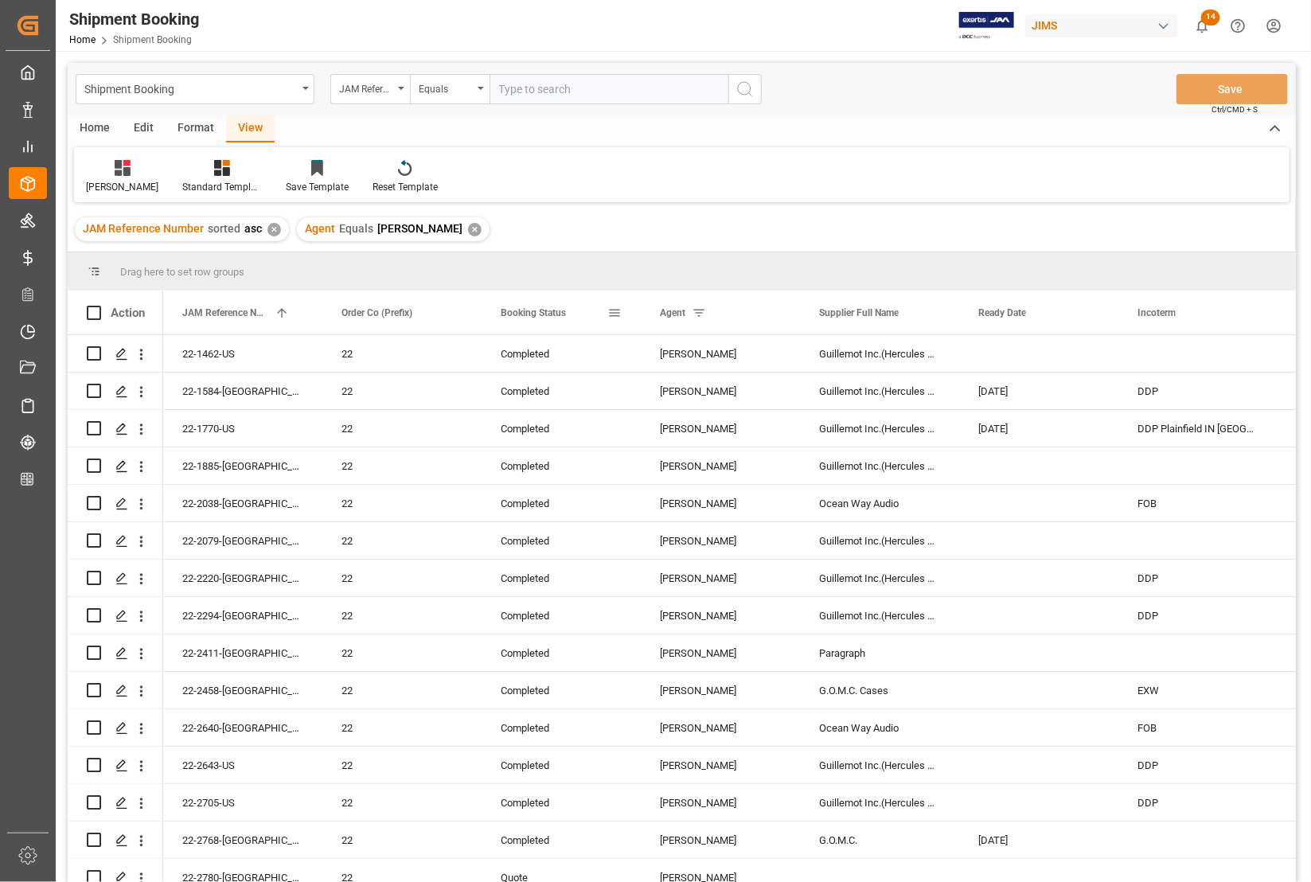
click at [579, 312] on div "Booking Status" at bounding box center [554, 312] width 107 height 44
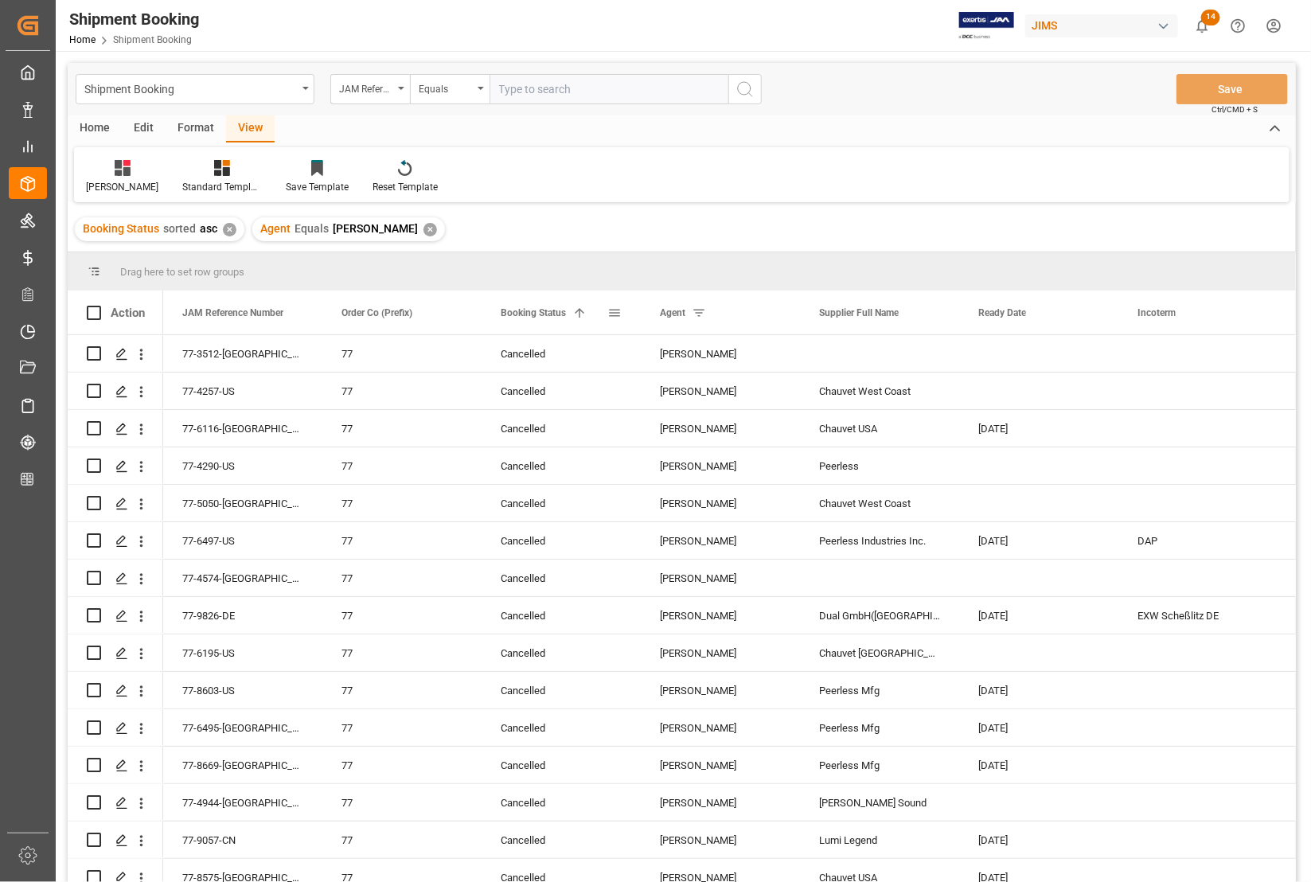
click at [589, 313] on div "Booking Status 1" at bounding box center [554, 312] width 107 height 44
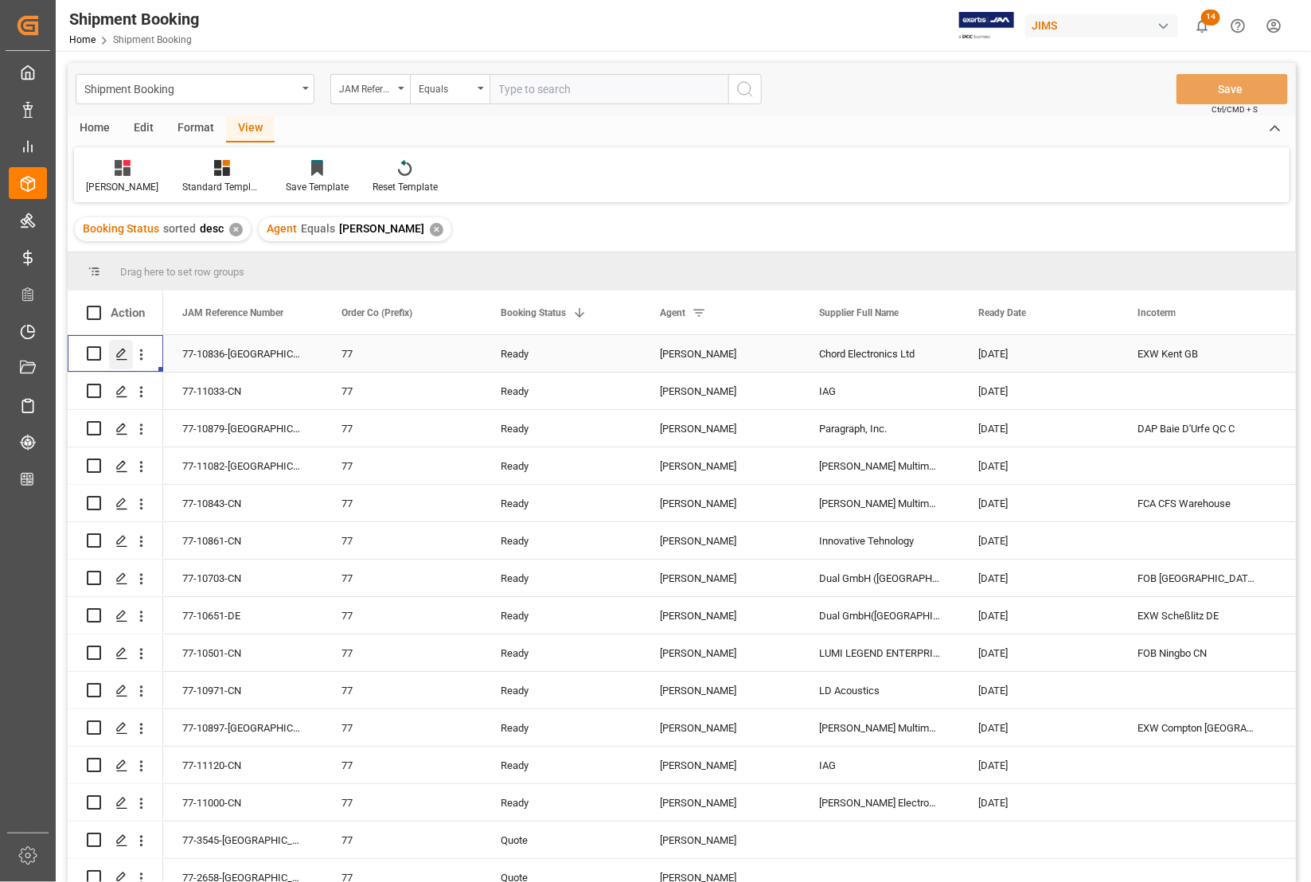
click at [121, 357] on icon "Press SPACE to select this row." at bounding box center [121, 354] width 13 height 13
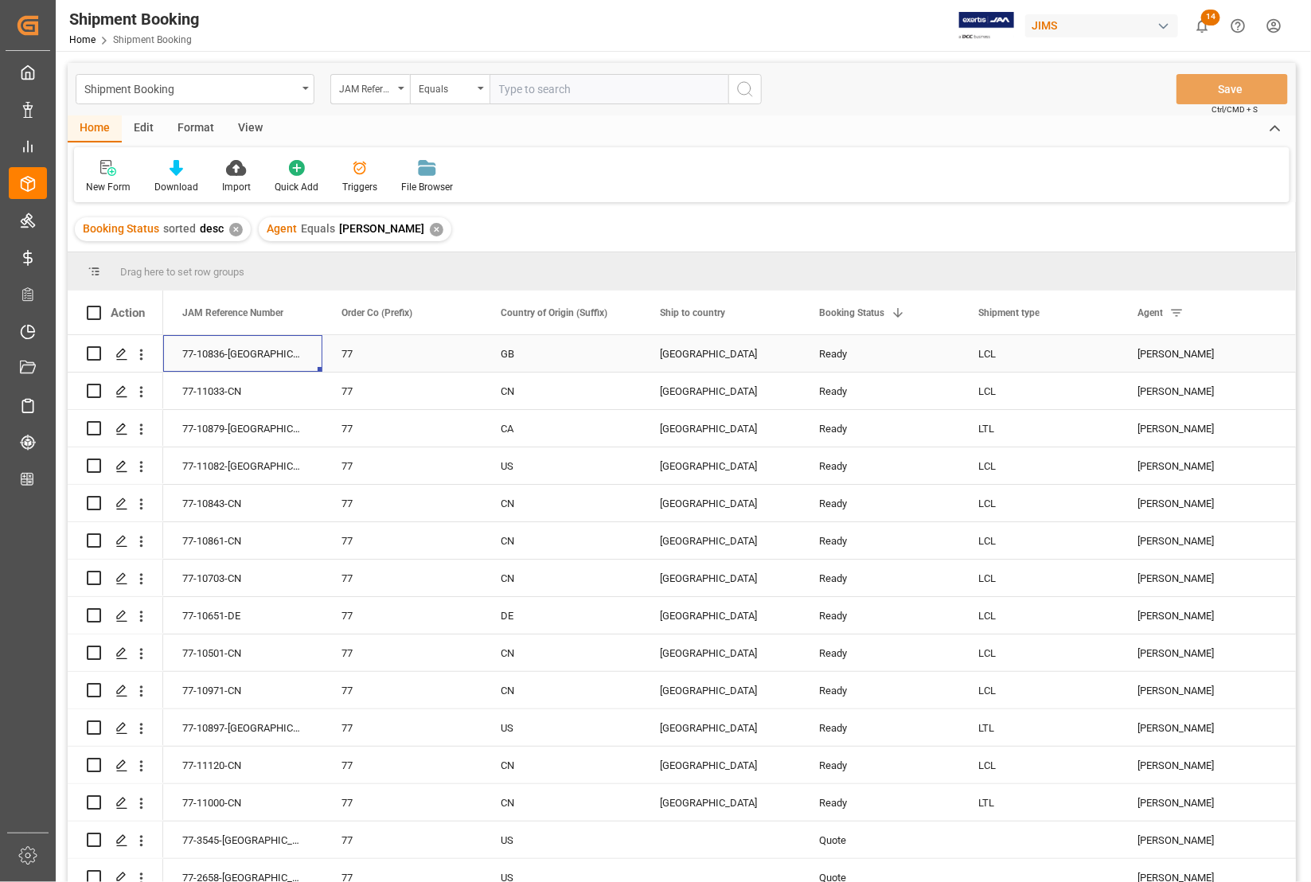
click at [201, 357] on div "77-10836-GB" at bounding box center [242, 353] width 159 height 37
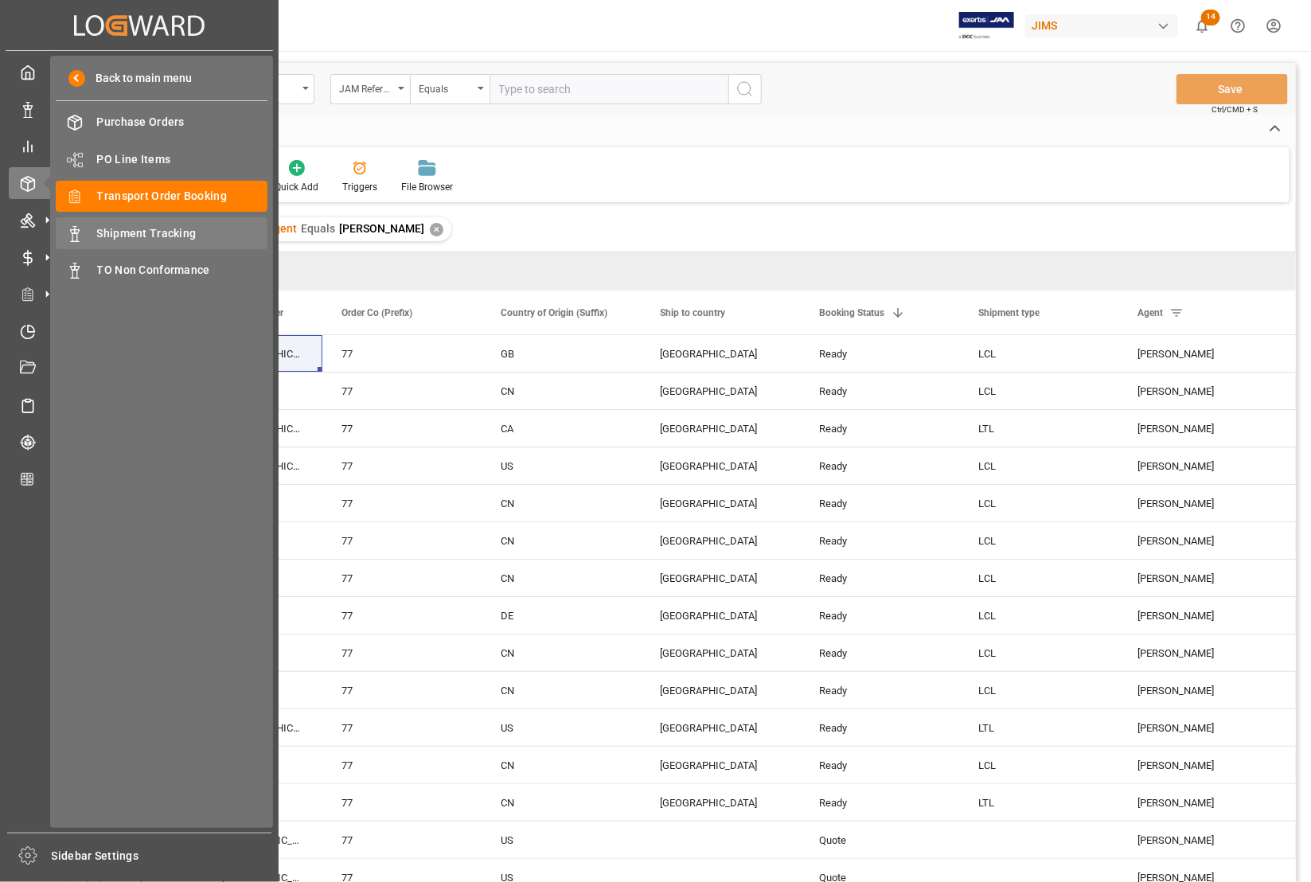
click at [118, 232] on span "Shipment Tracking" at bounding box center [182, 233] width 171 height 17
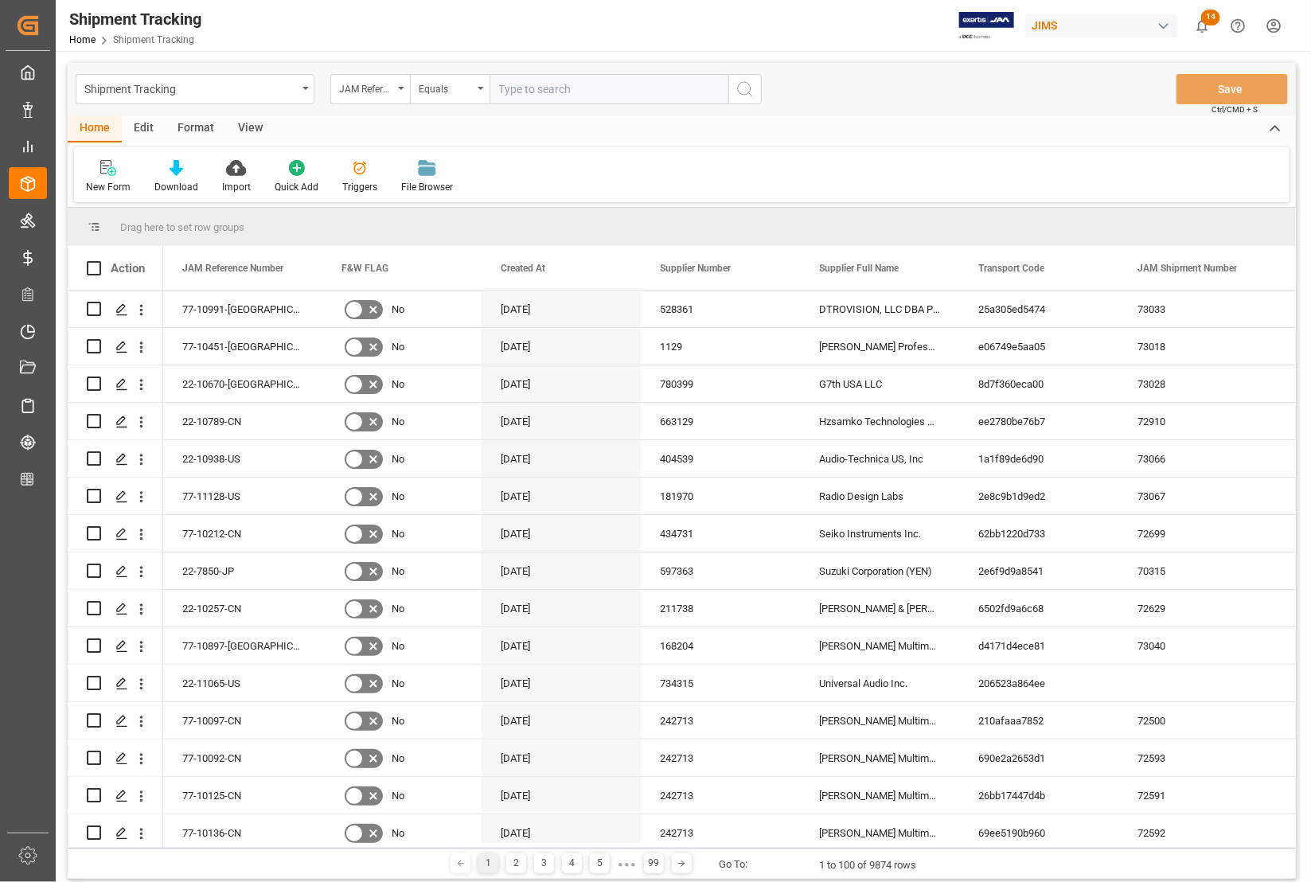
click at [583, 93] on input "text" at bounding box center [608, 89] width 239 height 30
type input "77-10762-CN"
click at [737, 93] on icon "search button" at bounding box center [744, 89] width 19 height 19
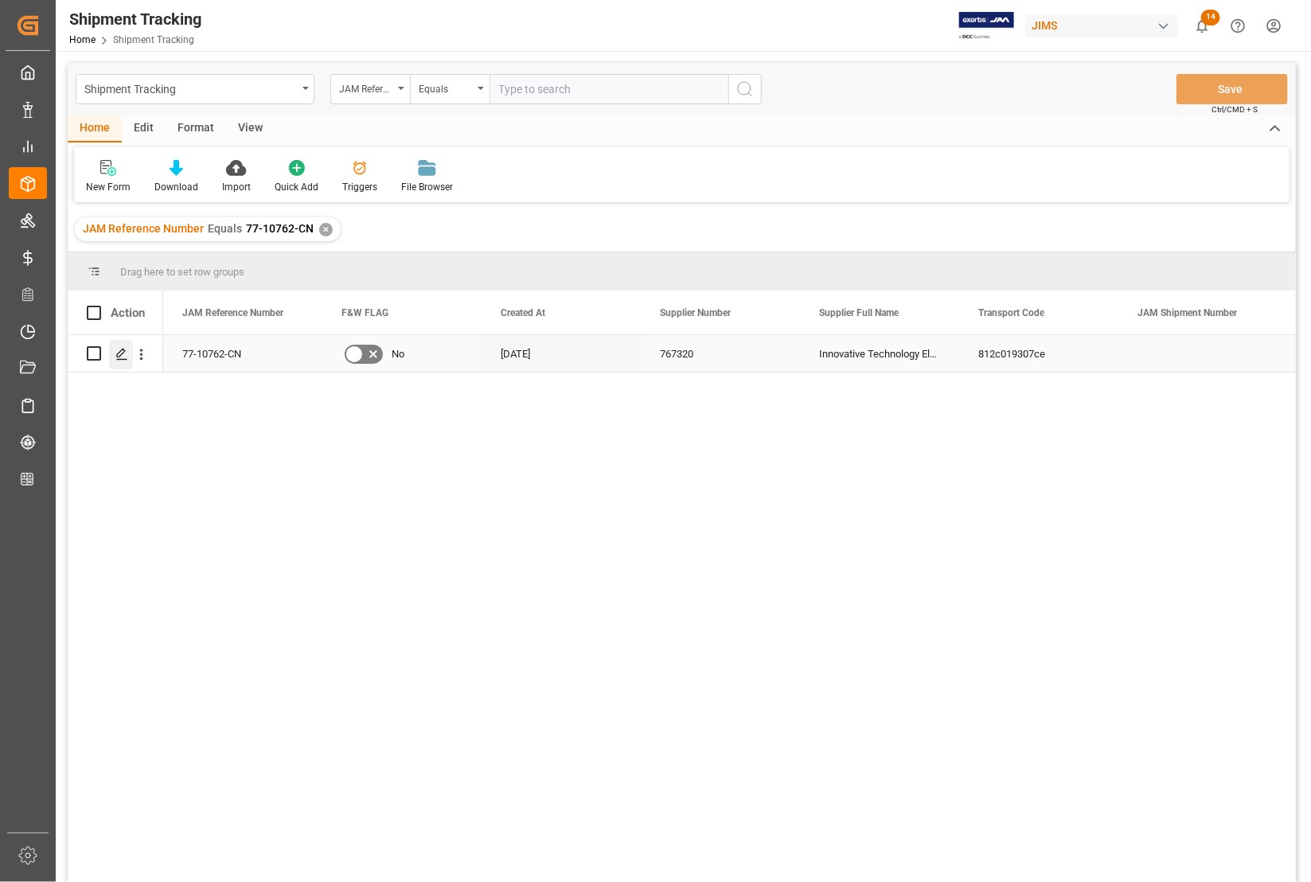
click at [119, 355] on icon "Press SPACE to select this row." at bounding box center [121, 354] width 13 height 13
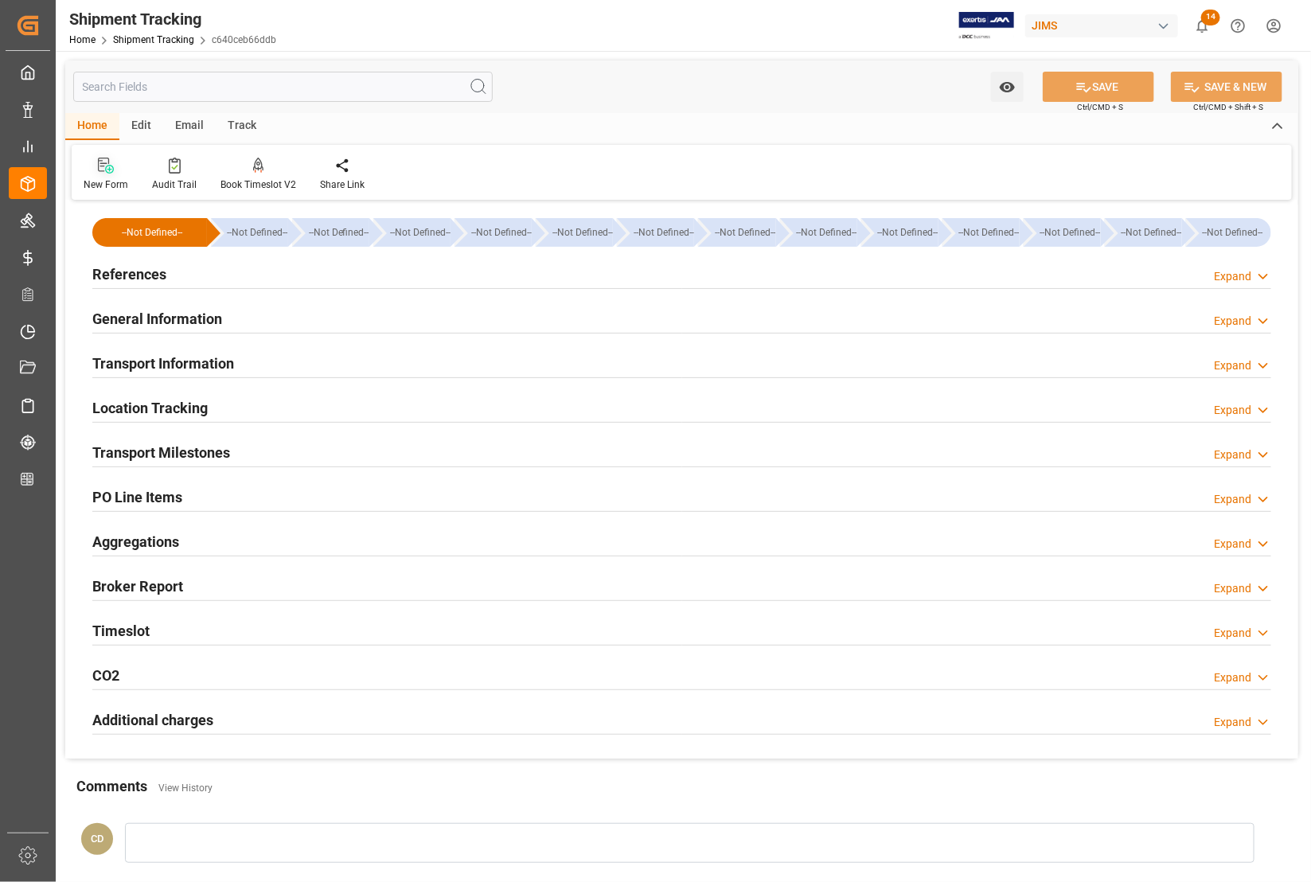
type input "[DATE]"
click at [121, 272] on h2 "References" at bounding box center [129, 273] width 74 height 21
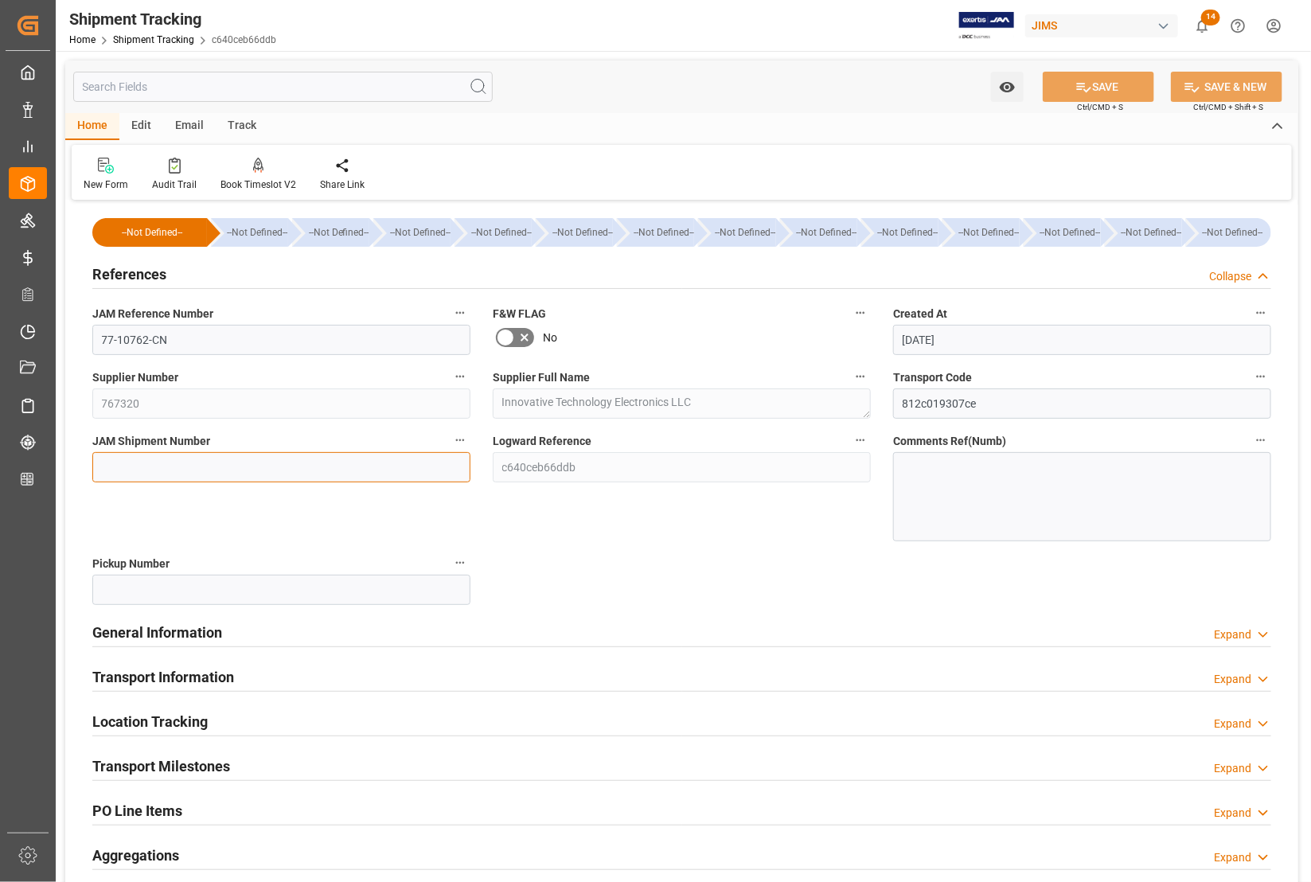
click at [150, 455] on input at bounding box center [281, 467] width 378 height 30
type input "73069"
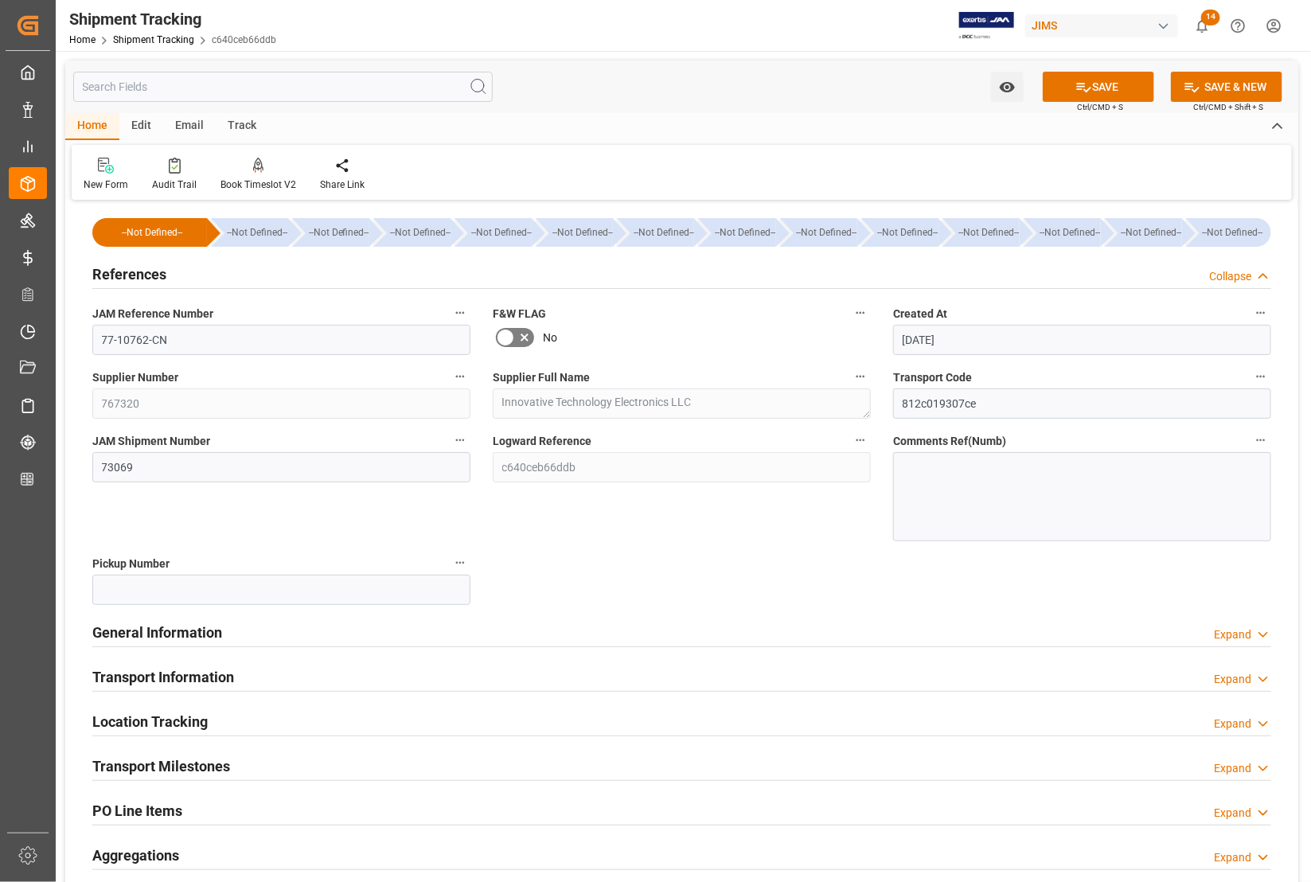
click at [690, 540] on div "Logward Reference c640ceb66ddb" at bounding box center [682, 485] width 400 height 123
click at [1090, 86] on button "SAVE" at bounding box center [1098, 87] width 111 height 30
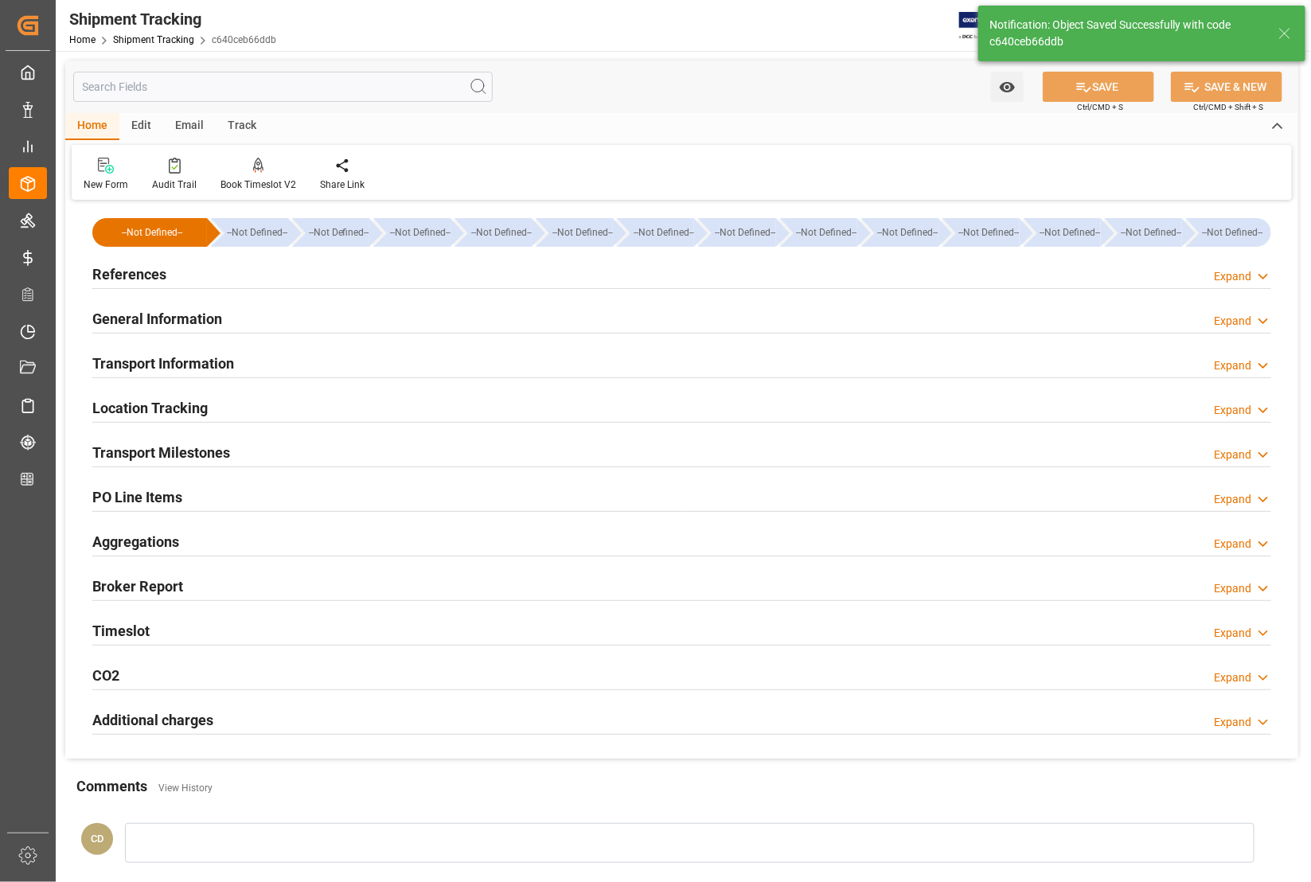
click at [144, 452] on h2 "Transport Milestones" at bounding box center [161, 452] width 138 height 21
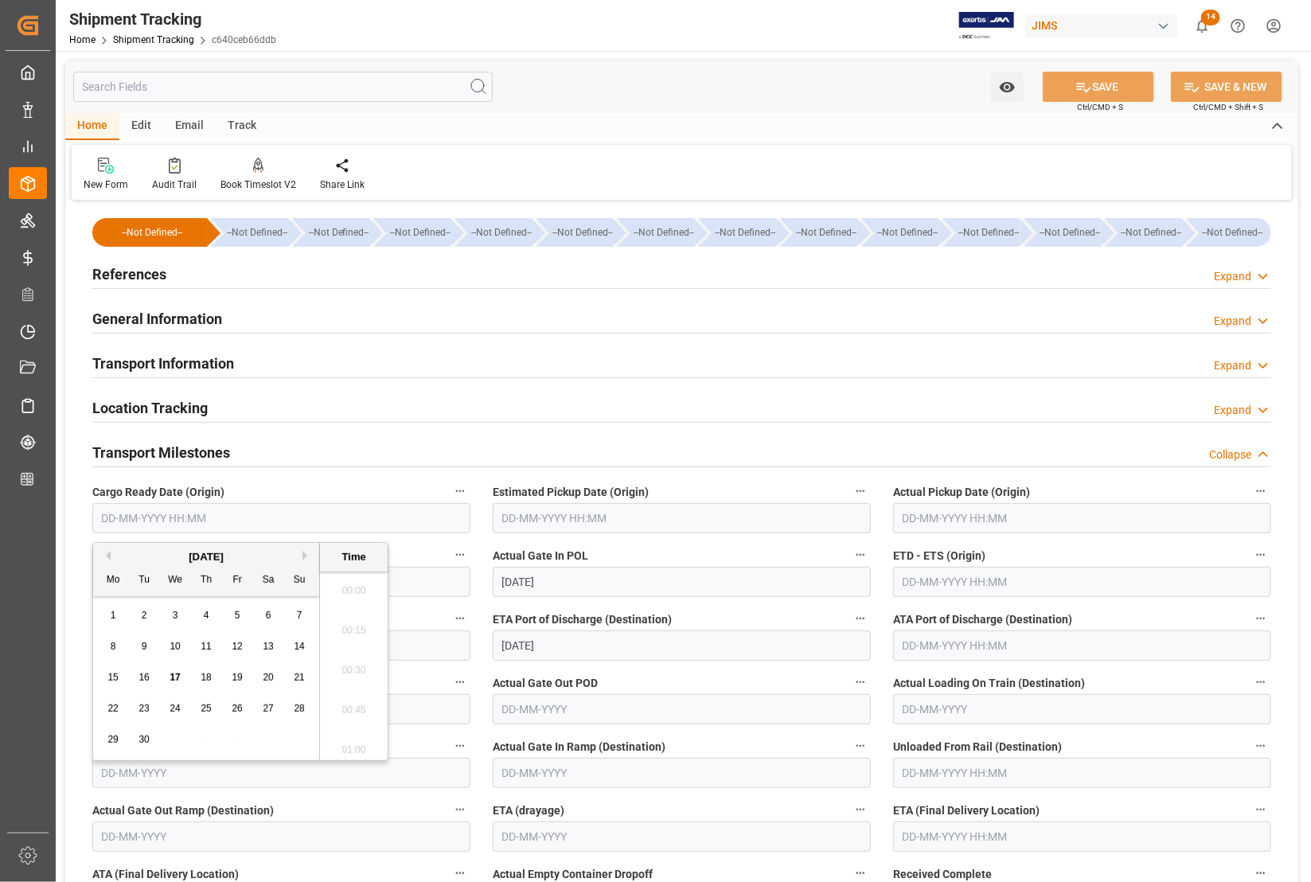
scroll to position [1796, 0]
click at [223, 519] on input "text" at bounding box center [281, 518] width 378 height 30
type input "9-"
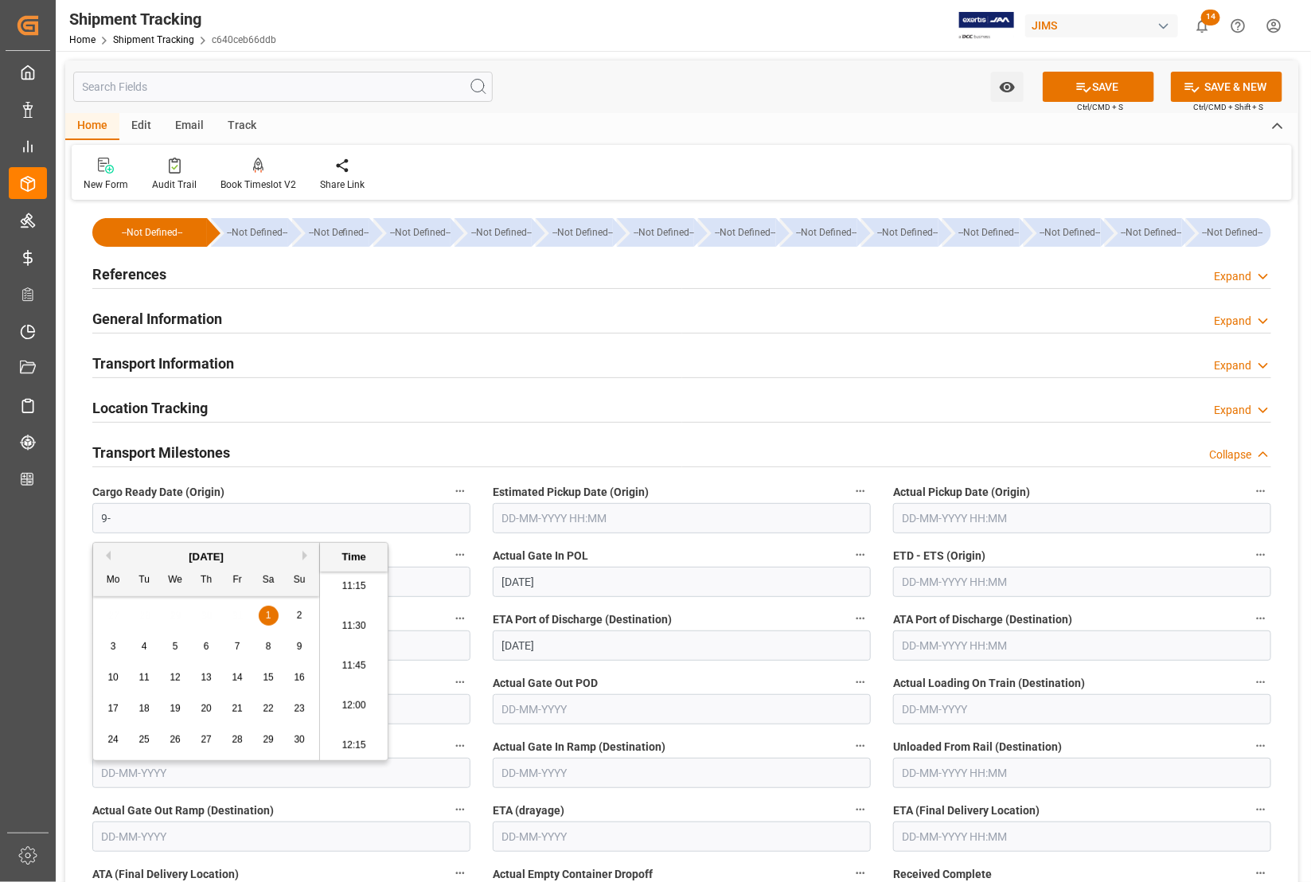
drag, startPoint x: 208, startPoint y: 514, endPoint x: 76, endPoint y: 518, distance: 132.2
click at [76, 518] on div "--Not Defined-- --Not Defined-- --Not Defined-- --Not Defined-- --Not Defined--…" at bounding box center [681, 800] width 1233 height 1191
click at [102, 529] on input "text" at bounding box center [281, 518] width 378 height 30
click at [99, 567] on div "Mo Tu We Th Fr Sa Su" at bounding box center [206, 580] width 226 height 31
click at [96, 507] on input "text" at bounding box center [281, 518] width 378 height 30
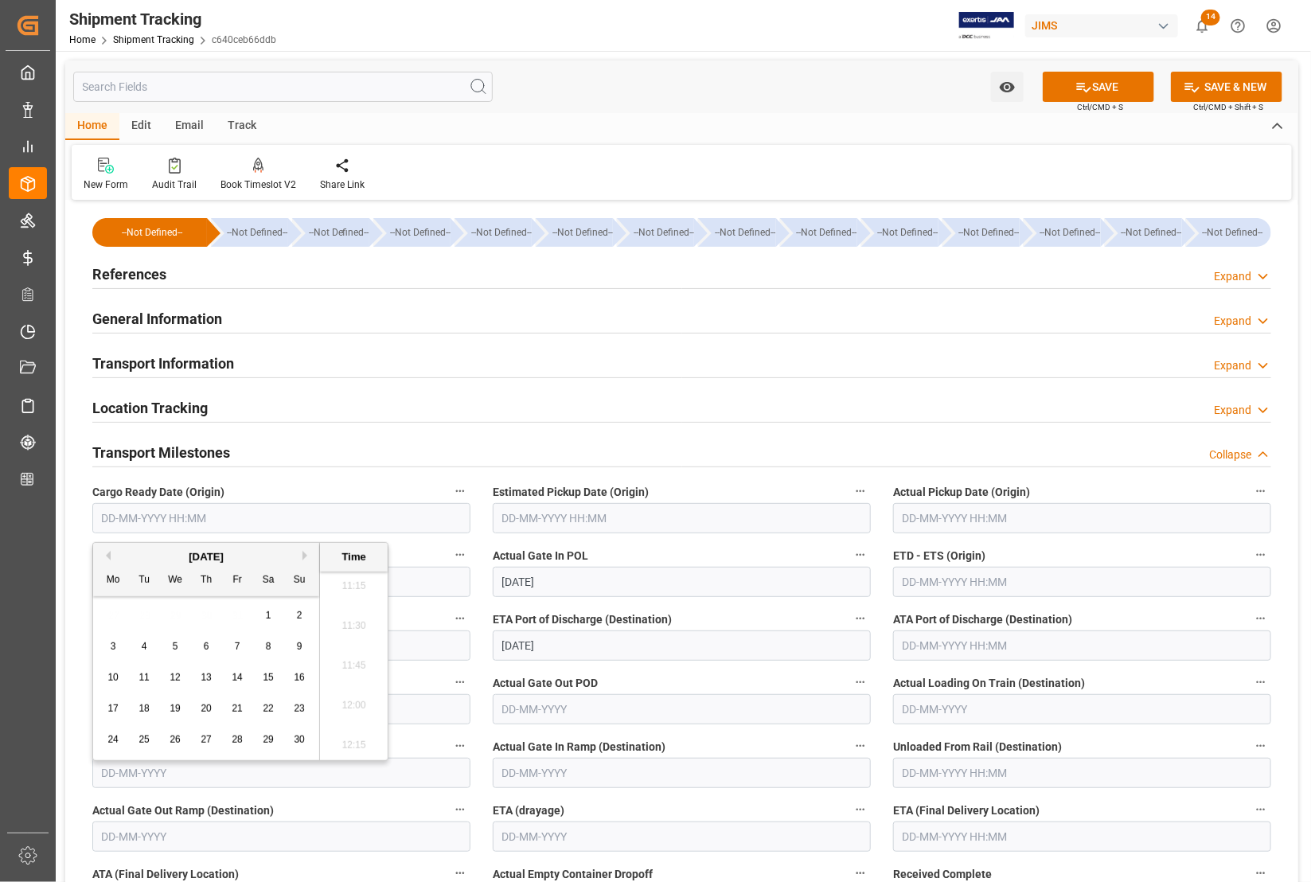
click at [78, 508] on div "--Not Defined-- --Not Defined-- --Not Defined-- --Not Defined-- --Not Defined--…" at bounding box center [681, 800] width 1233 height 1191
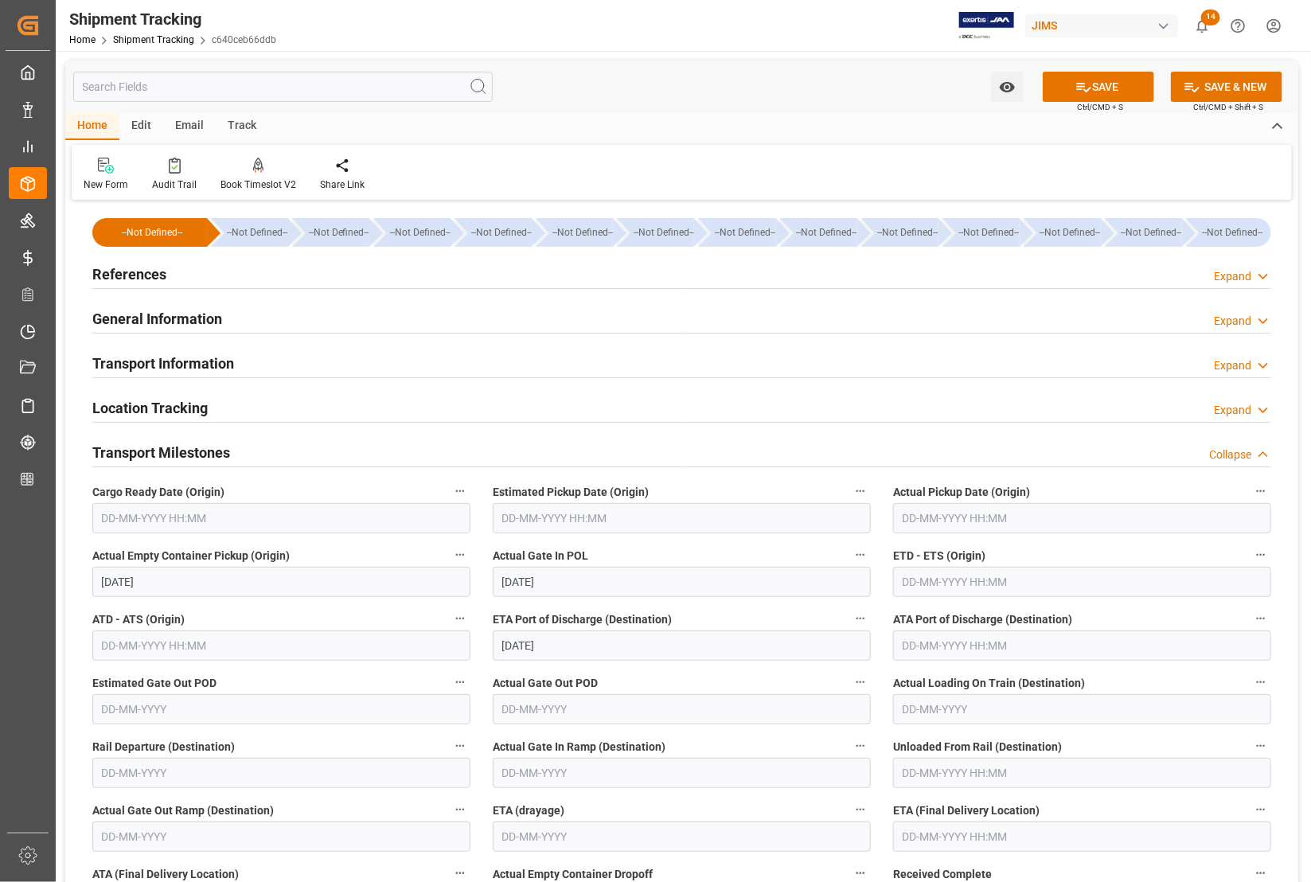
click at [145, 520] on input "text" at bounding box center [281, 518] width 378 height 30
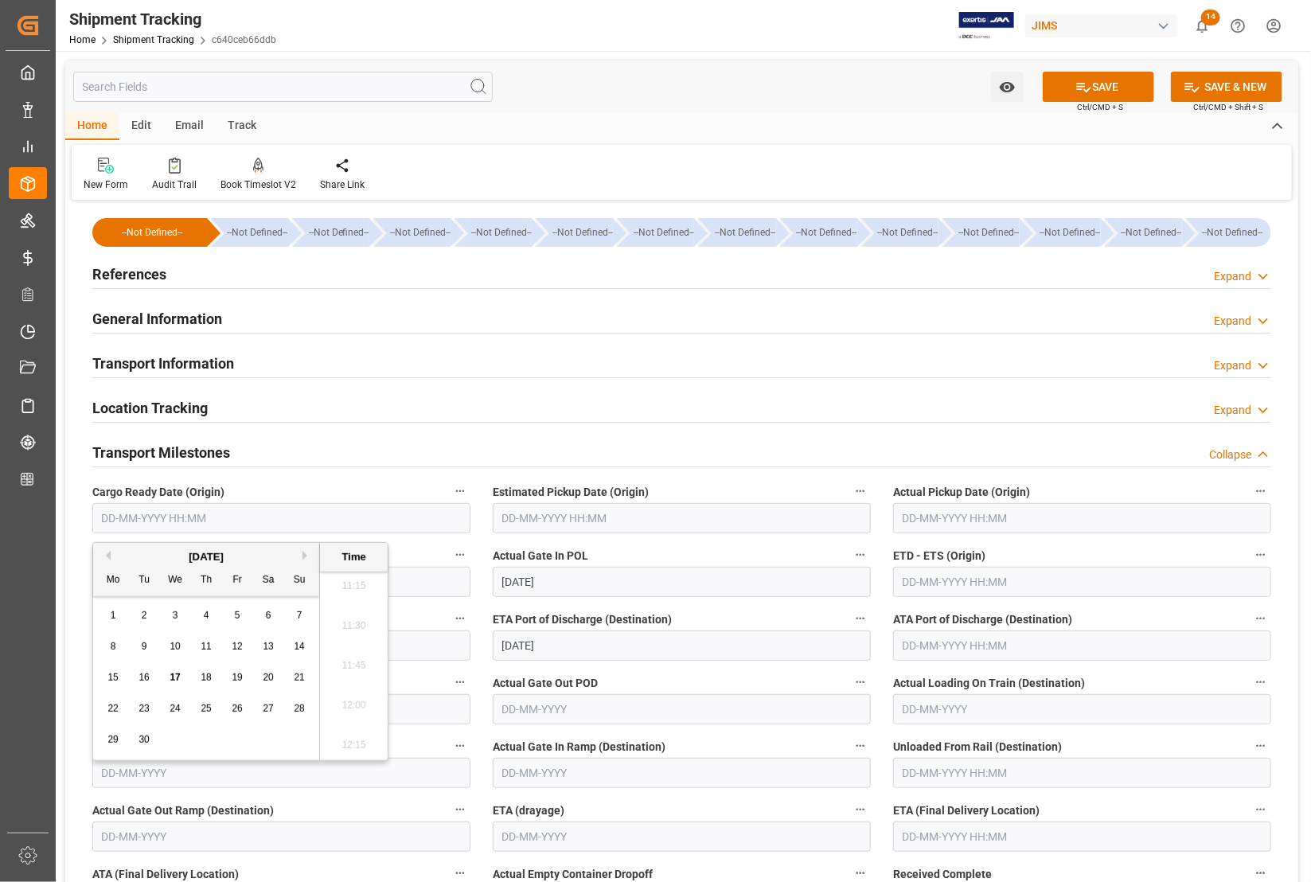
click at [103, 712] on div "22" at bounding box center [113, 709] width 20 height 19
click at [205, 651] on span "11" at bounding box center [206, 646] width 10 height 11
type input "[DATE] 00:00"
click at [275, 475] on div "Cargo Ready Date (Origin) 11-09-2025 00:00" at bounding box center [281, 507] width 400 height 64
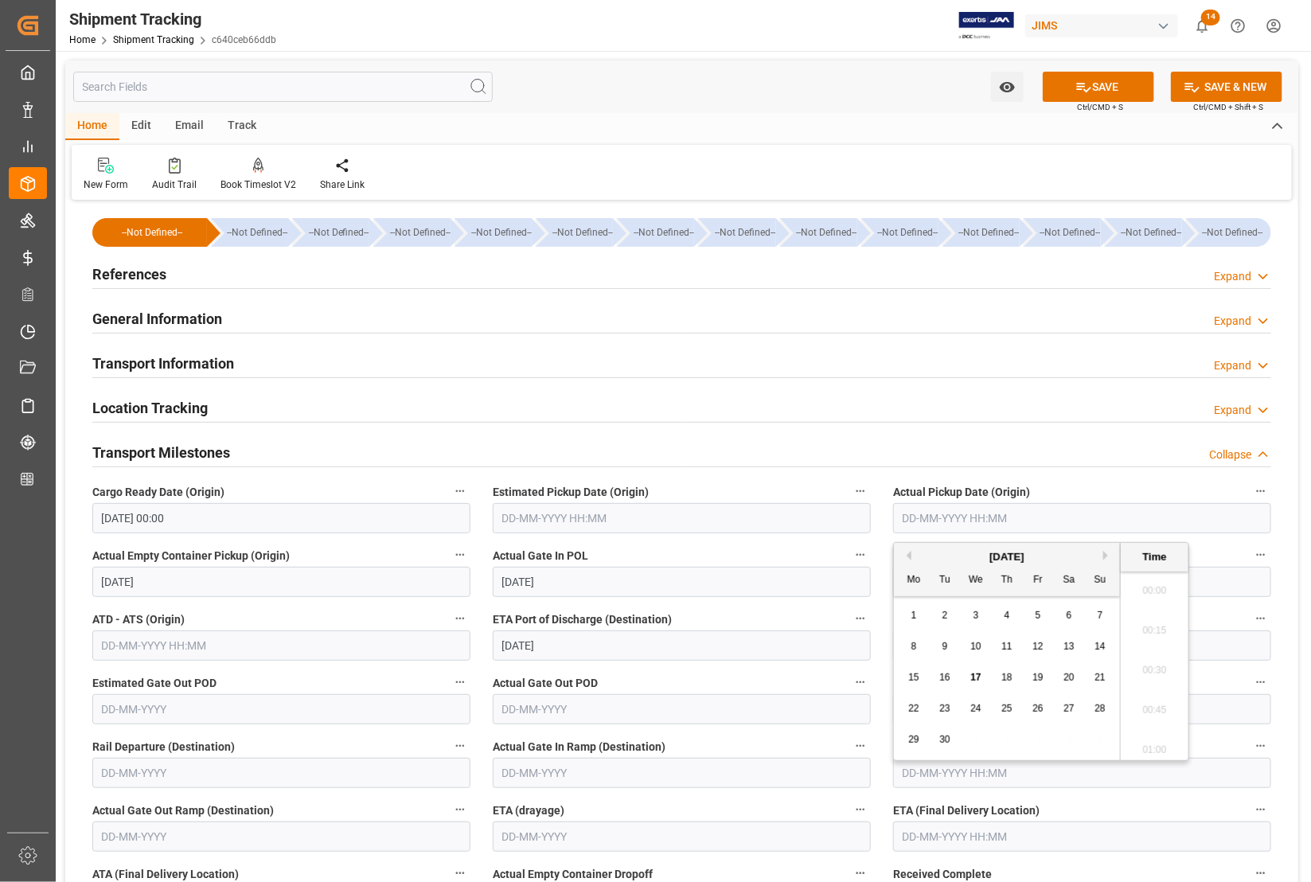
click at [941, 520] on input "text" at bounding box center [1082, 518] width 378 height 30
click at [948, 675] on span "16" at bounding box center [944, 677] width 10 height 11
type input "[DATE] 00:00"
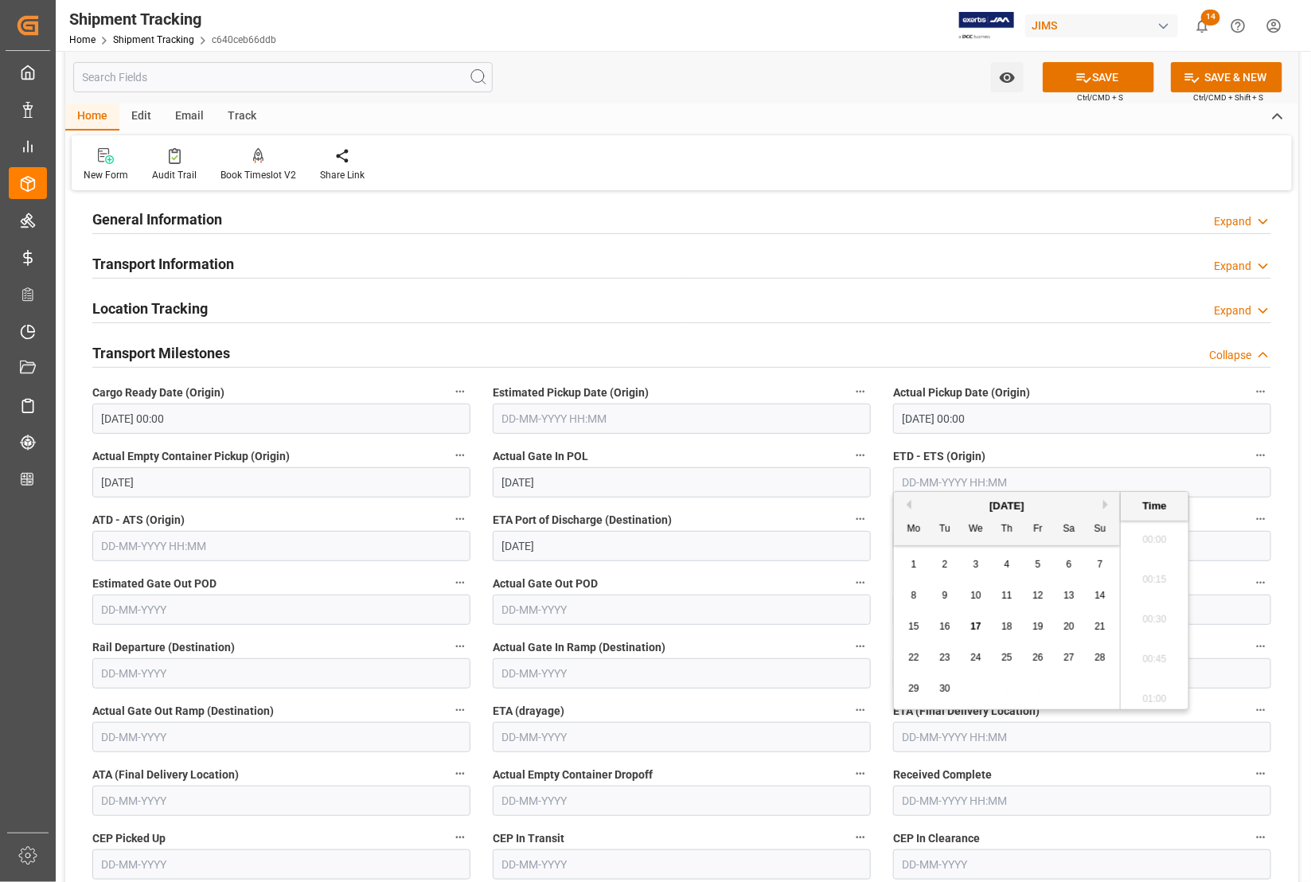
click at [936, 733] on input "text" at bounding box center [1082, 737] width 378 height 30
click at [899, 582] on div "8 9 10 11 12 13 14" at bounding box center [1007, 595] width 217 height 31
click at [1104, 502] on button "Next Month" at bounding box center [1108, 505] width 10 height 10
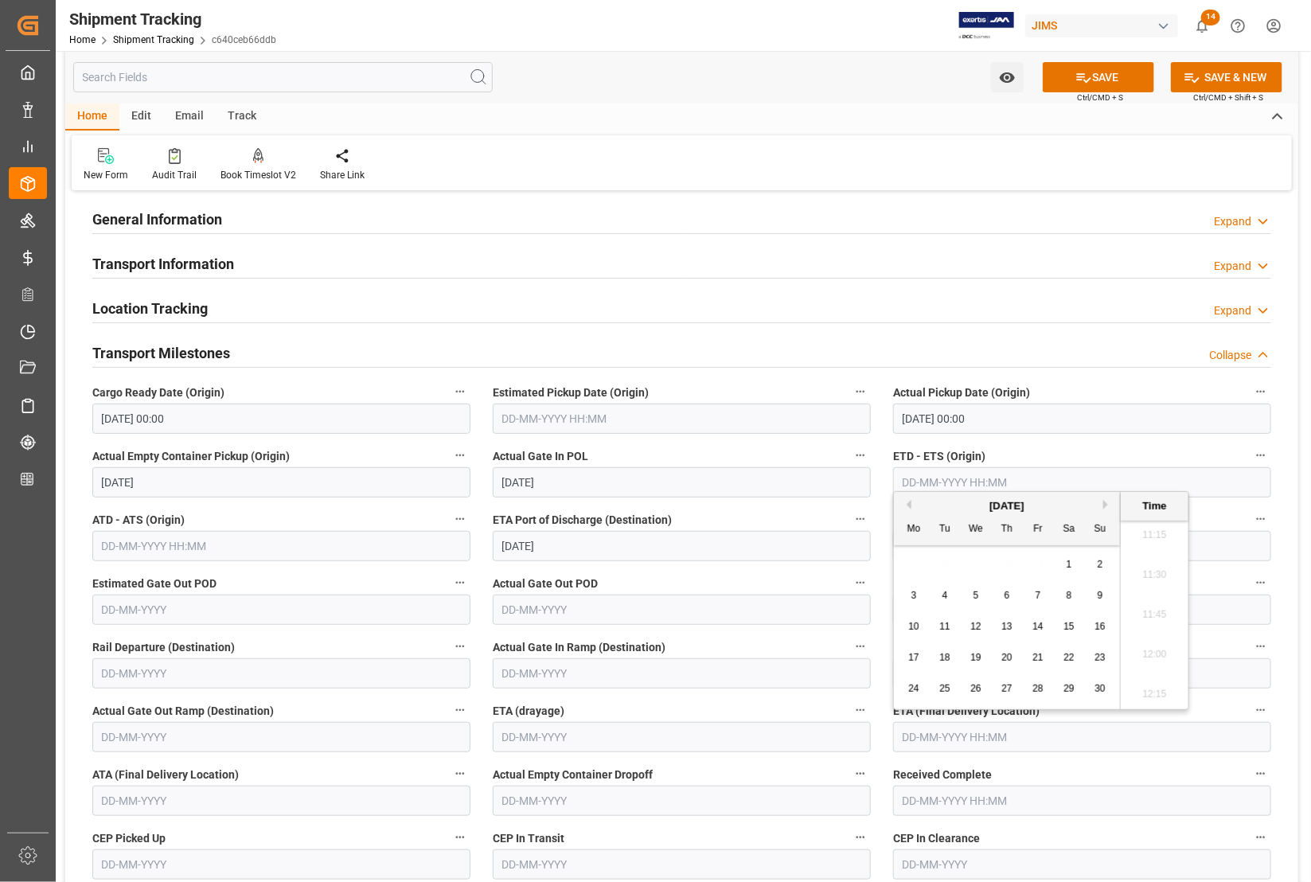
click at [918, 593] on div "3" at bounding box center [914, 596] width 20 height 19
type input "03-11-2025 00:00"
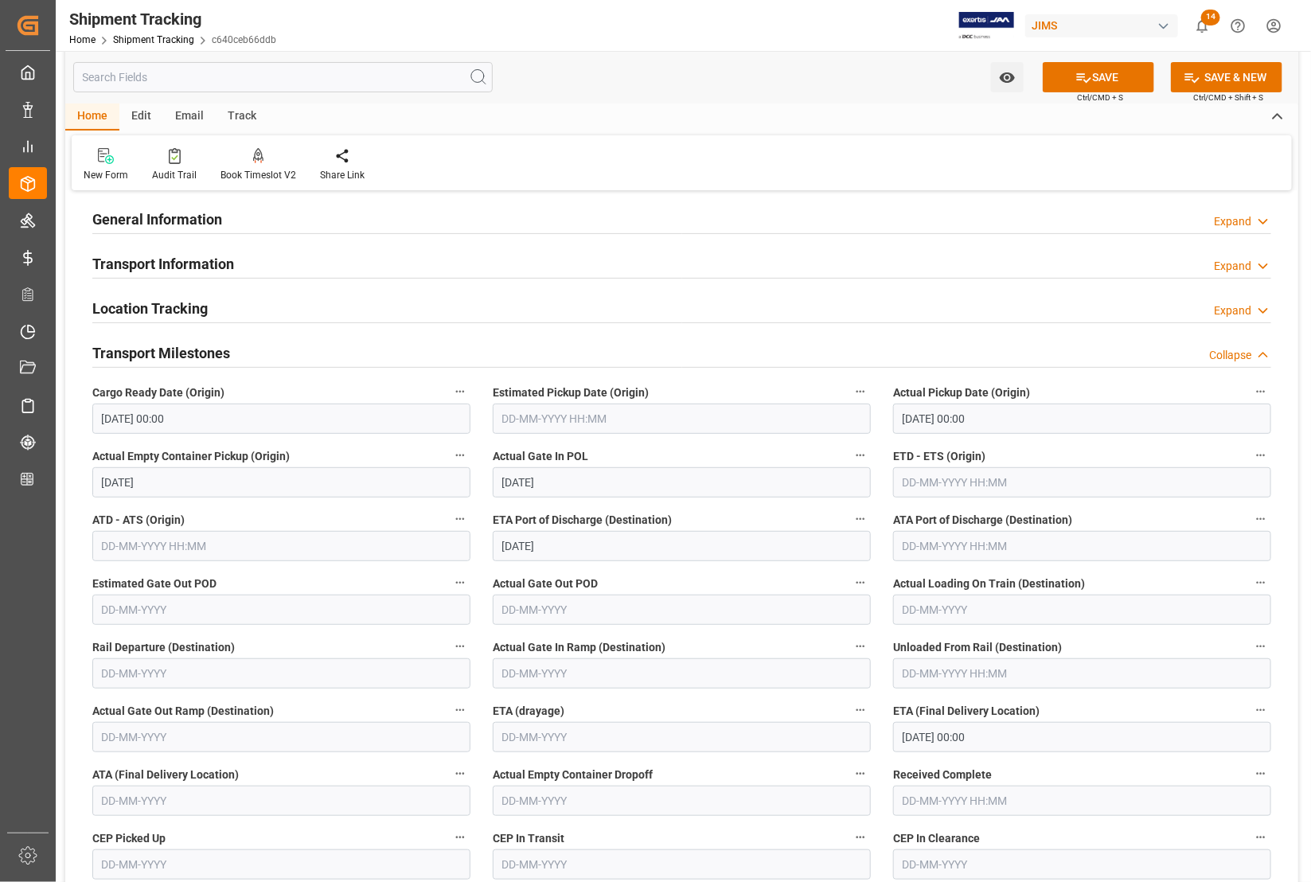
drag, startPoint x: 1105, startPoint y: 77, endPoint x: 302, endPoint y: 362, distance: 851.4
click at [320, 376] on div "Watch Option SAVE Ctrl/CMD + S SAVE & NEW Ctrl/CMD + Shift + S Home Edit Email …" at bounding box center [681, 628] width 1233 height 1335
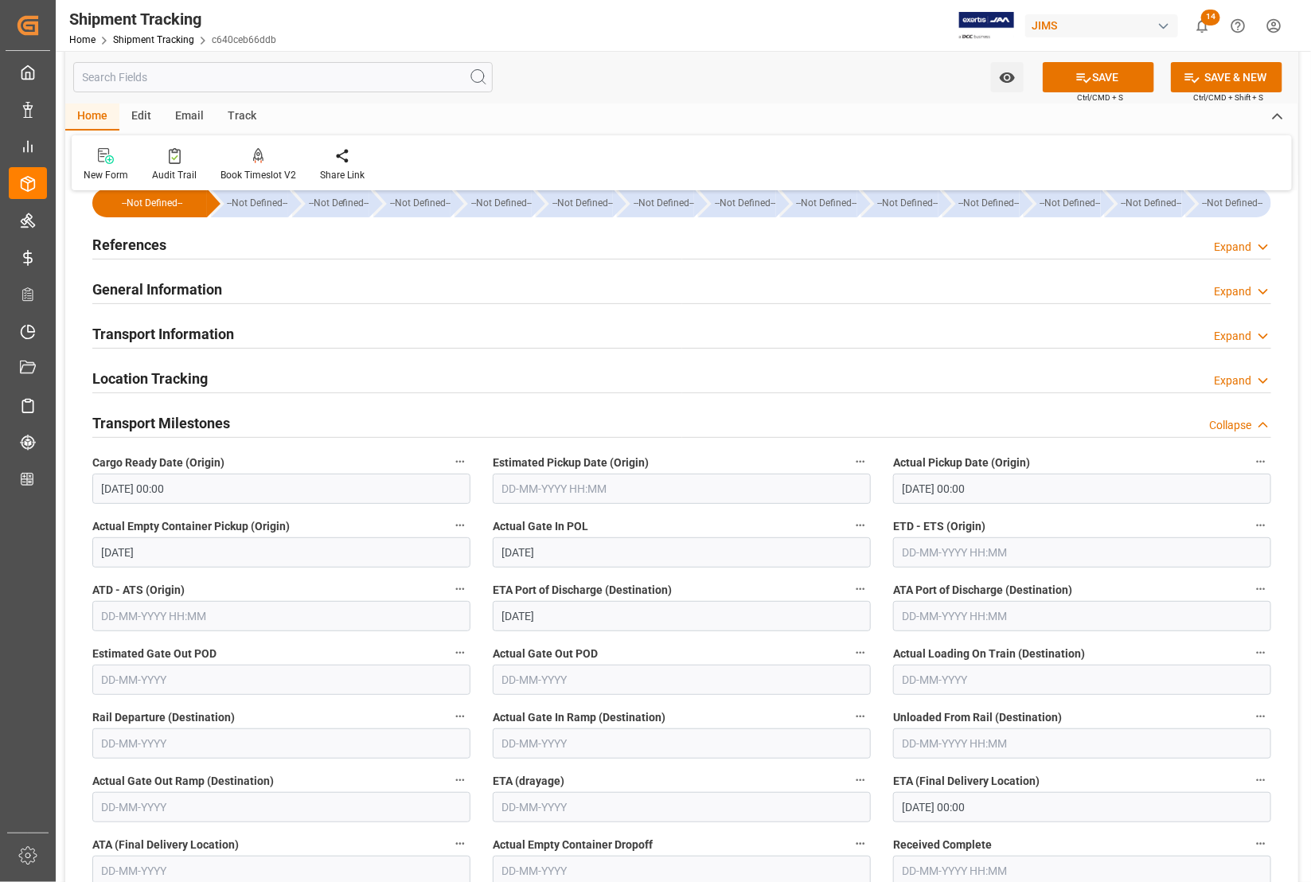
scroll to position [0, 0]
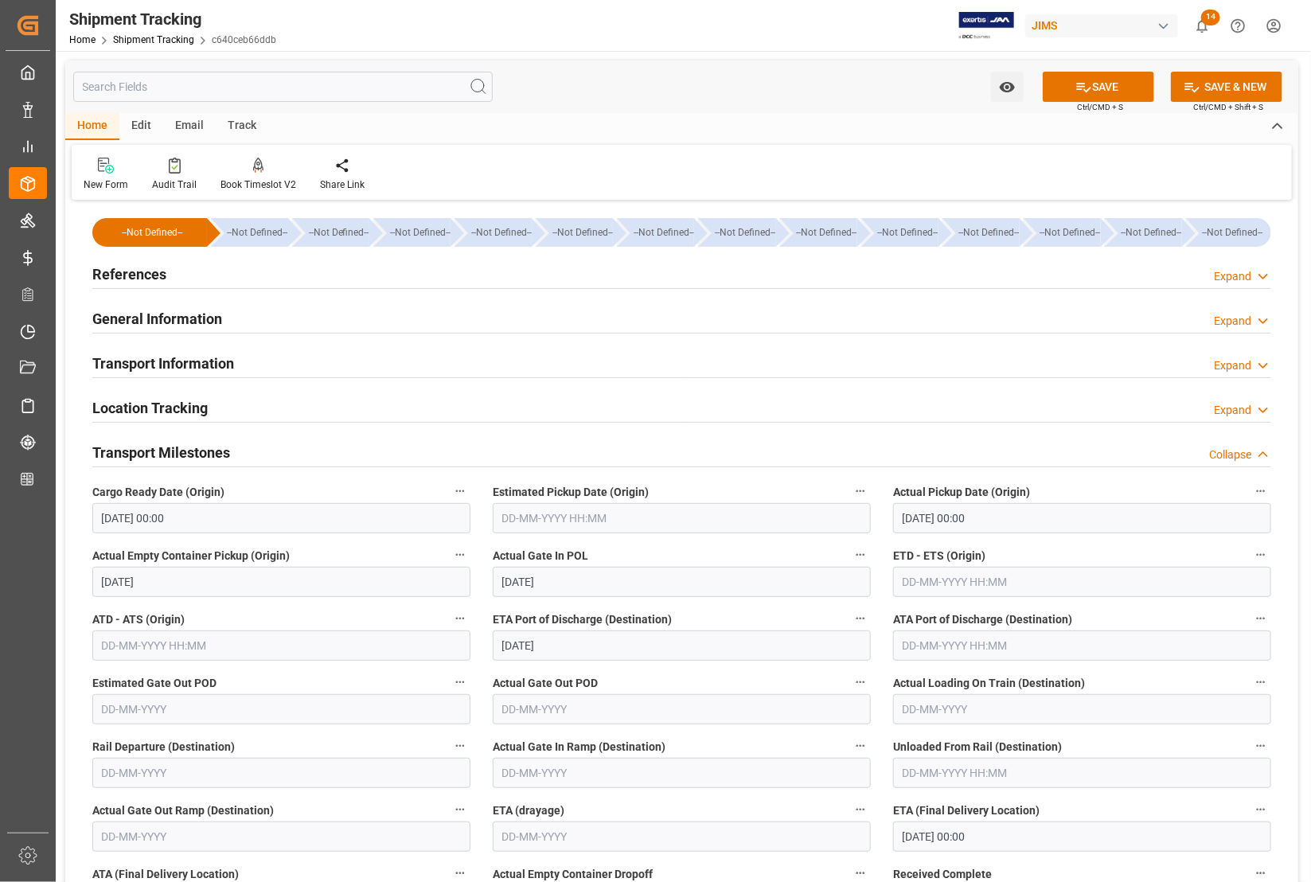
click at [160, 362] on h2 "Transport Information" at bounding box center [163, 363] width 142 height 21
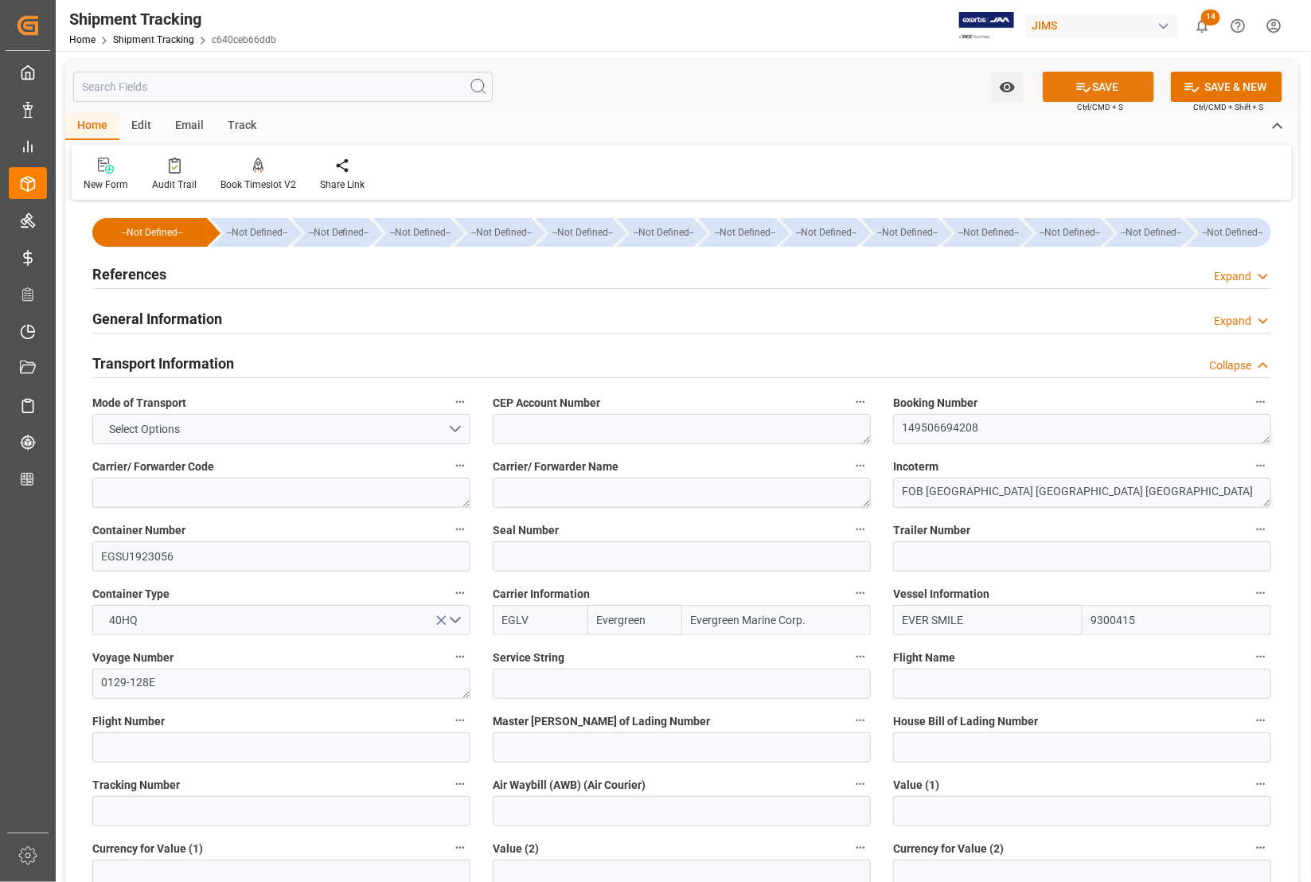
click at [1090, 88] on button "SAVE" at bounding box center [1098, 87] width 111 height 30
